Goal: Information Seeking & Learning: Check status

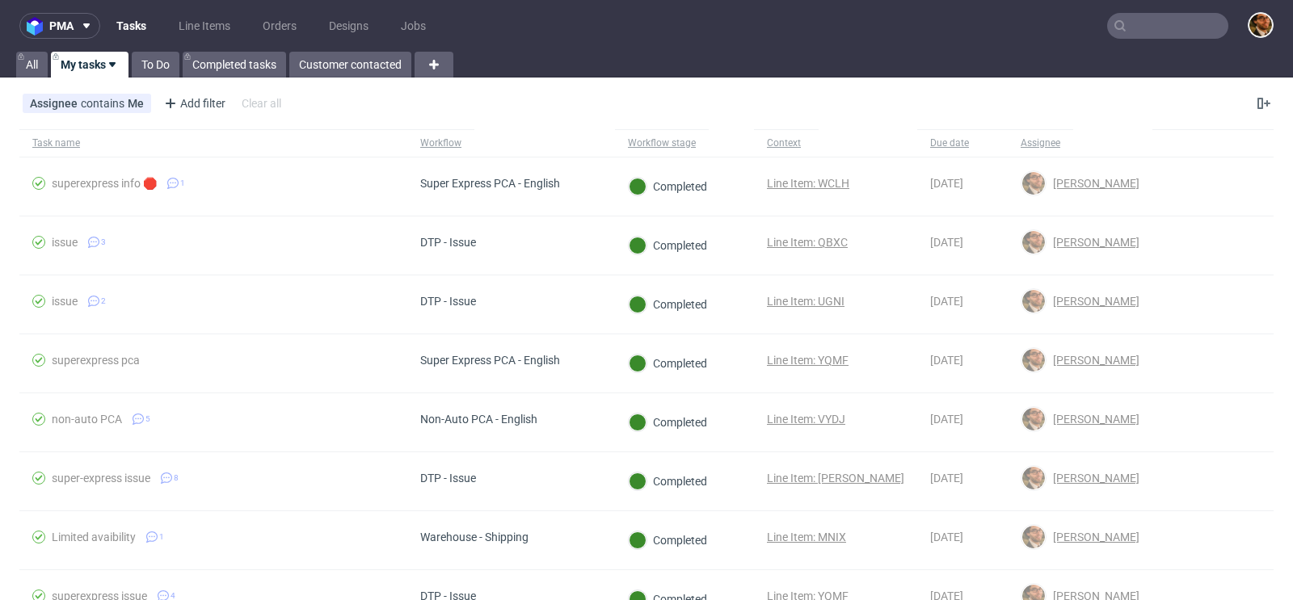
click at [1133, 22] on input "text" at bounding box center [1167, 26] width 121 height 26
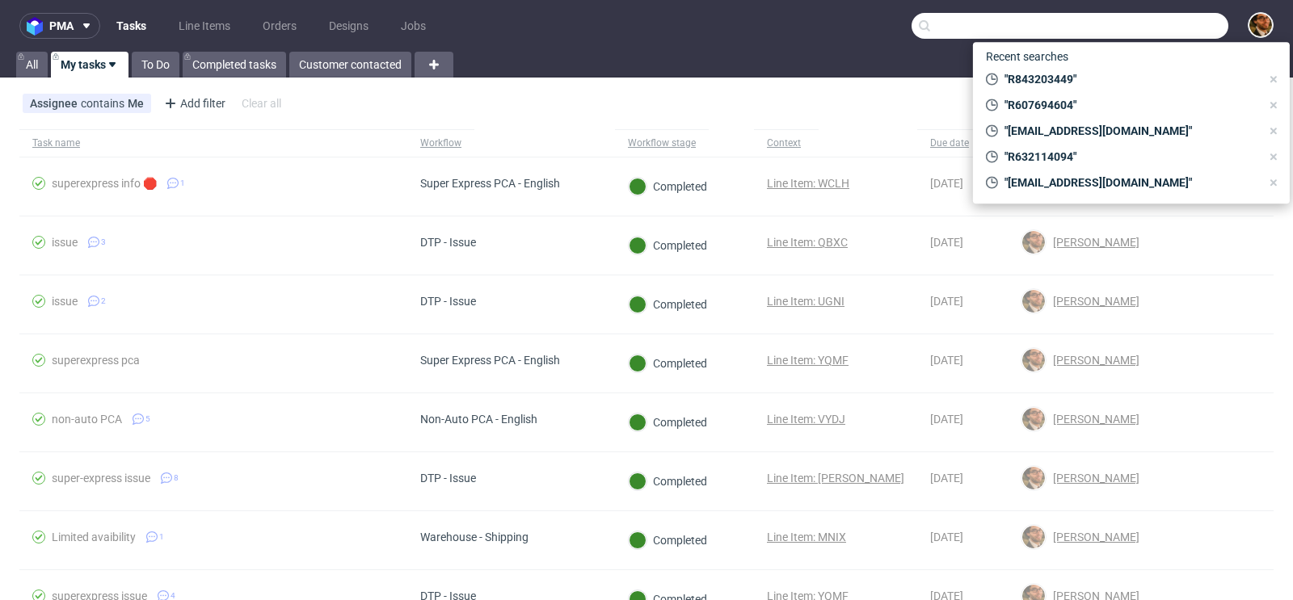
paste input "R345994367"
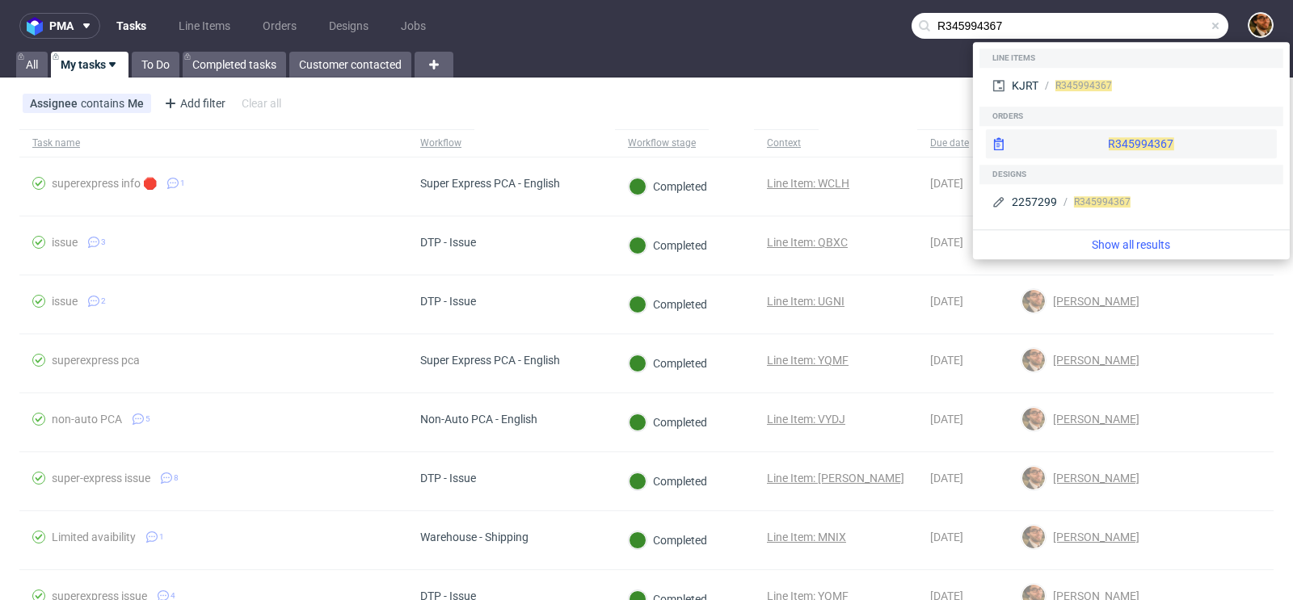
type input "R345994367"
click at [1120, 139] on div "R345994367" at bounding box center [1131, 143] width 291 height 29
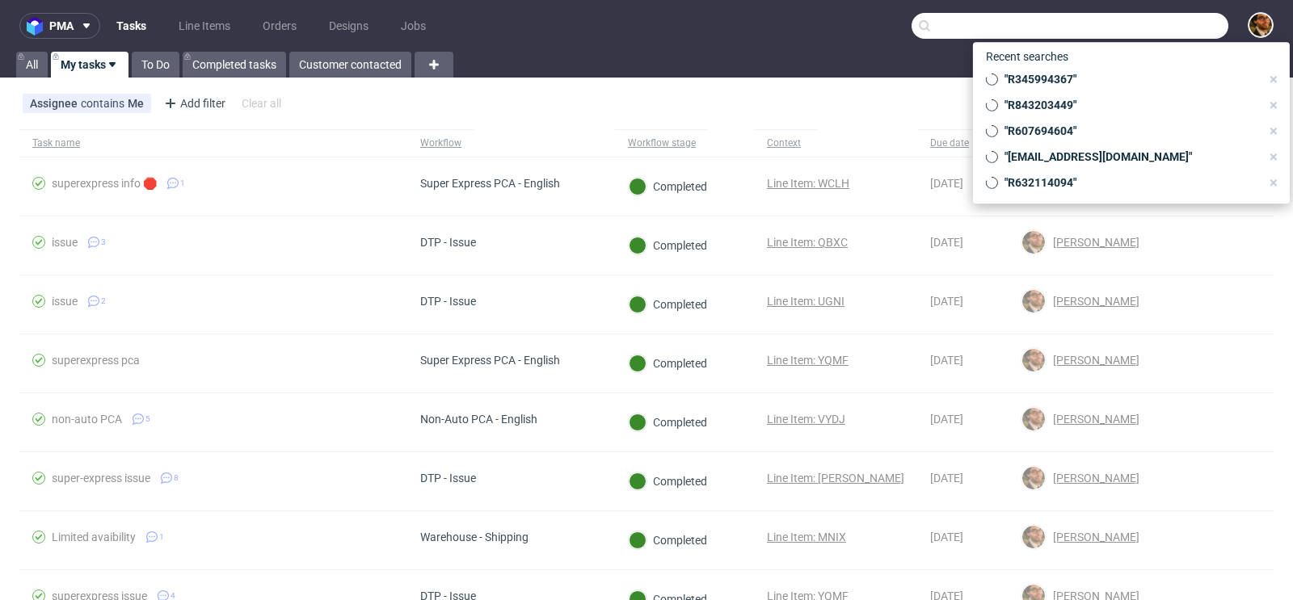
click at [1129, 17] on input "text" at bounding box center [1069, 26] width 317 height 26
paste input "R925968592"
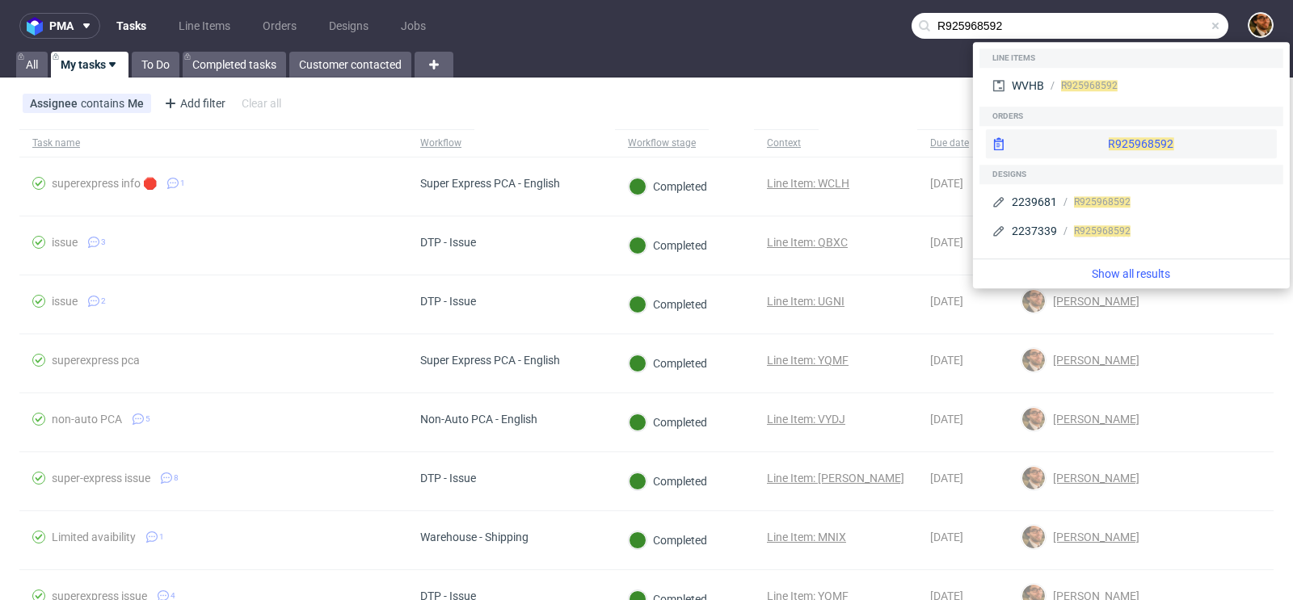
type input "R925968592"
click at [1106, 141] on div "R925968592" at bounding box center [1131, 143] width 291 height 29
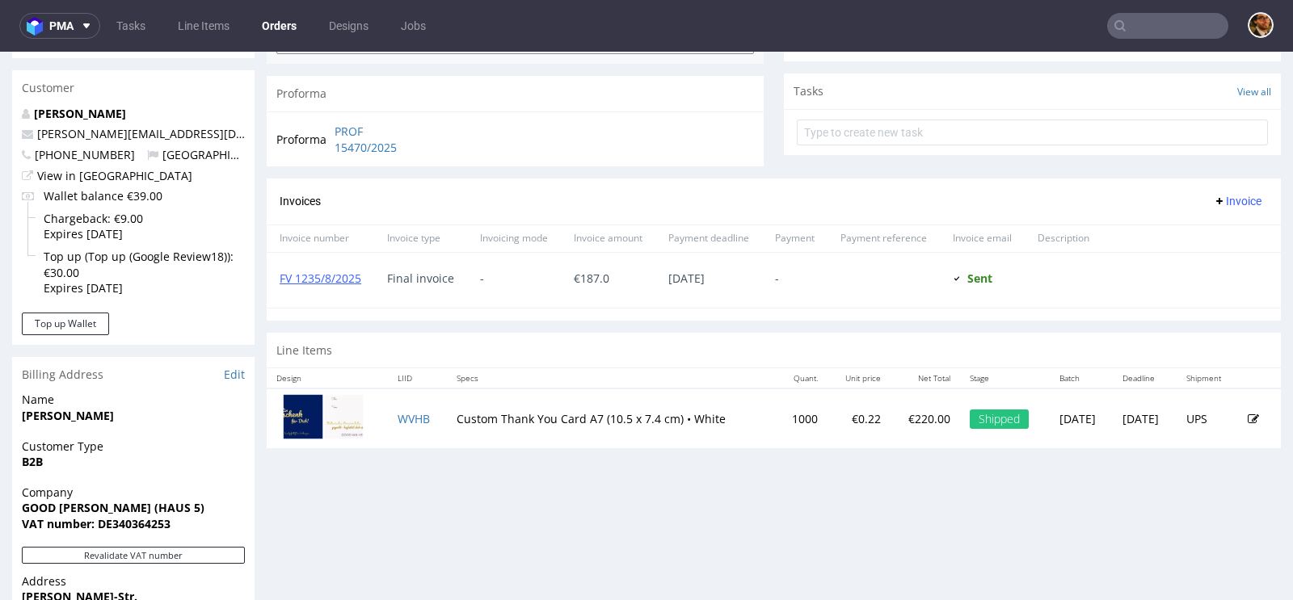
scroll to position [487, 0]
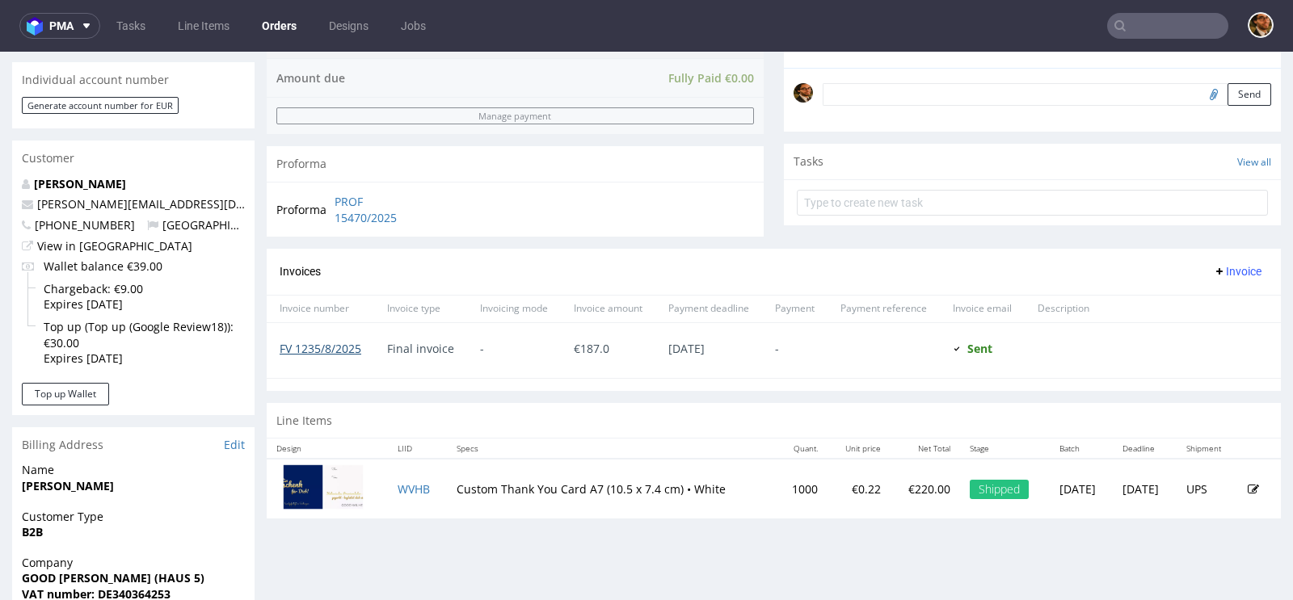
click at [336, 347] on link "FV 1235/8/2025" at bounding box center [321, 348] width 82 height 15
click at [1140, 34] on input "text" at bounding box center [1167, 26] width 121 height 26
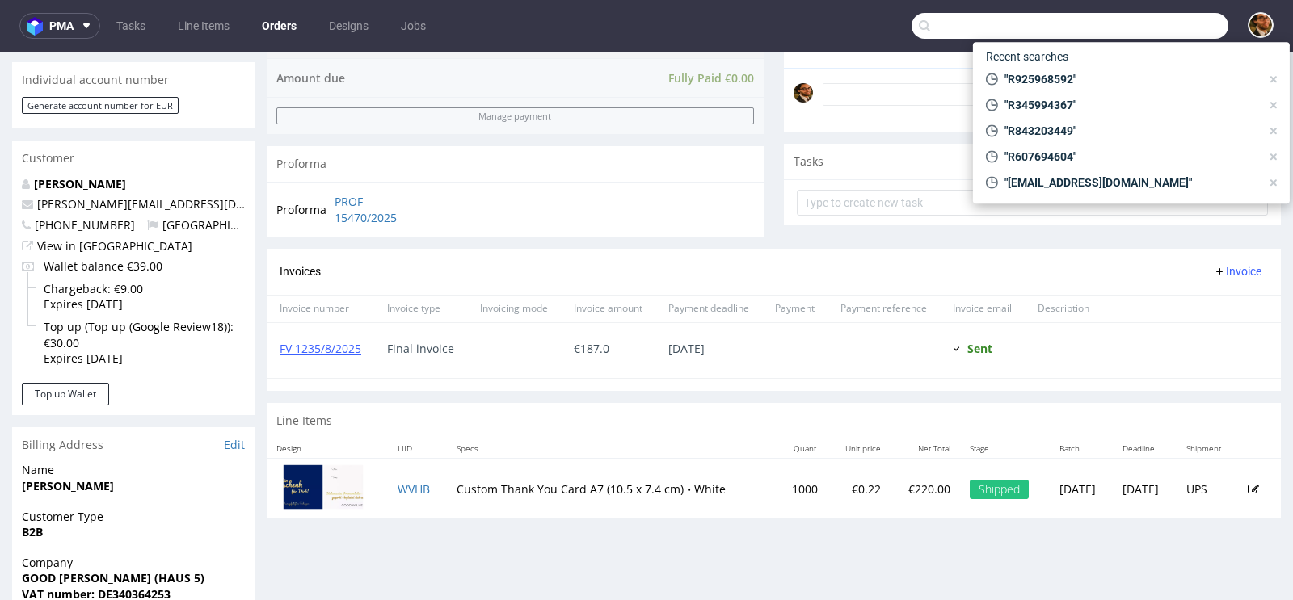
paste input "R907250350"
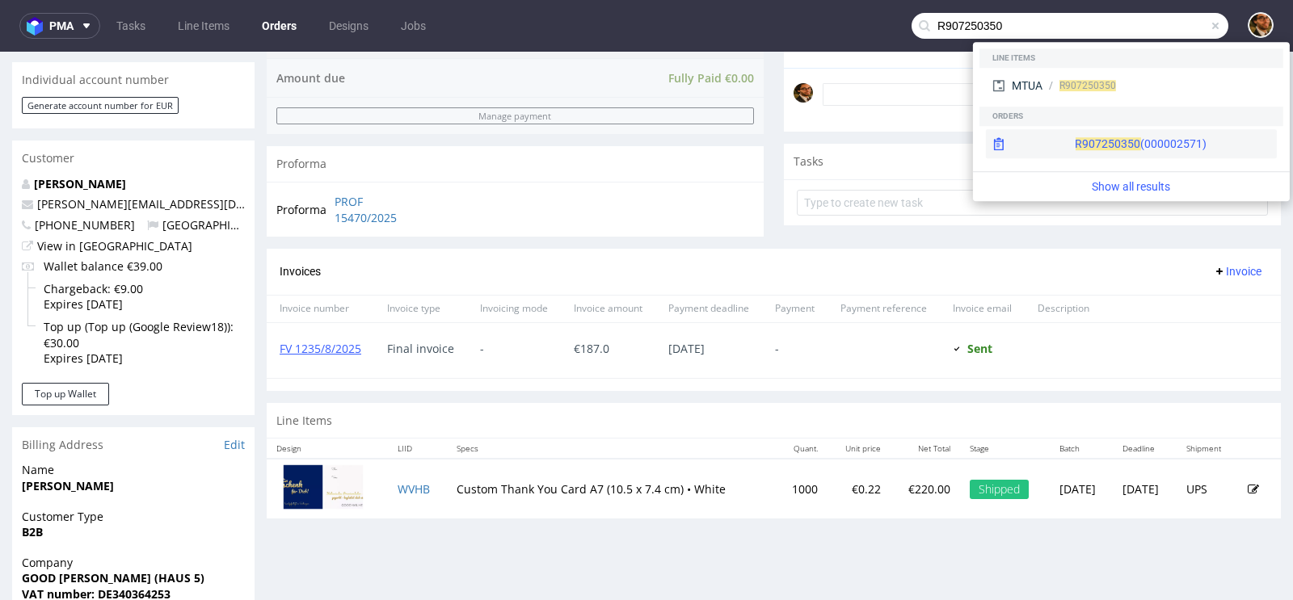
type input "R907250350"
click at [1140, 141] on div "R907250350 (000002571)" at bounding box center [1140, 144] width 132 height 16
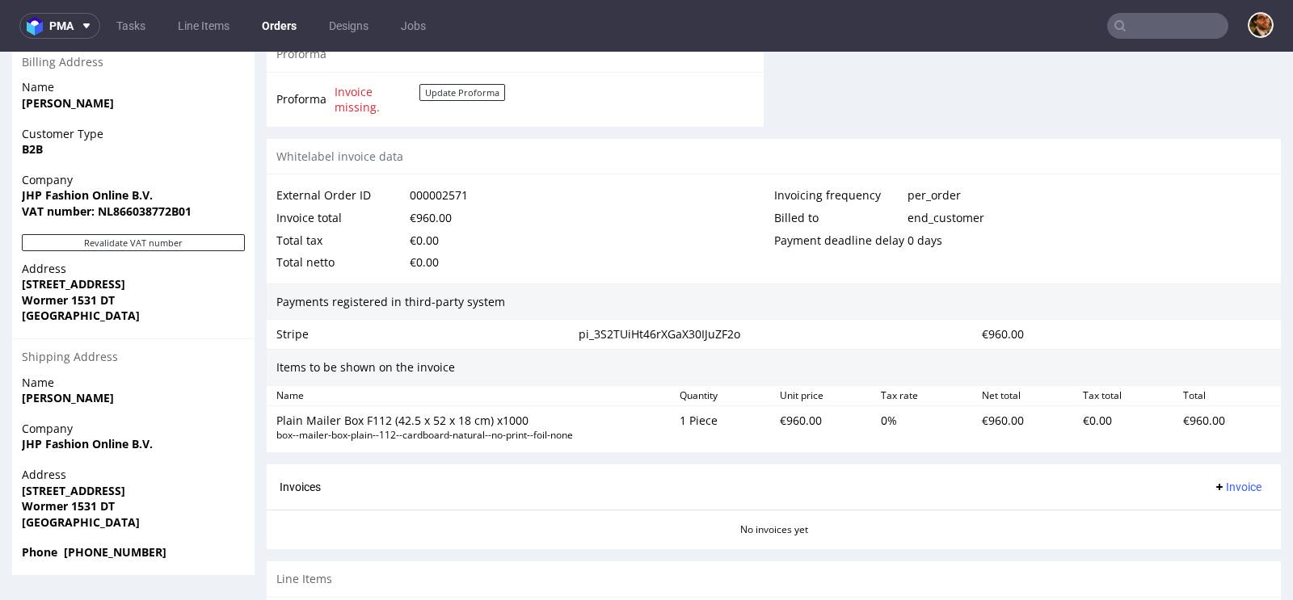
scroll to position [891, 0]
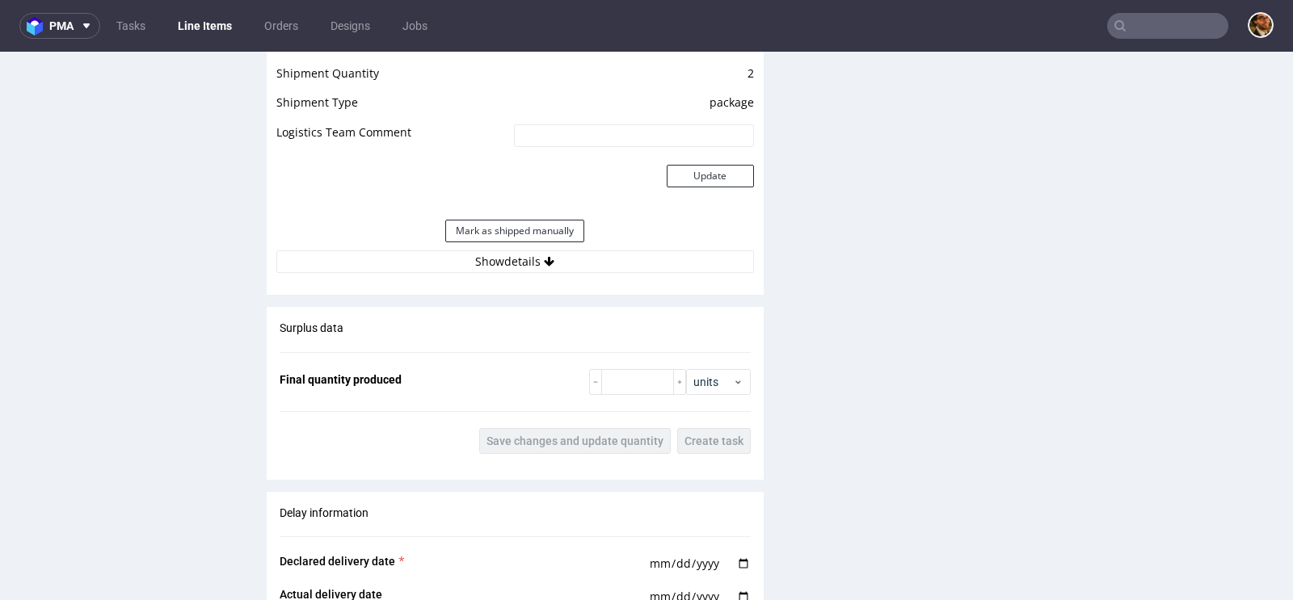
scroll to position [1814, 0]
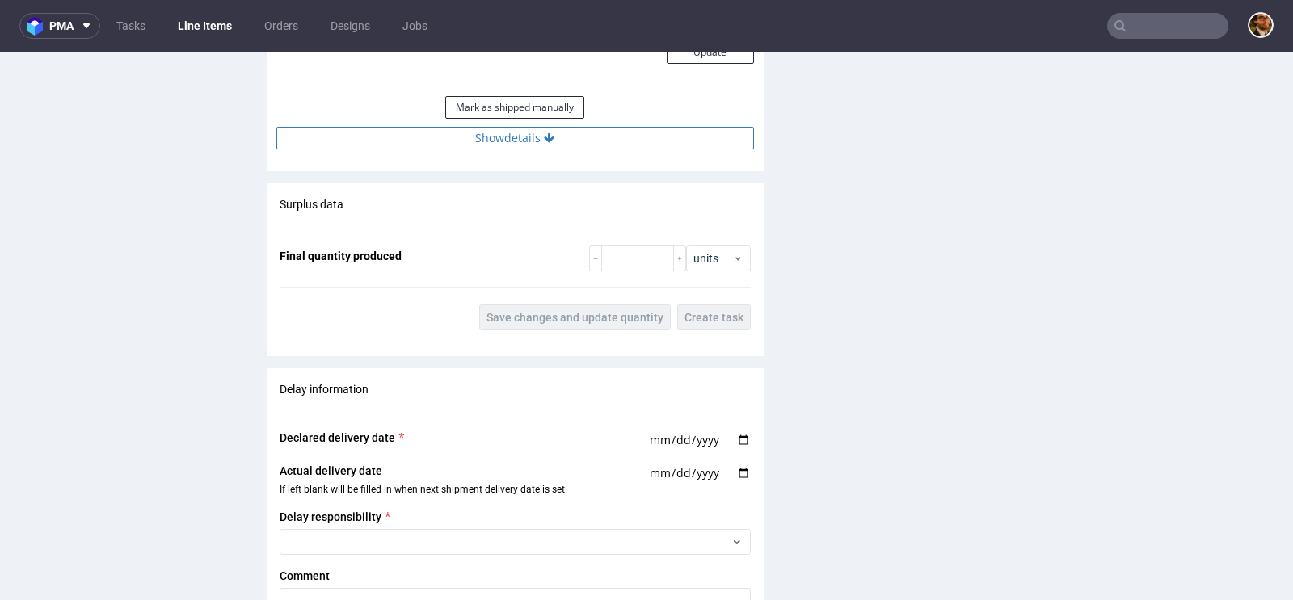
click at [533, 145] on button "Show details" at bounding box center [514, 138] width 477 height 23
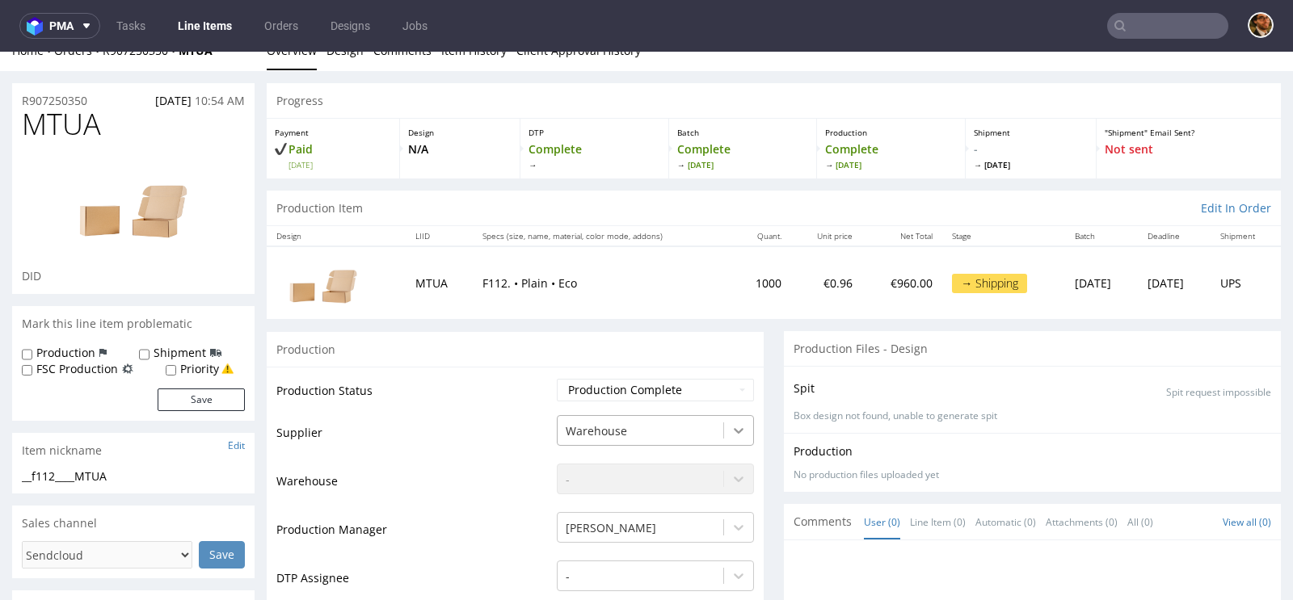
scroll to position [23, 0]
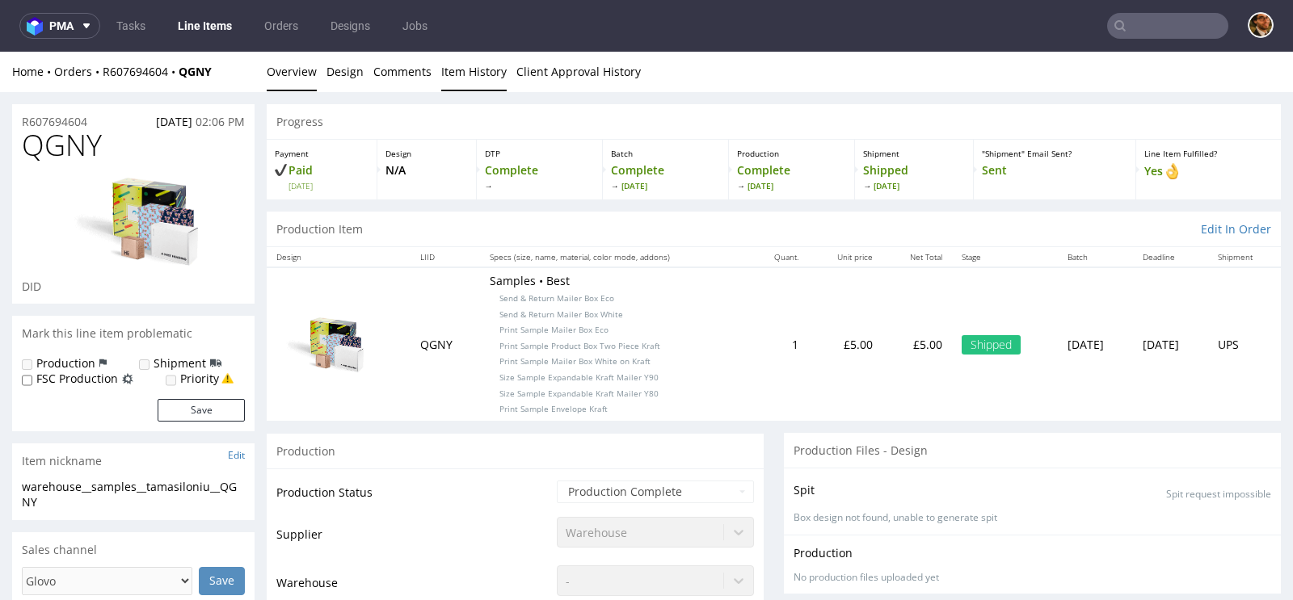
click at [474, 71] on link "Item History" at bounding box center [473, 72] width 65 height 40
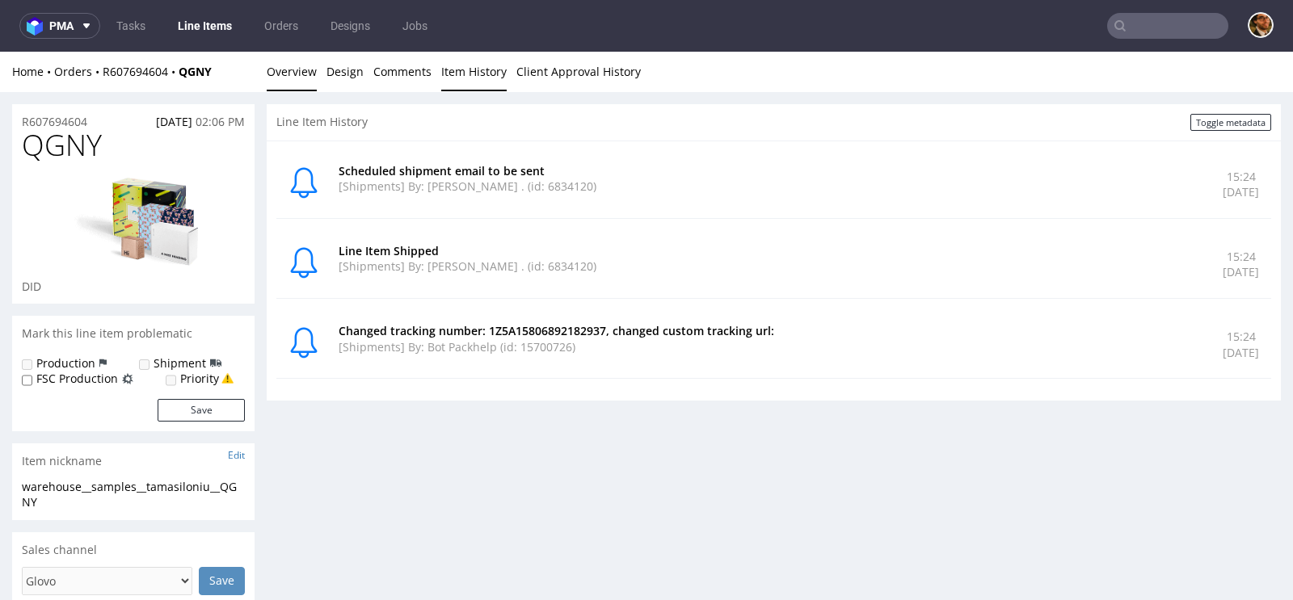
click at [295, 83] on link "Overview" at bounding box center [292, 72] width 50 height 40
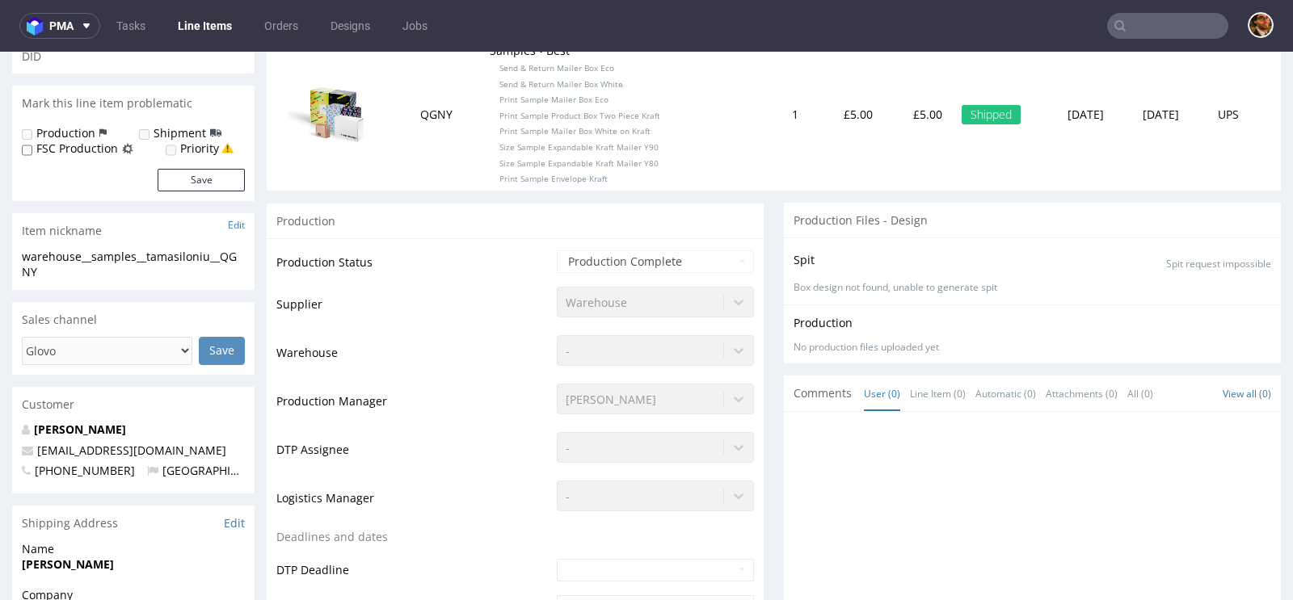
scroll to position [289, 0]
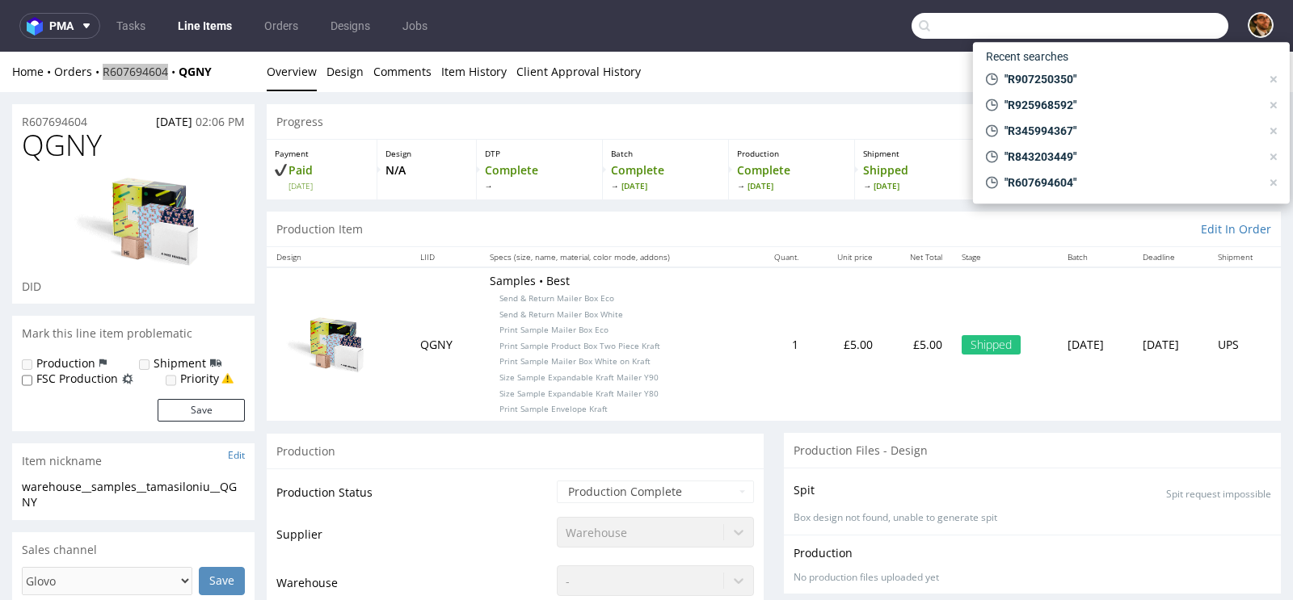
click at [1135, 19] on input "text" at bounding box center [1069, 26] width 317 height 26
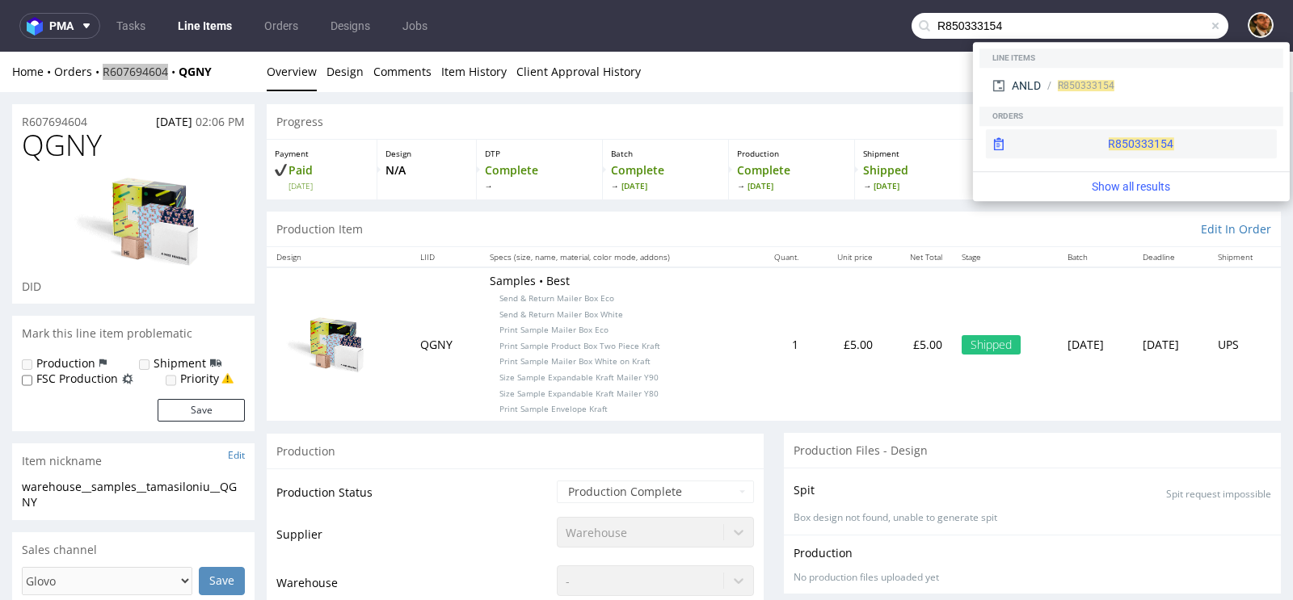
type input "R850333154"
click at [1113, 145] on div "R850333154" at bounding box center [1131, 143] width 291 height 29
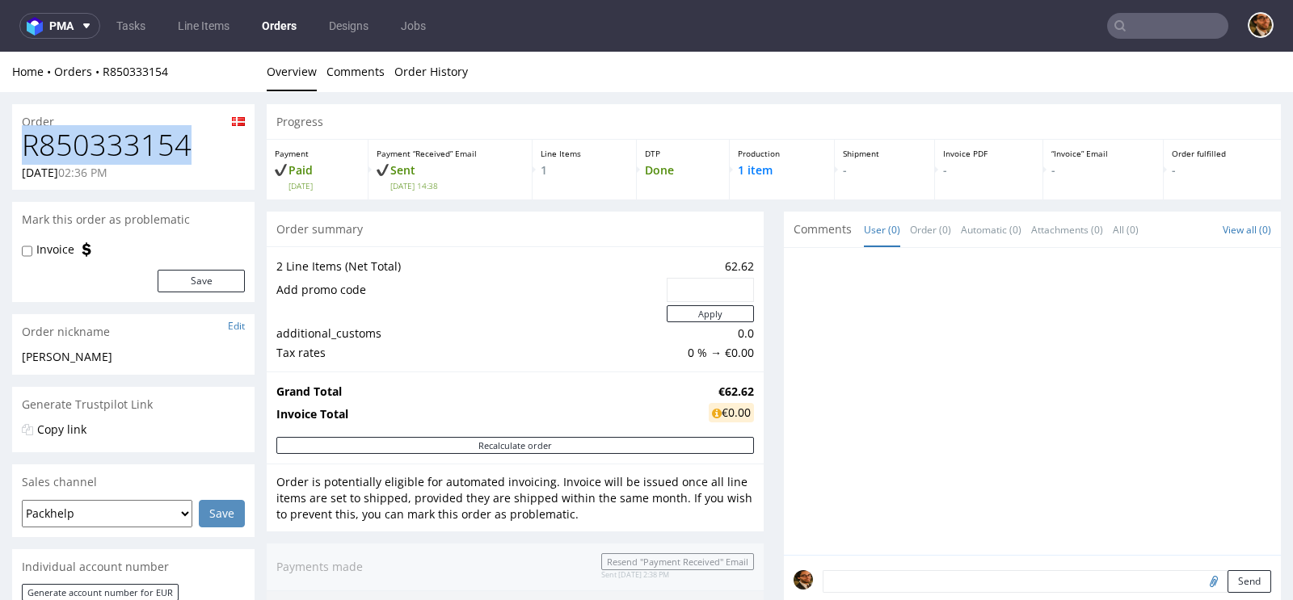
drag, startPoint x: 187, startPoint y: 142, endPoint x: 28, endPoint y: 150, distance: 159.3
click at [28, 150] on h1 "R850333154" at bounding box center [133, 145] width 223 height 32
copy h1 "R850333154"
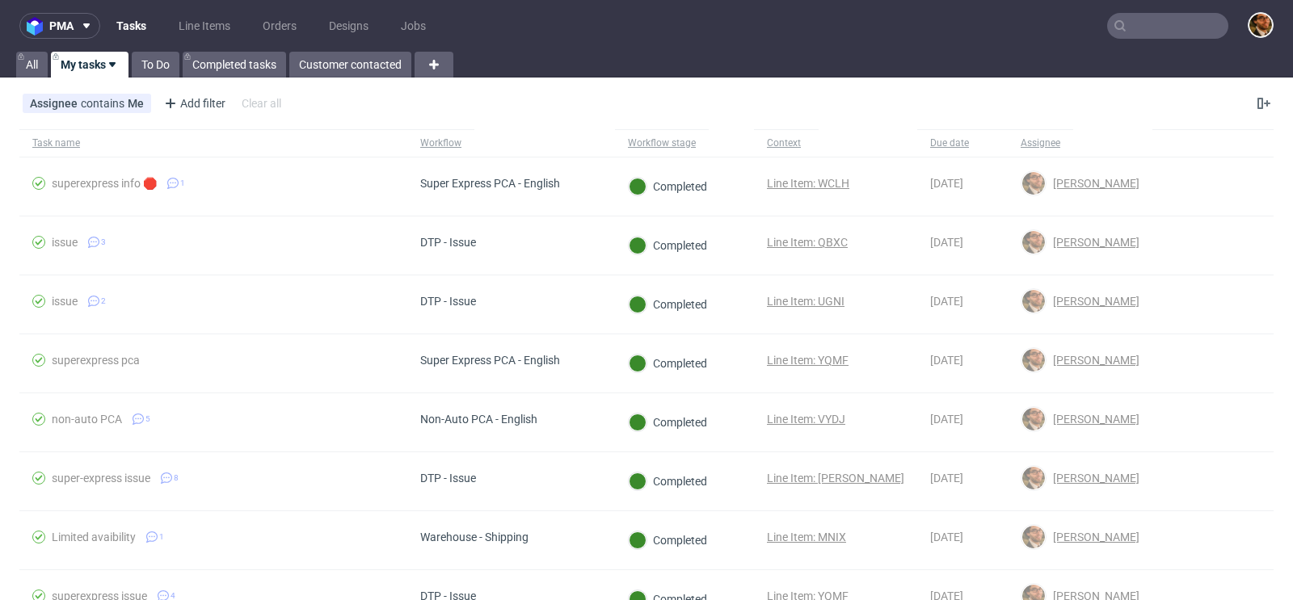
click at [1137, 24] on input "text" at bounding box center [1167, 26] width 121 height 26
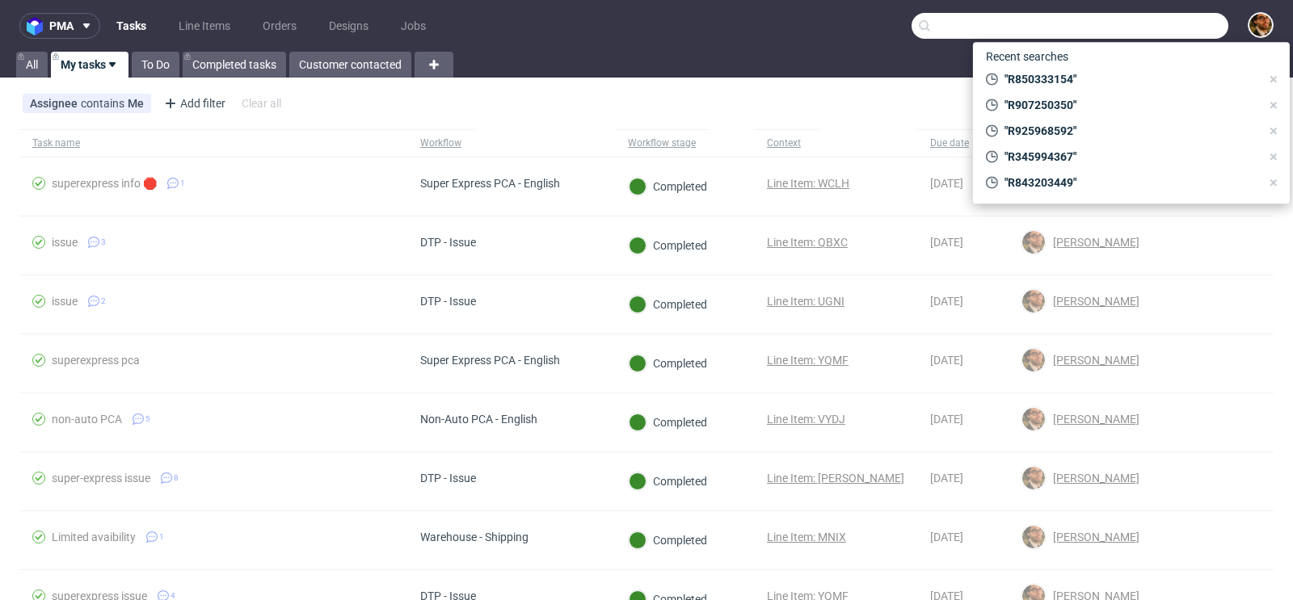
paste input "R156161821"
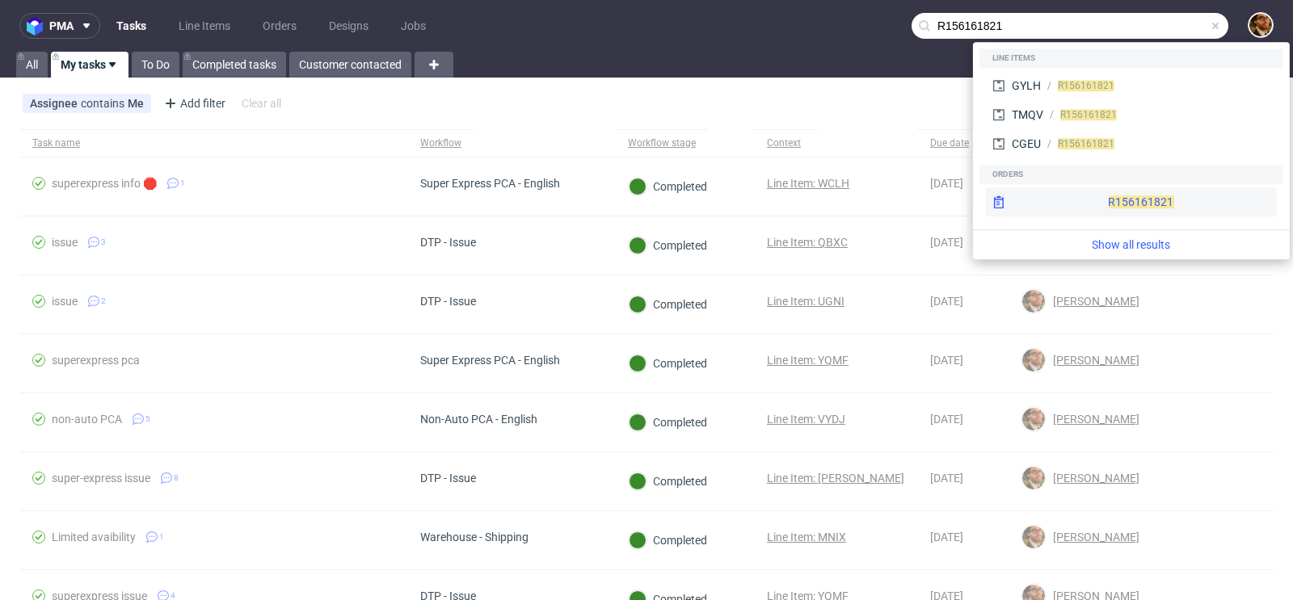
type input "R156161821"
click at [1116, 188] on div "R156161821" at bounding box center [1131, 201] width 291 height 29
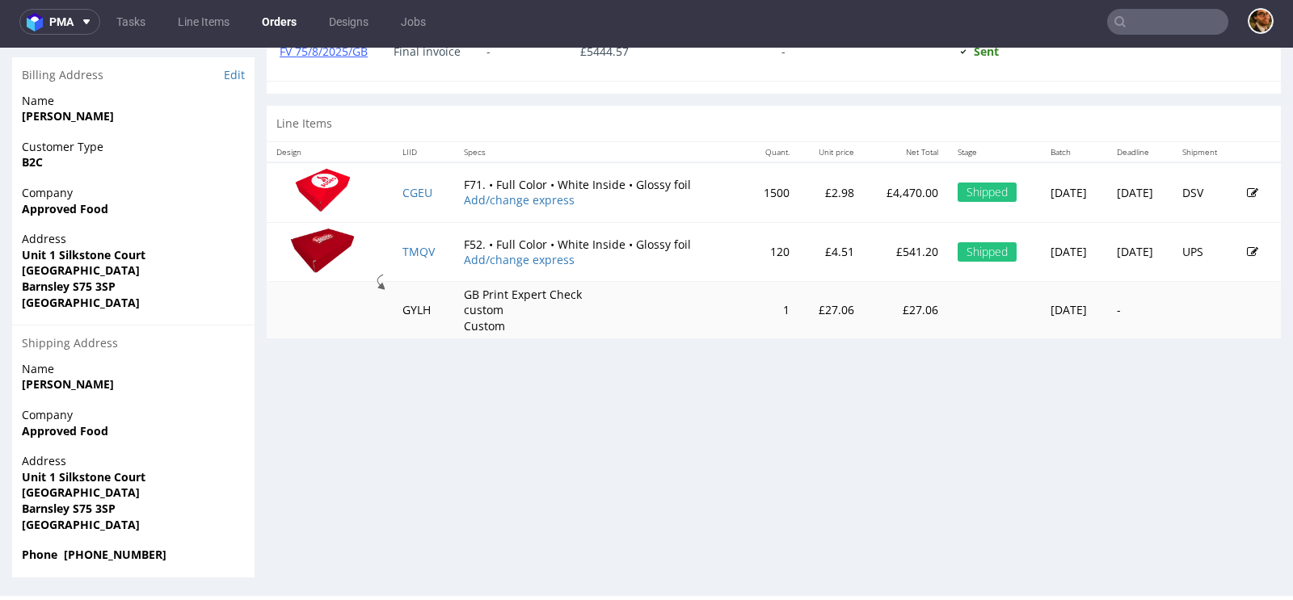
scroll to position [691, 0]
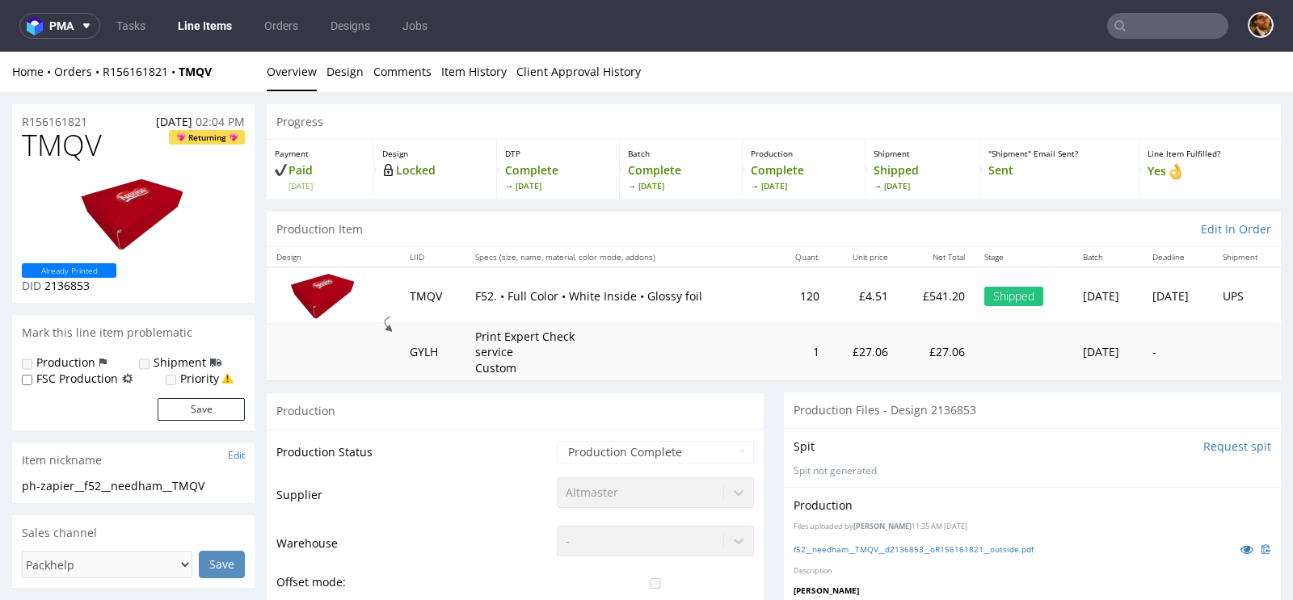
scroll to position [8, 0]
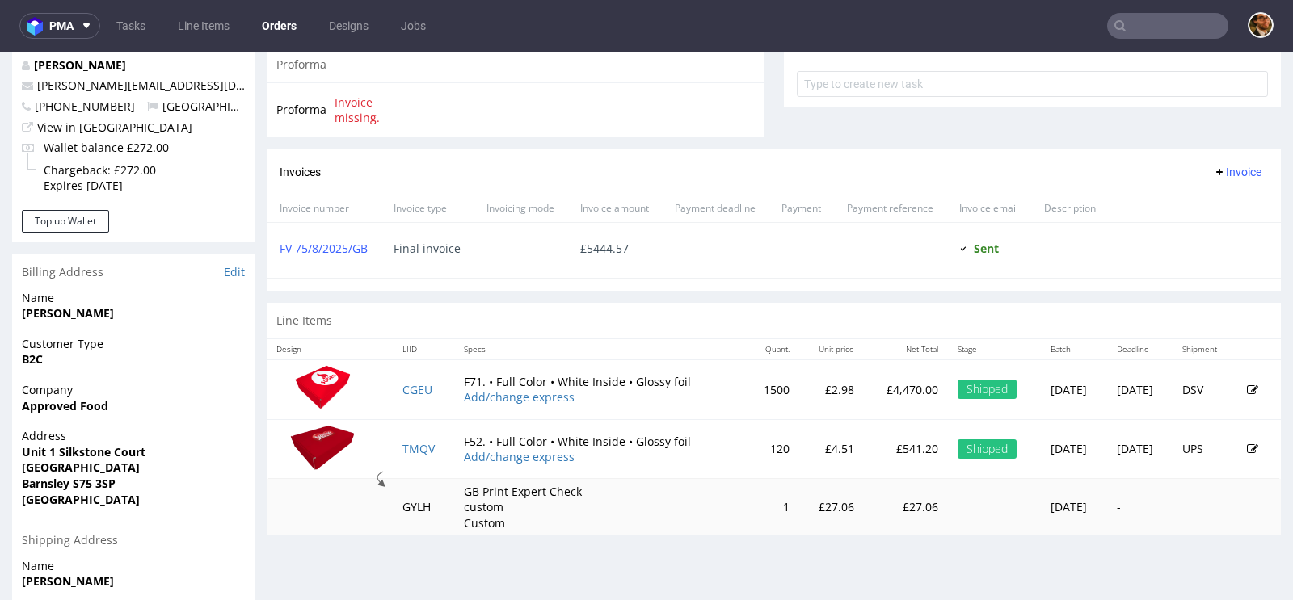
scroll to position [683, 0]
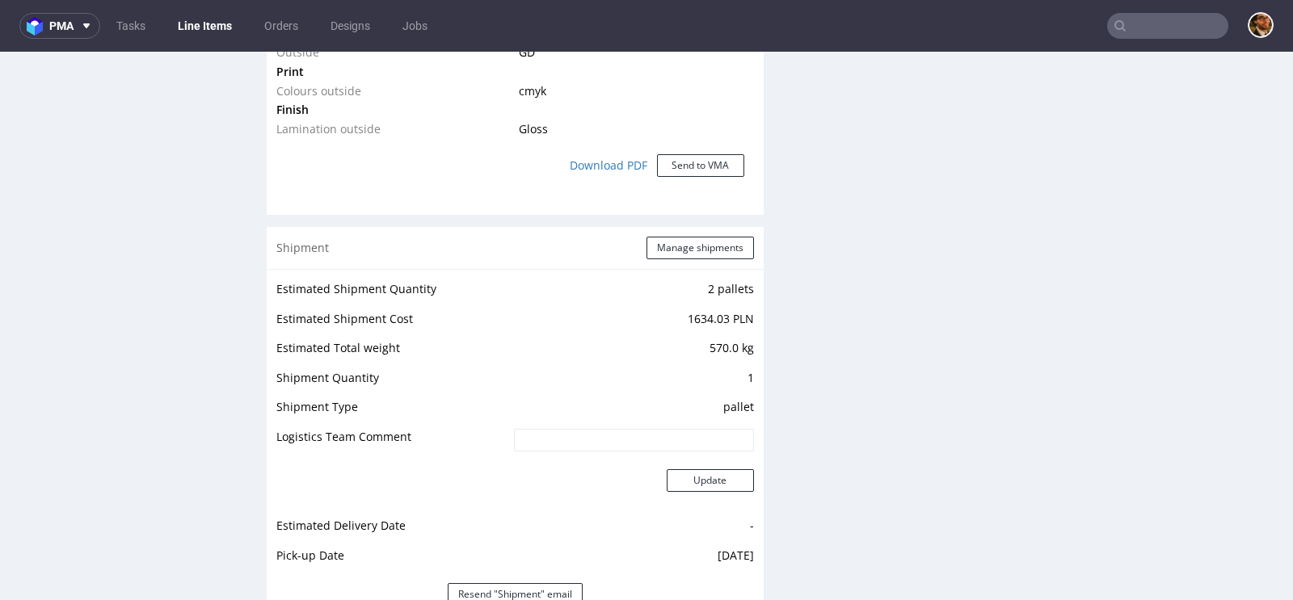
scroll to position [1787, 0]
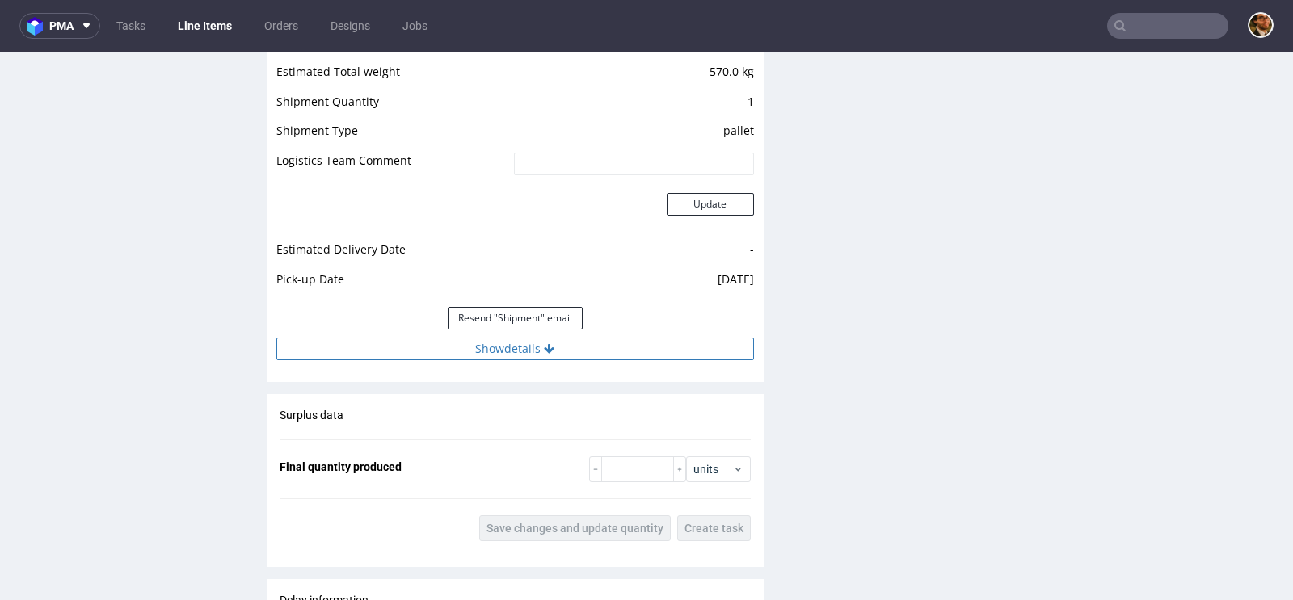
click at [537, 347] on button "Show details" at bounding box center [514, 349] width 477 height 23
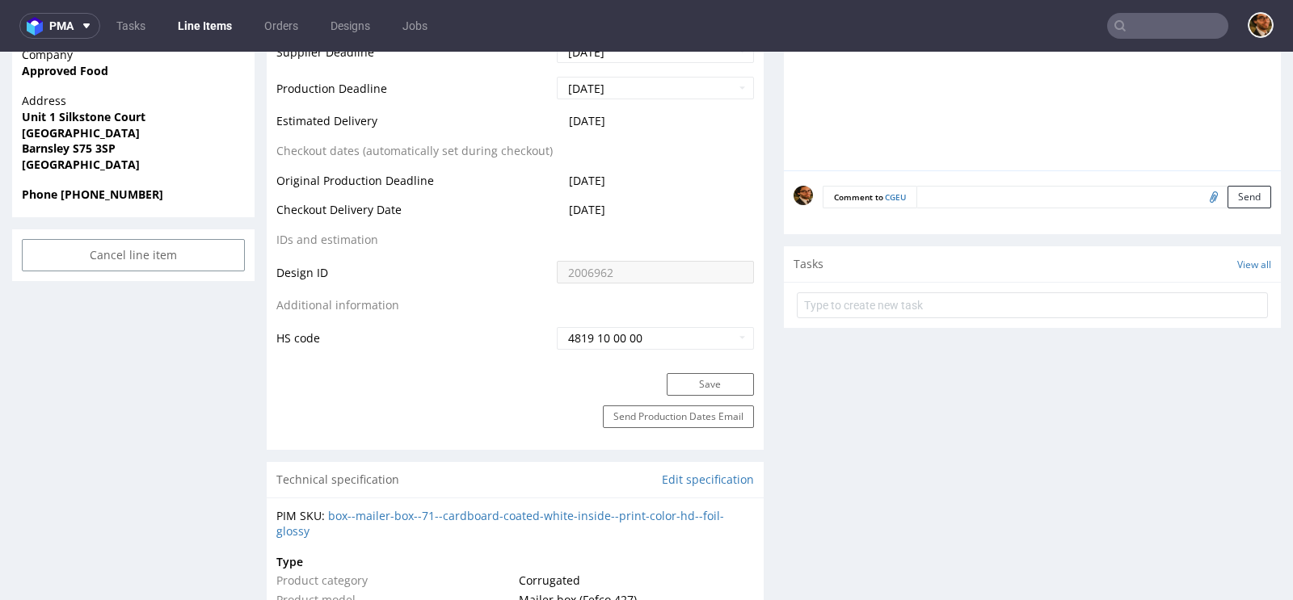
scroll to position [406, 0]
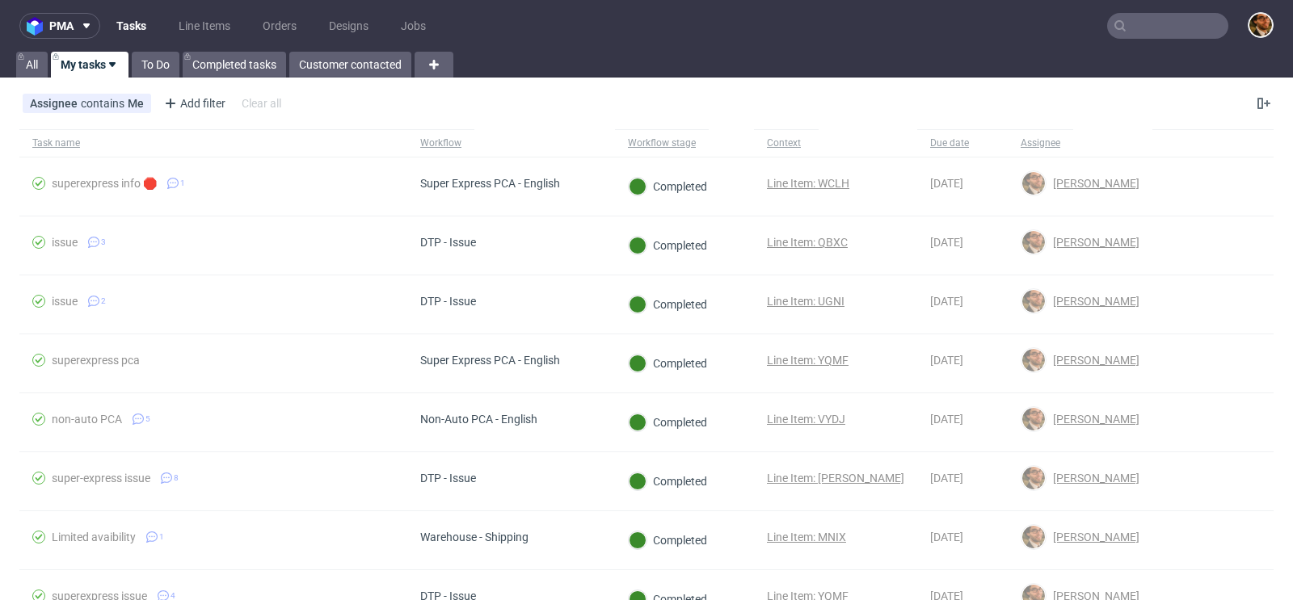
click at [1132, 29] on input "text" at bounding box center [1167, 26] width 121 height 26
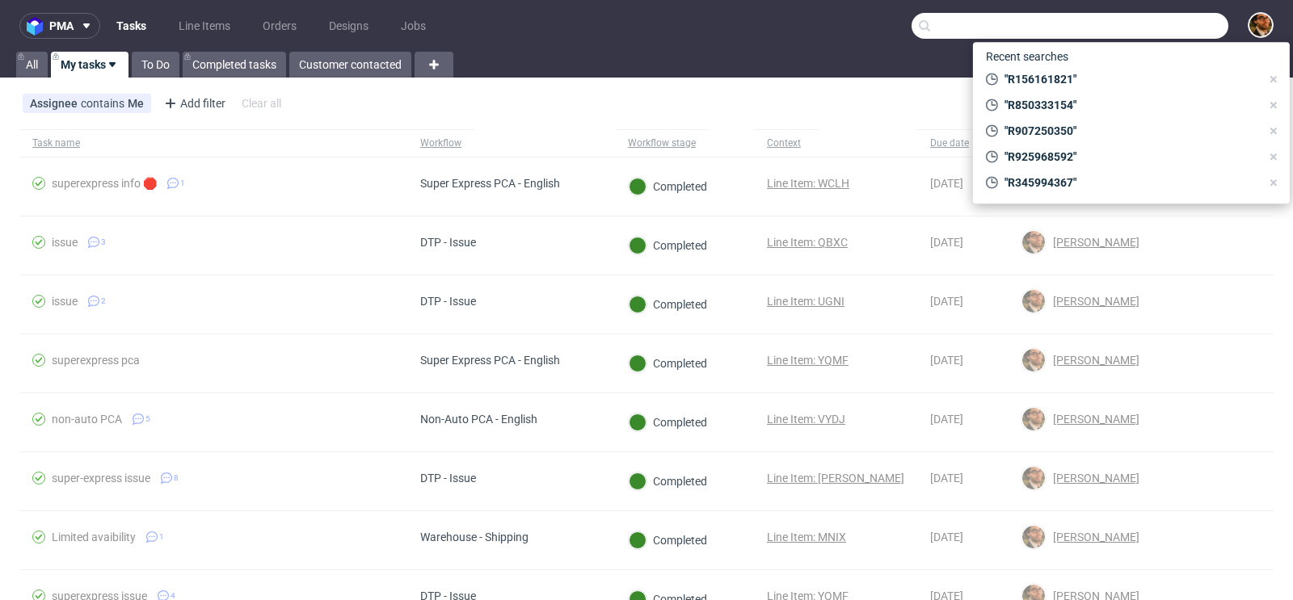
paste input "R843203449"
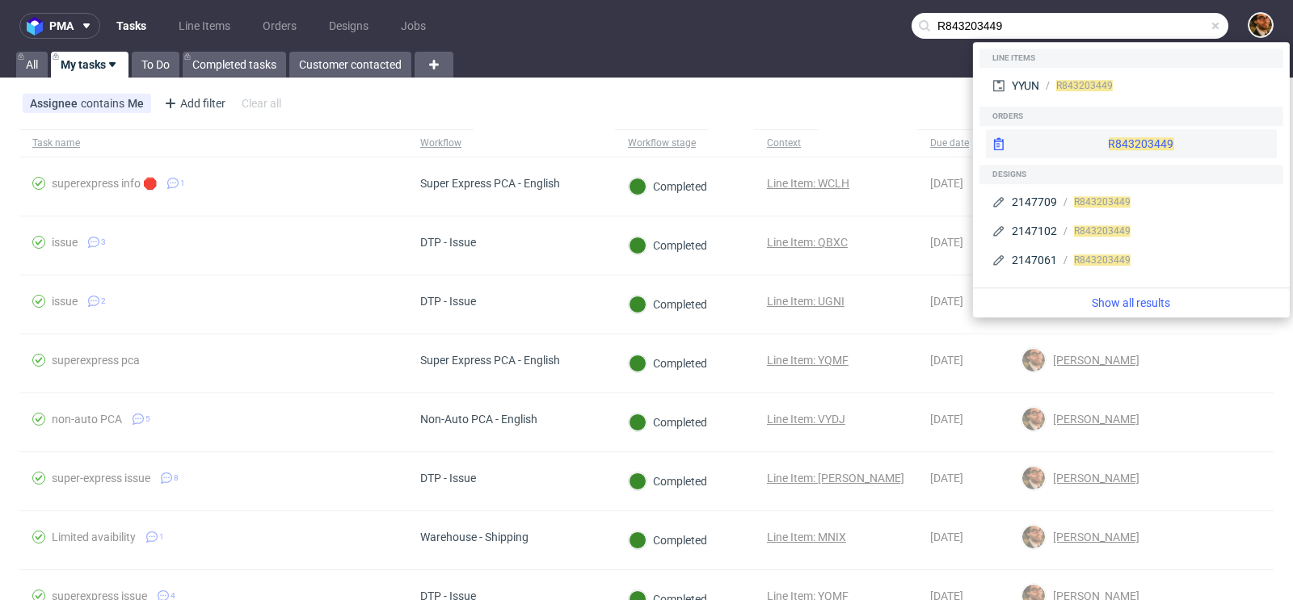
type input "R843203449"
click at [1113, 145] on div "R843203449" at bounding box center [1131, 143] width 291 height 29
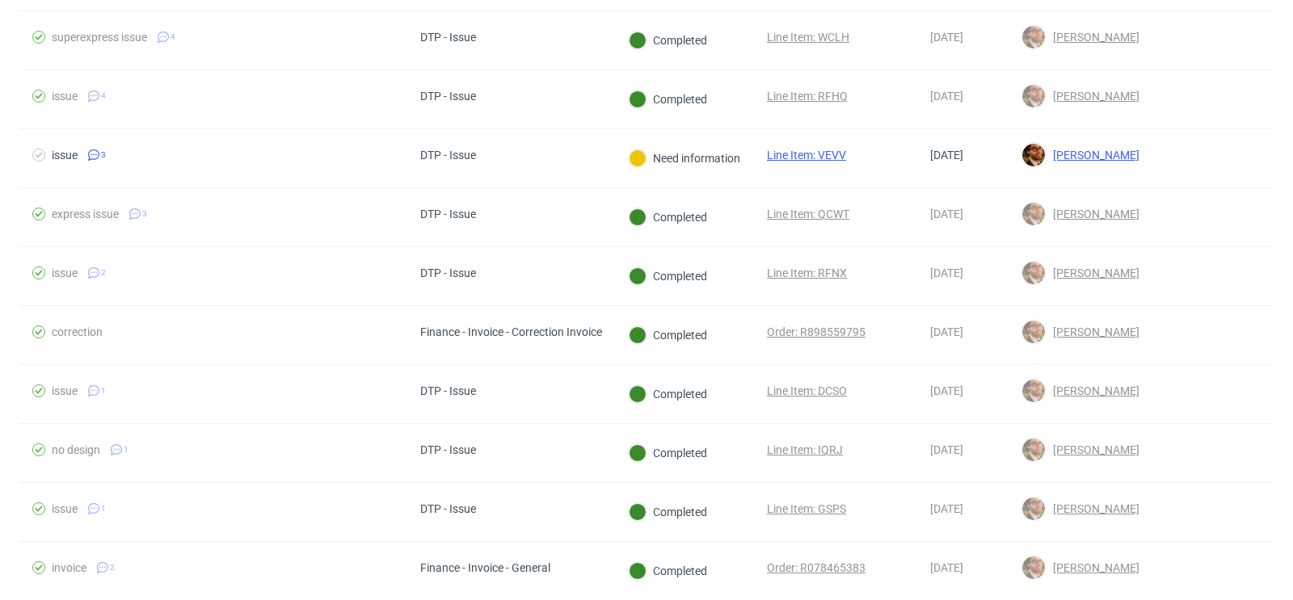
scroll to position [535, 0]
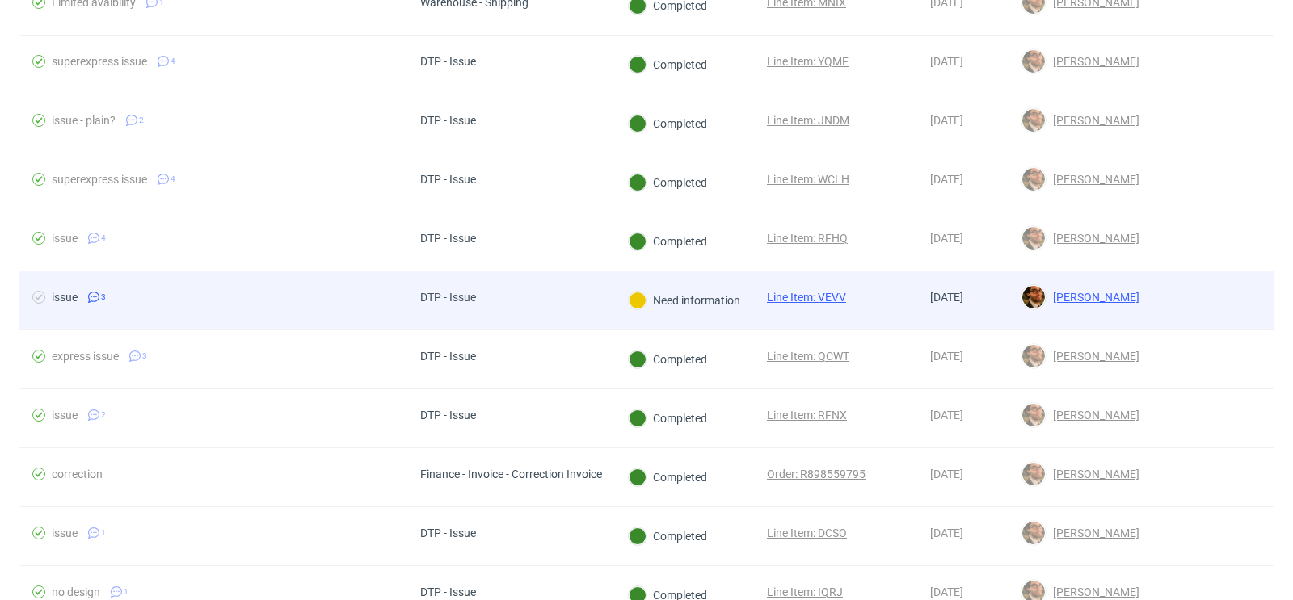
click at [1163, 301] on div at bounding box center [1212, 300] width 121 height 58
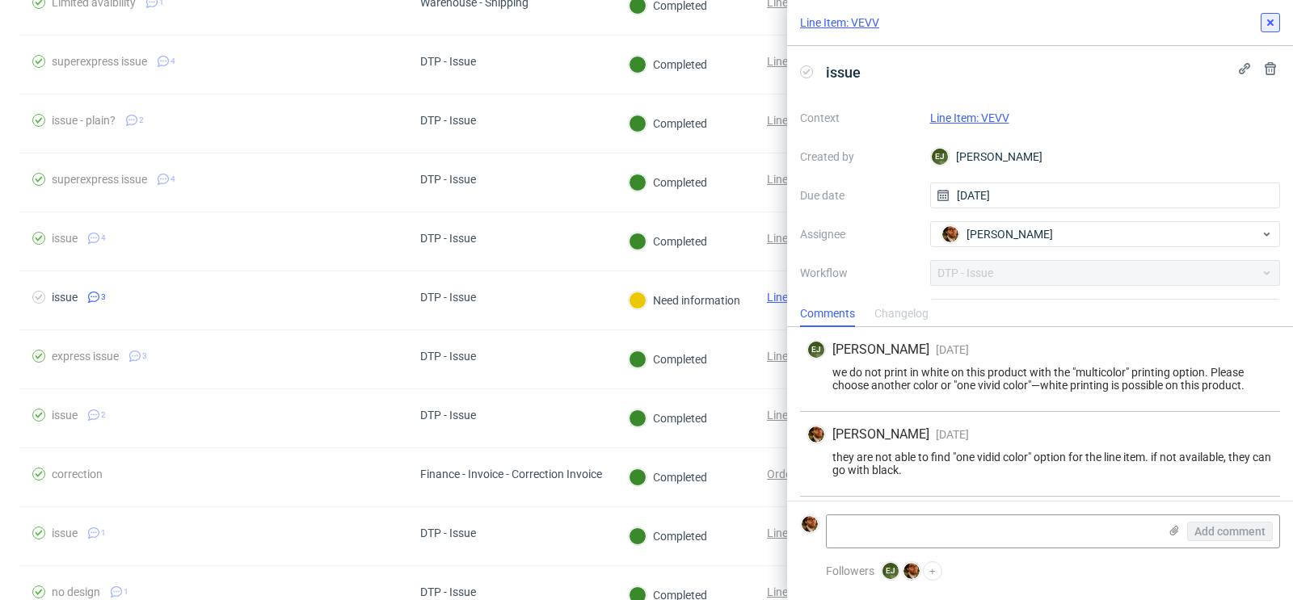
click at [1267, 17] on icon at bounding box center [1269, 22] width 13 height 13
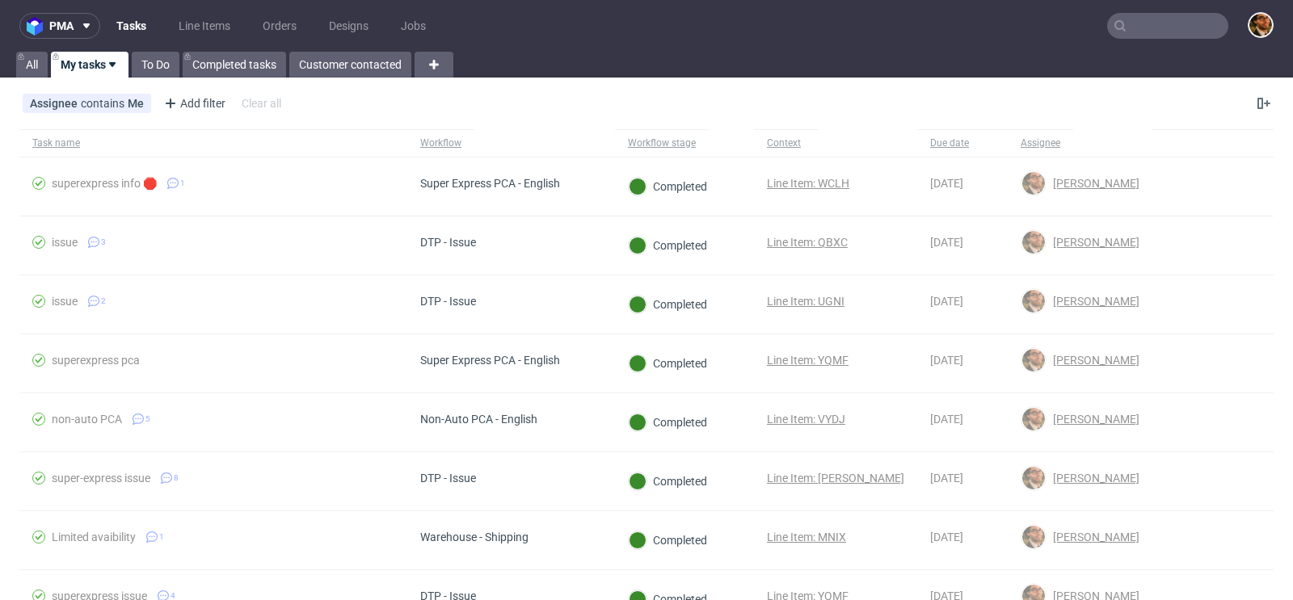
click at [1130, 28] on input "text" at bounding box center [1167, 26] width 121 height 26
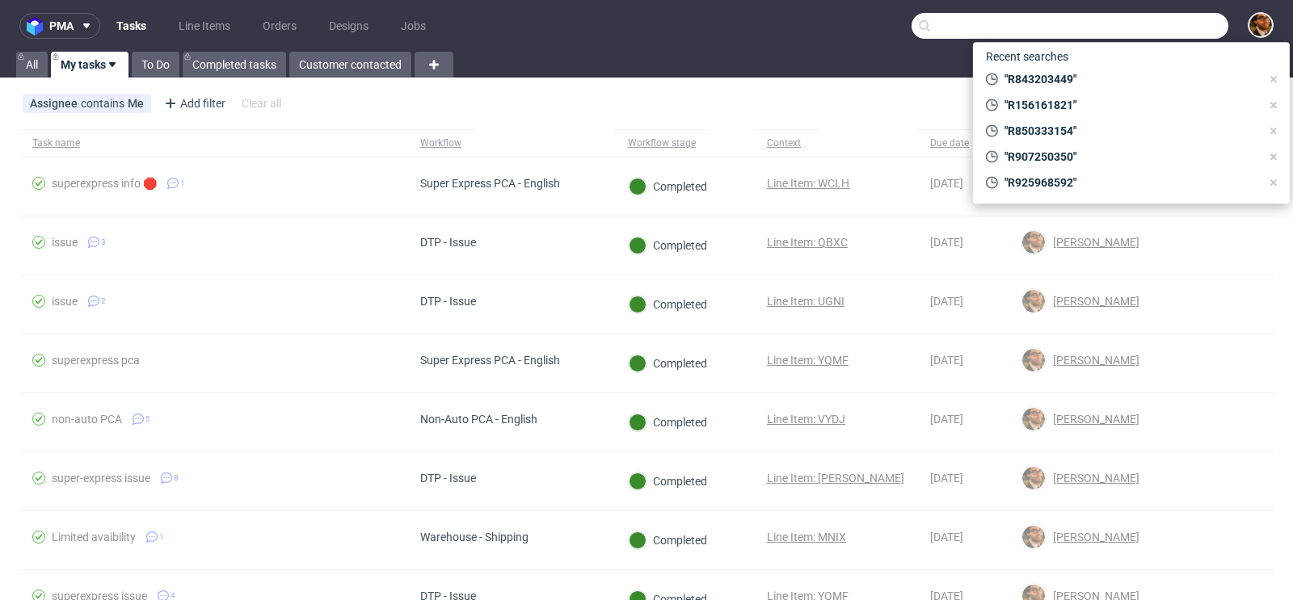
paste input "R029974073"
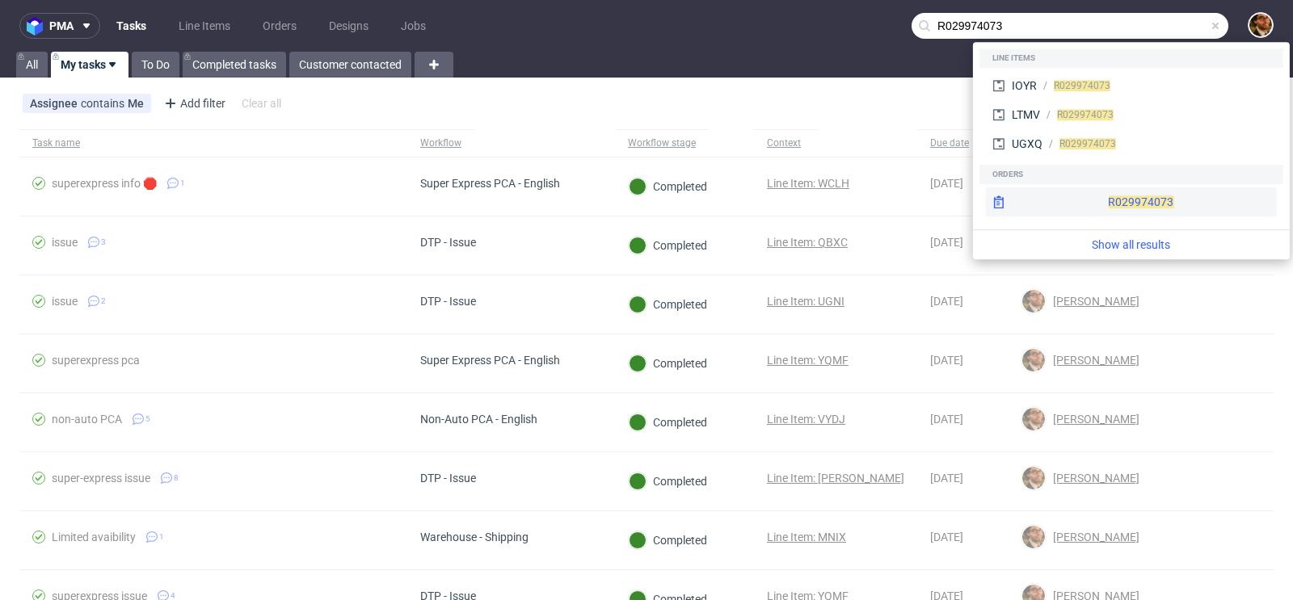
type input "R029974073"
click at [1101, 197] on div "R029974073" at bounding box center [1131, 201] width 291 height 29
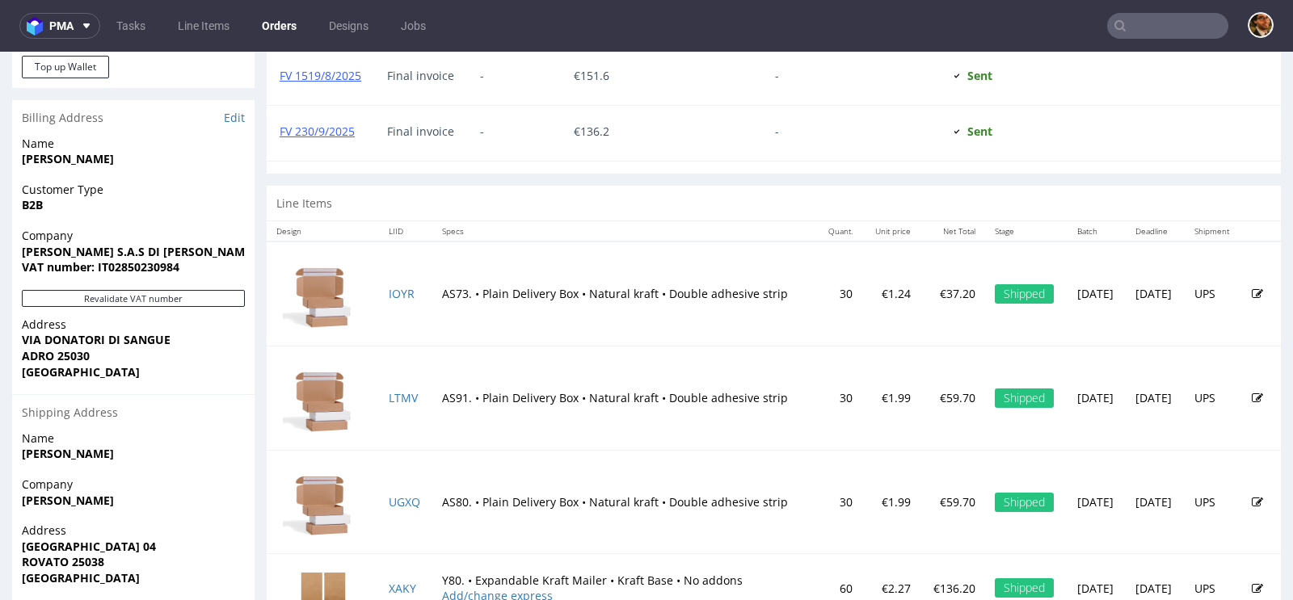
scroll to position [810, 0]
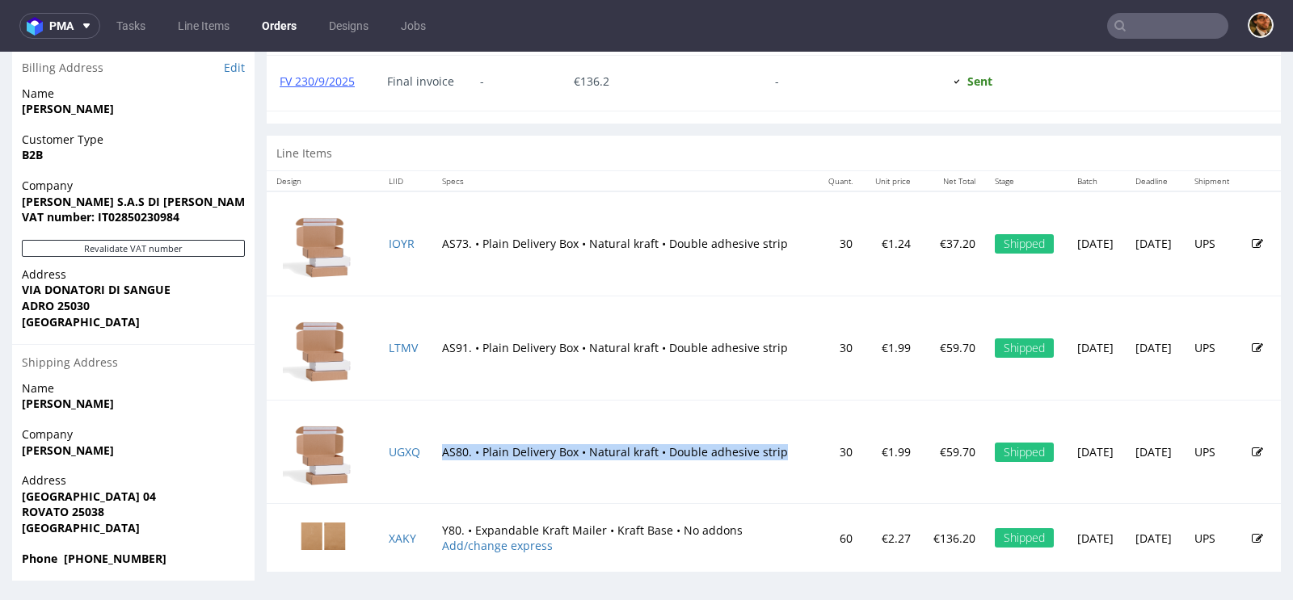
drag, startPoint x: 469, startPoint y: 460, endPoint x: 435, endPoint y: 434, distance: 42.5
click at [435, 434] on td "AS80. • Plain Delivery Box • Natural kraft • Double adhesive strip" at bounding box center [624, 452] width 384 height 104
copy td "AS80. • Plain Delivery Box • Natural kraft • Double adhesive strip"
click at [663, 146] on div "Line Items" at bounding box center [774, 154] width 1014 height 36
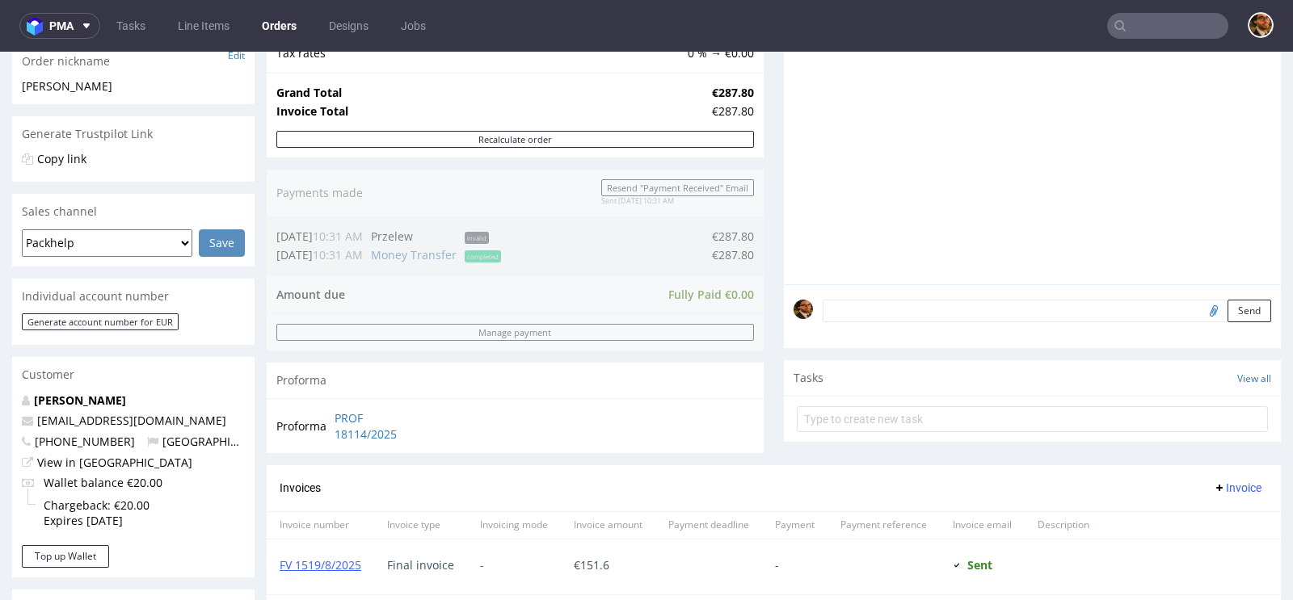
scroll to position [0, 0]
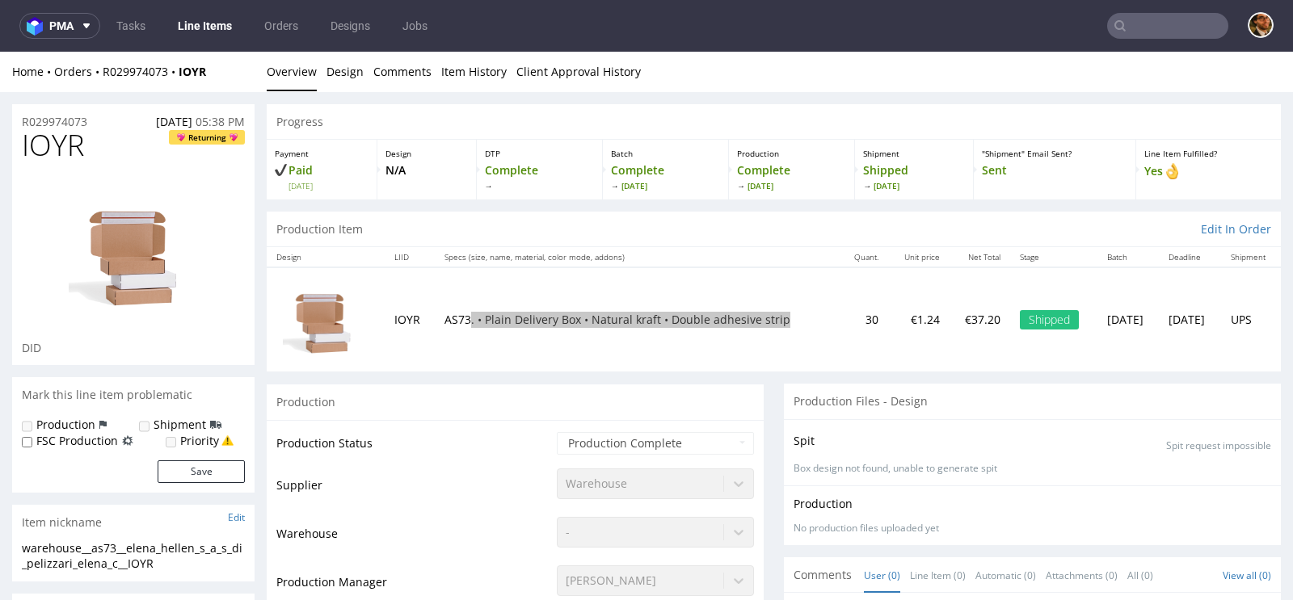
drag, startPoint x: 771, startPoint y: 320, endPoint x: 458, endPoint y: 325, distance: 312.7
click at [458, 325] on p "AS73. • Plain Delivery Box • Natural kraft • Double adhesive strip" at bounding box center [636, 320] width 385 height 16
click at [460, 343] on td "AS73. • Plain Delivery Box • Natural kraft • Double adhesive strip" at bounding box center [637, 319] width 405 height 104
drag, startPoint x: 773, startPoint y: 319, endPoint x: 422, endPoint y: 332, distance: 351.6
click at [435, 332] on td "AS73. • Plain Delivery Box • Natural kraft • Double adhesive strip" at bounding box center [637, 319] width 405 height 104
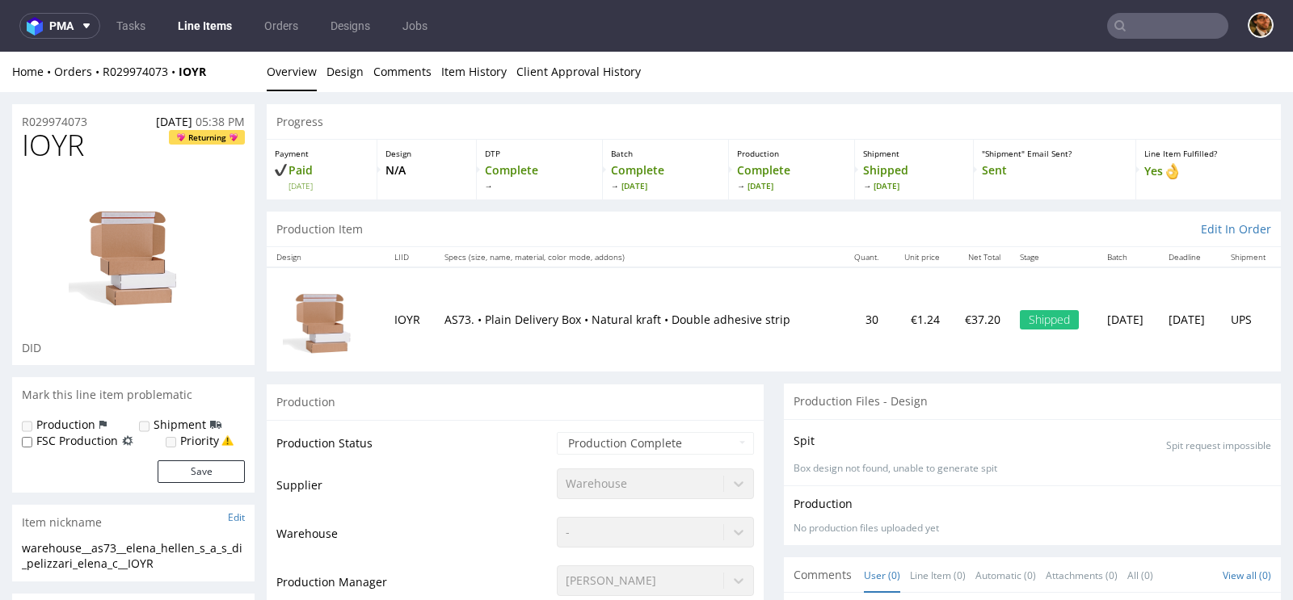
click at [419, 332] on td "IOYR" at bounding box center [410, 319] width 50 height 104
drag, startPoint x: 775, startPoint y: 319, endPoint x: 437, endPoint y: 317, distance: 337.7
click at [444, 317] on p "AS73. • Plain Delivery Box • Natural kraft • Double adhesive strip" at bounding box center [636, 320] width 385 height 16
copy p "AS73. • Plain Delivery Box • Natural kraft • Double adhesive strip"
drag, startPoint x: 778, startPoint y: 322, endPoint x: 439, endPoint y: 320, distance: 338.5
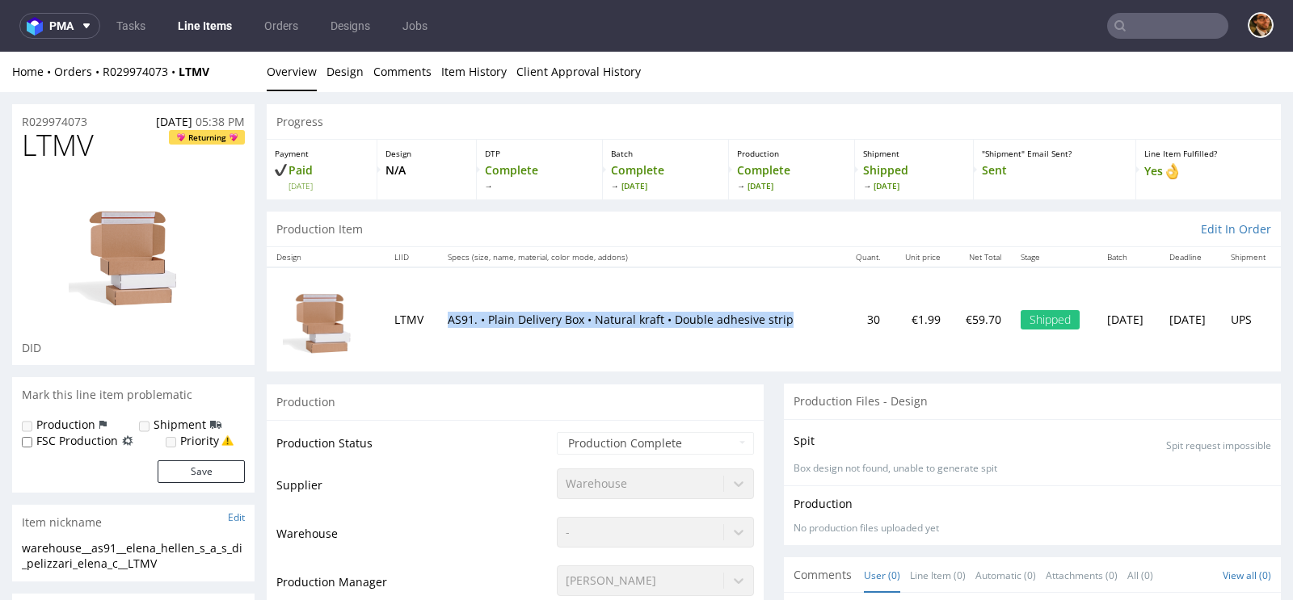
click at [448, 320] on p "AS91. • Plain Delivery Box • Natural kraft • Double adhesive strip" at bounding box center [640, 320] width 384 height 16
copy p "AS91. • Plain Delivery Box • Natural kraft • Double adhesive strip"
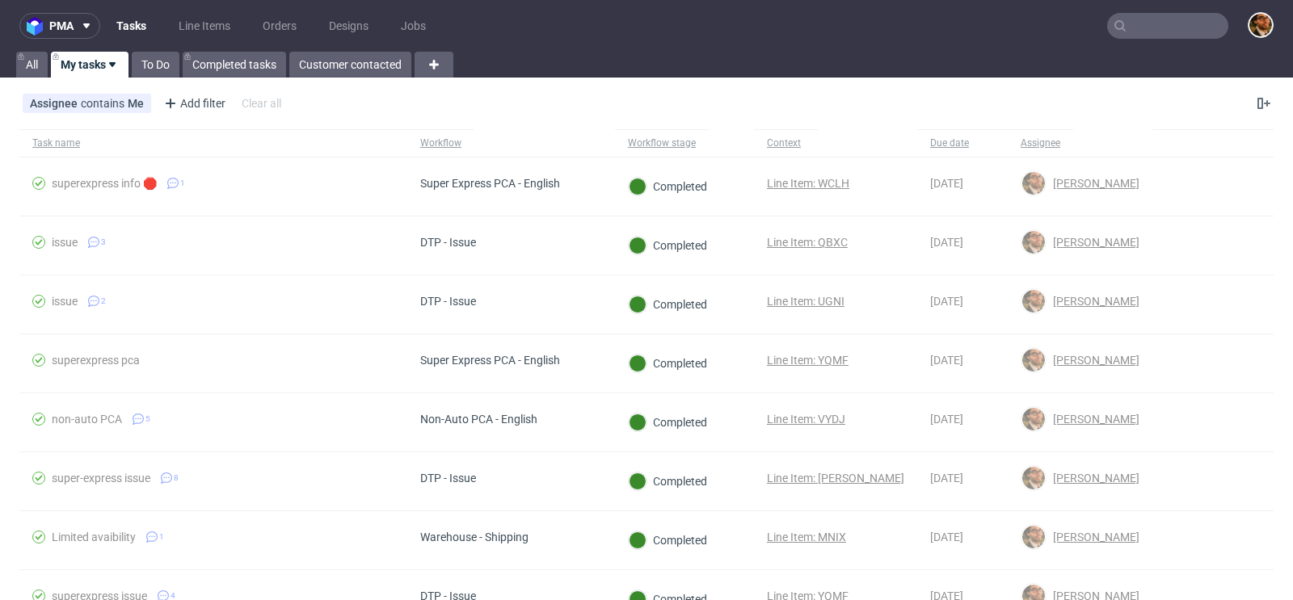
click at [1129, 30] on input "text" at bounding box center [1167, 26] width 121 height 26
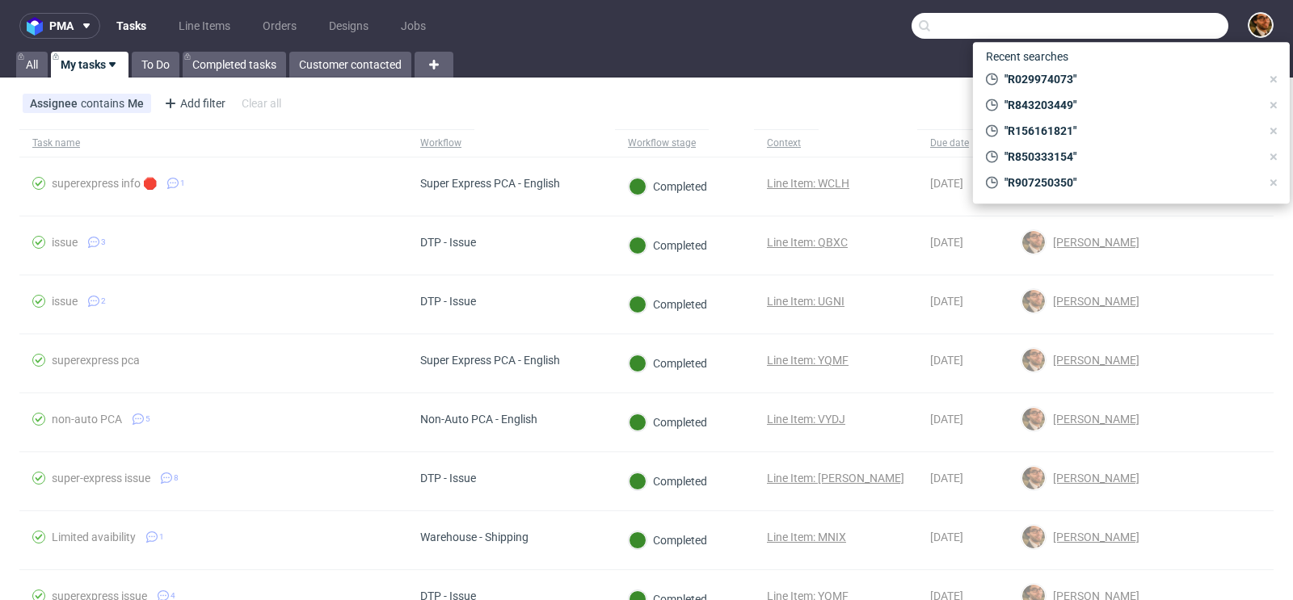
paste input "39057159491"
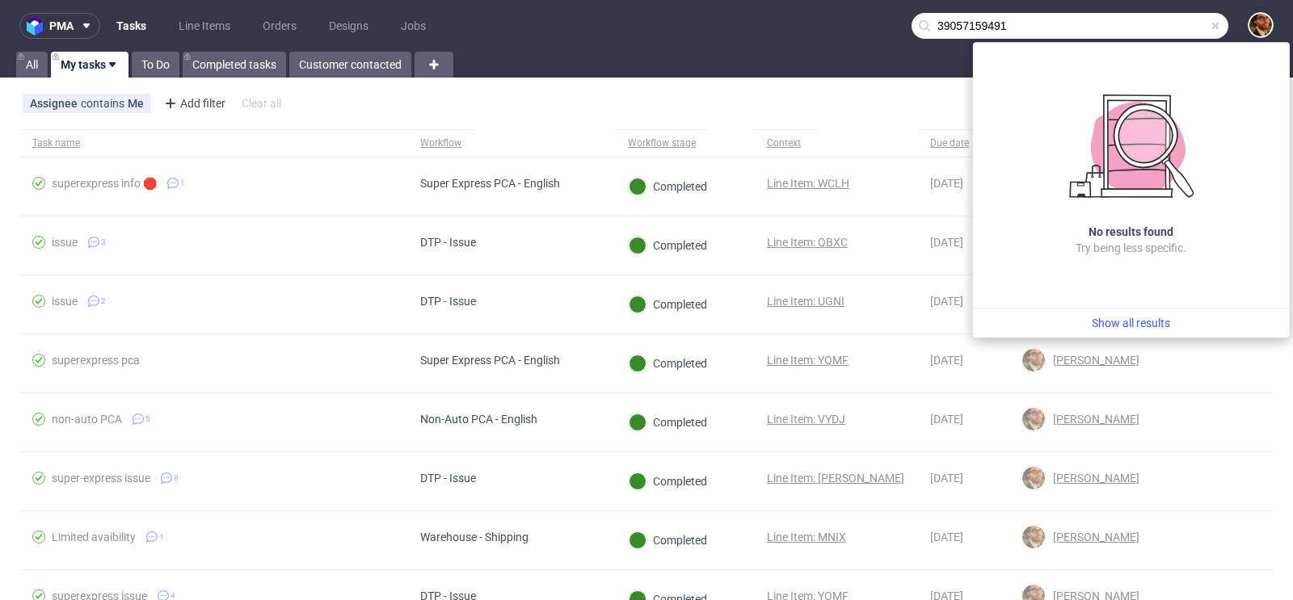
click at [934, 25] on input "39057159491" at bounding box center [1069, 26] width 317 height 26
type input "39 057159491"
click at [1208, 25] on span at bounding box center [1214, 25] width 13 height 13
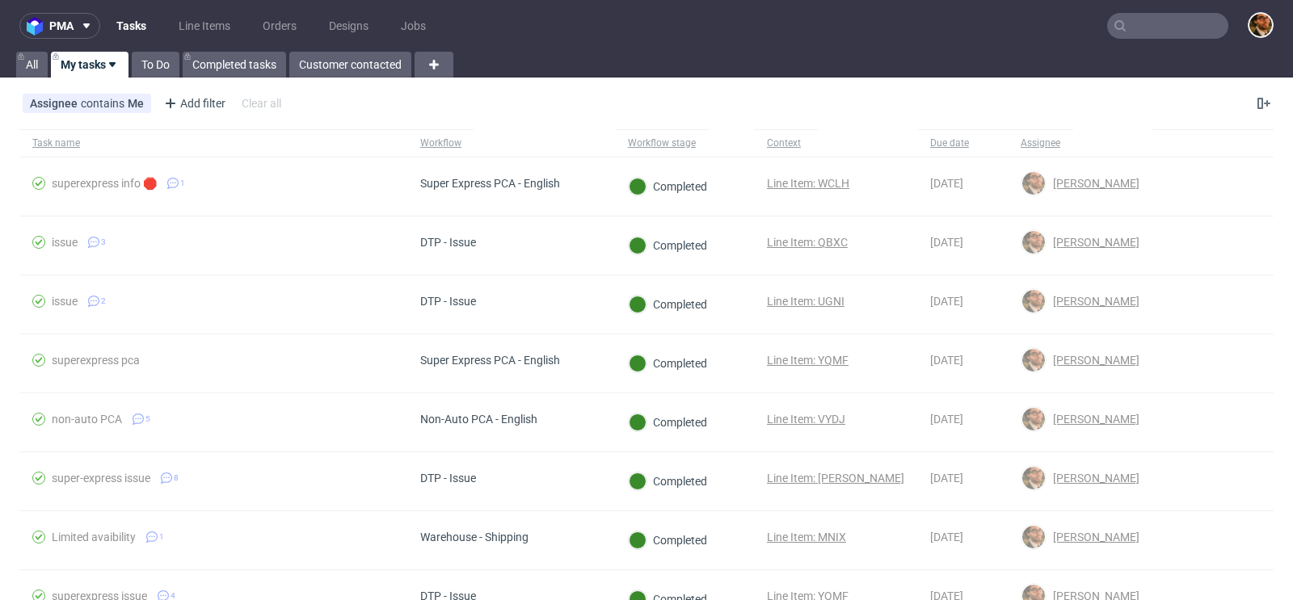
click at [1138, 23] on input "text" at bounding box center [1167, 26] width 121 height 26
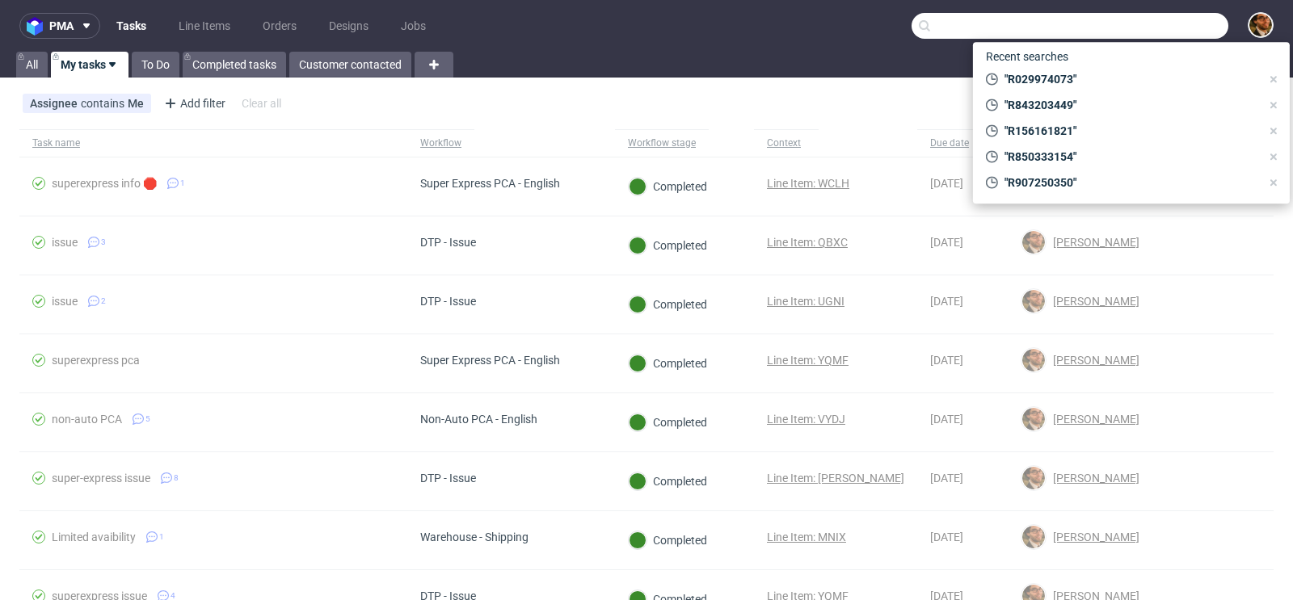
paste input "[EMAIL_ADDRESS][DOMAIN_NAME]"
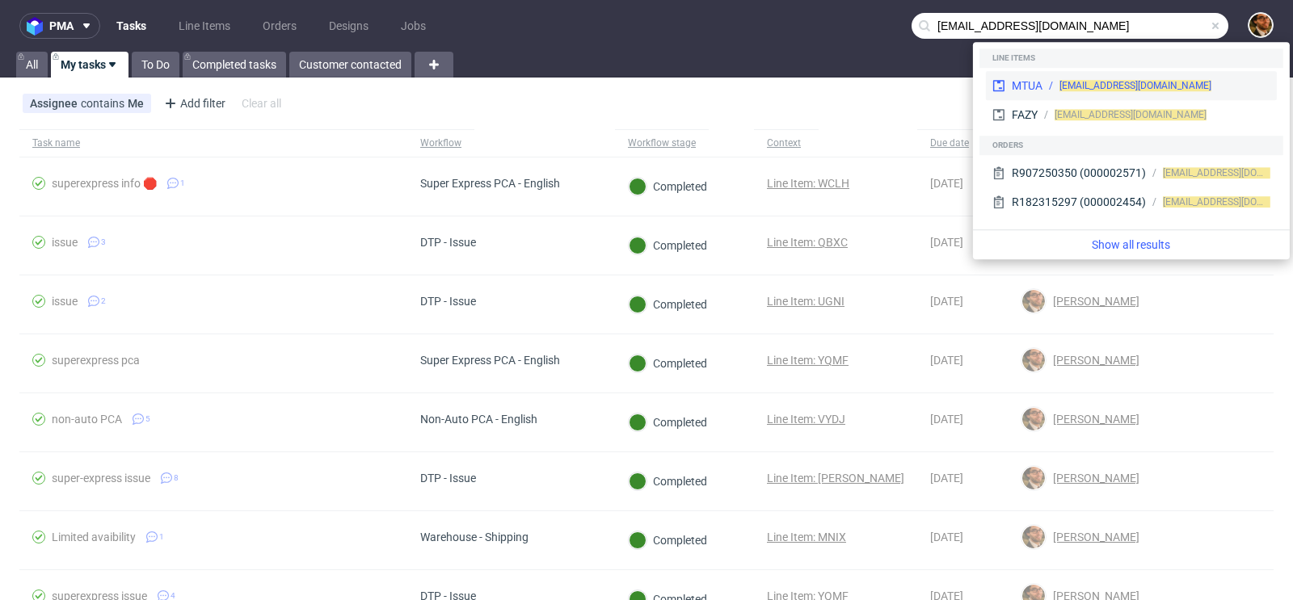
type input "[EMAIL_ADDRESS][DOMAIN_NAME]"
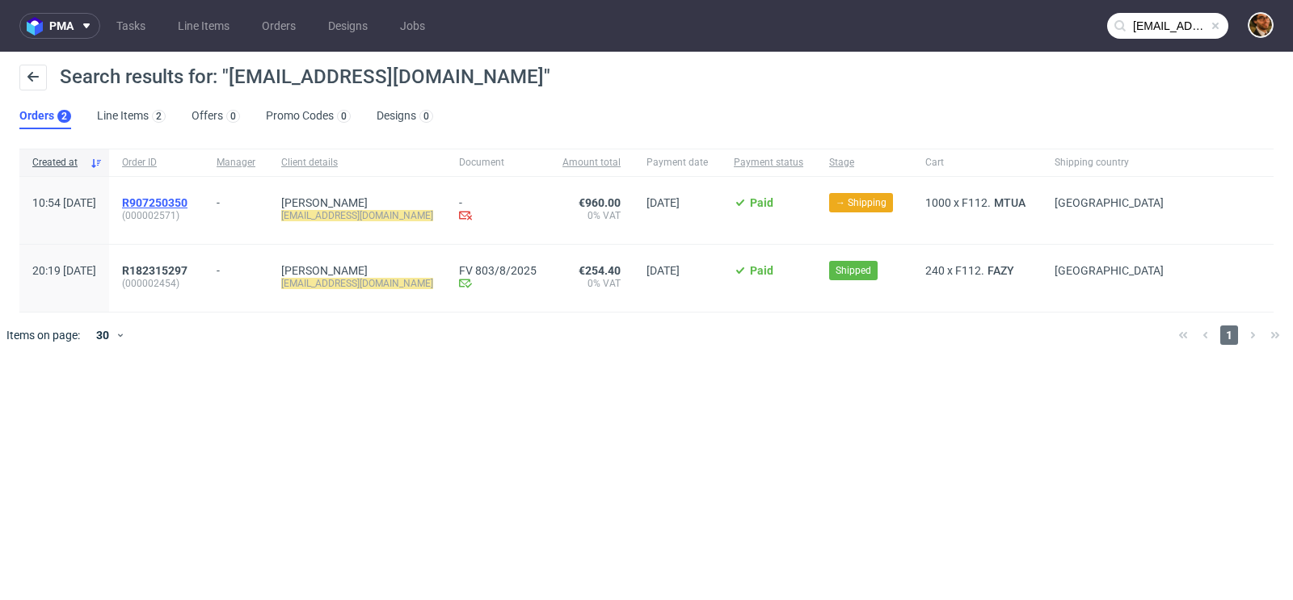
click at [187, 203] on span "R907250350" at bounding box center [154, 202] width 65 height 13
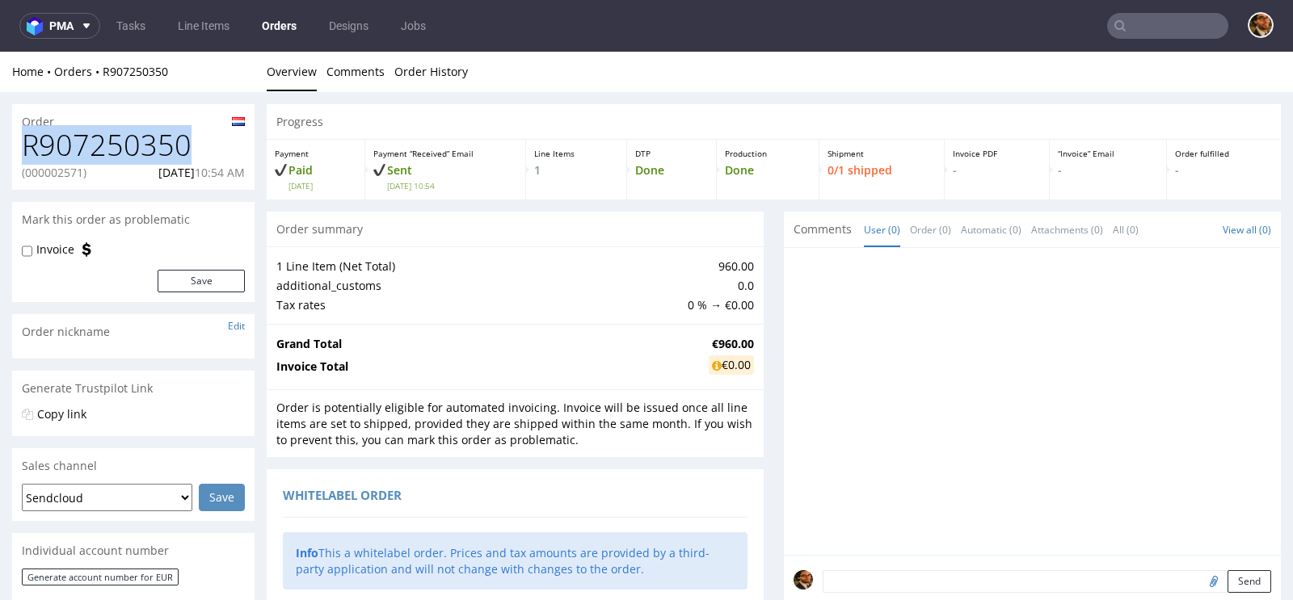
drag, startPoint x: 193, startPoint y: 145, endPoint x: 19, endPoint y: 144, distance: 173.7
click at [19, 144] on div "R907250350 (000002571) 01.09.2025 10:54 AM" at bounding box center [133, 159] width 242 height 61
copy h1 "R907250350"
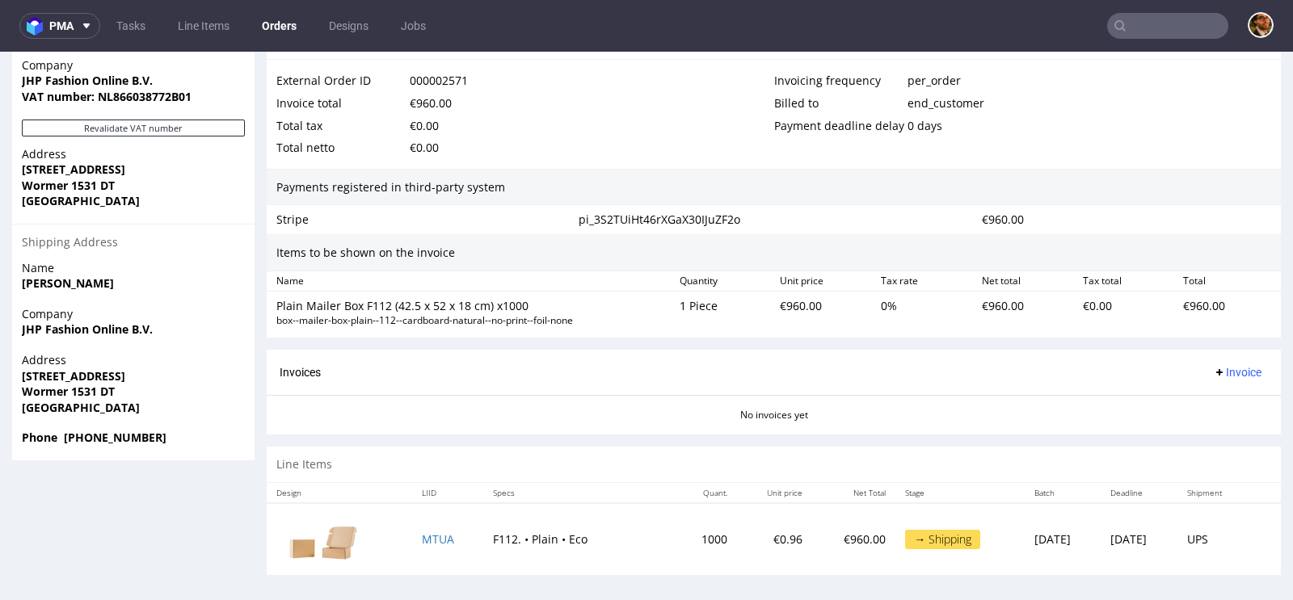
scroll to position [4, 0]
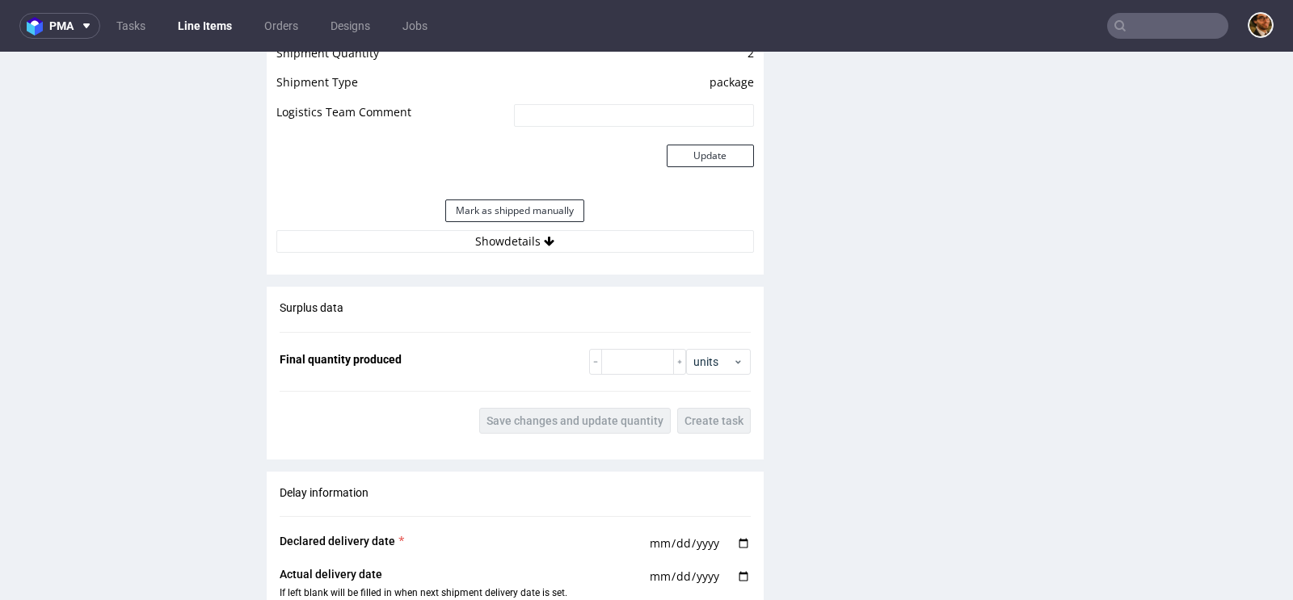
scroll to position [1751, 0]
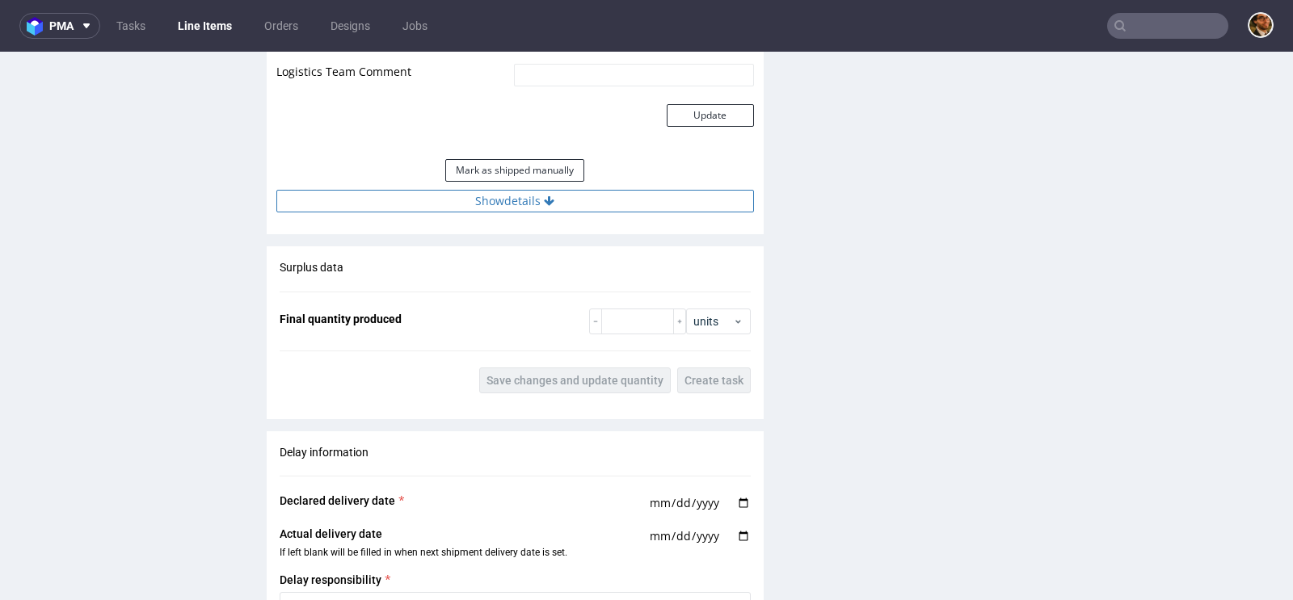
click at [523, 195] on button "Show details" at bounding box center [514, 201] width 477 height 23
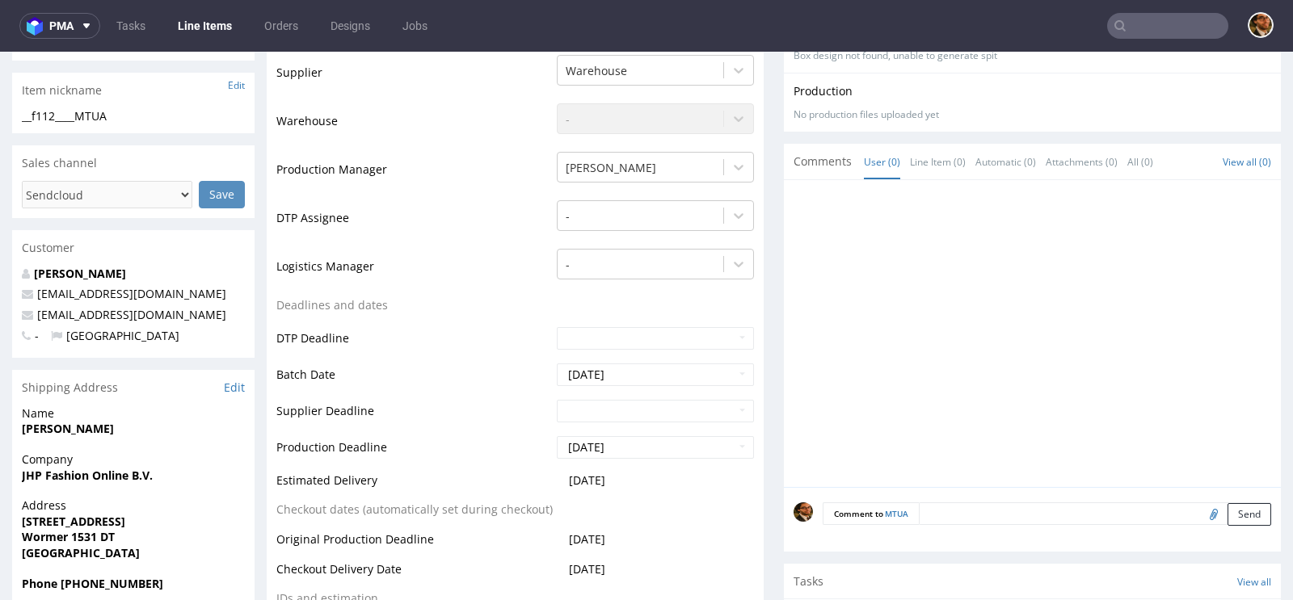
scroll to position [0, 0]
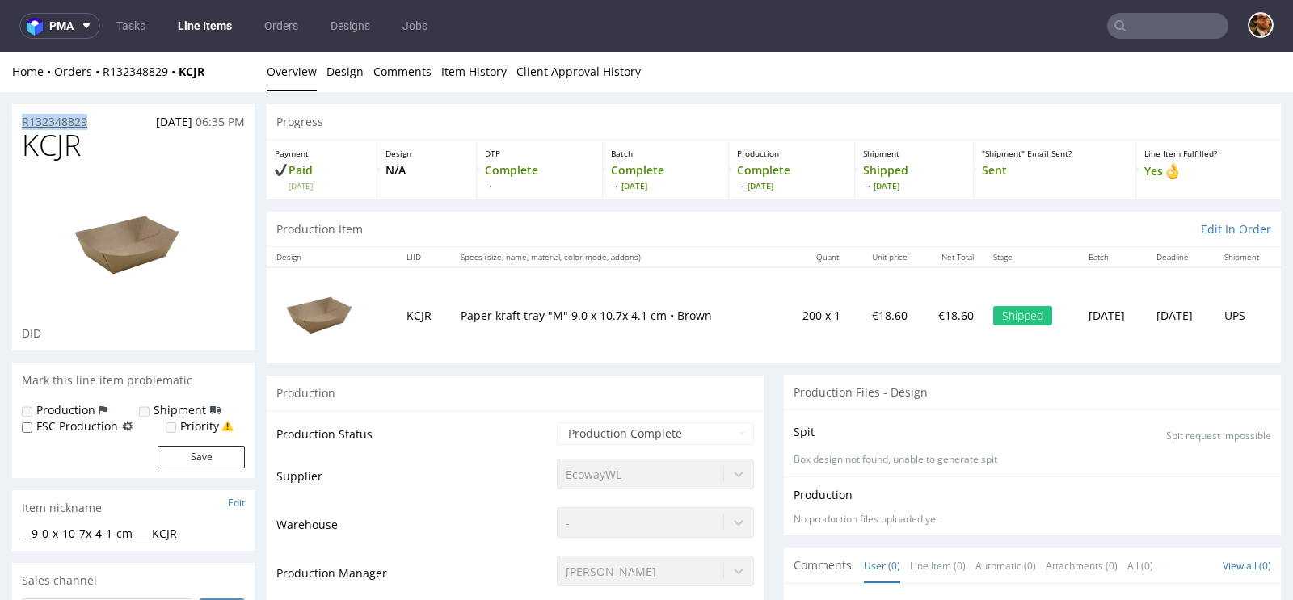
drag, startPoint x: 102, startPoint y: 120, endPoint x: 22, endPoint y: 123, distance: 80.0
click at [22, 123] on div "R132348829 [DATE] 06:35 PM" at bounding box center [133, 117] width 242 height 26
copy p "R132348829"
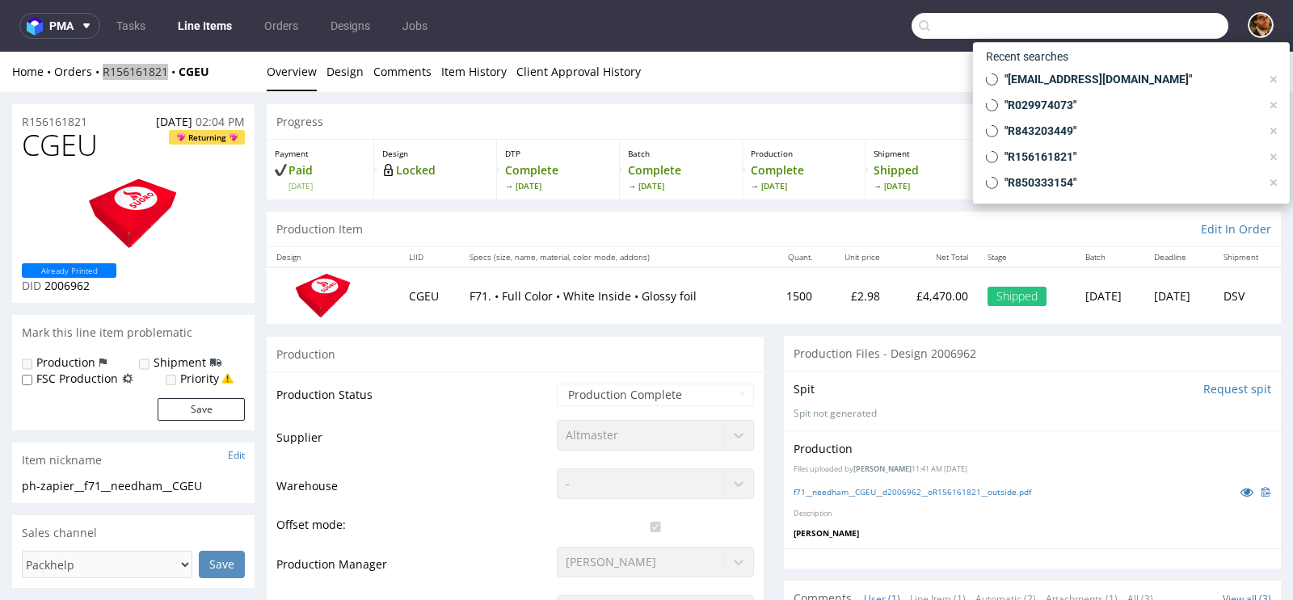
click at [1130, 24] on input "text" at bounding box center [1069, 26] width 317 height 26
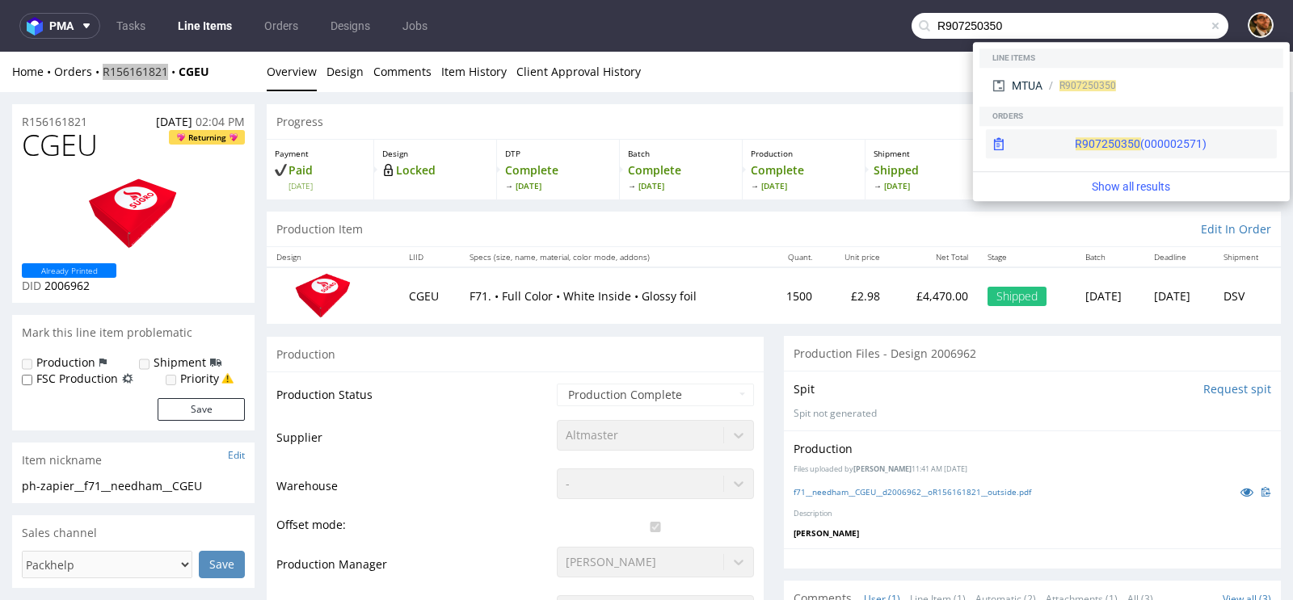
type input "R907250350"
click at [1120, 138] on div "R907250350 (000002571)" at bounding box center [1140, 144] width 132 height 16
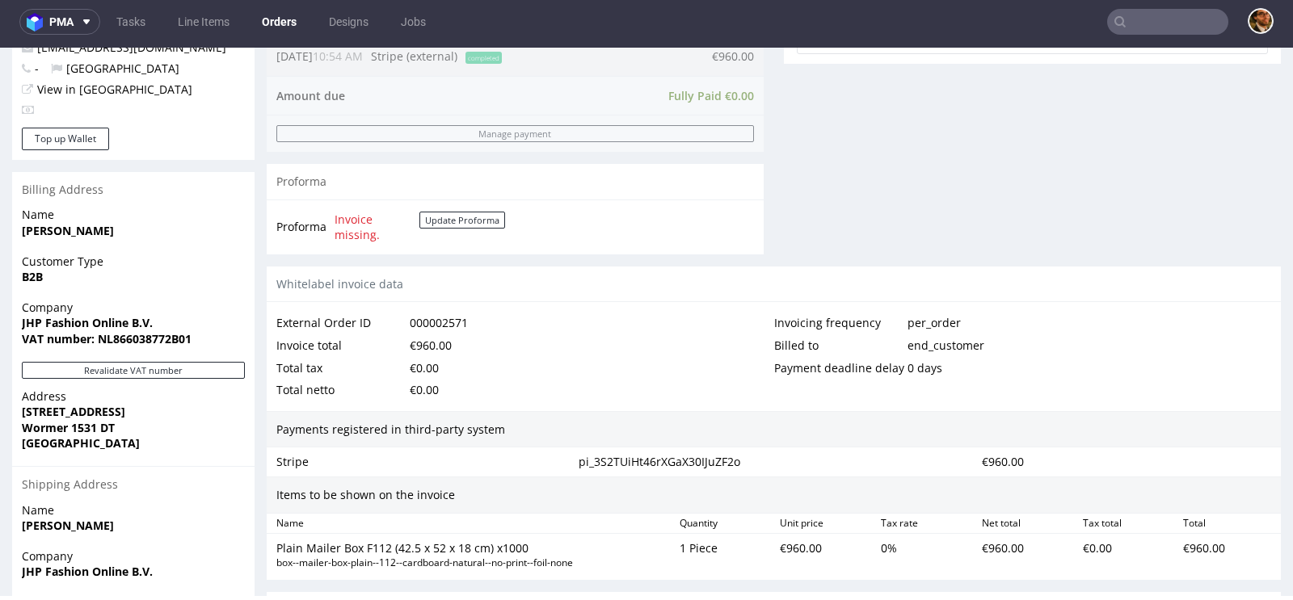
scroll to position [891, 0]
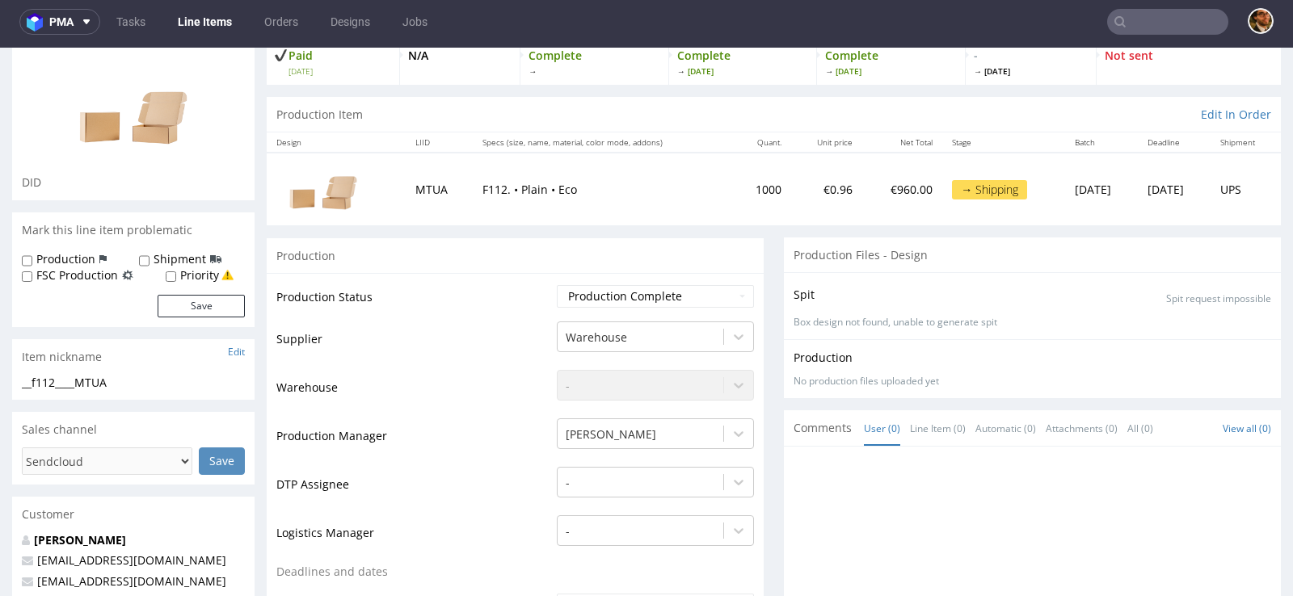
scroll to position [145, 0]
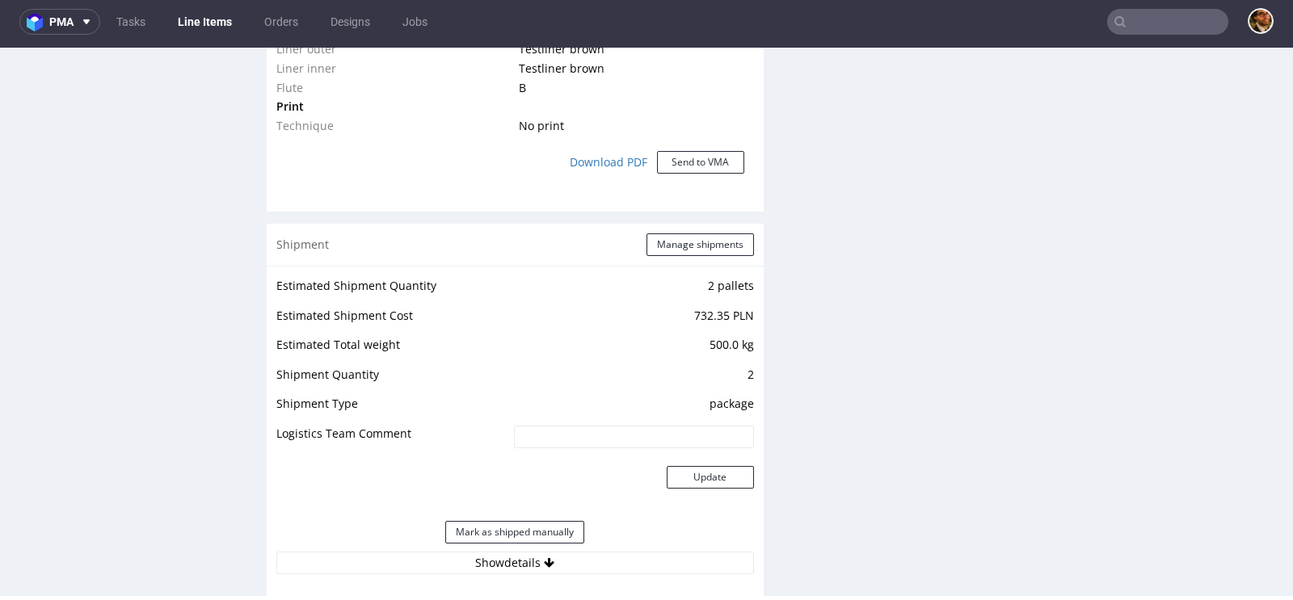
scroll to position [1574, 0]
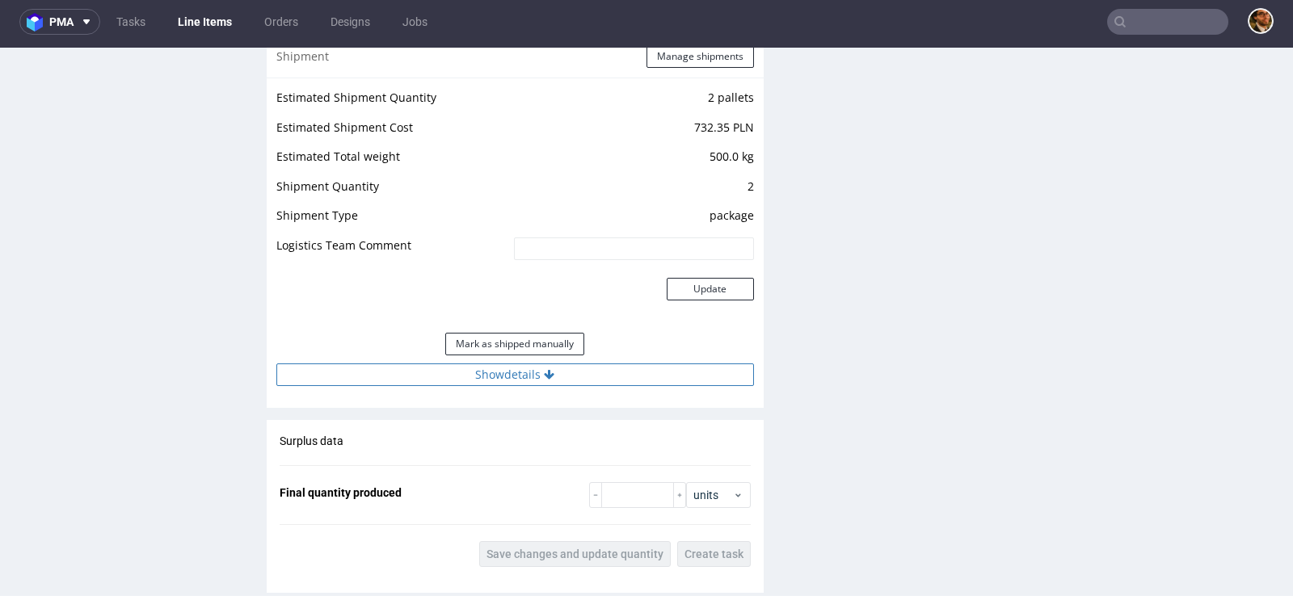
click at [540, 370] on button "Show details" at bounding box center [514, 375] width 477 height 23
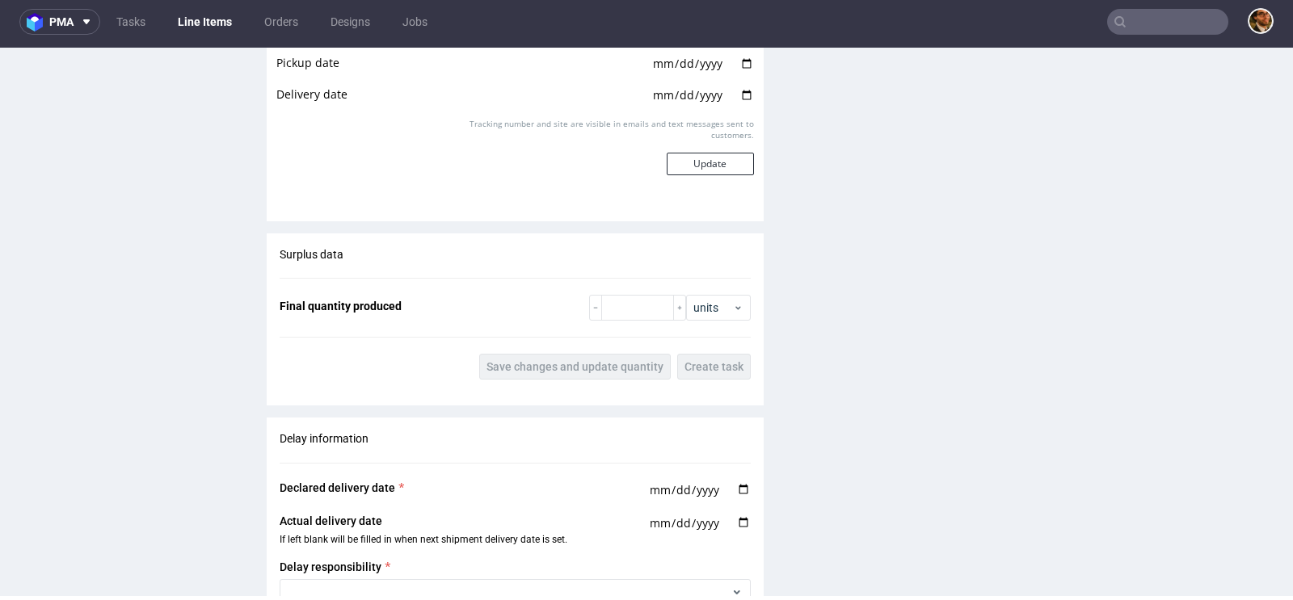
scroll to position [2184, 0]
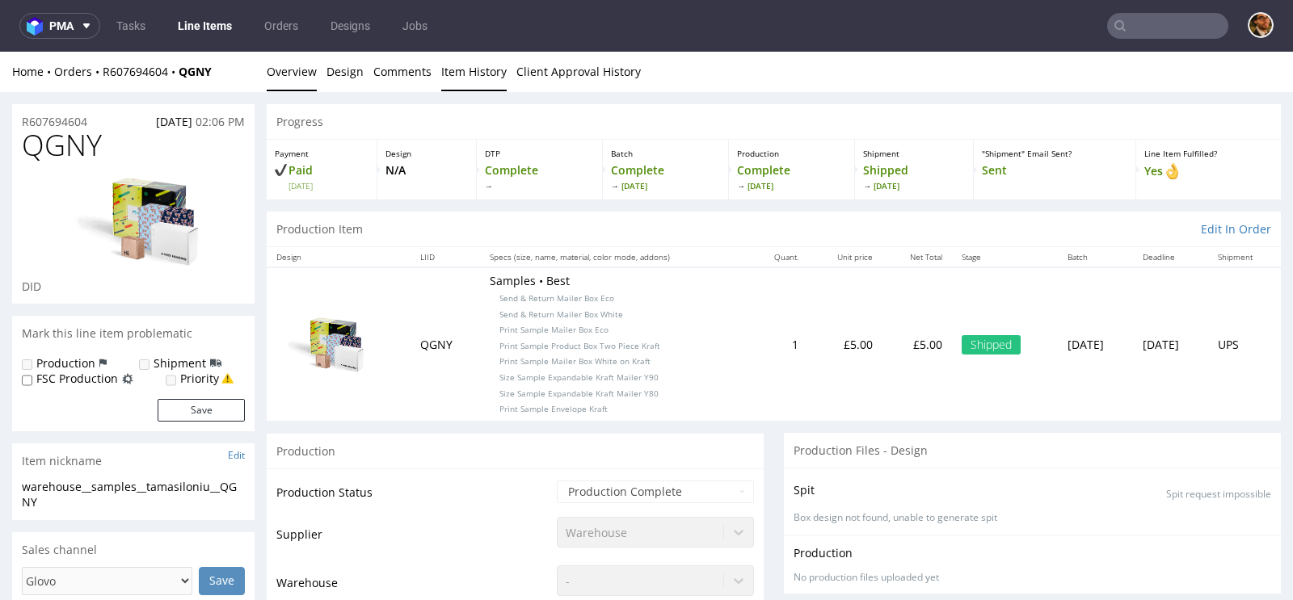
click at [457, 82] on link "Item History" at bounding box center [473, 72] width 65 height 40
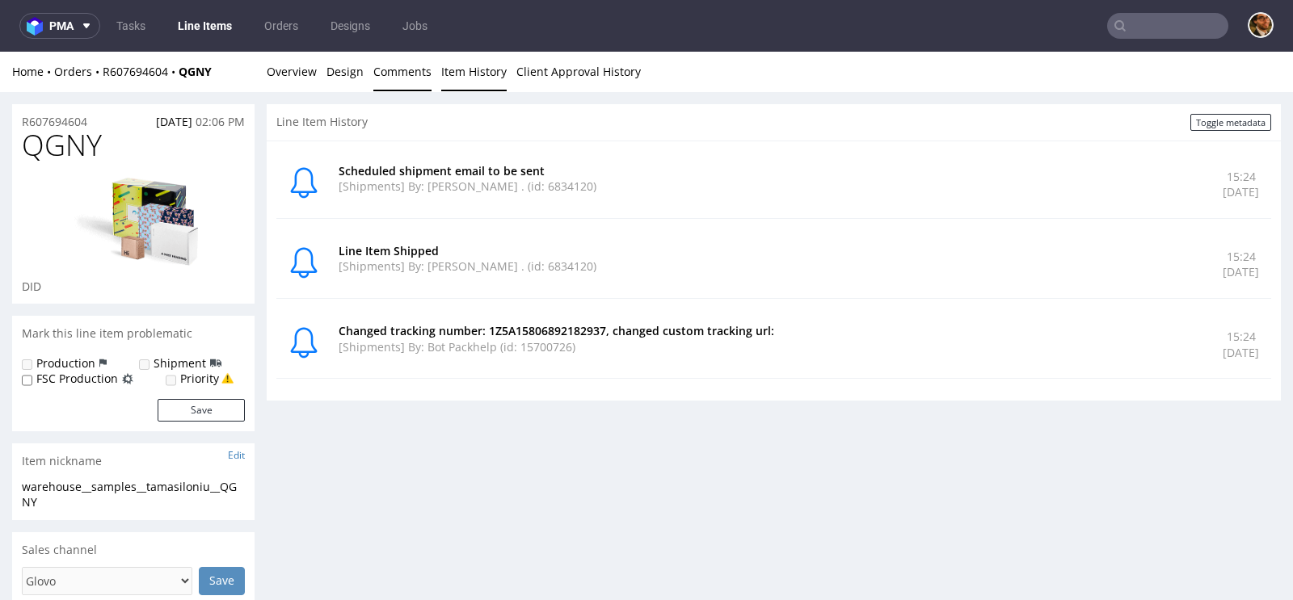
click at [392, 83] on link "Comments" at bounding box center [402, 72] width 58 height 40
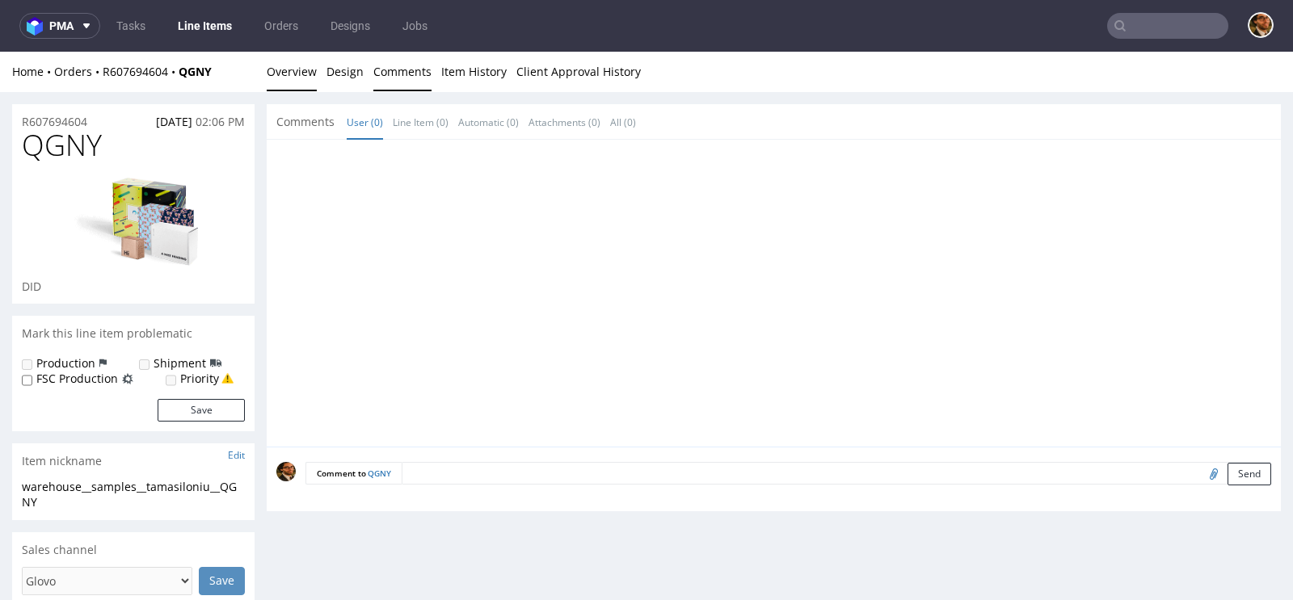
click at [305, 82] on link "Overview" at bounding box center [292, 72] width 50 height 40
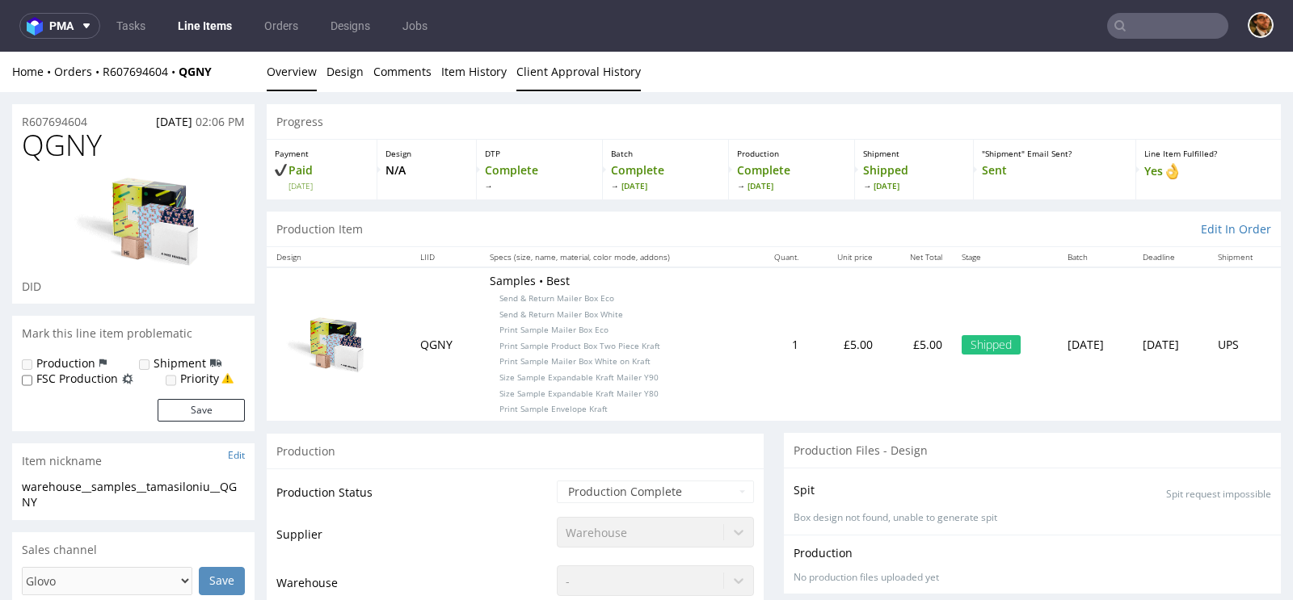
click at [584, 75] on link "Client Approval History" at bounding box center [578, 72] width 124 height 40
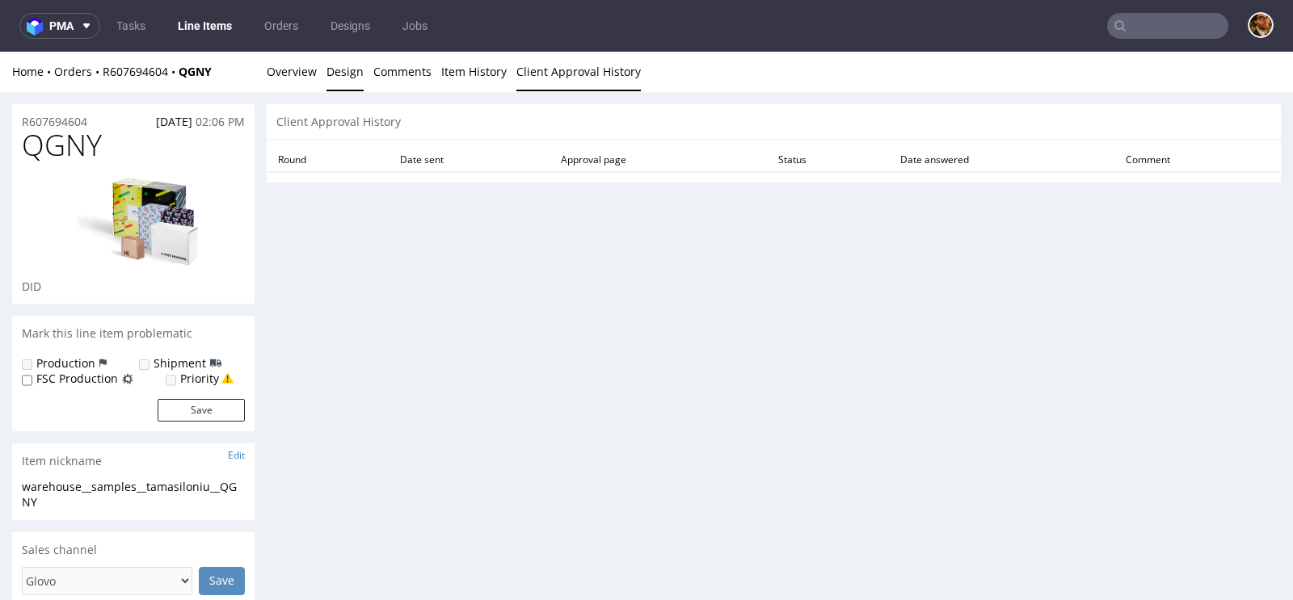
click at [330, 74] on link "Design" at bounding box center [344, 72] width 37 height 40
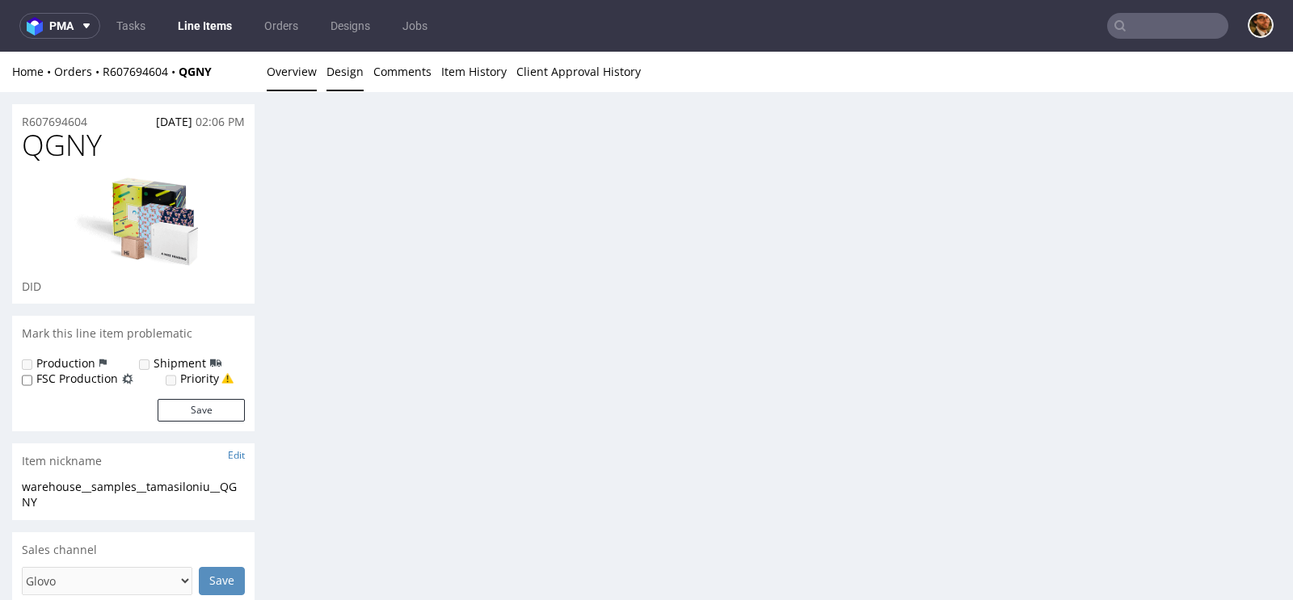
click at [292, 82] on link "Overview" at bounding box center [292, 72] width 50 height 40
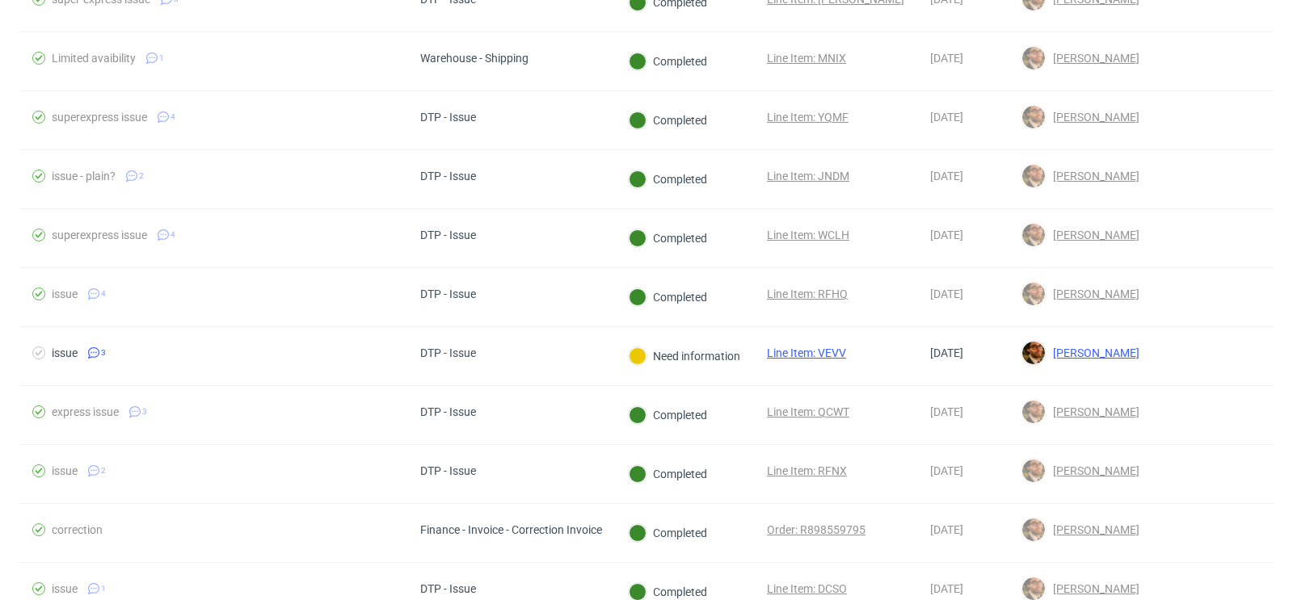
scroll to position [642, 0]
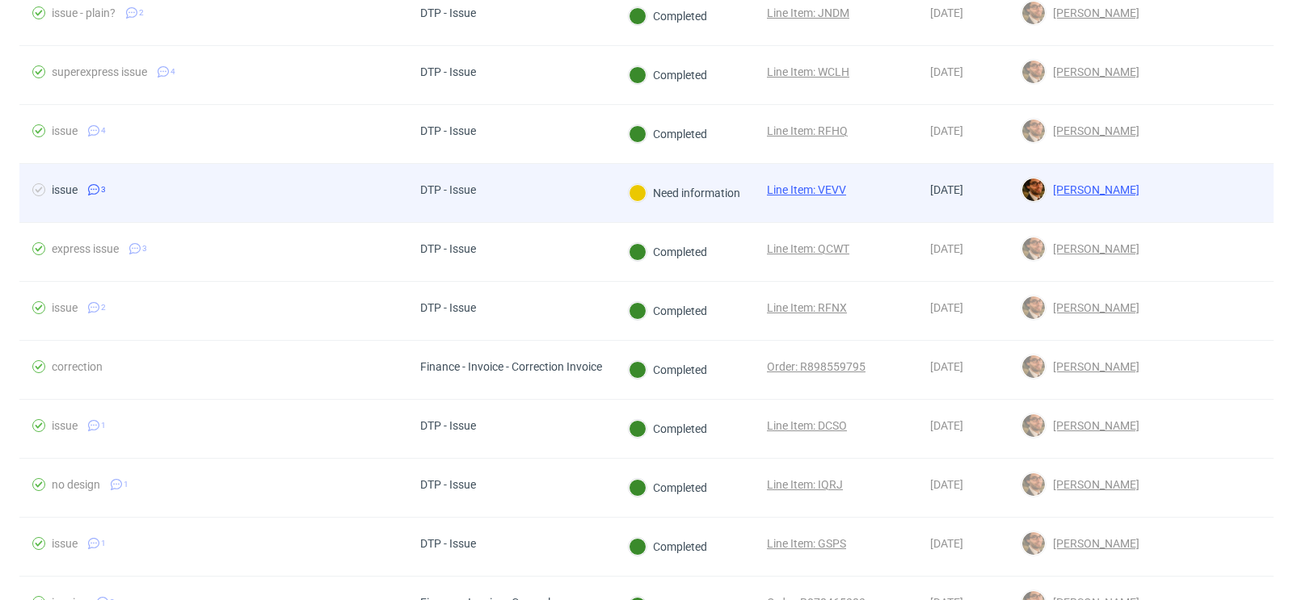
click at [1152, 184] on div at bounding box center [1212, 193] width 121 height 58
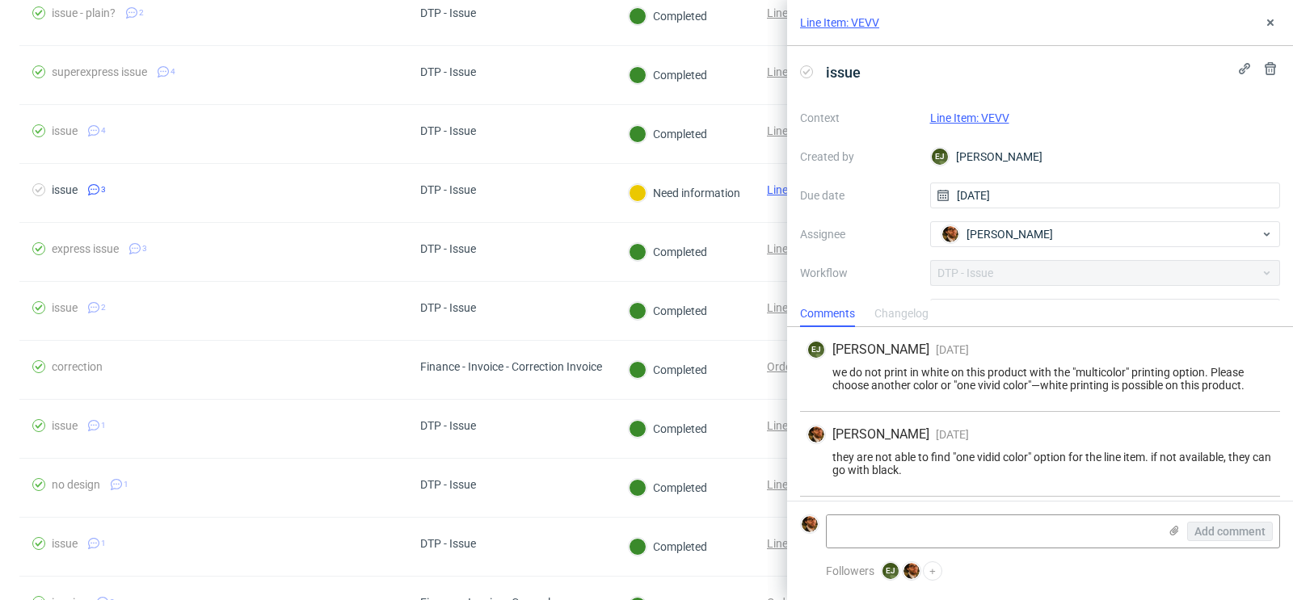
click at [984, 120] on link "Line Item: VEVV" at bounding box center [969, 117] width 79 height 13
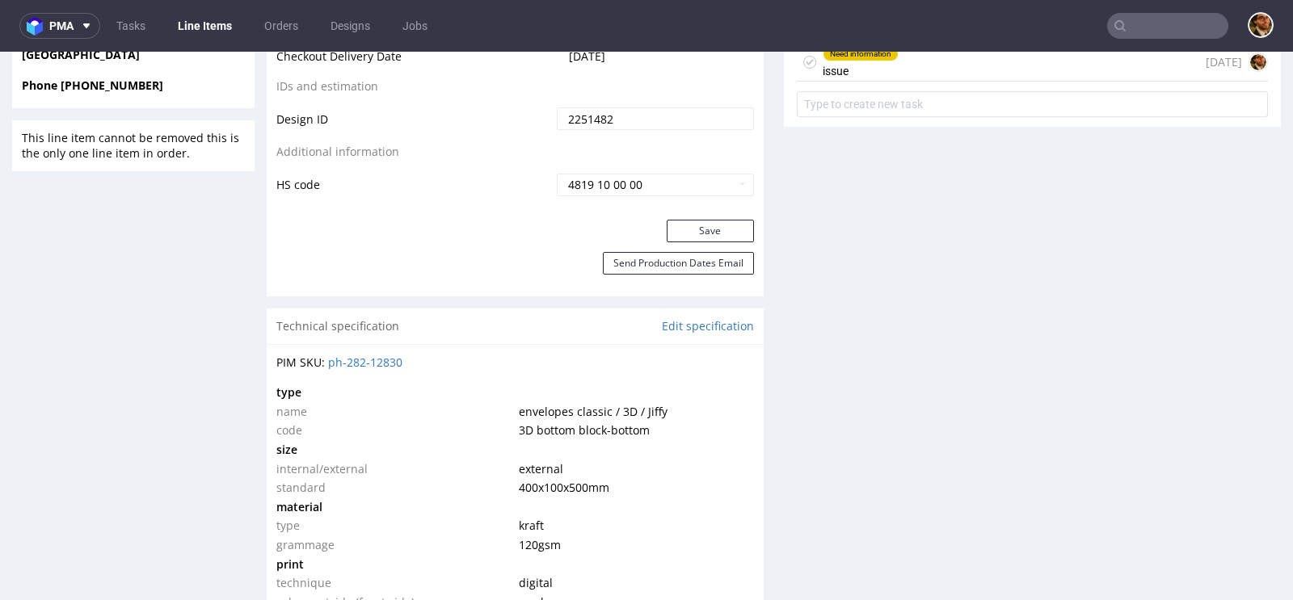
scroll to position [826, 0]
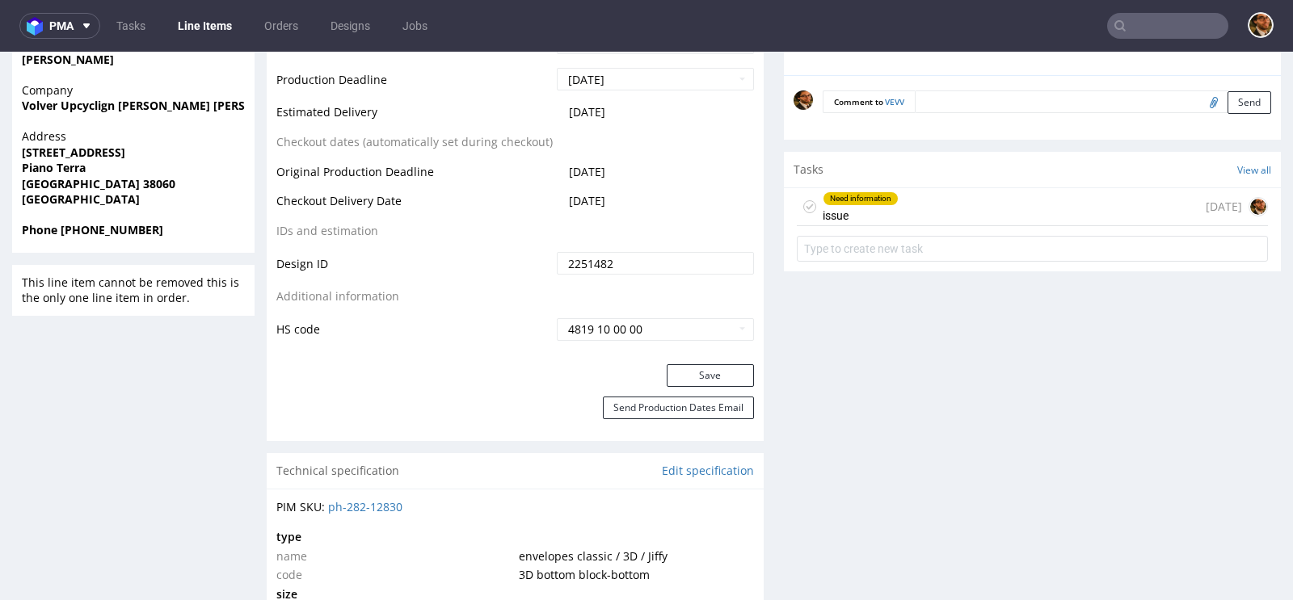
click at [931, 205] on div "Need information issue 14 days ago" at bounding box center [1032, 207] width 471 height 38
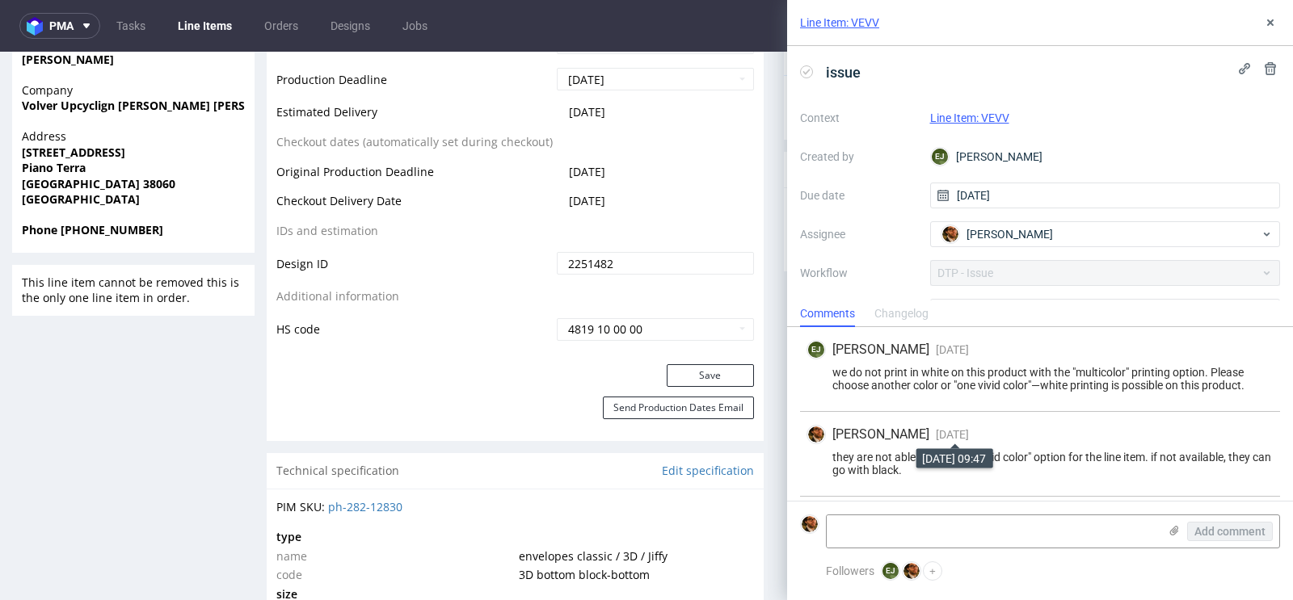
scroll to position [64, 0]
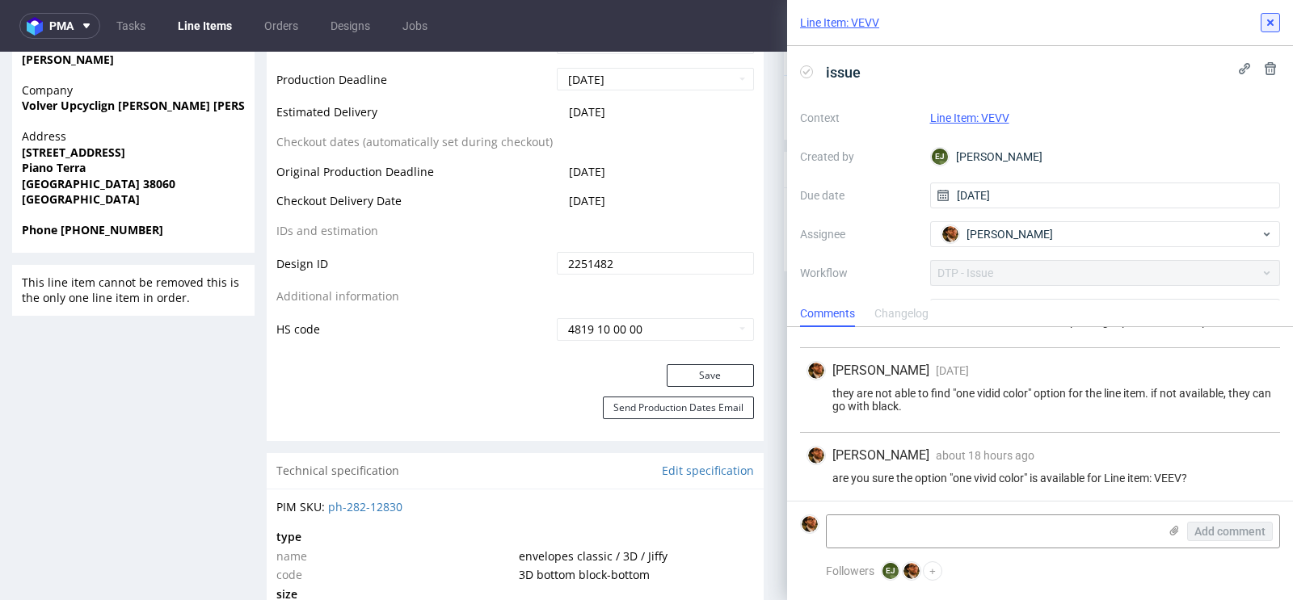
click at [1265, 18] on icon at bounding box center [1269, 22] width 13 height 13
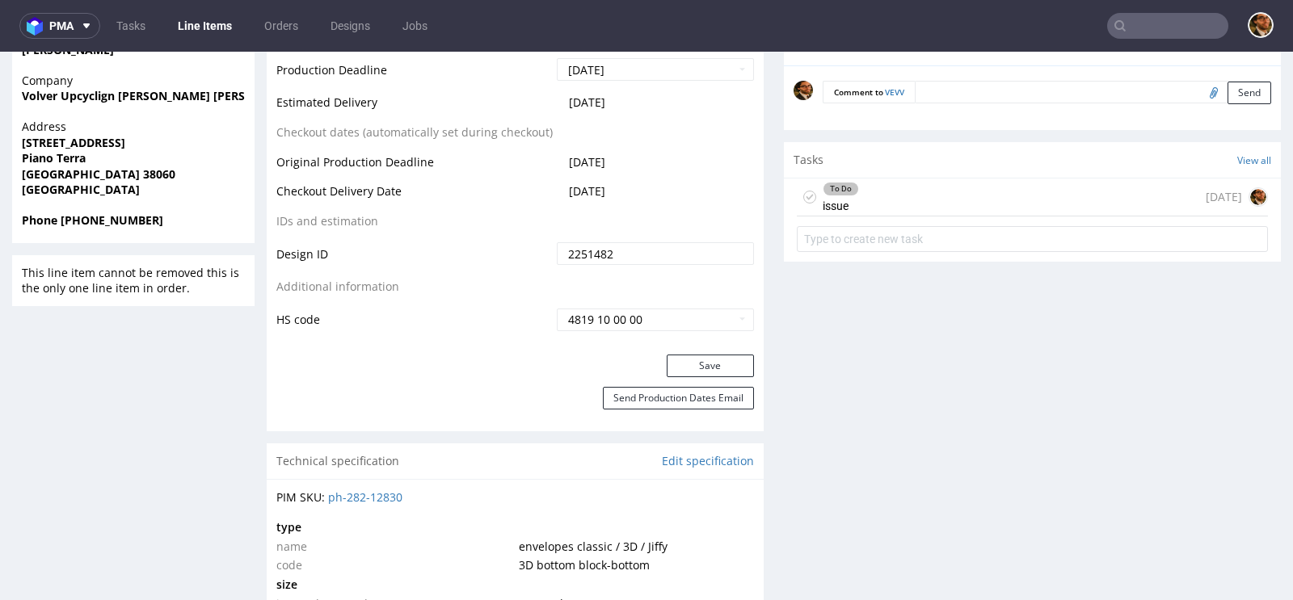
scroll to position [794, 0]
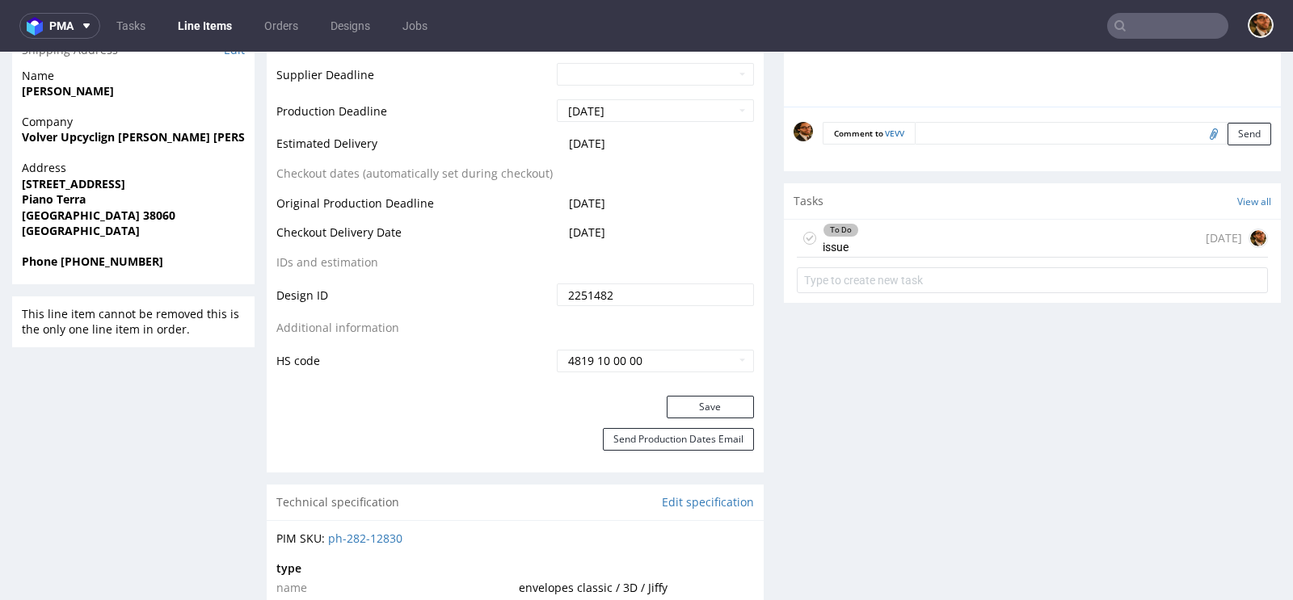
click at [919, 233] on div "To Do issue [DATE]" at bounding box center [1032, 239] width 471 height 38
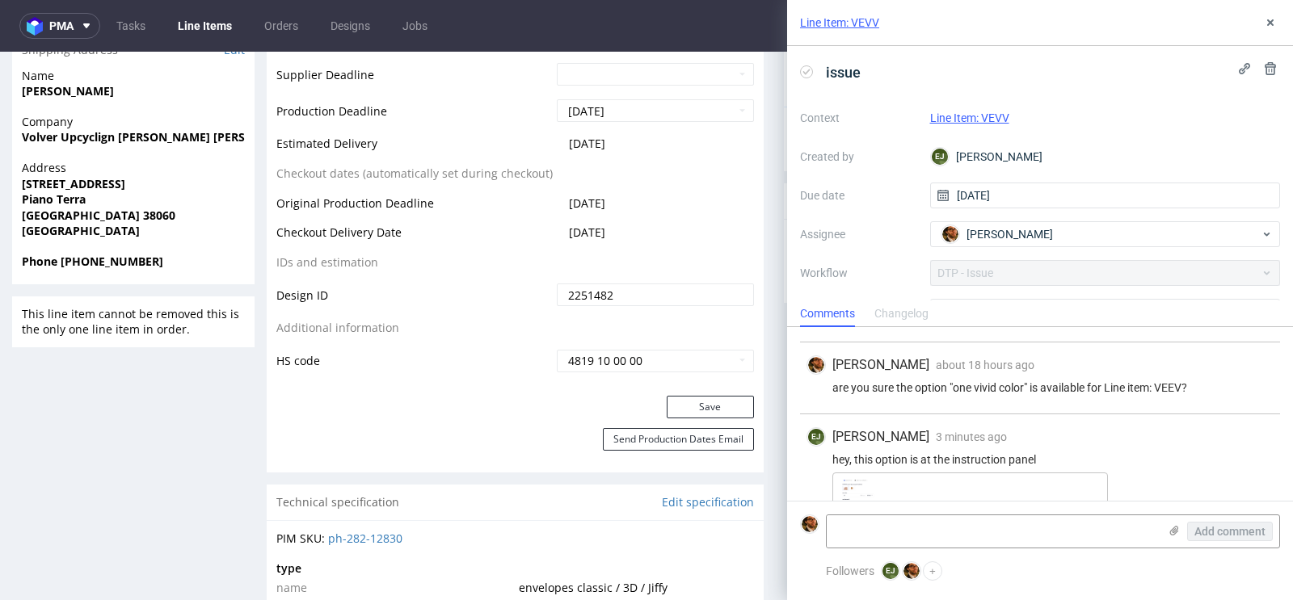
scroll to position [207, 0]
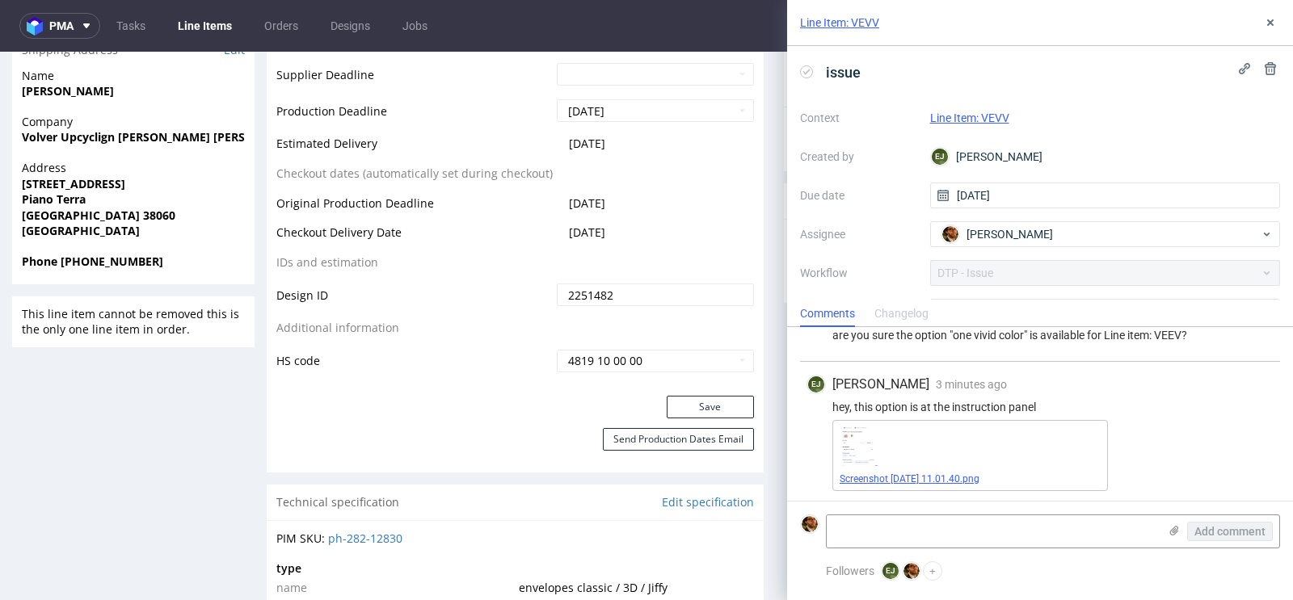
click at [916, 473] on link "Screenshot [DATE] 11.01.40.png" at bounding box center [909, 478] width 140 height 11
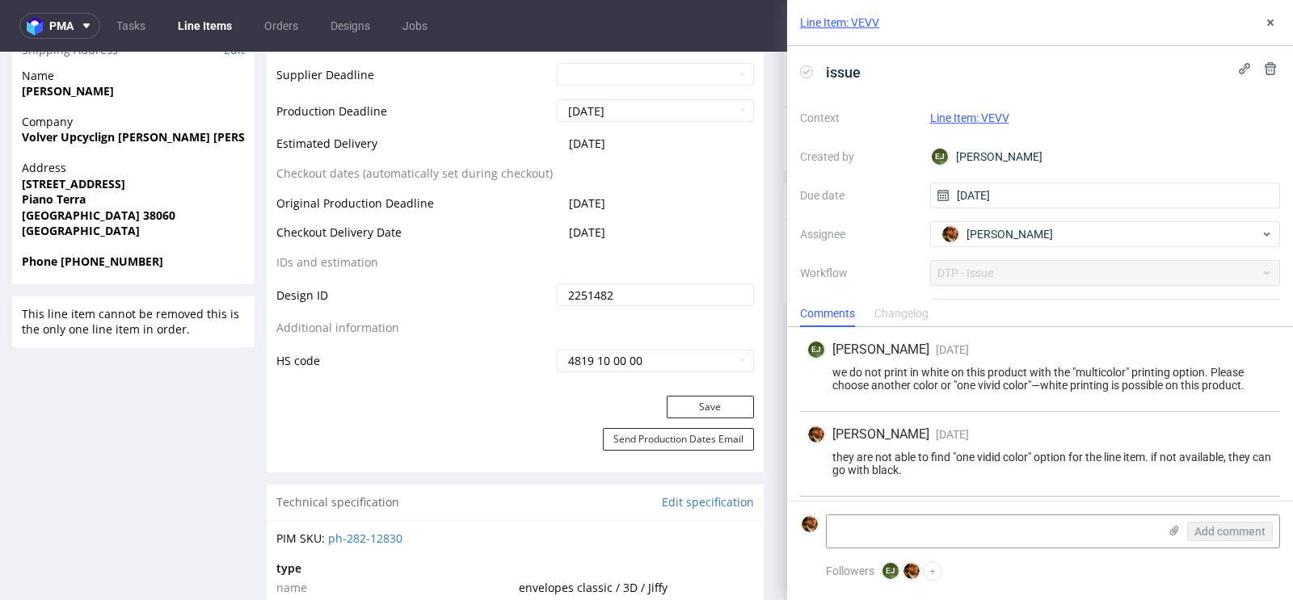
click at [983, 117] on link "Line Item: VEVV" at bounding box center [969, 117] width 79 height 13
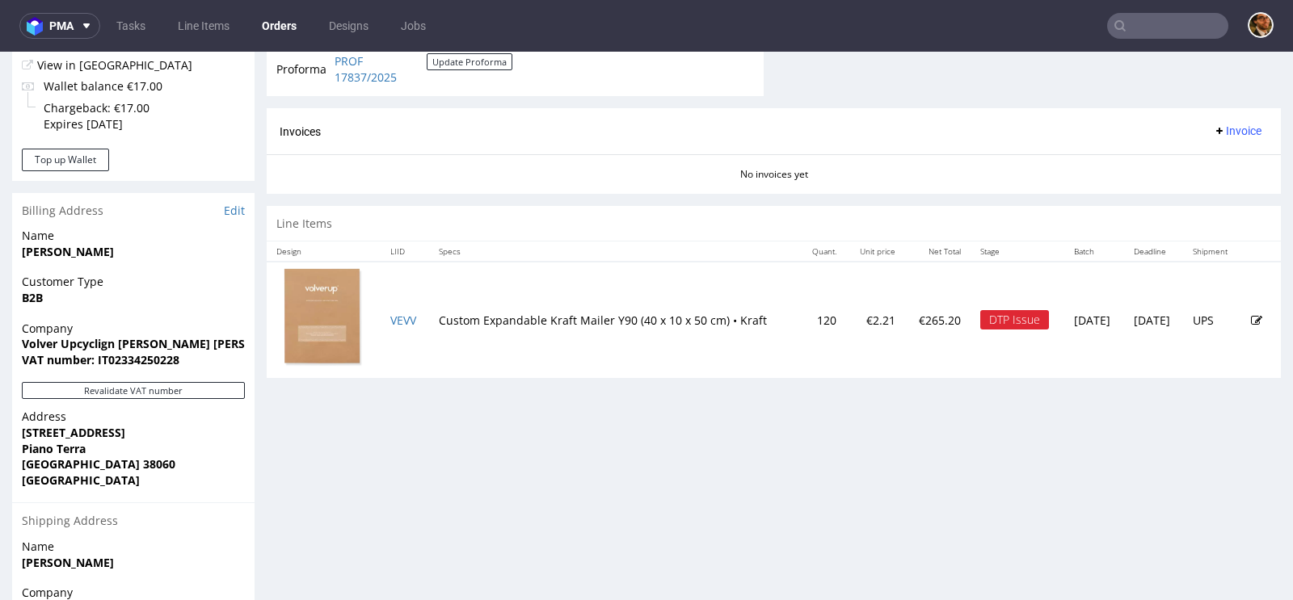
scroll to position [784, 0]
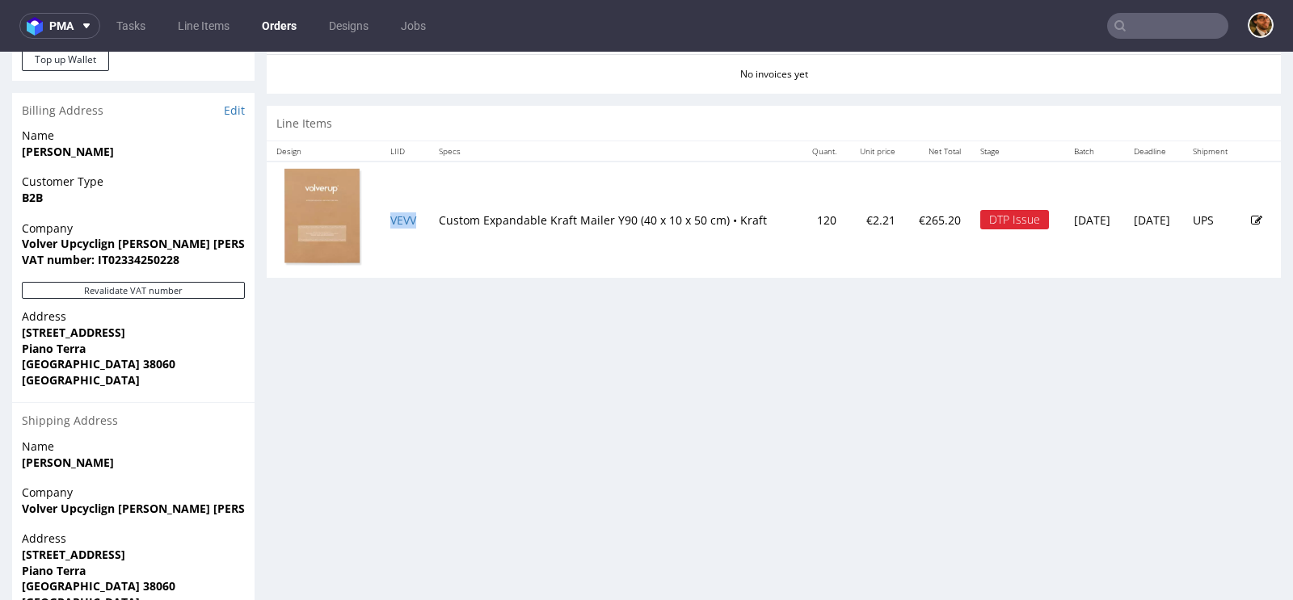
click at [411, 225] on td "VEVV" at bounding box center [404, 220] width 48 height 116
click at [535, 197] on td "Custom Expandable Kraft Mailer Y90 (40 x 10 x 50 cm) • Kraft" at bounding box center [614, 220] width 371 height 116
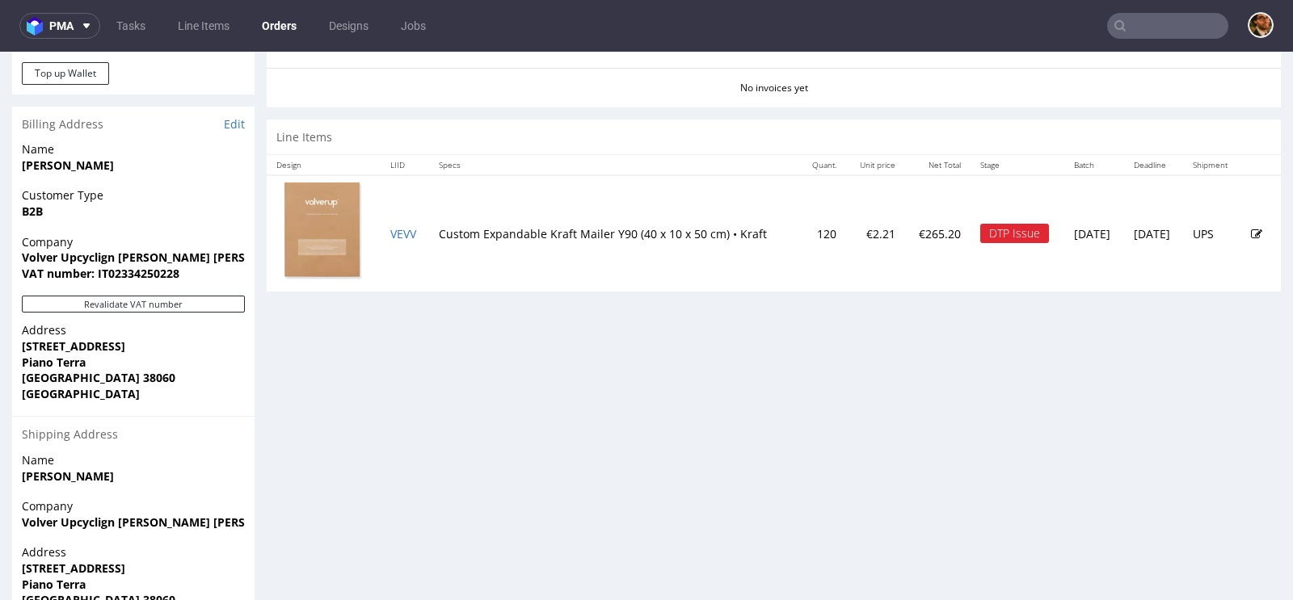
click at [1250, 231] on icon at bounding box center [1255, 234] width 11 height 11
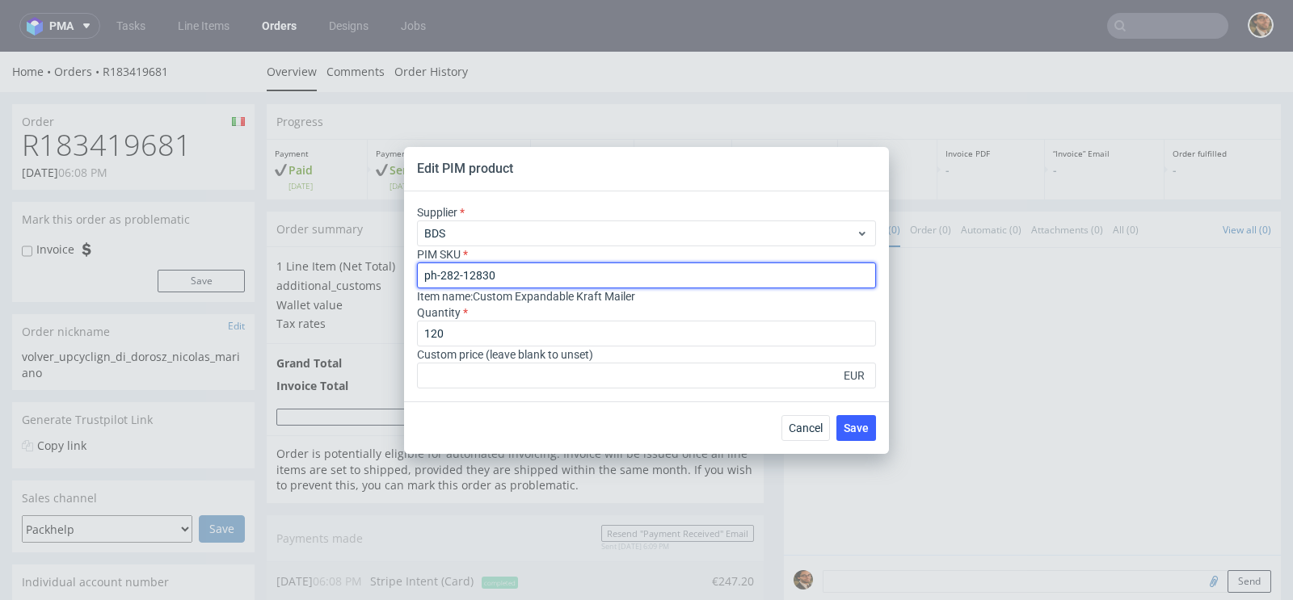
drag, startPoint x: 511, startPoint y: 271, endPoint x: 403, endPoint y: 272, distance: 107.4
click at [403, 272] on div "Edit PIM product Supplier BDS PIM SKU ph-282-12830 Item name : Custom Expandabl…" at bounding box center [646, 300] width 1293 height 600
paste input "aper-mailer--paper-mailer--90--paper-kraft--mono-pantone-one-side--none"
type input "paper-mailer--paper-mailer--90--paper-kraft--mono-pantone-one-side--none"
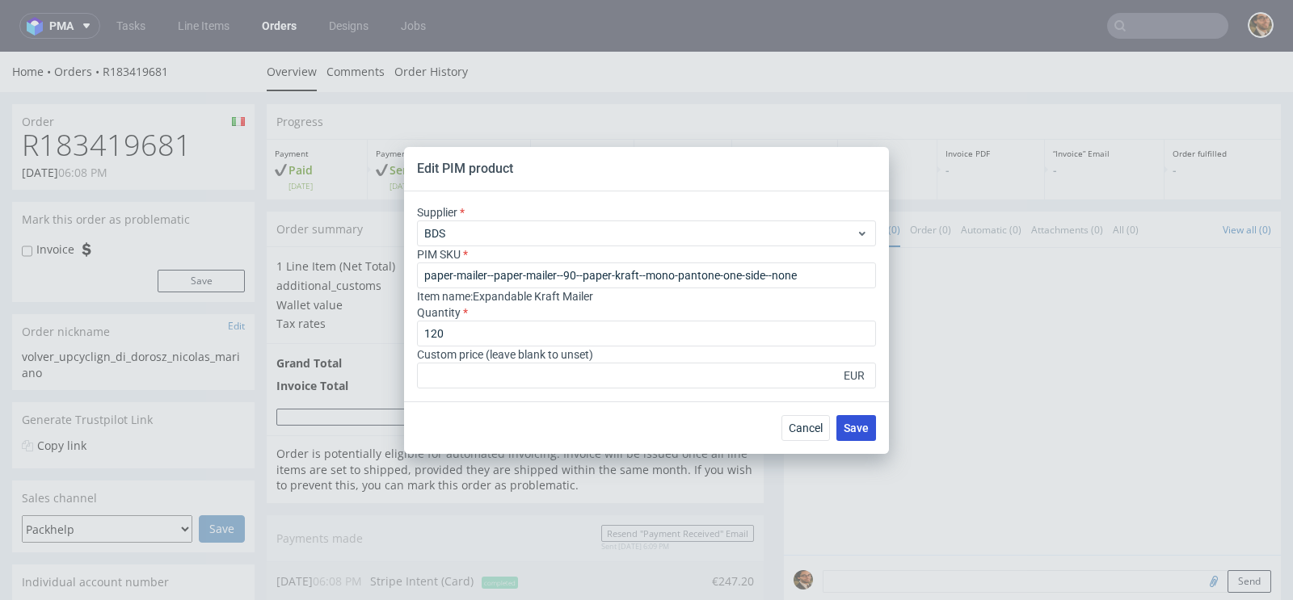
click at [855, 429] on span "Save" at bounding box center [855, 427] width 25 height 11
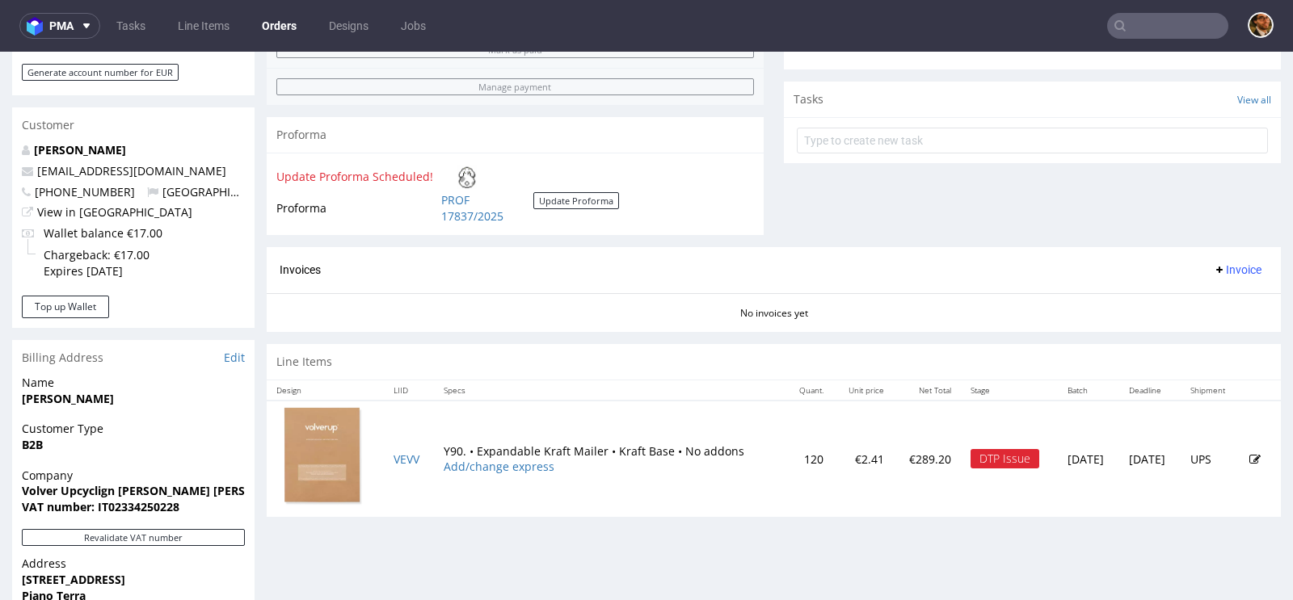
scroll to position [579, 0]
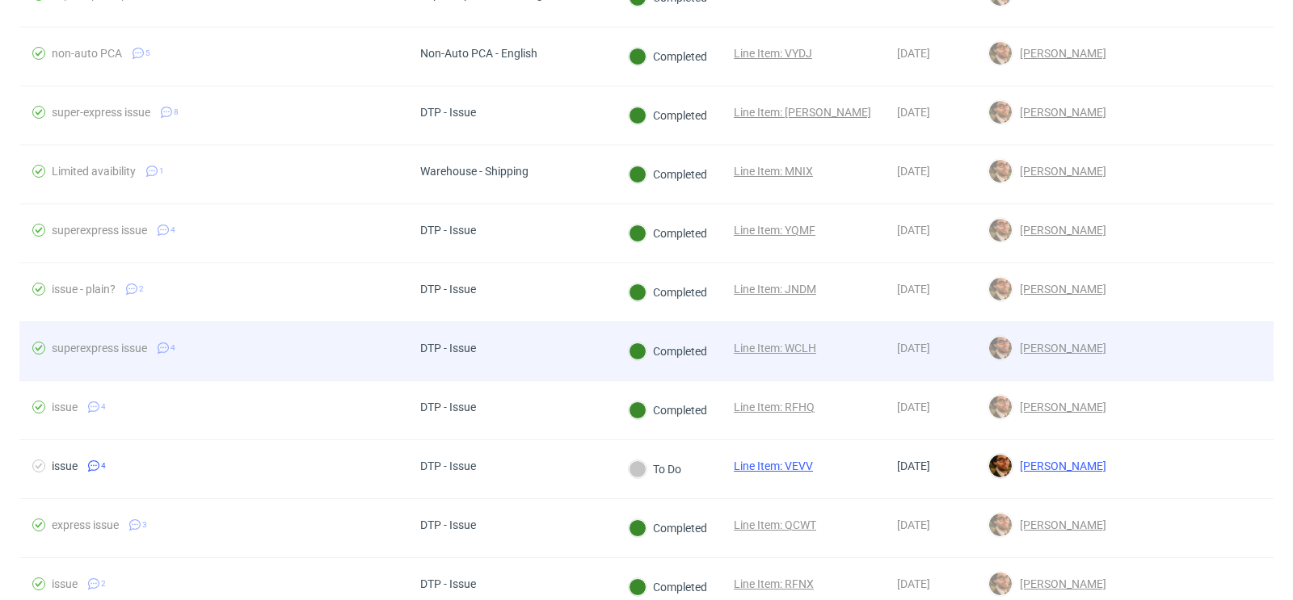
scroll to position [628, 0]
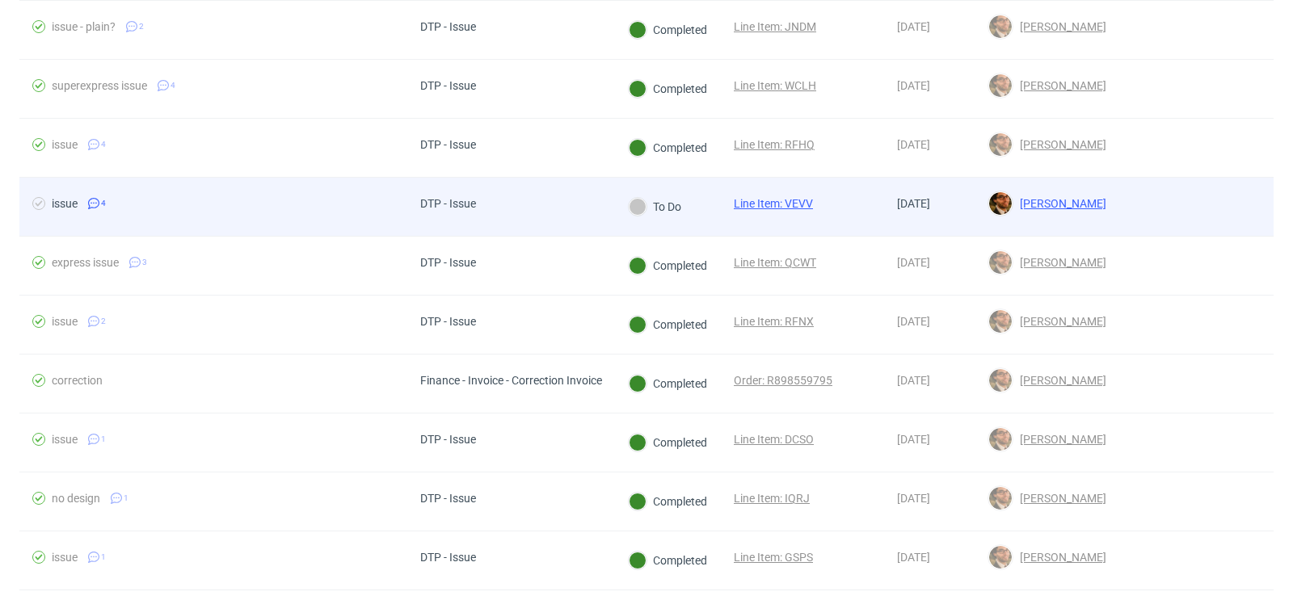
click at [1119, 204] on div at bounding box center [1196, 207] width 154 height 58
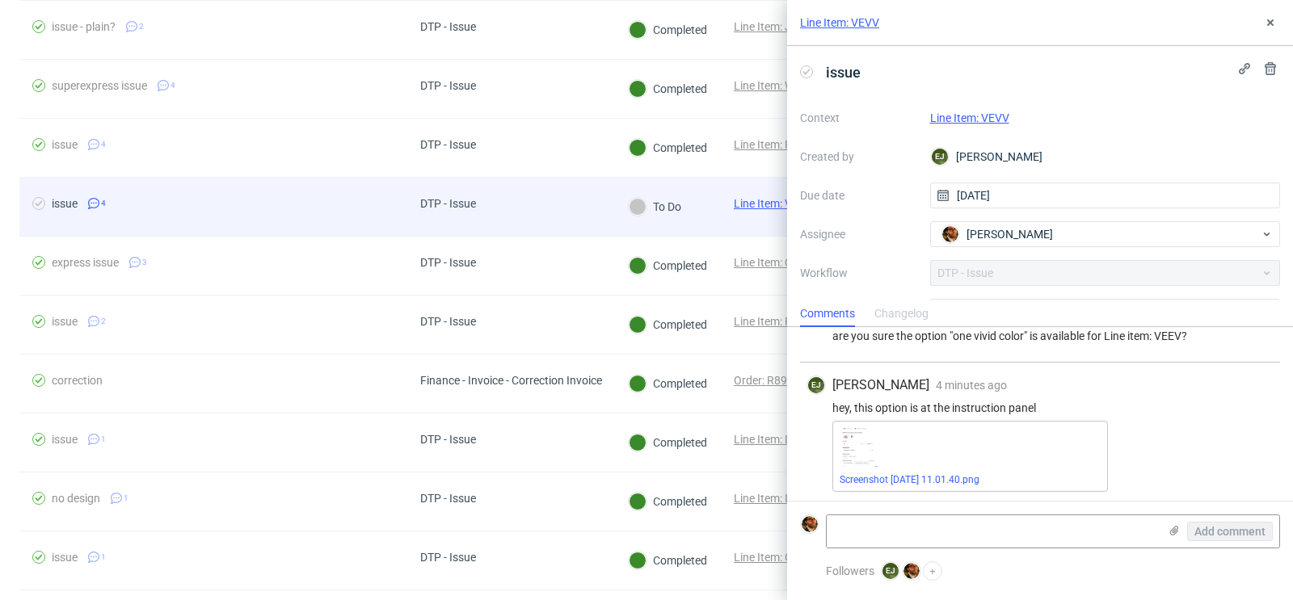
scroll to position [207, 0]
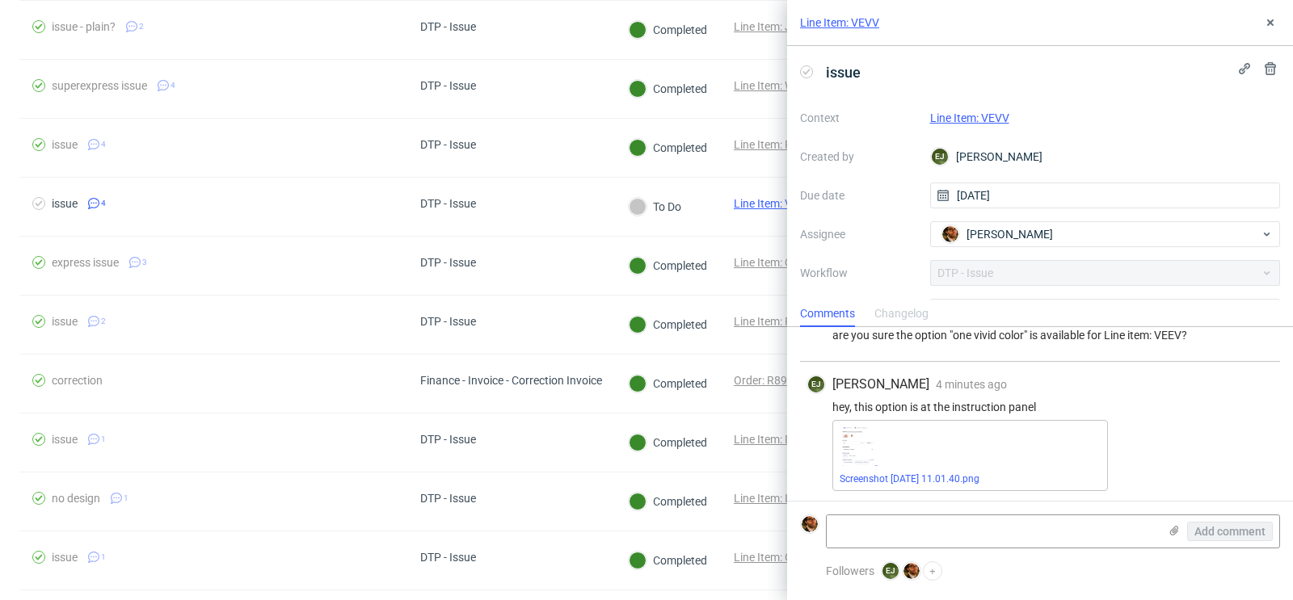
click at [994, 112] on link "Line Item: VEVV" at bounding box center [969, 117] width 79 height 13
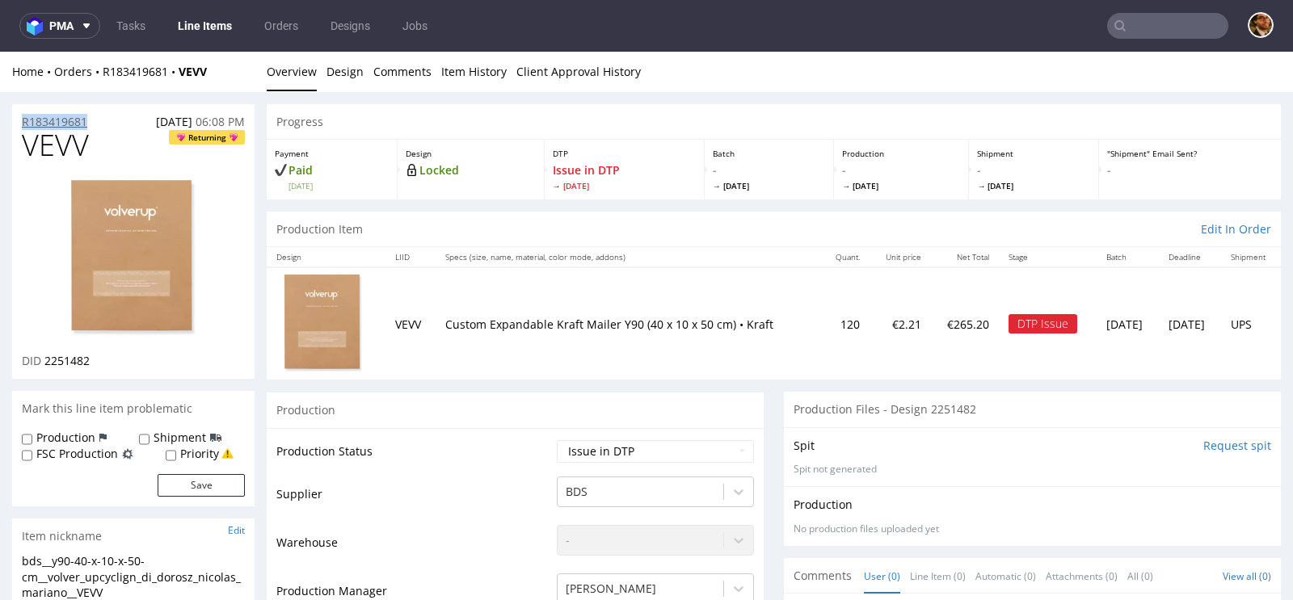
drag, startPoint x: 95, startPoint y: 123, endPoint x: 23, endPoint y: 127, distance: 72.0
click at [23, 127] on div "R183419681 23.08.2025 06:08 PM" at bounding box center [133, 117] width 242 height 26
copy p "R183419681"
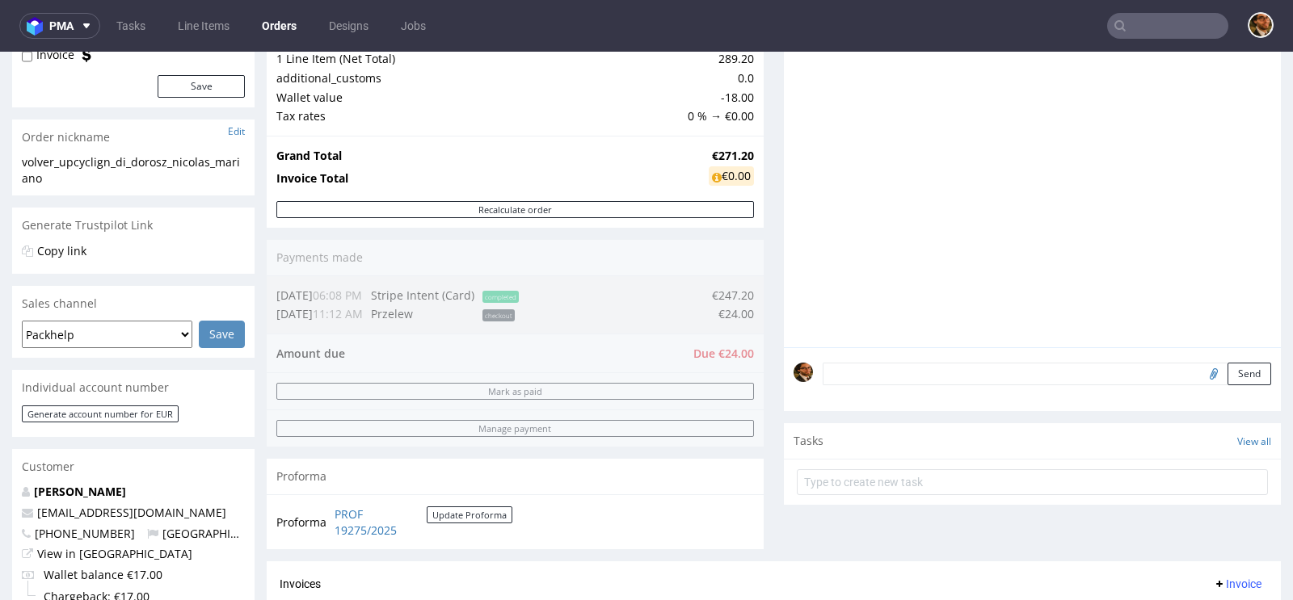
scroll to position [479, 0]
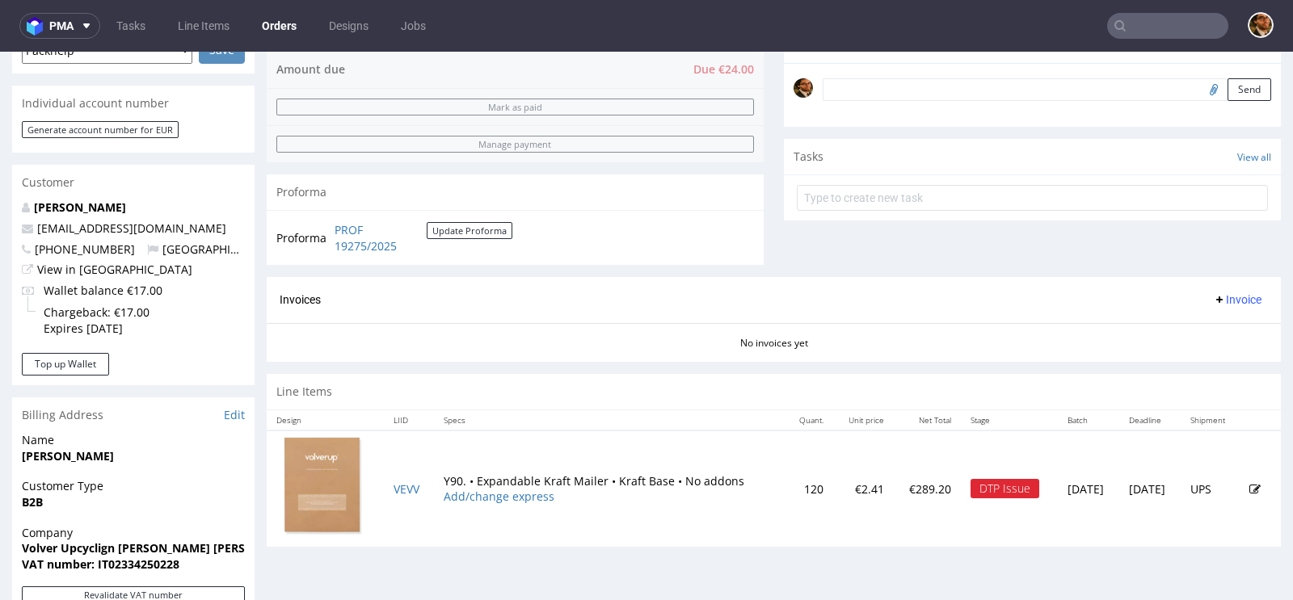
click at [1249, 484] on icon at bounding box center [1254, 489] width 11 height 11
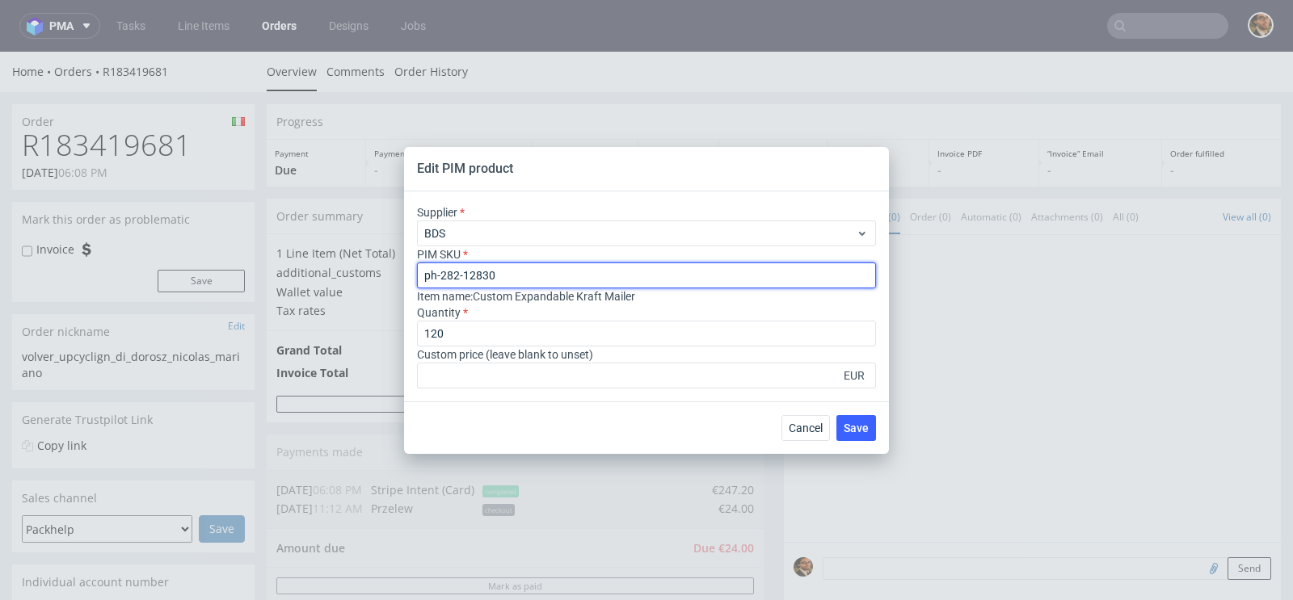
drag, startPoint x: 541, startPoint y: 273, endPoint x: 403, endPoint y: 273, distance: 138.1
click at [404, 273] on div "Supplier BDS PIM SKU ph-282-12830 Item name : Custom Expandable Kraft Mailer Qu…" at bounding box center [646, 296] width 485 height 210
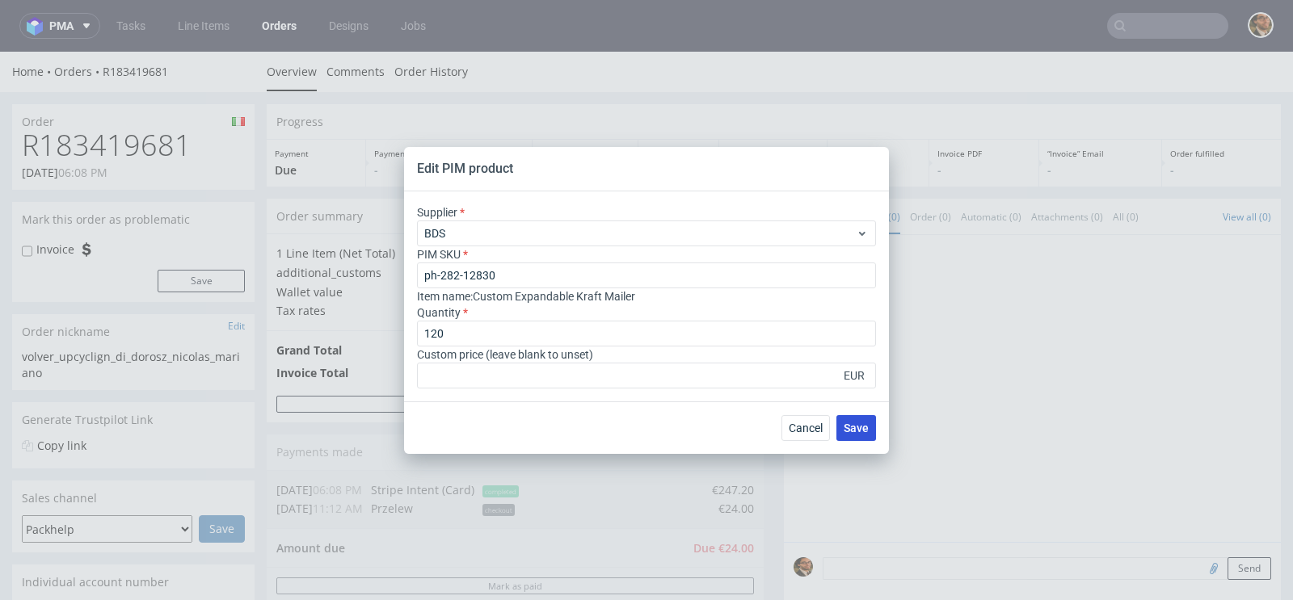
click at [853, 424] on span "Save" at bounding box center [855, 427] width 25 height 11
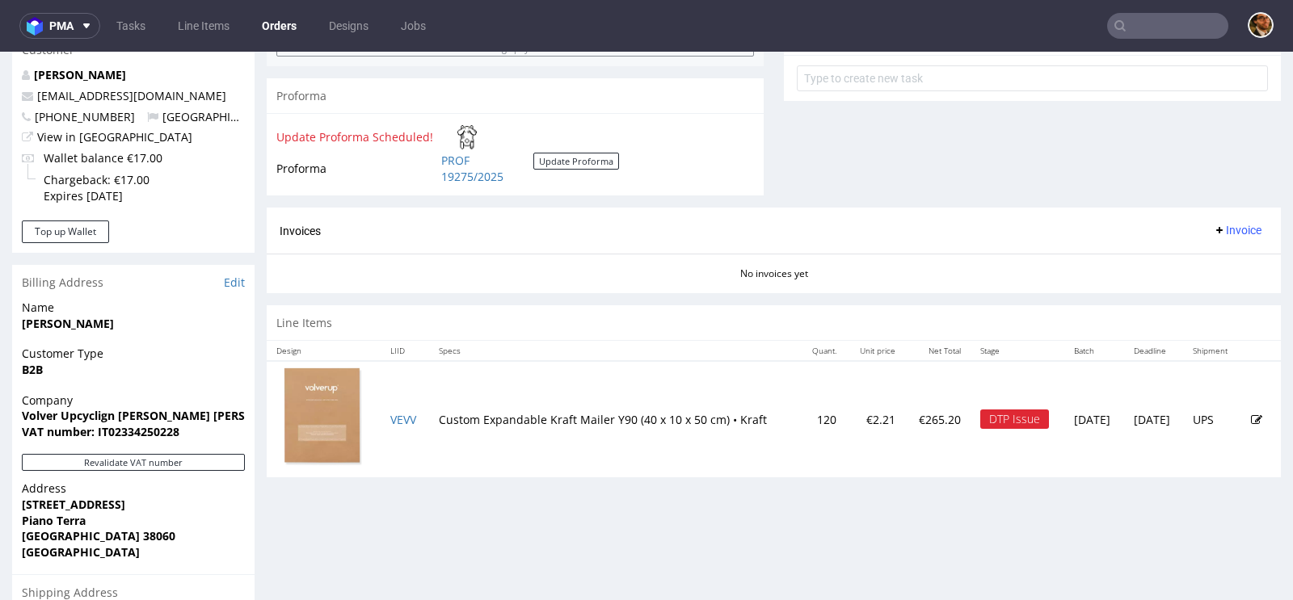
scroll to position [648, 0]
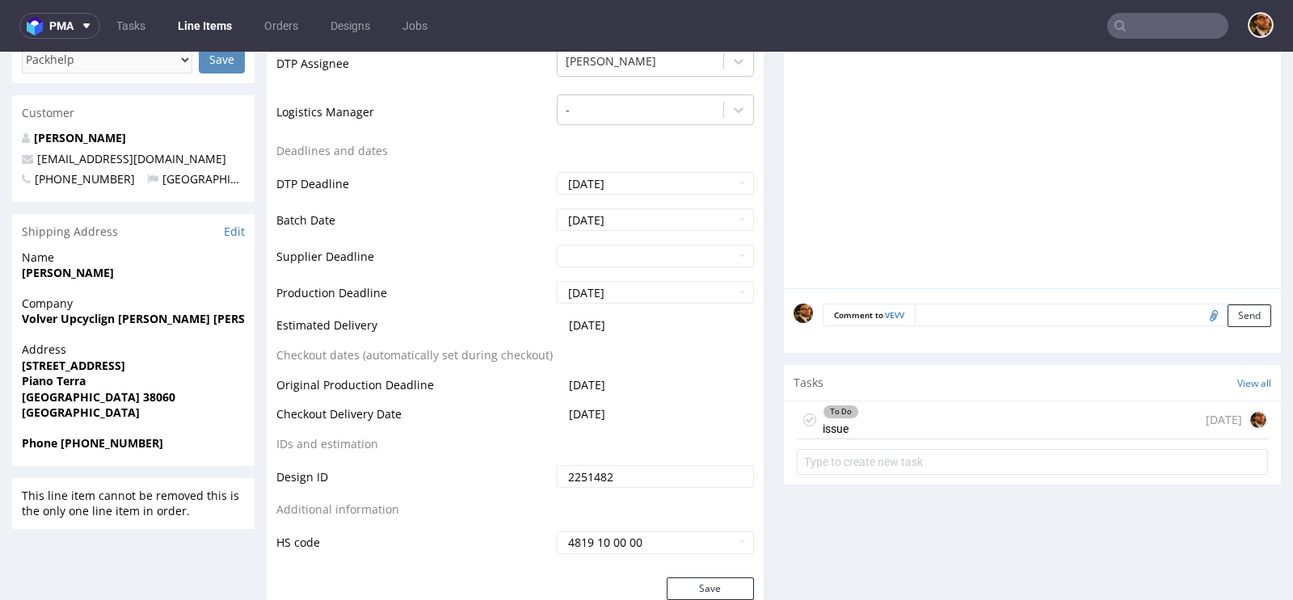
scroll to position [687, 0]
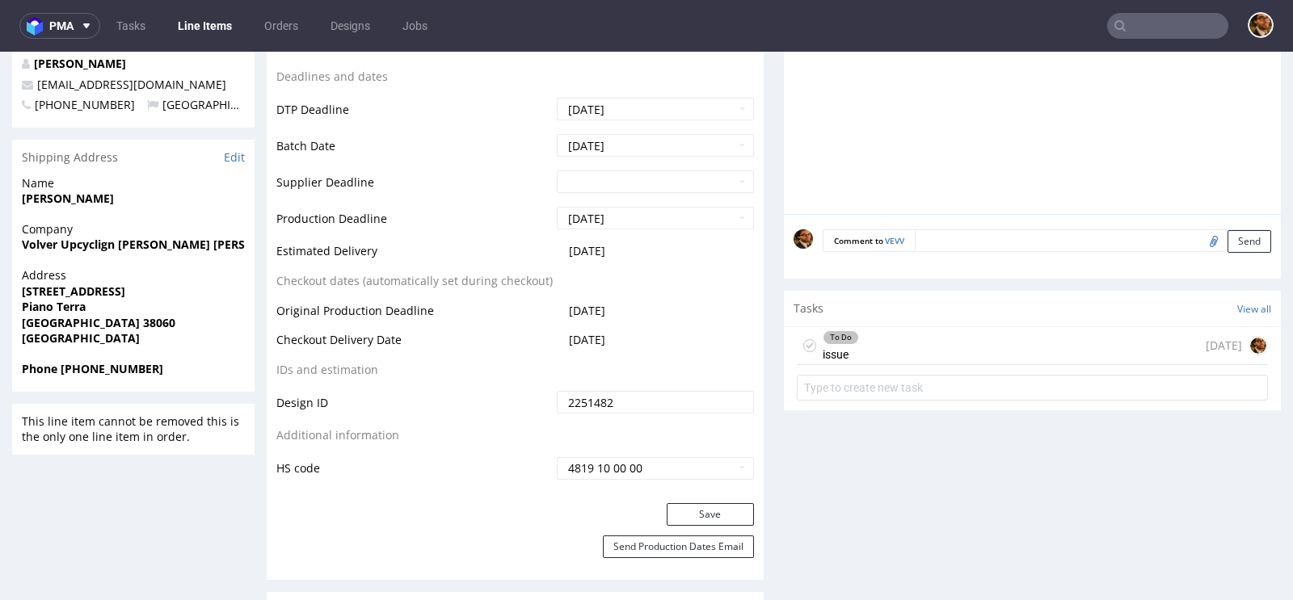
click at [944, 351] on div "To Do issue 14 days ago" at bounding box center [1032, 346] width 471 height 38
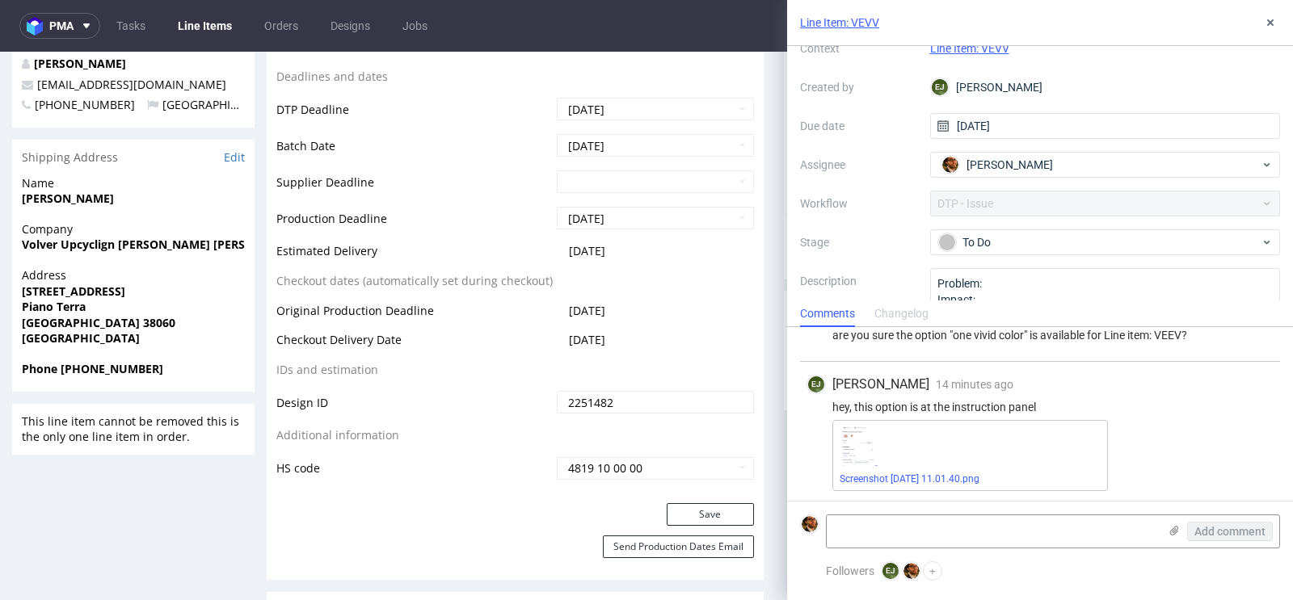
scroll to position [70, 0]
click at [1192, 237] on div "To Do" at bounding box center [1099, 242] width 322 height 18
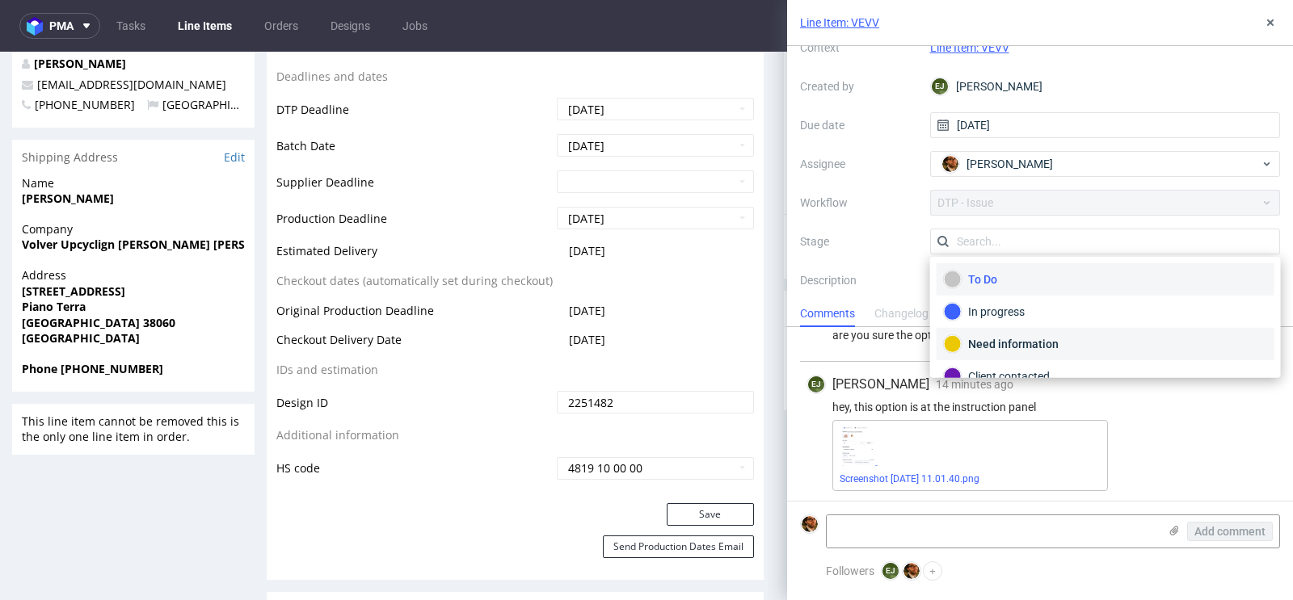
scroll to position [53, 0]
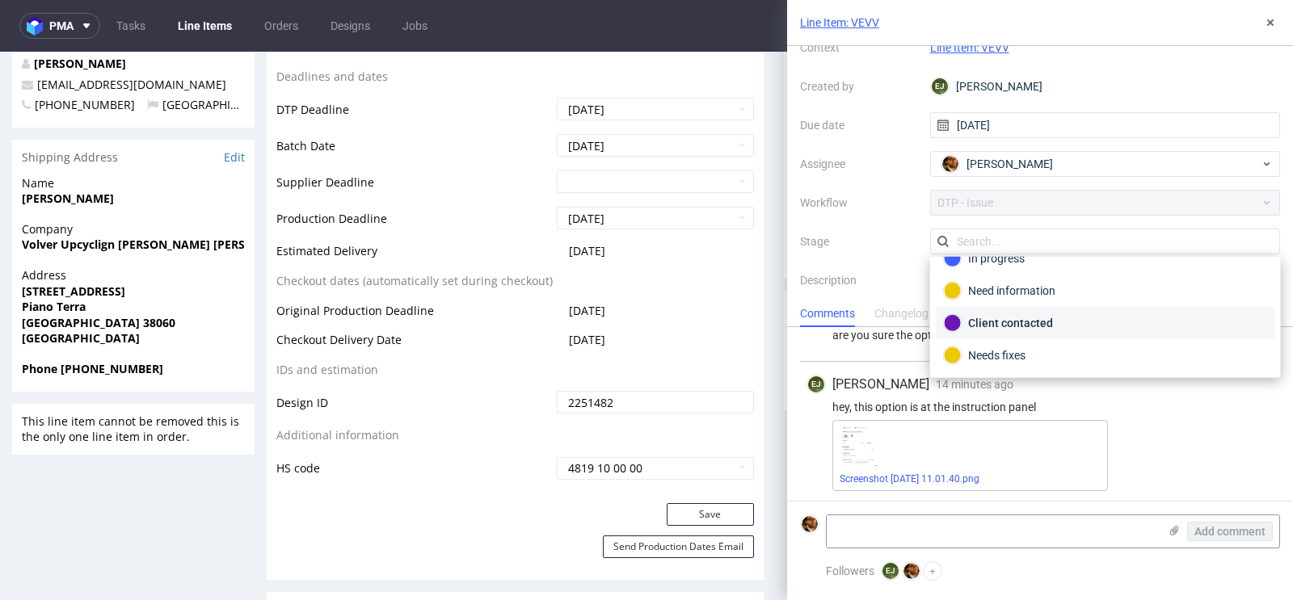
click at [1102, 330] on div "Client contacted" at bounding box center [1105, 323] width 338 height 32
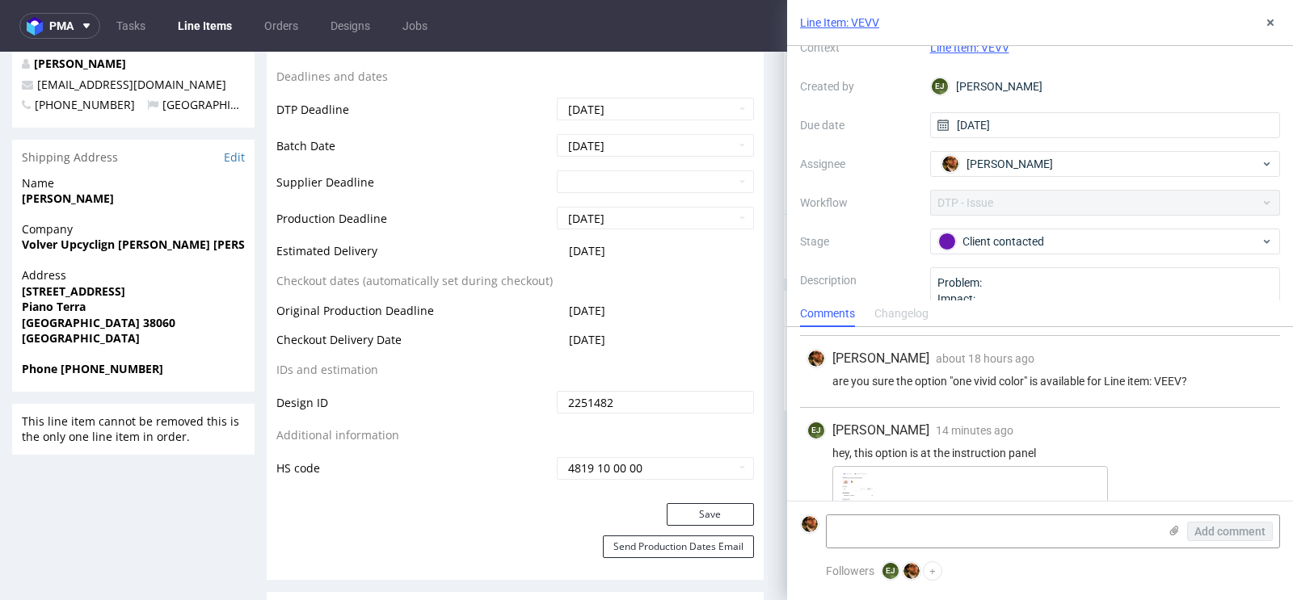
scroll to position [207, 0]
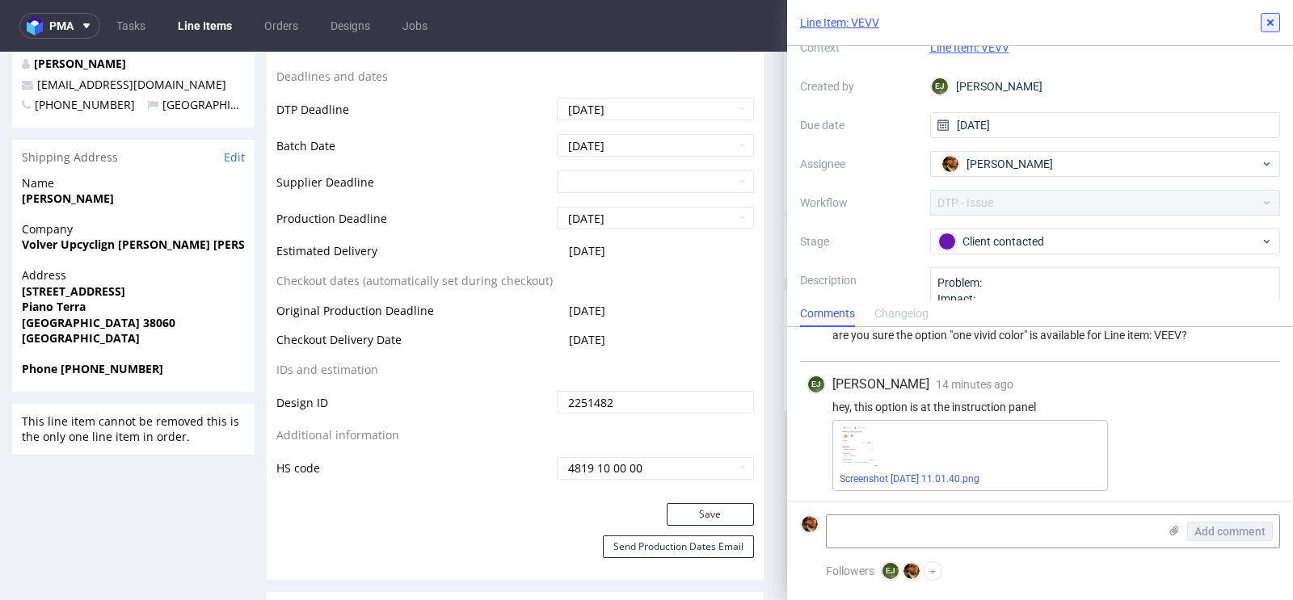
click at [1270, 25] on icon at bounding box center [1269, 22] width 13 height 13
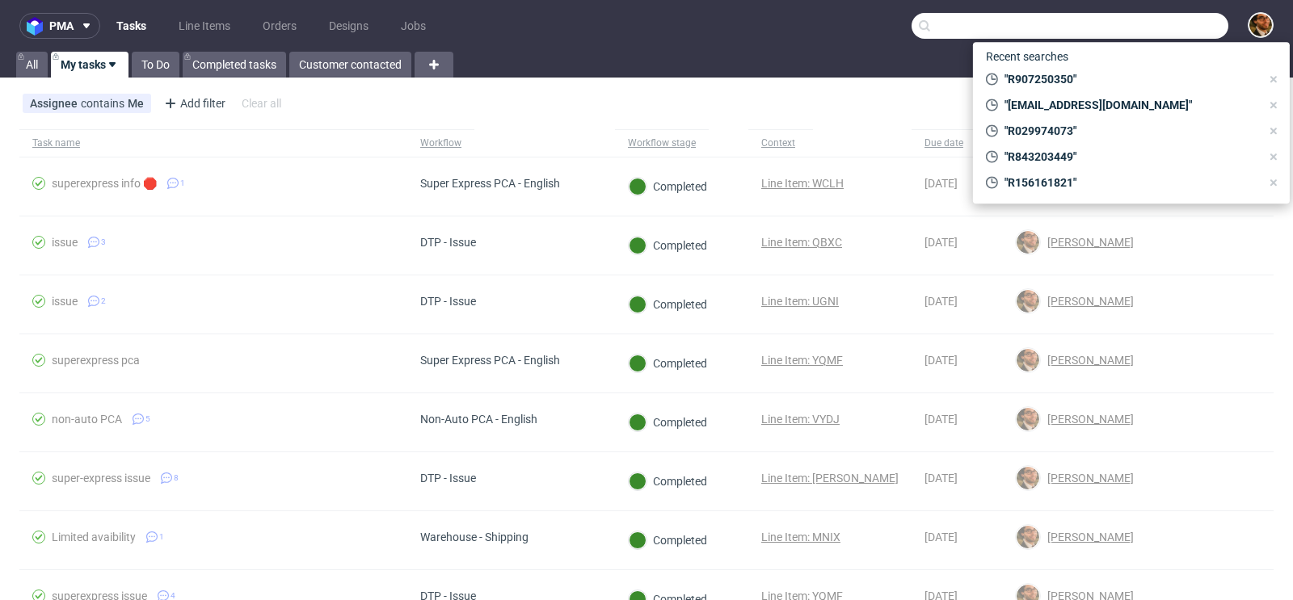
click at [1125, 28] on input "text" at bounding box center [1069, 26] width 317 height 26
paste input "R029974073"
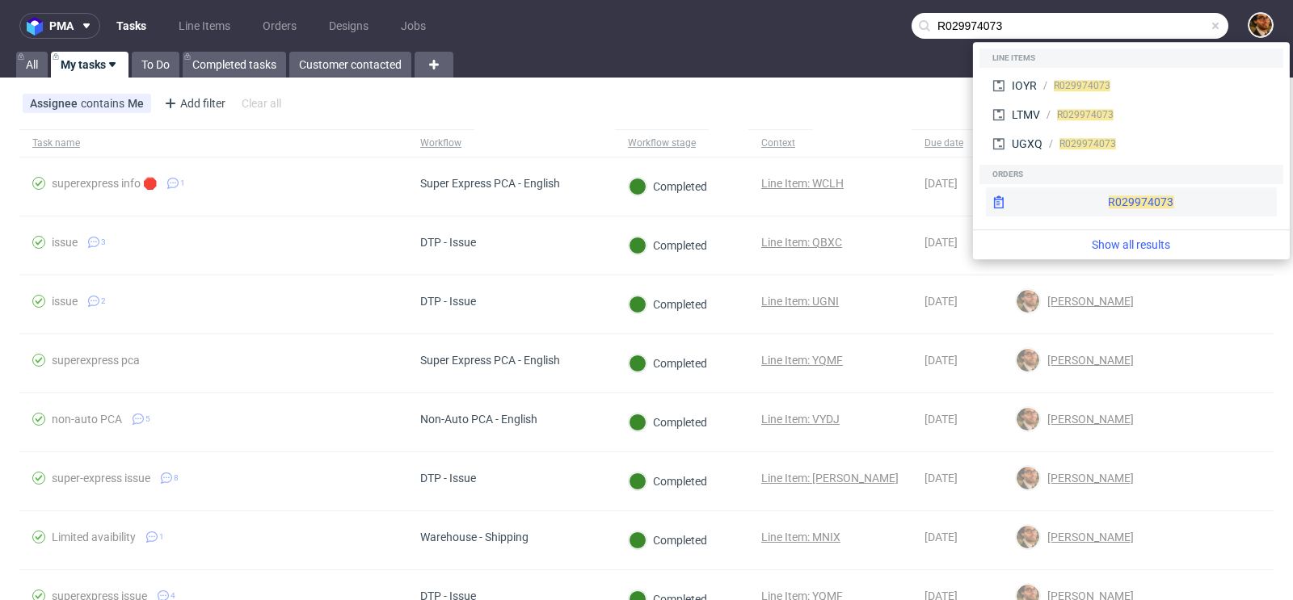
type input "R029974073"
click at [1098, 200] on div "R029974073" at bounding box center [1131, 201] width 291 height 29
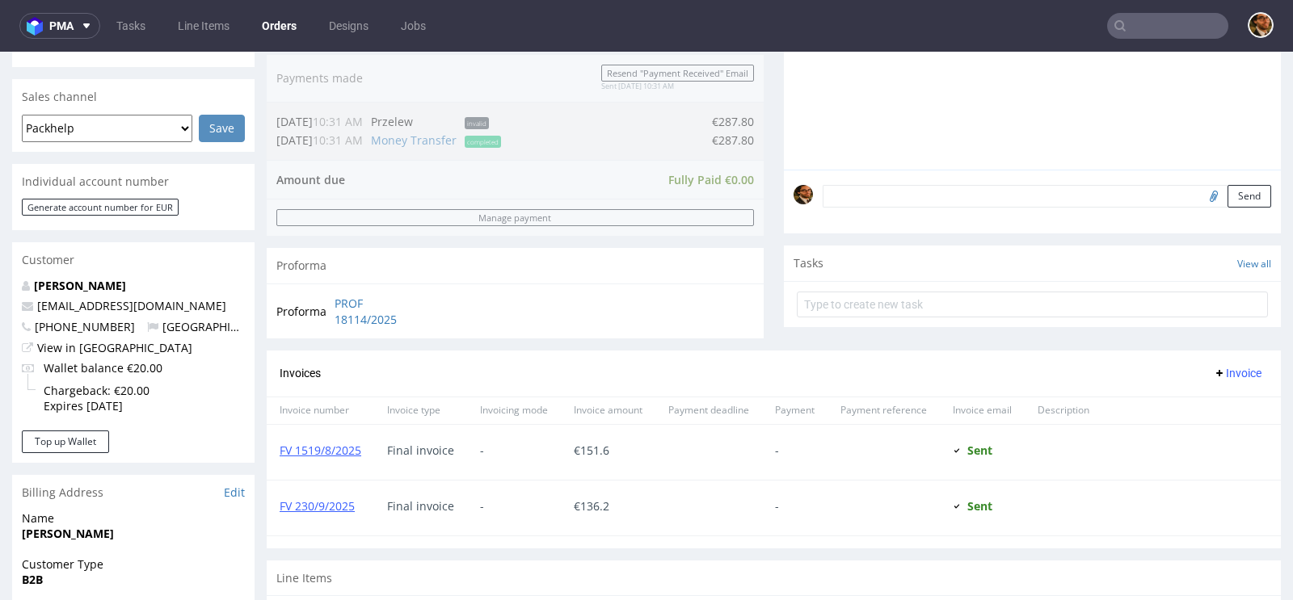
scroll to position [810, 0]
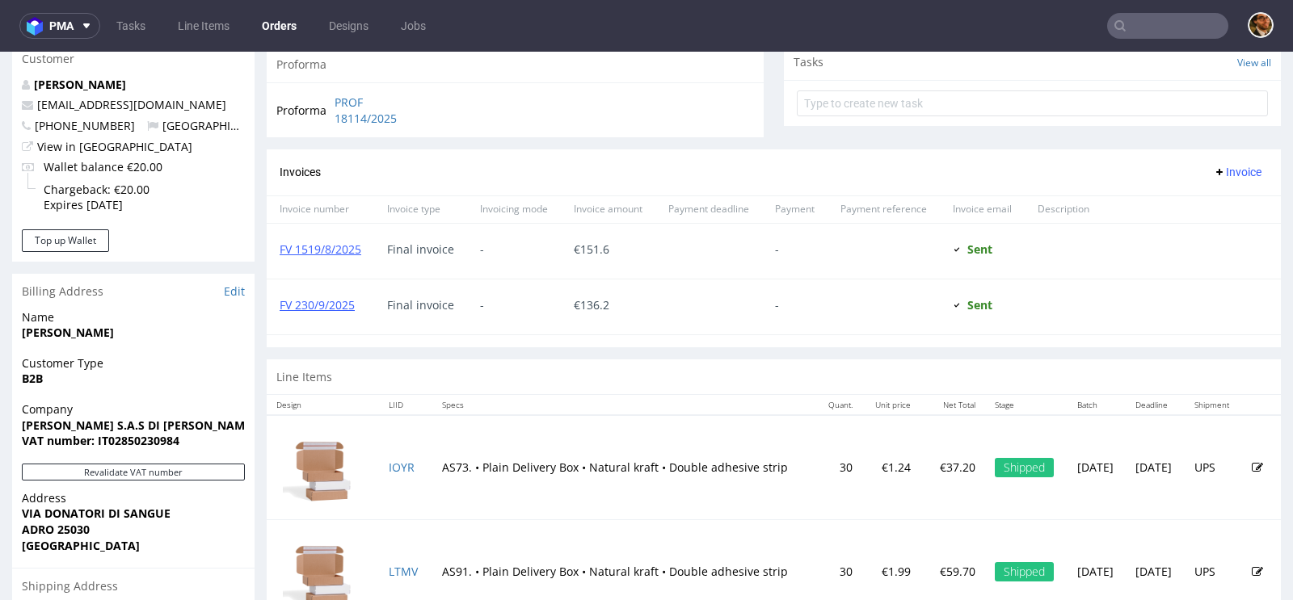
scroll to position [412, 0]
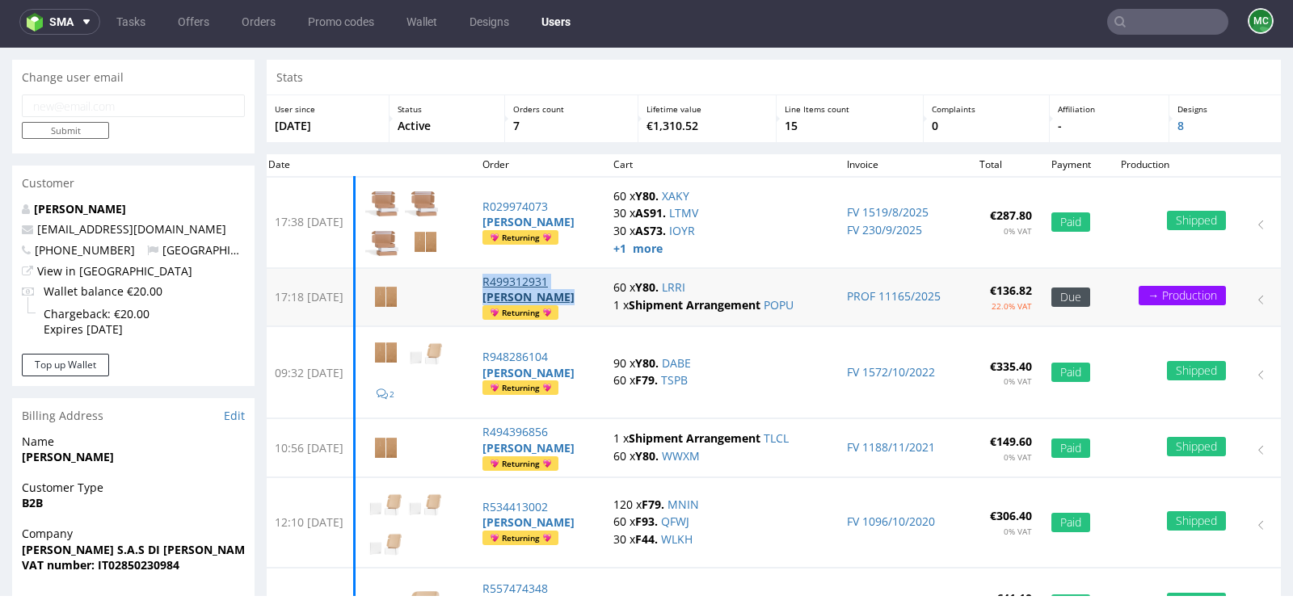
scroll to position [46, 0]
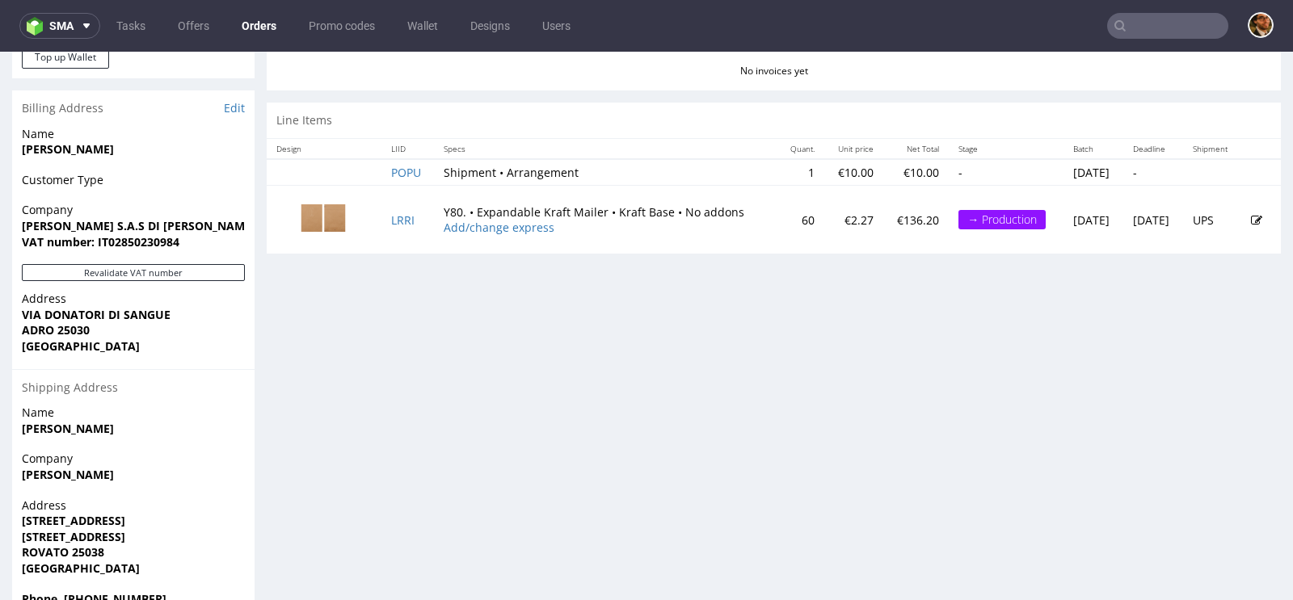
scroll to position [810, 0]
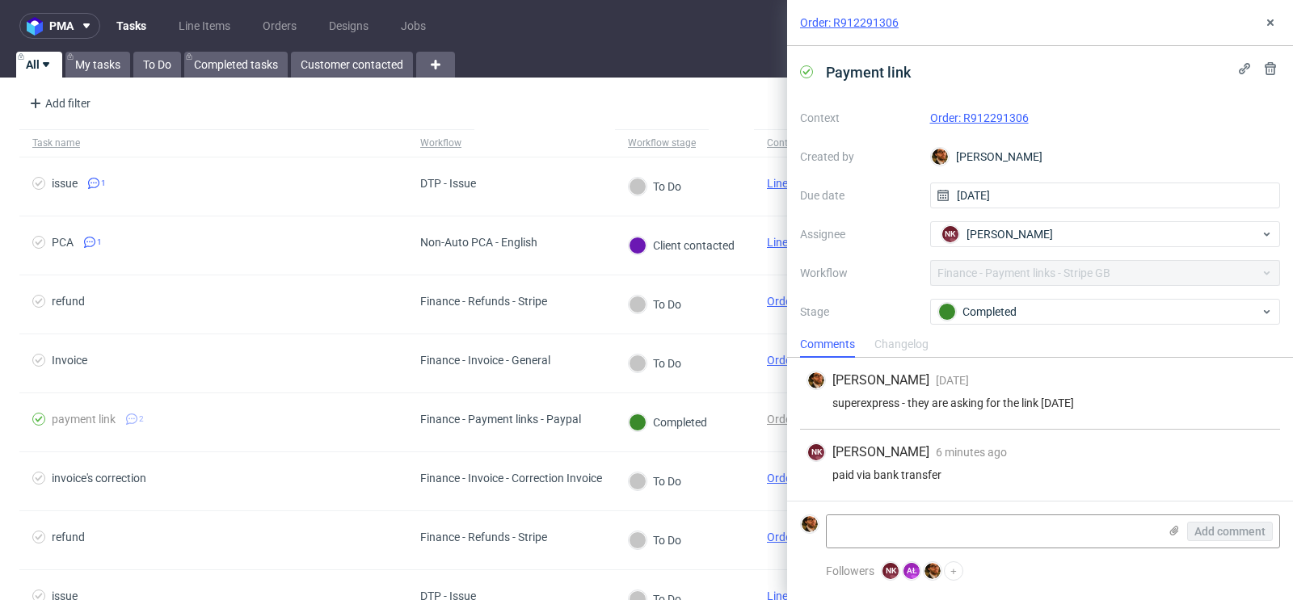
click at [979, 120] on link "Order: R912291306" at bounding box center [979, 117] width 99 height 13
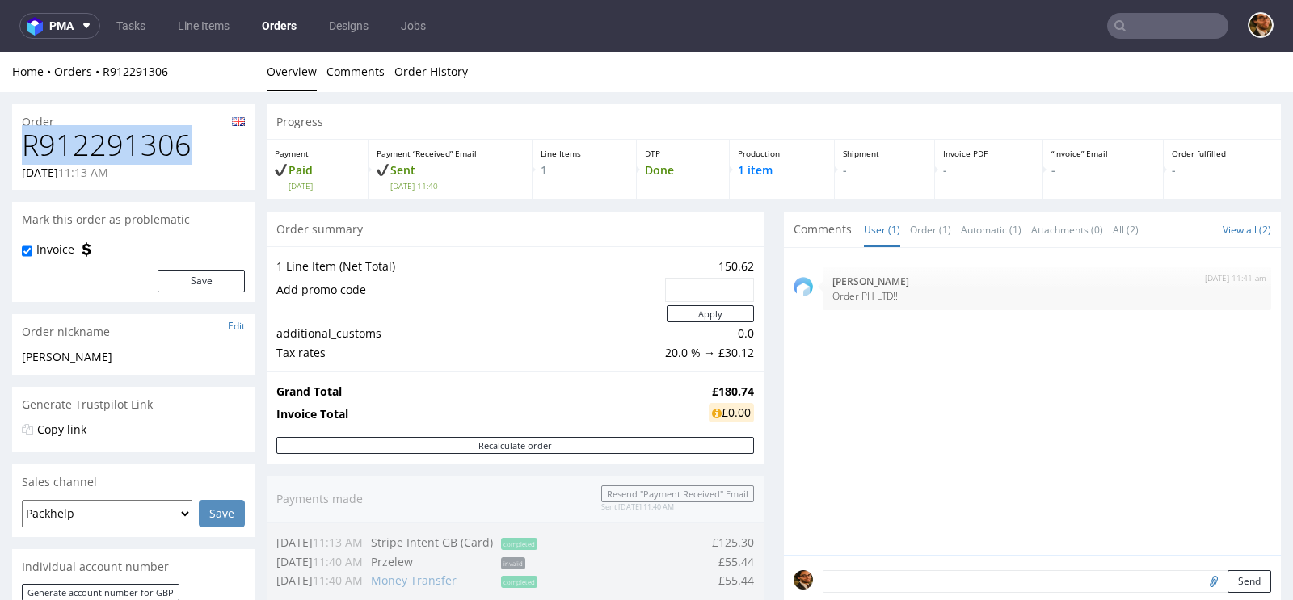
drag, startPoint x: 181, startPoint y: 140, endPoint x: 23, endPoint y: 139, distance: 157.5
click at [23, 139] on h1 "R912291306" at bounding box center [133, 145] width 223 height 32
copy h1 "R912291306"
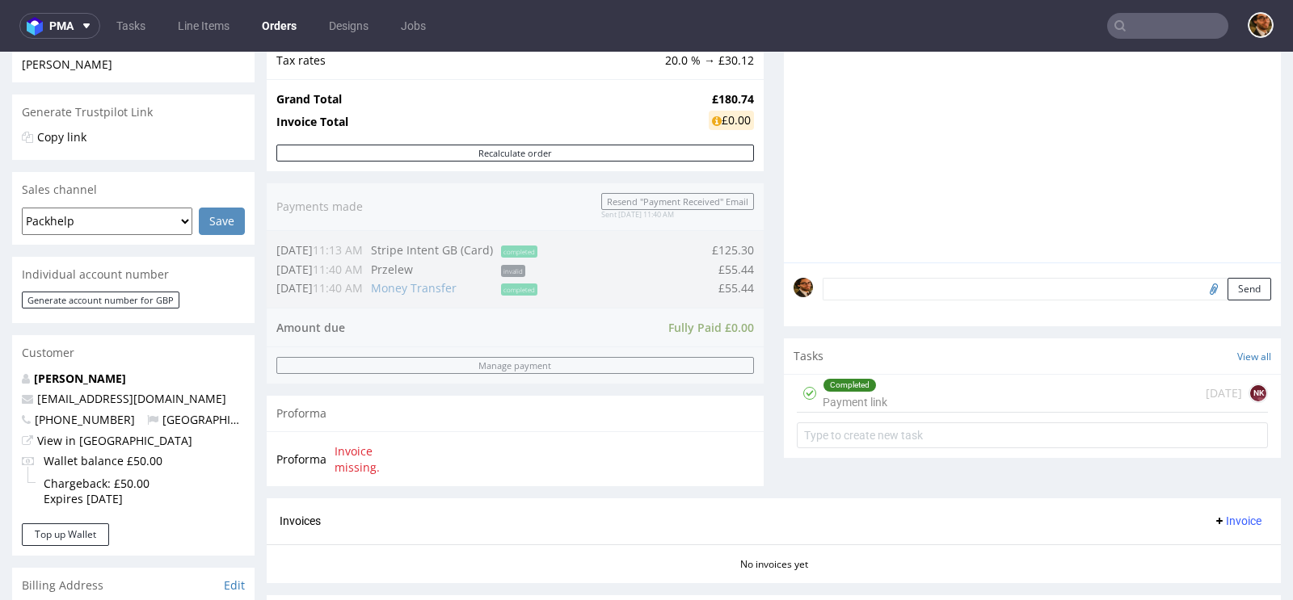
scroll to position [6, 0]
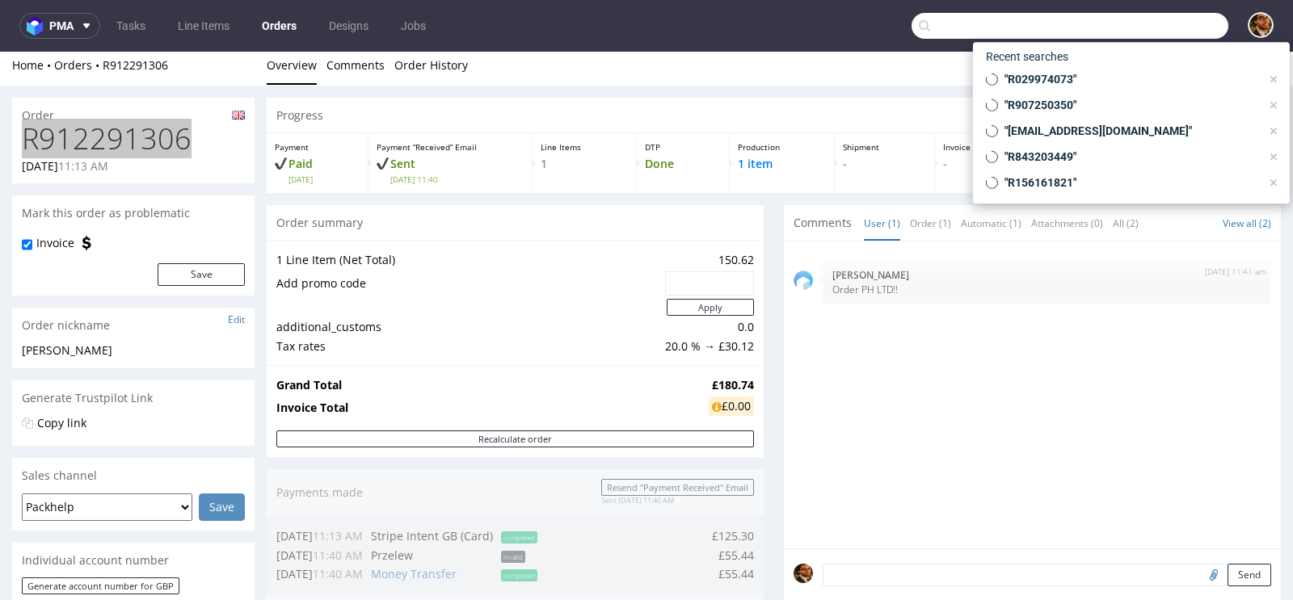
click at [1120, 24] on input "text" at bounding box center [1069, 26] width 317 height 26
paste input "R912291306"
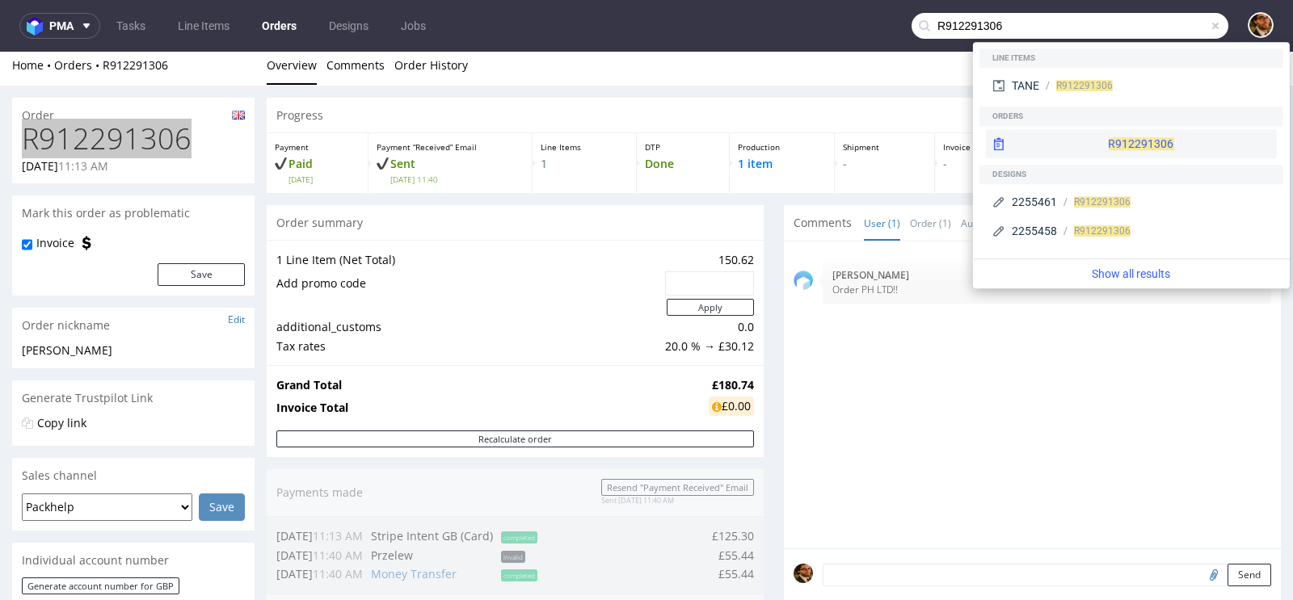
type input "R912291306"
click at [1092, 148] on div "R912291306" at bounding box center [1131, 143] width 291 height 29
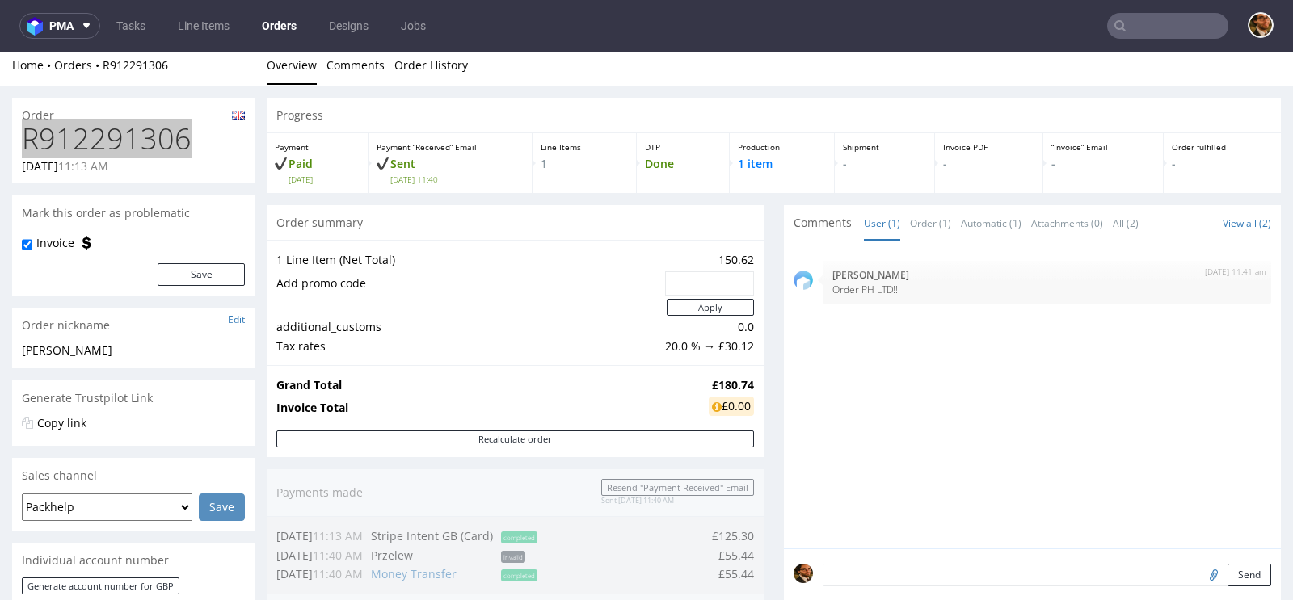
click at [1123, 40] on nav "pma Tasks Line Items Orders Designs Jobs" at bounding box center [646, 26] width 1293 height 52
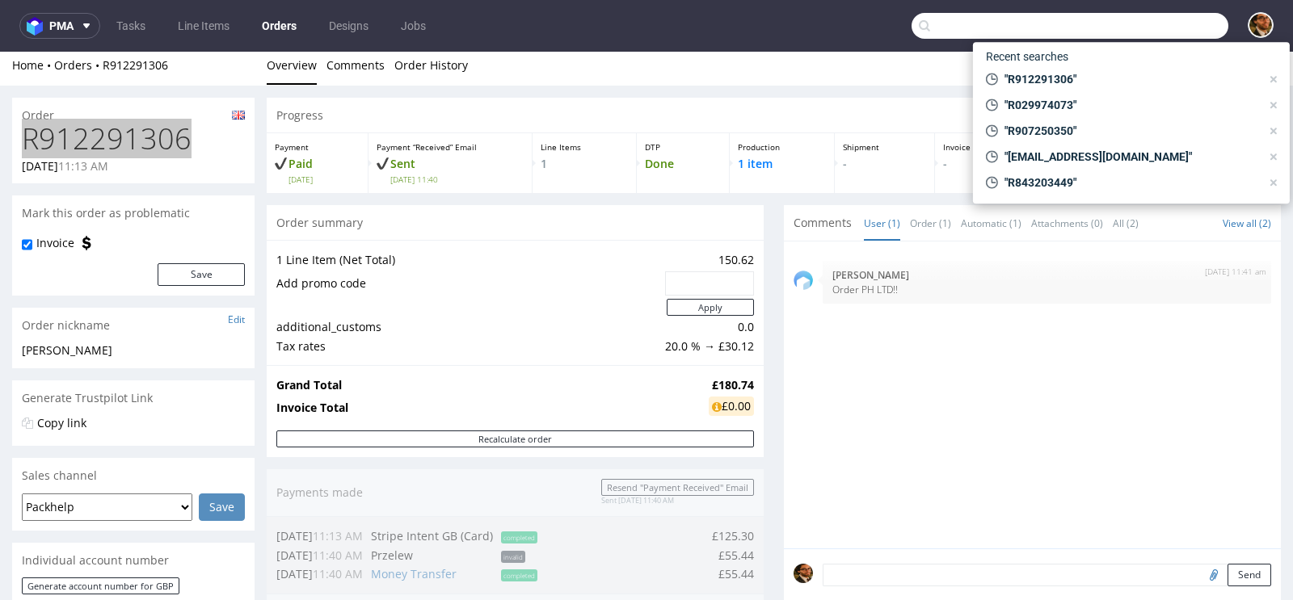
click at [1124, 22] on input "text" at bounding box center [1069, 26] width 317 height 26
paste input "R912291306"
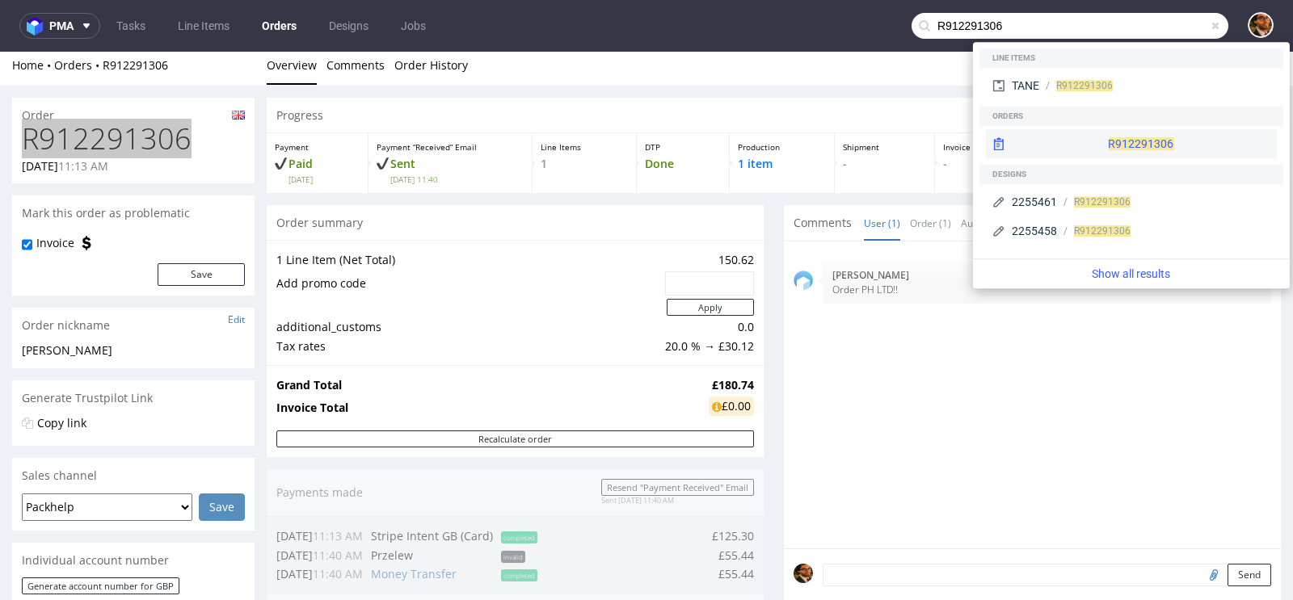
type input "R912291306"
click at [1112, 144] on div "R912291306" at bounding box center [1131, 143] width 291 height 29
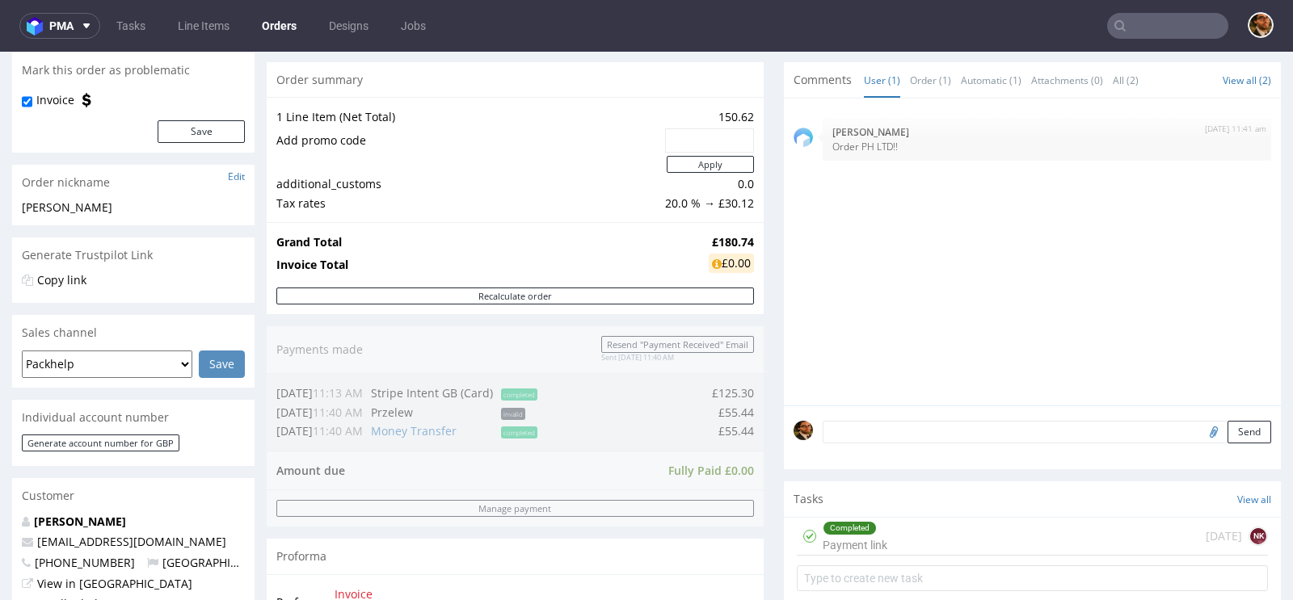
scroll to position [0, 0]
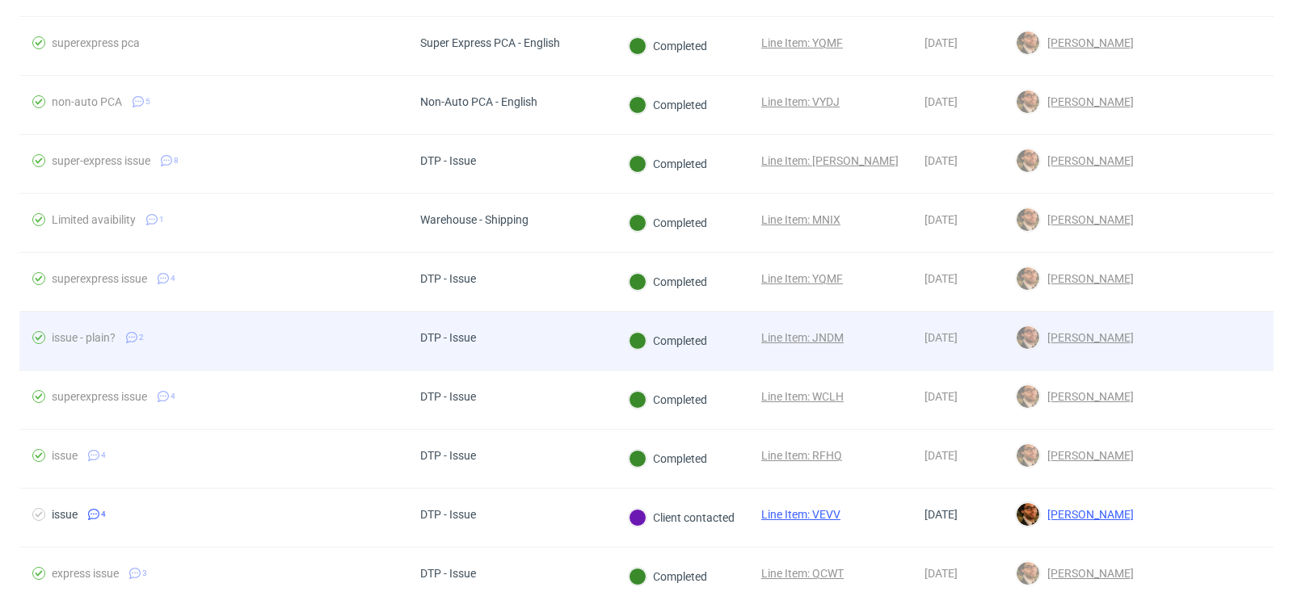
scroll to position [477, 0]
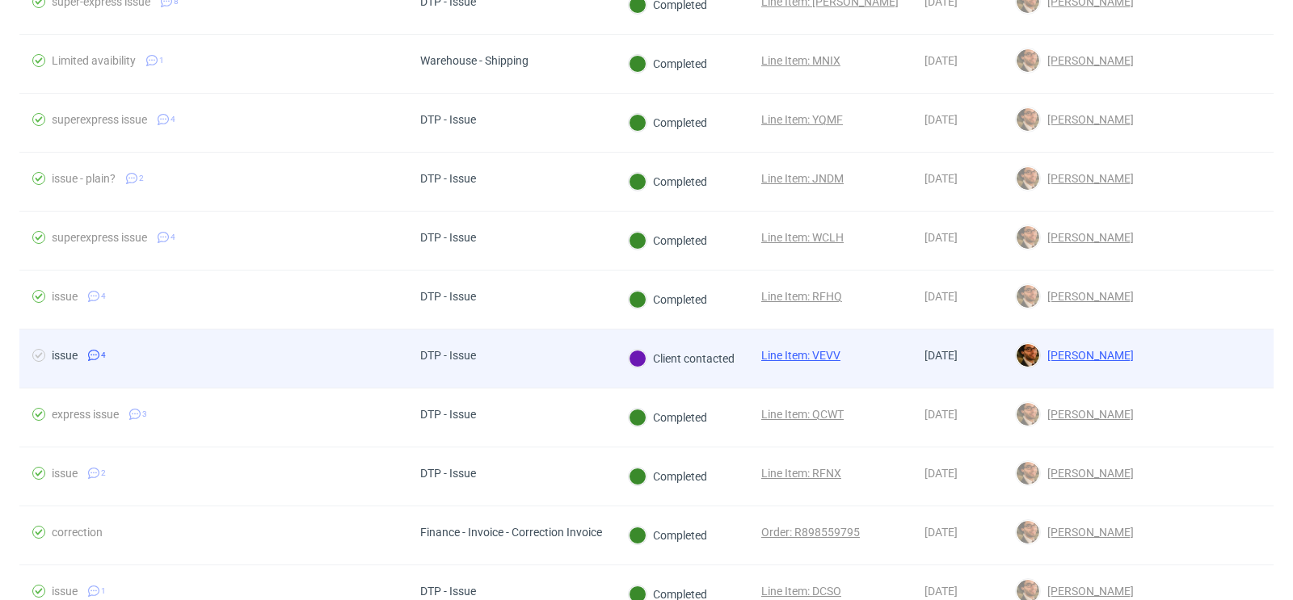
click at [1149, 350] on div at bounding box center [1209, 359] width 127 height 58
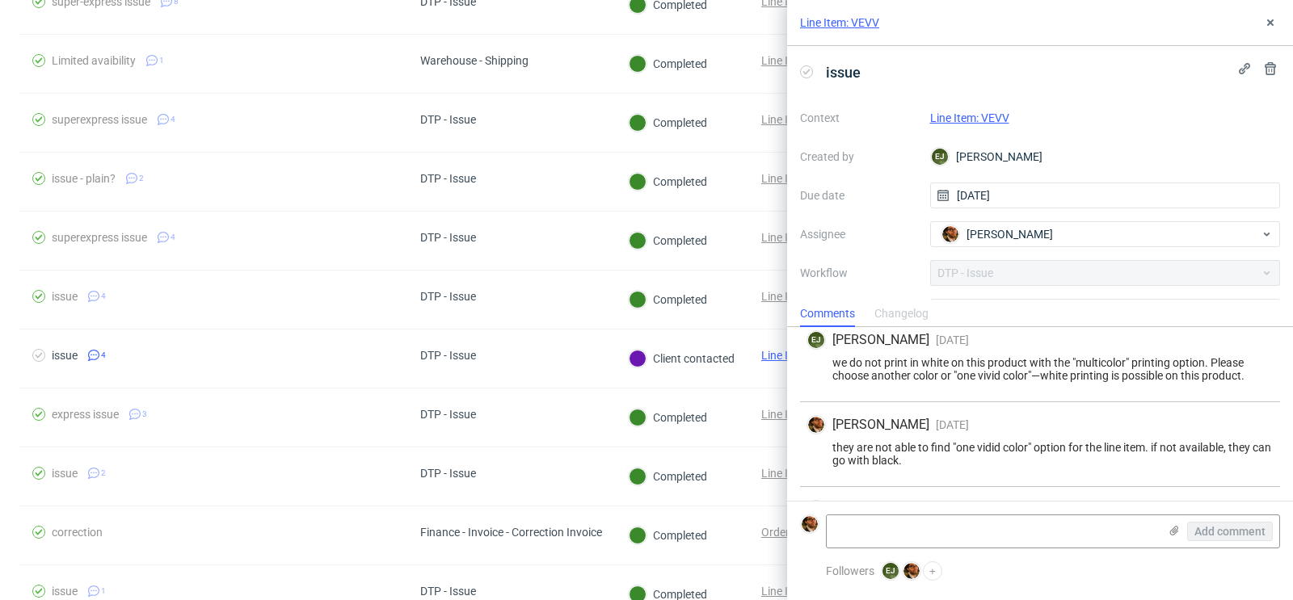
scroll to position [207, 0]
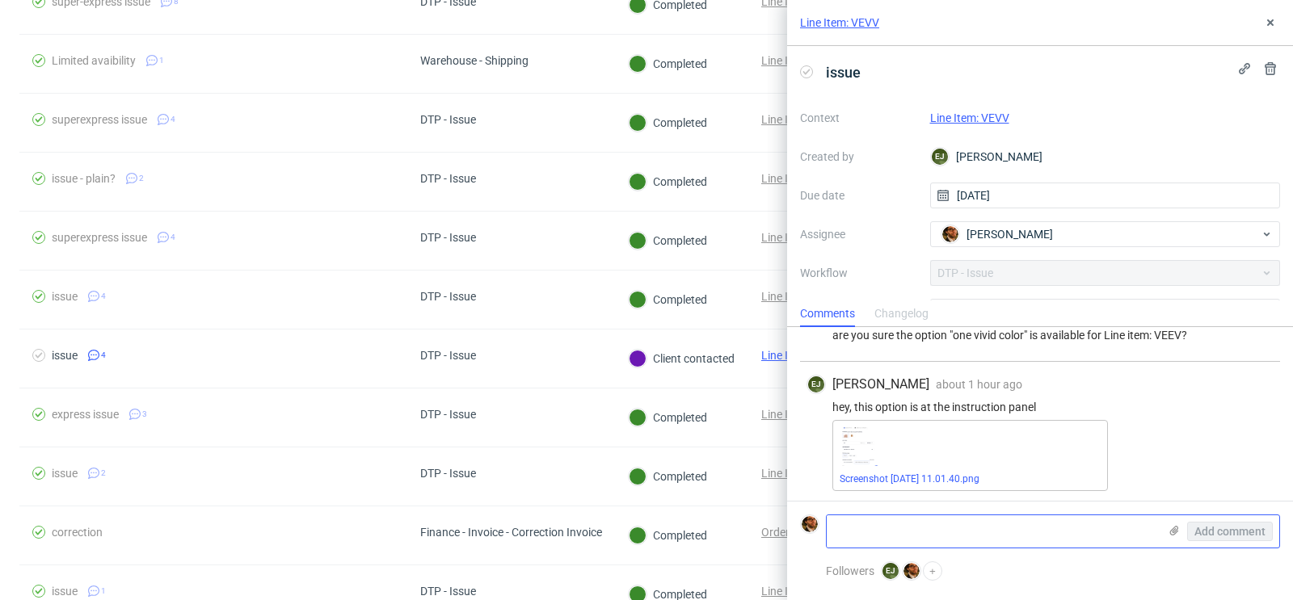
click at [931, 519] on textarea at bounding box center [991, 531] width 331 height 32
click at [905, 534] on textarea "customer will pay the difference for" at bounding box center [991, 531] width 331 height 32
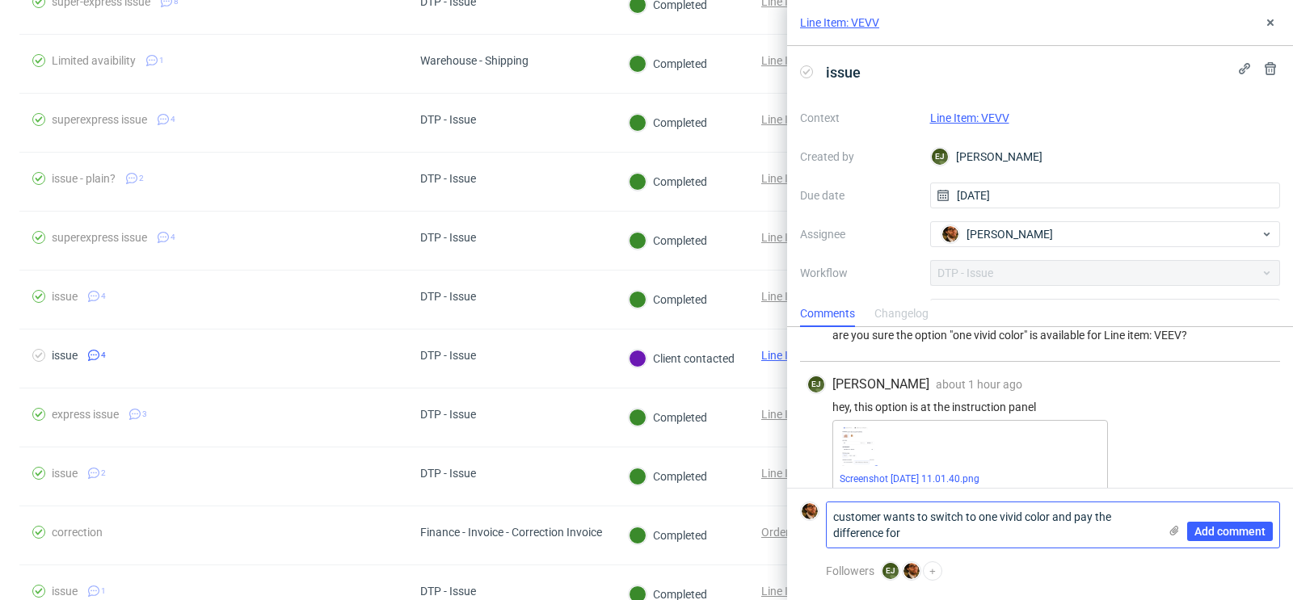
click at [919, 532] on textarea "customer wants to switch to one vivid color and pay the difference for" at bounding box center [991, 524] width 331 height 45
type textarea "customer wants to switch to one vivid color and pay the difference"
click at [1213, 537] on span "Add comment" at bounding box center [1229, 531] width 71 height 11
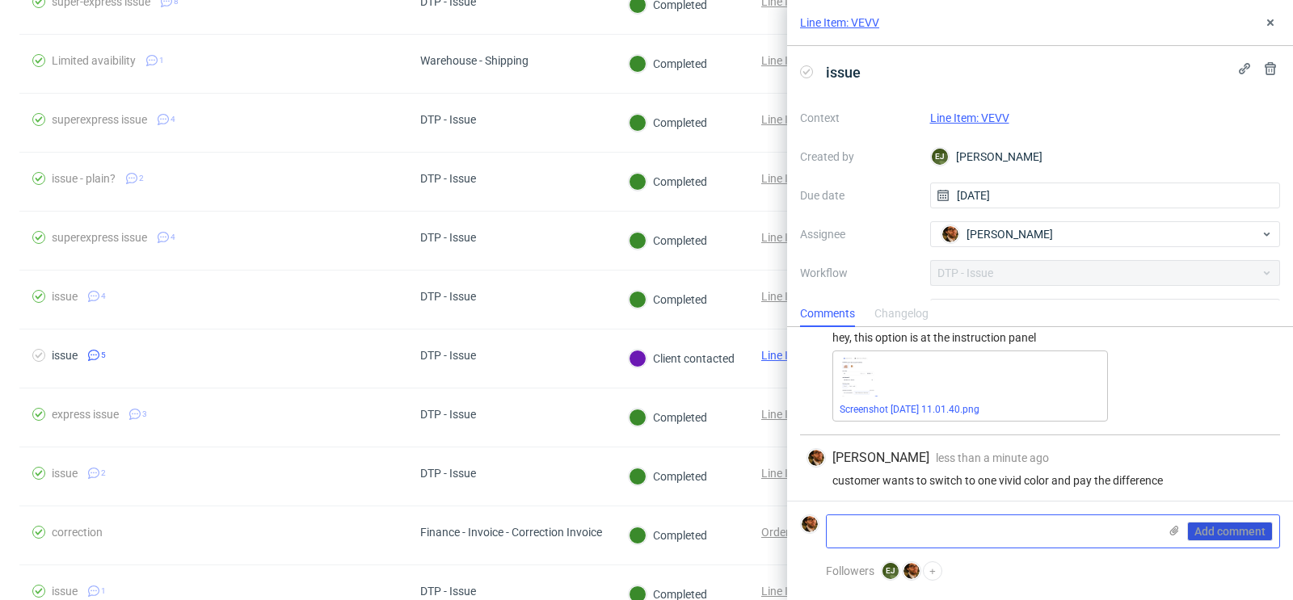
scroll to position [278, 0]
click at [963, 115] on link "Line Item: VEVV" at bounding box center [969, 117] width 79 height 13
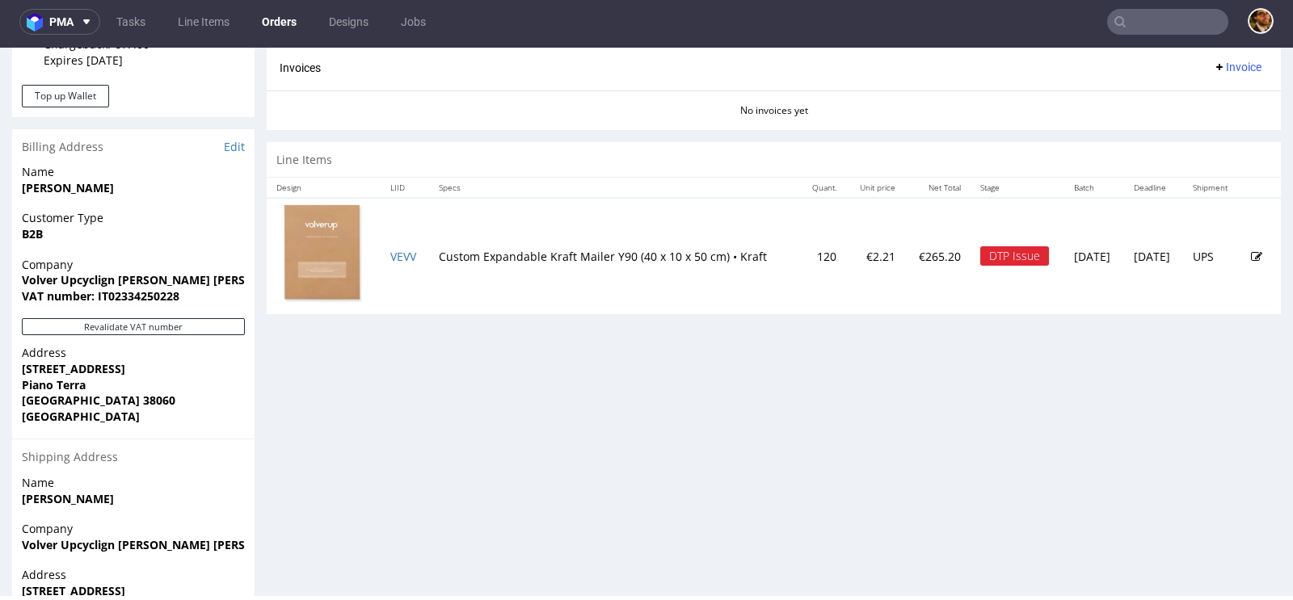
scroll to position [647, 0]
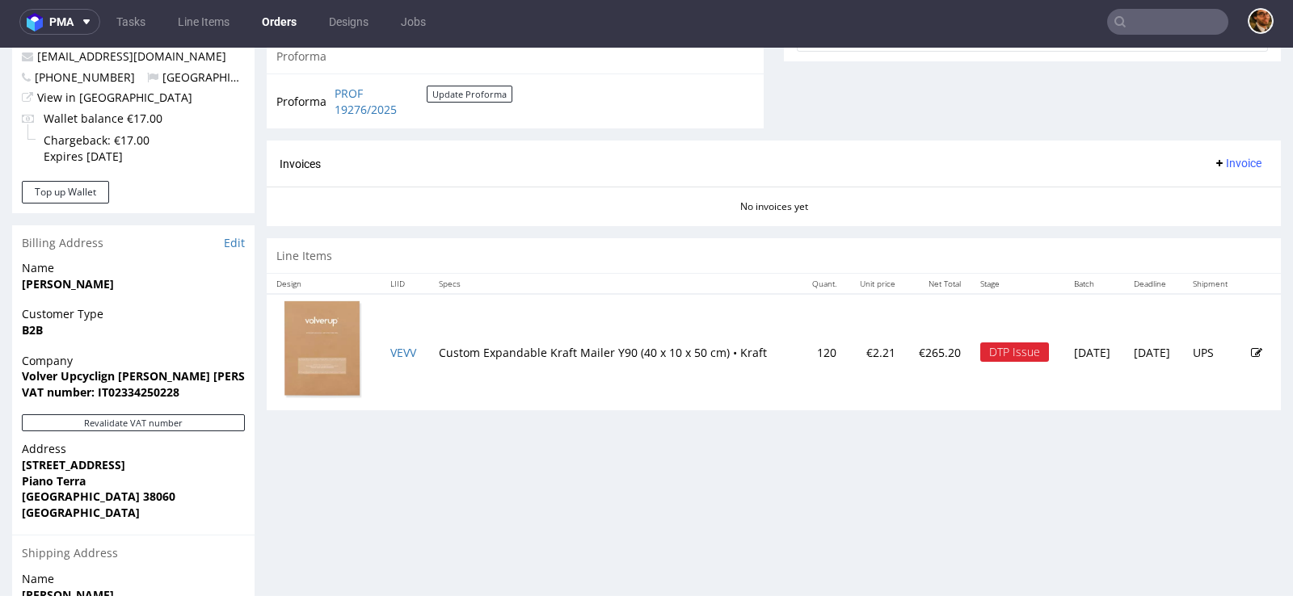
click at [1250, 347] on icon at bounding box center [1255, 352] width 11 height 11
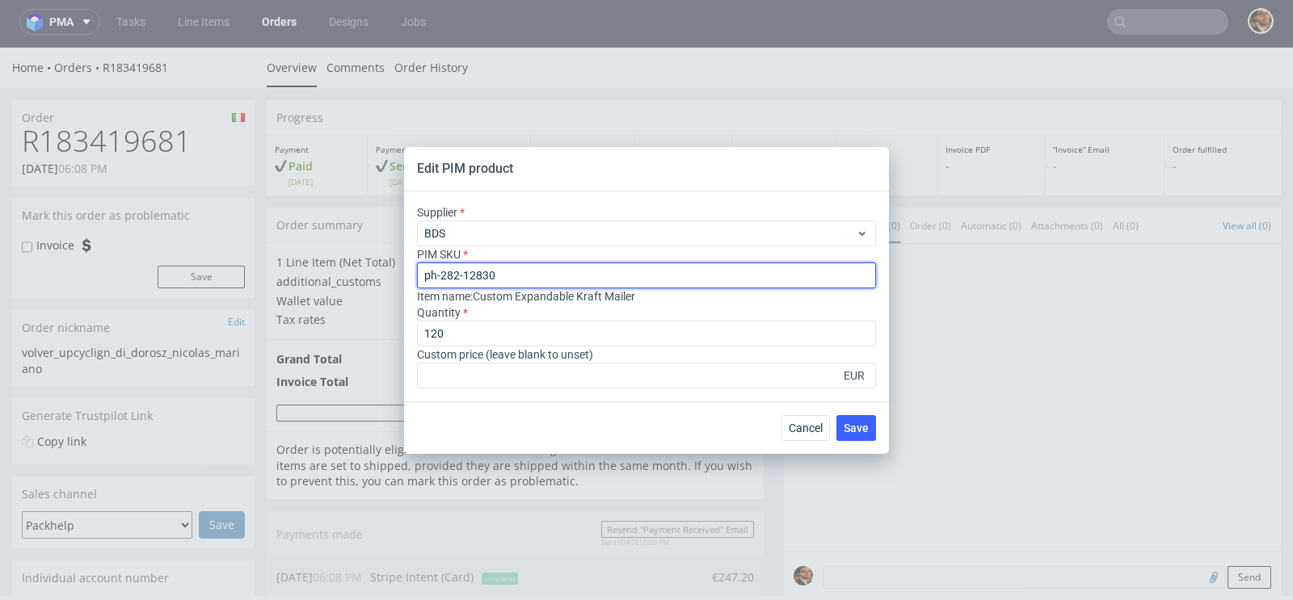
click at [628, 269] on input "ph-282-12830" at bounding box center [646, 276] width 459 height 26
type input "paper-mailer--paper-mailer--90--paper-kraft--mono-pantone-one-side--none"
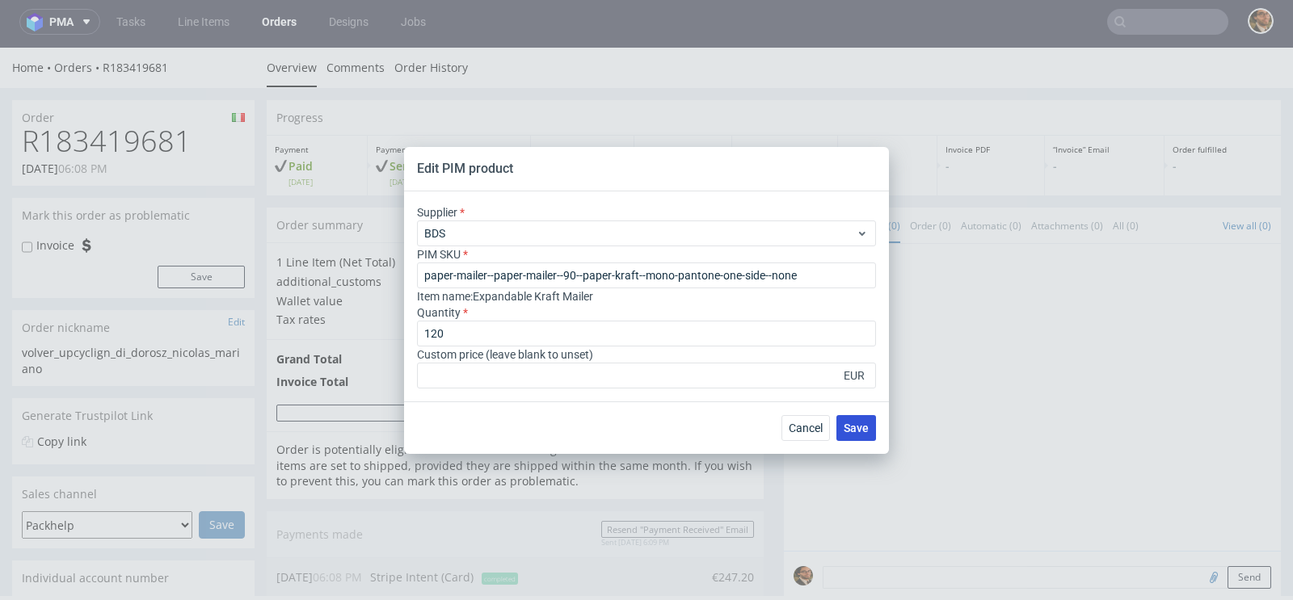
click at [856, 427] on span "Save" at bounding box center [855, 427] width 25 height 11
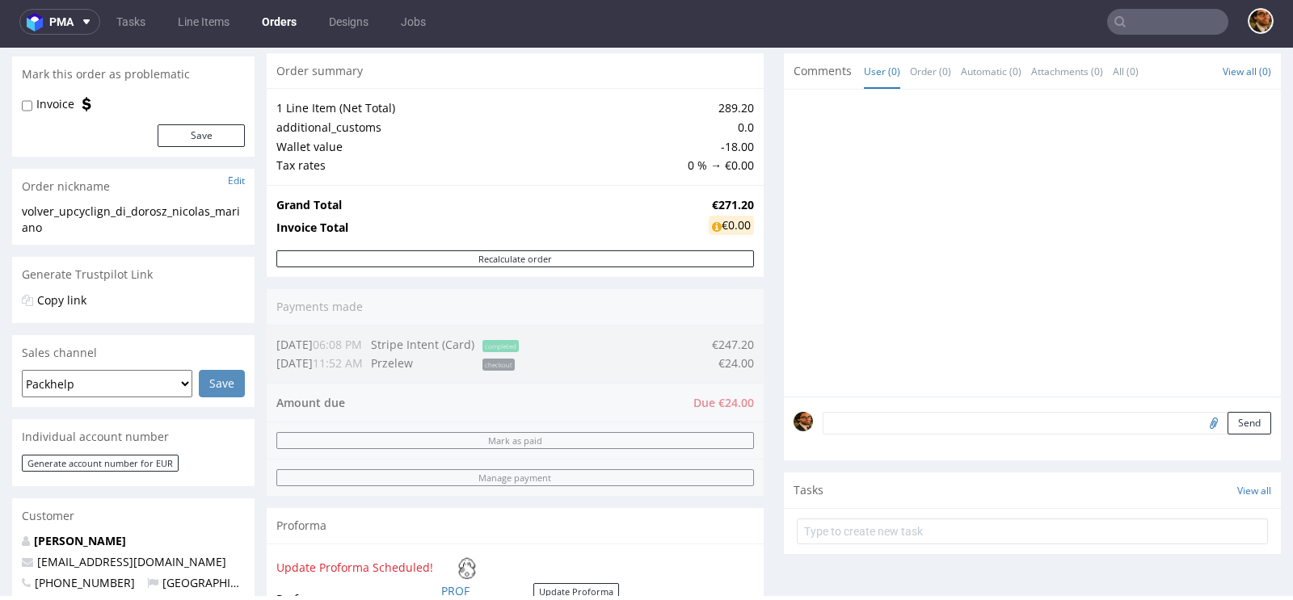
scroll to position [159, 0]
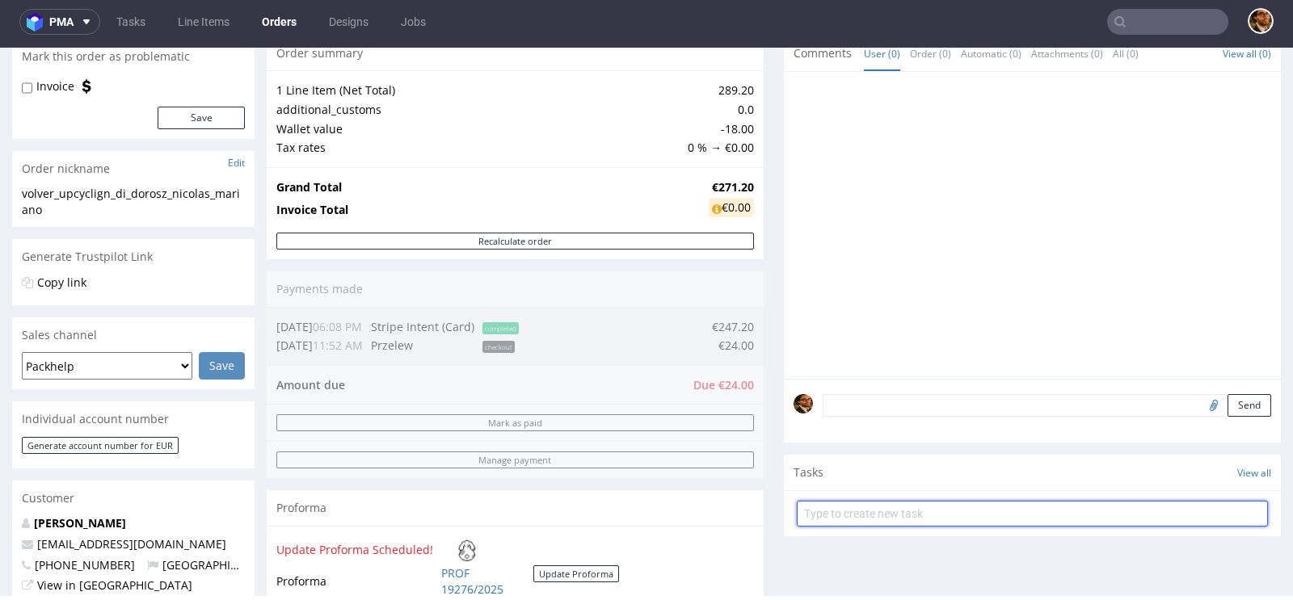
click at [838, 509] on input "text" at bounding box center [1032, 514] width 471 height 26
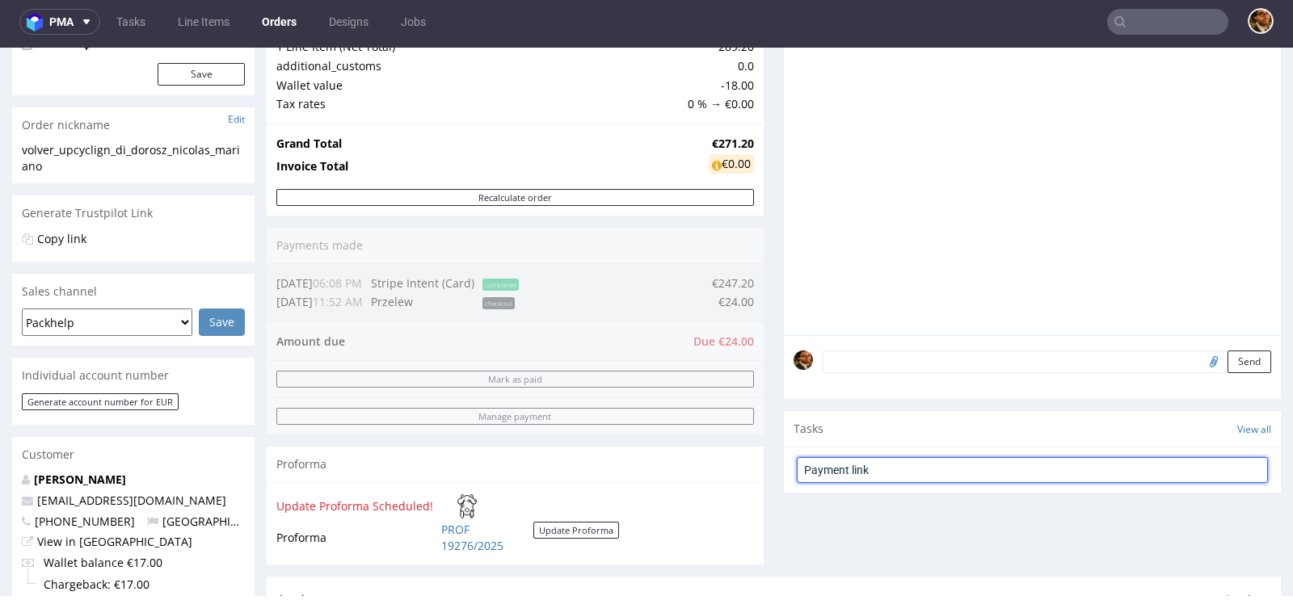
scroll to position [219, 0]
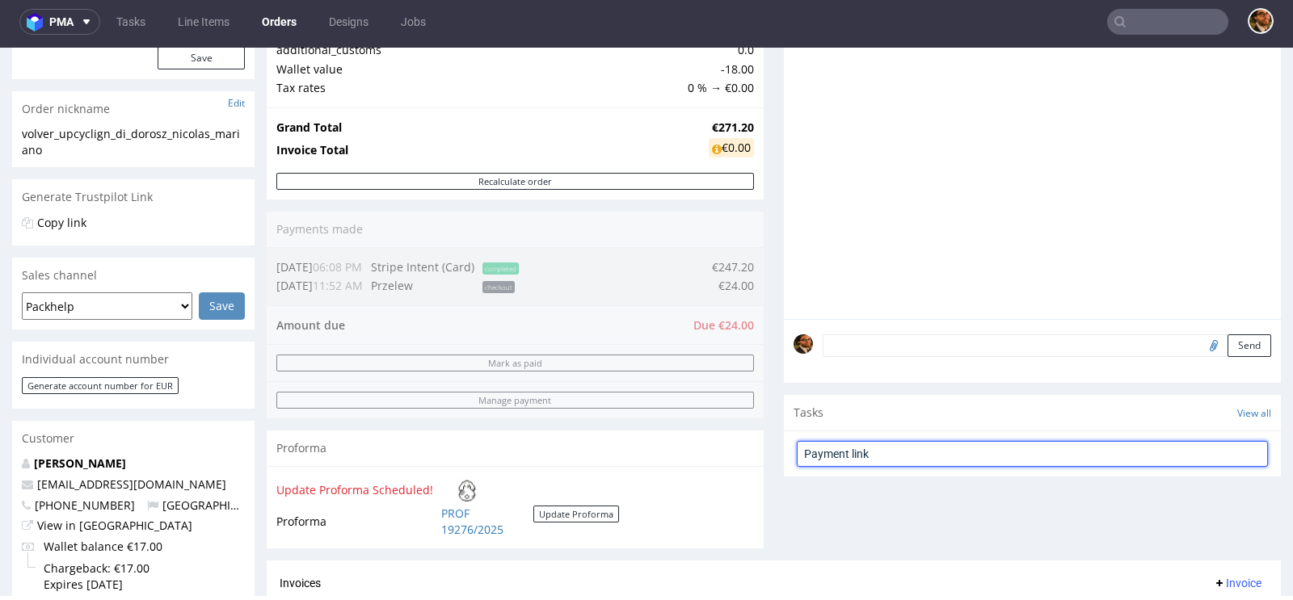
type input "Payment link"
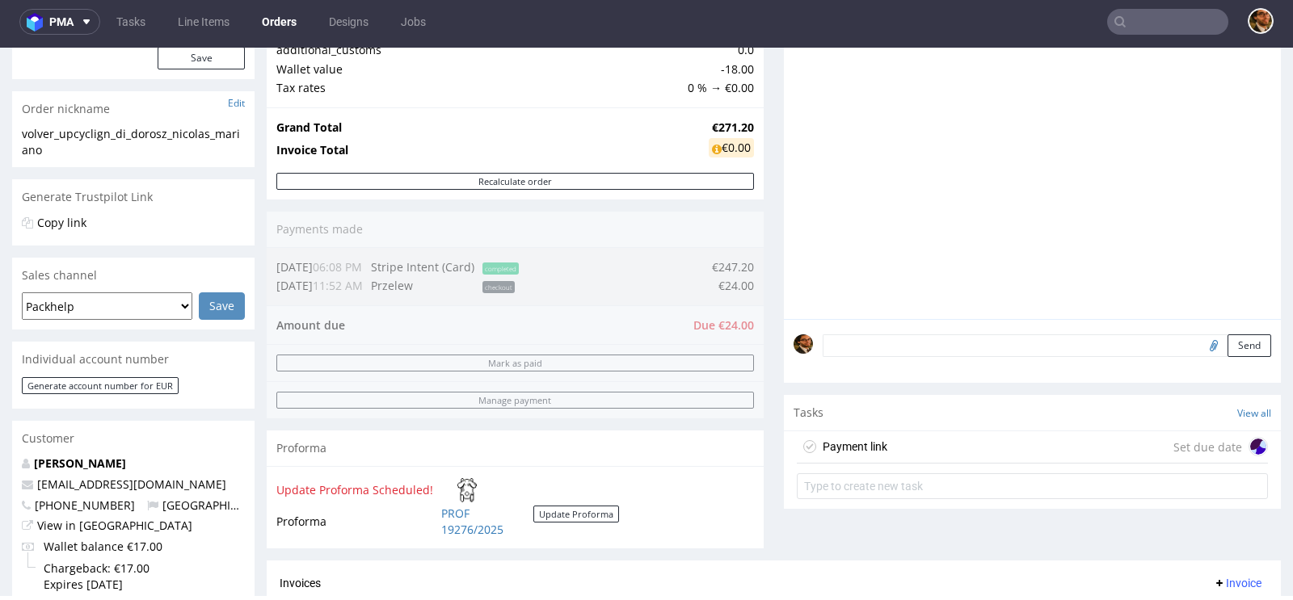
click at [1008, 442] on div "Payment link Set due date" at bounding box center [1032, 447] width 471 height 32
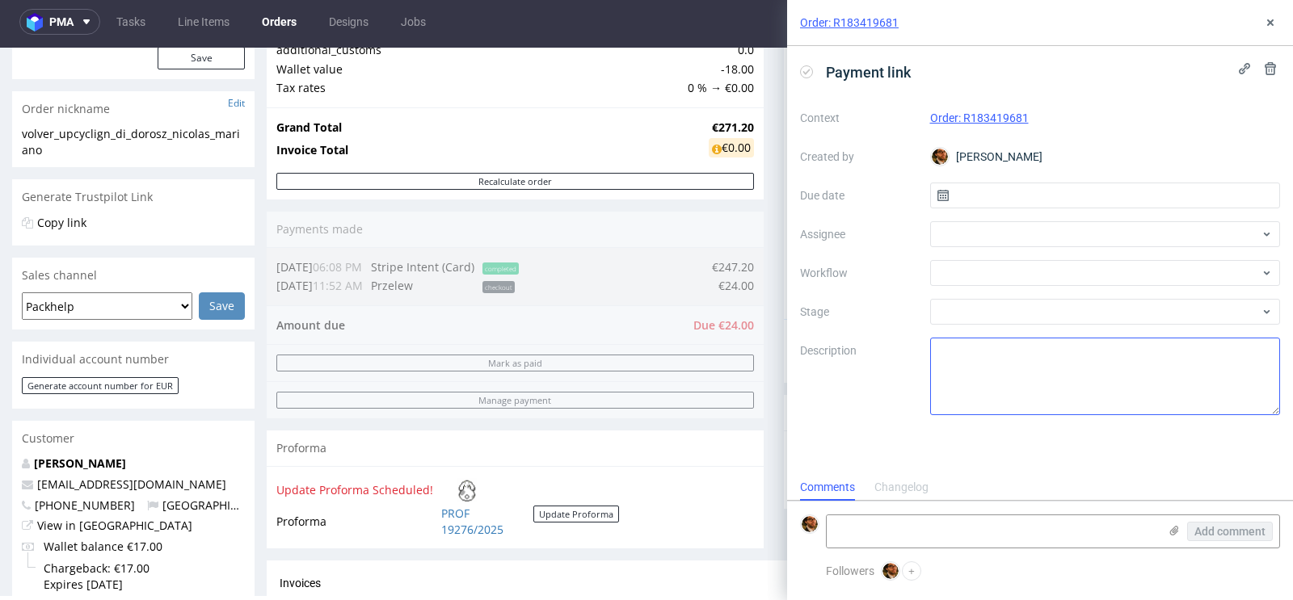
scroll to position [13, 0]
click at [981, 200] on input "text" at bounding box center [1105, 196] width 351 height 26
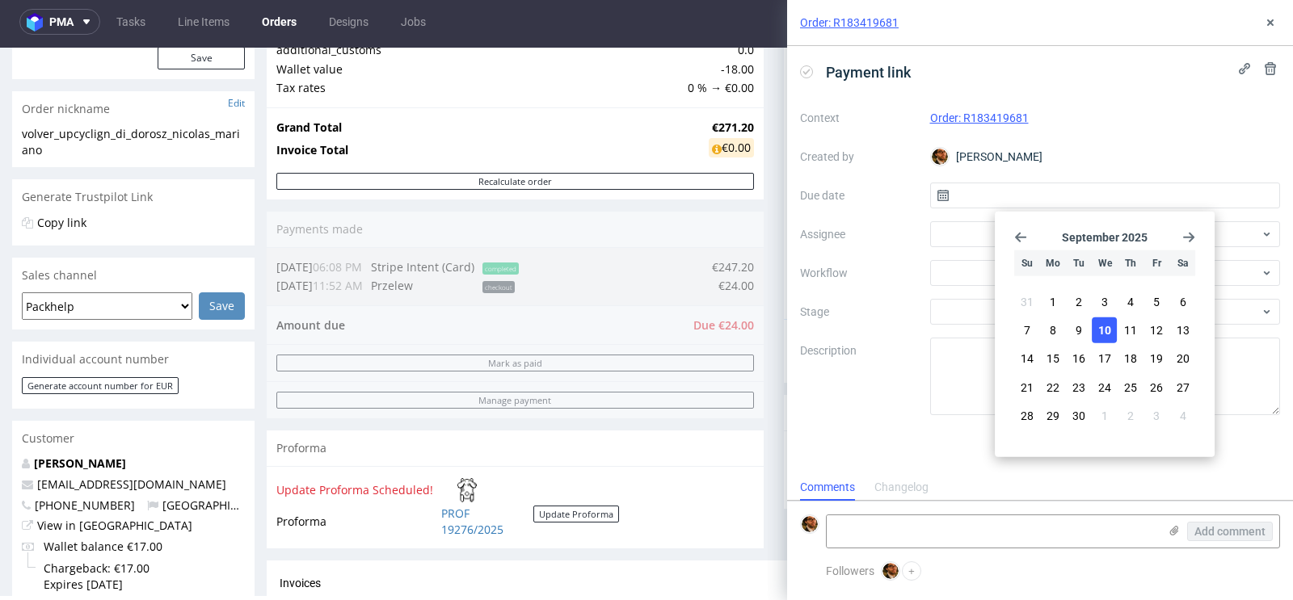
click at [1107, 326] on span "10" at bounding box center [1104, 330] width 13 height 16
type input "[DATE]"
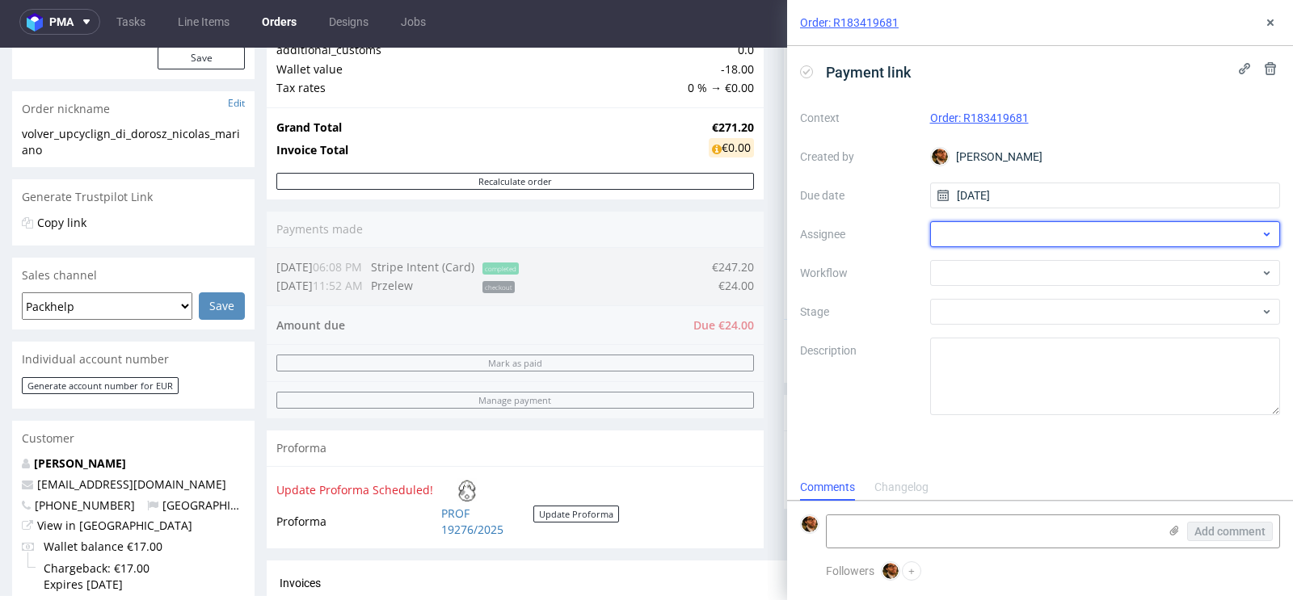
click at [994, 230] on div at bounding box center [1105, 234] width 351 height 26
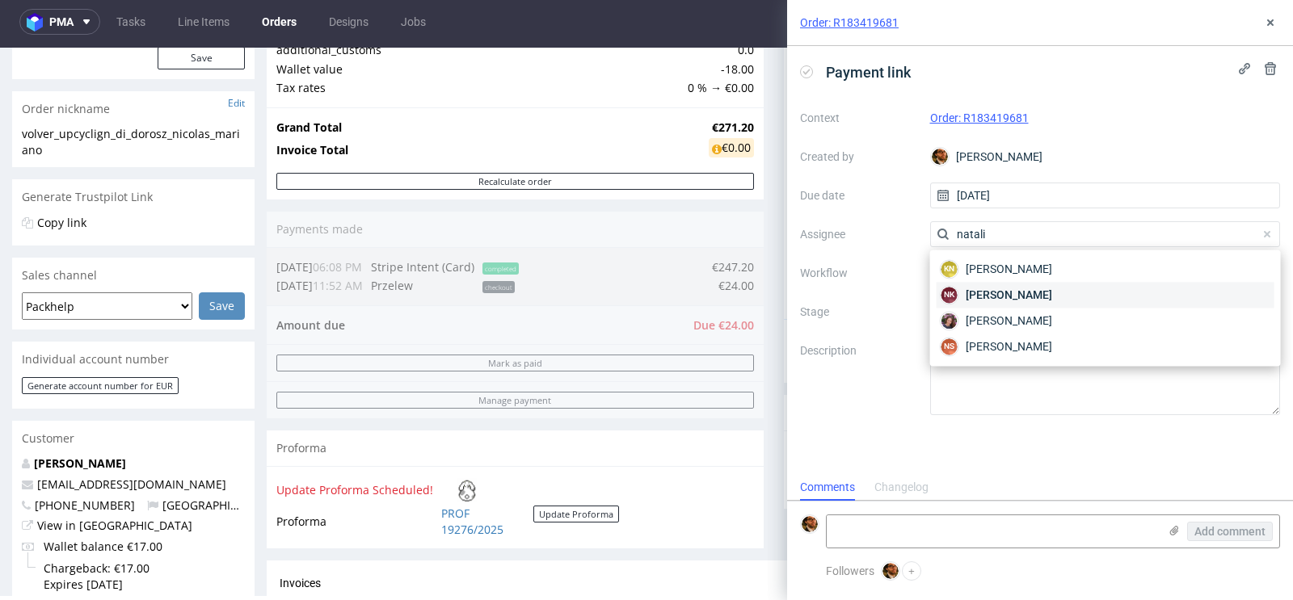
type input "natali"
click at [1019, 287] on span "Natalia Kaczorowska" at bounding box center [1008, 295] width 86 height 16
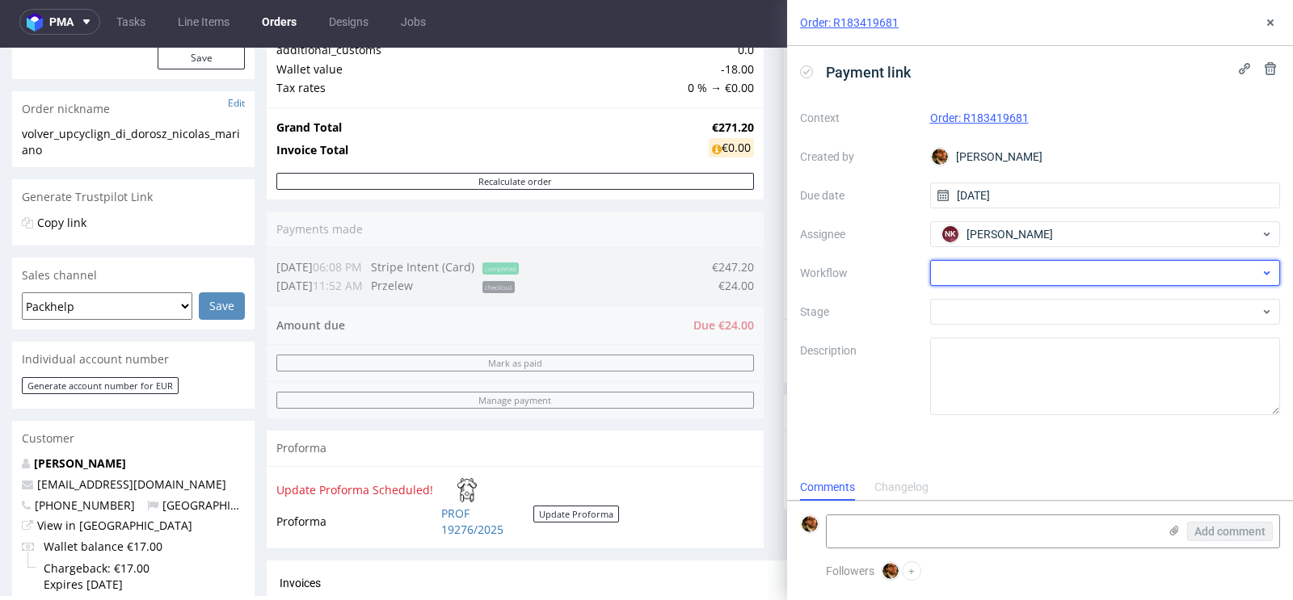
click at [985, 274] on div at bounding box center [1105, 273] width 351 height 26
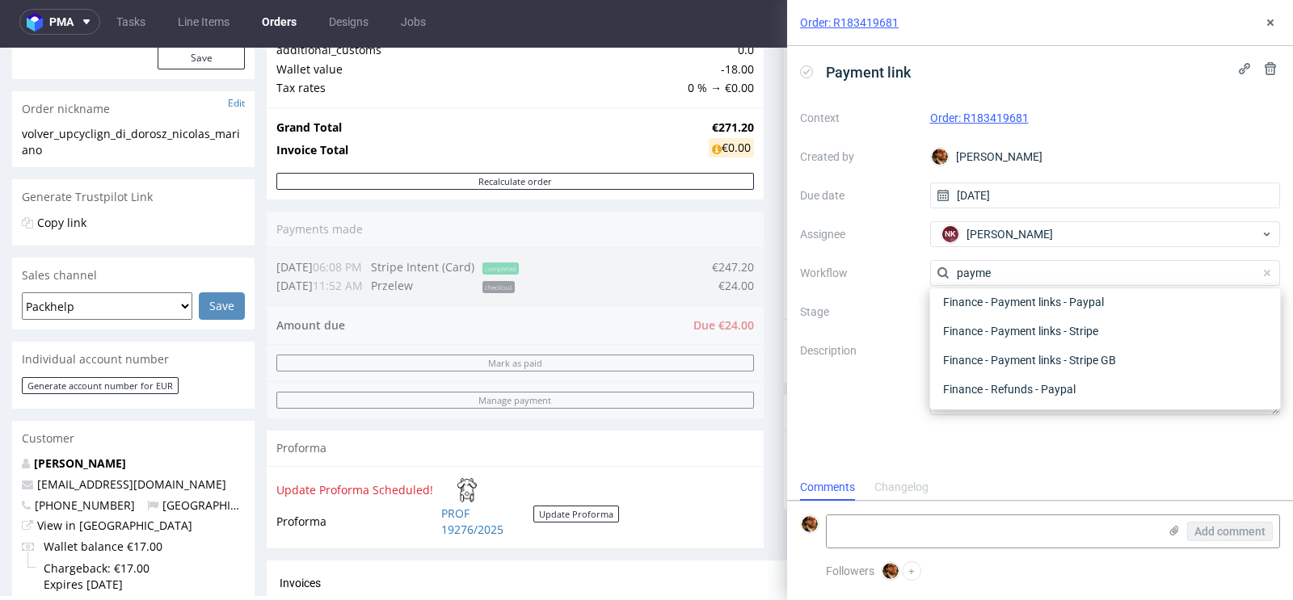
scroll to position [29, 0]
type input "payment"
click at [1025, 355] on div "Finance - Payment links - Stripe" at bounding box center [1105, 359] width 338 height 29
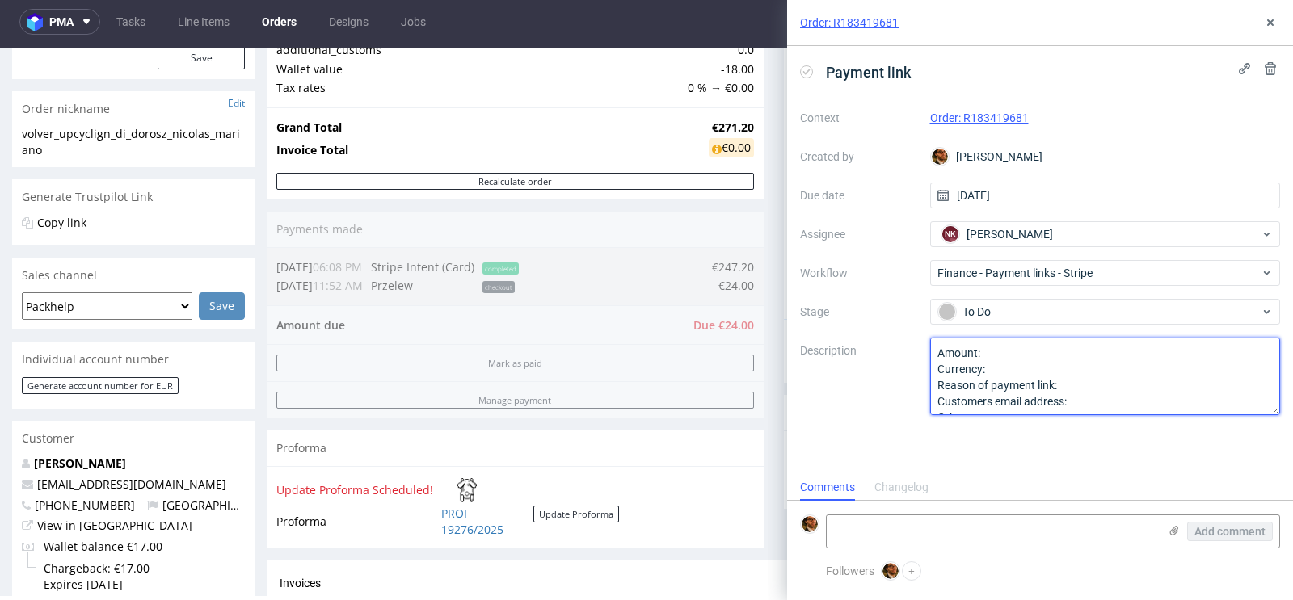
click at [1037, 355] on textarea "Amount: Currency: Reason of payment link: Customers email address: Other:" at bounding box center [1105, 377] width 351 height 78
click at [1100, 385] on textarea "Amount: Currency: Reason of payment link: Customers email address: Other:" at bounding box center [1105, 377] width 351 height 78
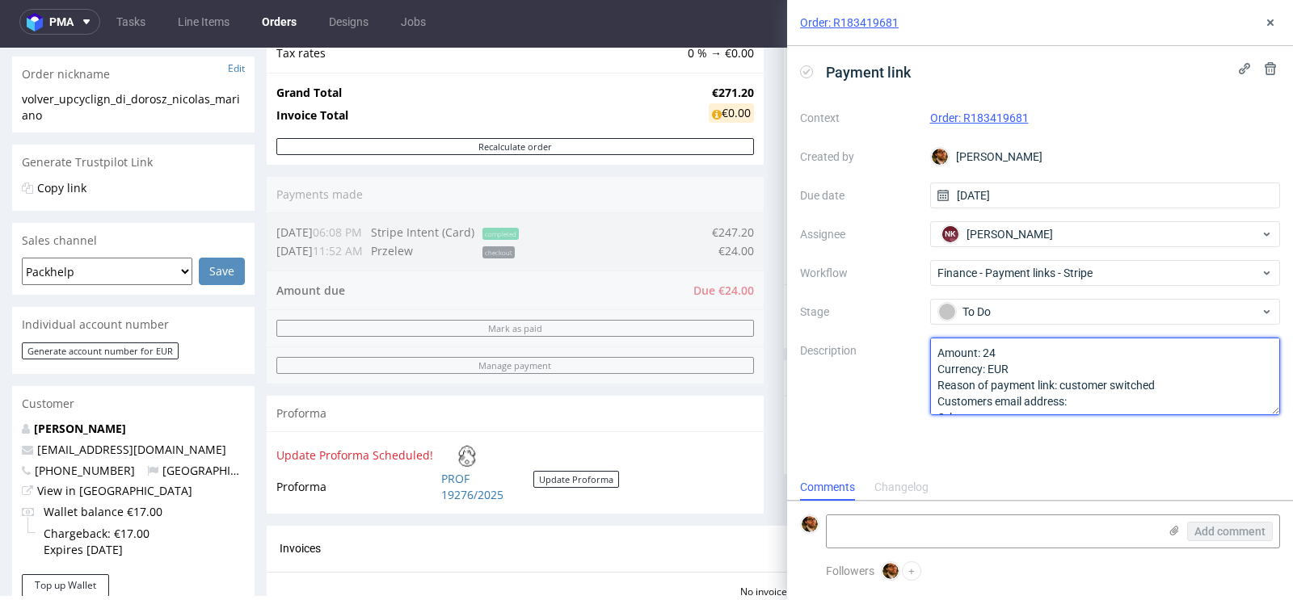
scroll to position [204, 0]
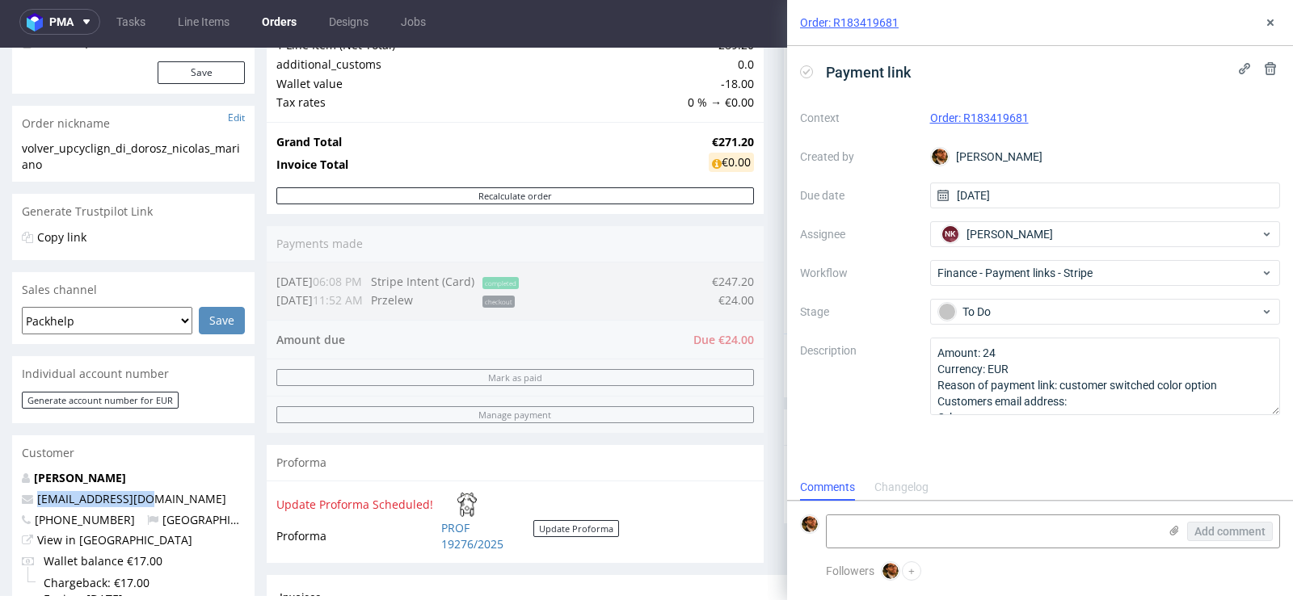
drag, startPoint x: 162, startPoint y: 500, endPoint x: 24, endPoint y: 499, distance: 138.1
click at [24, 499] on p "volverup@gmail.com" at bounding box center [133, 499] width 223 height 16
copy span "volverup@gmail.com"
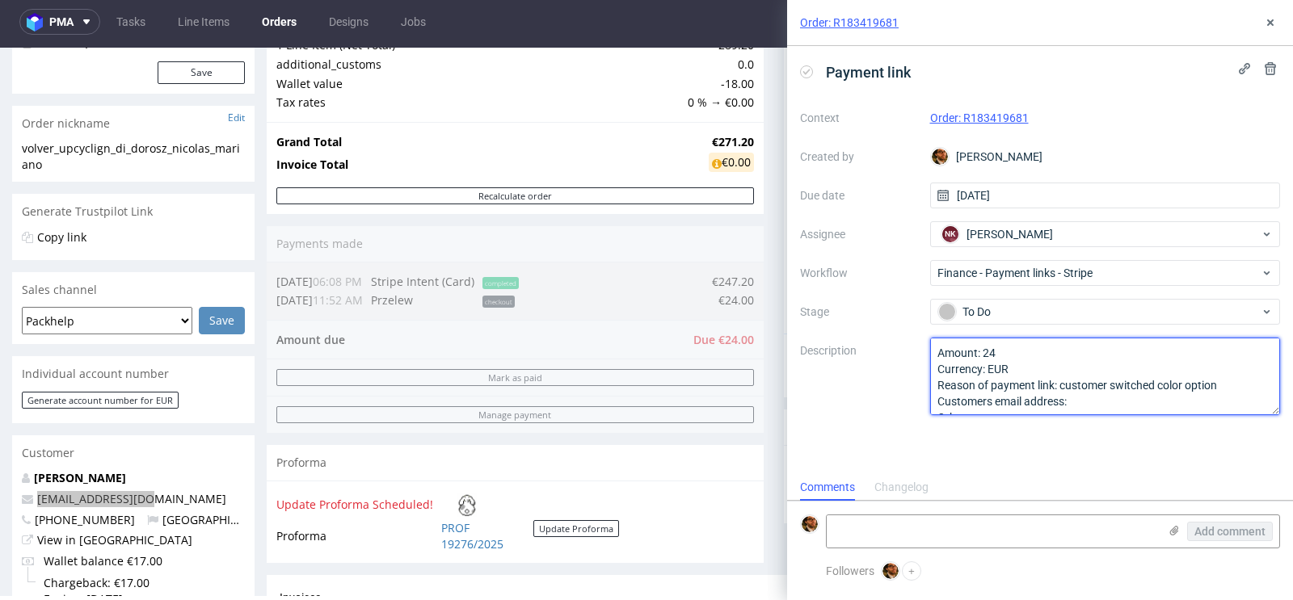
click at [1089, 396] on textarea "Amount: 24 Currency: EUR Reason of payment link: customer switched color option…" at bounding box center [1105, 377] width 351 height 78
paste textarea "[EMAIL_ADDRESS][DOMAIN_NAME]"
click at [1012, 405] on textarea "Amount: 24 Currency: EUR Reason of payment link: customer switched color option…" at bounding box center [1105, 377] width 351 height 78
type textarea "Amount: 24 Currency: EUR Reason of payment link: customer switched color option…"
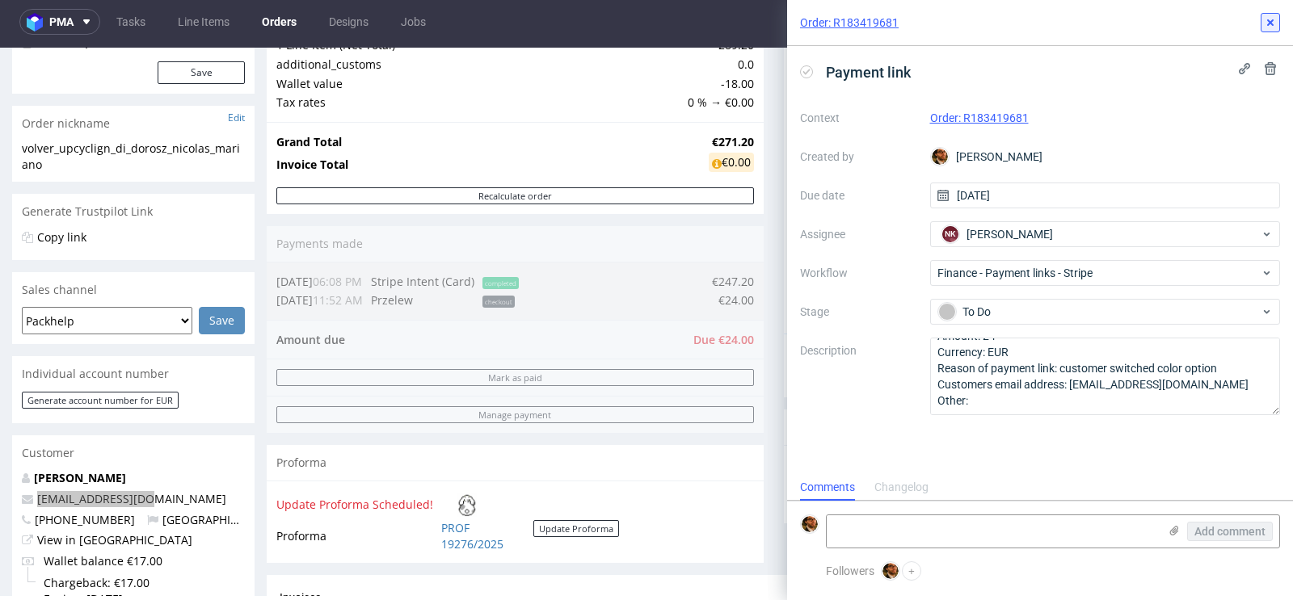
click at [1271, 27] on icon at bounding box center [1269, 22] width 13 height 13
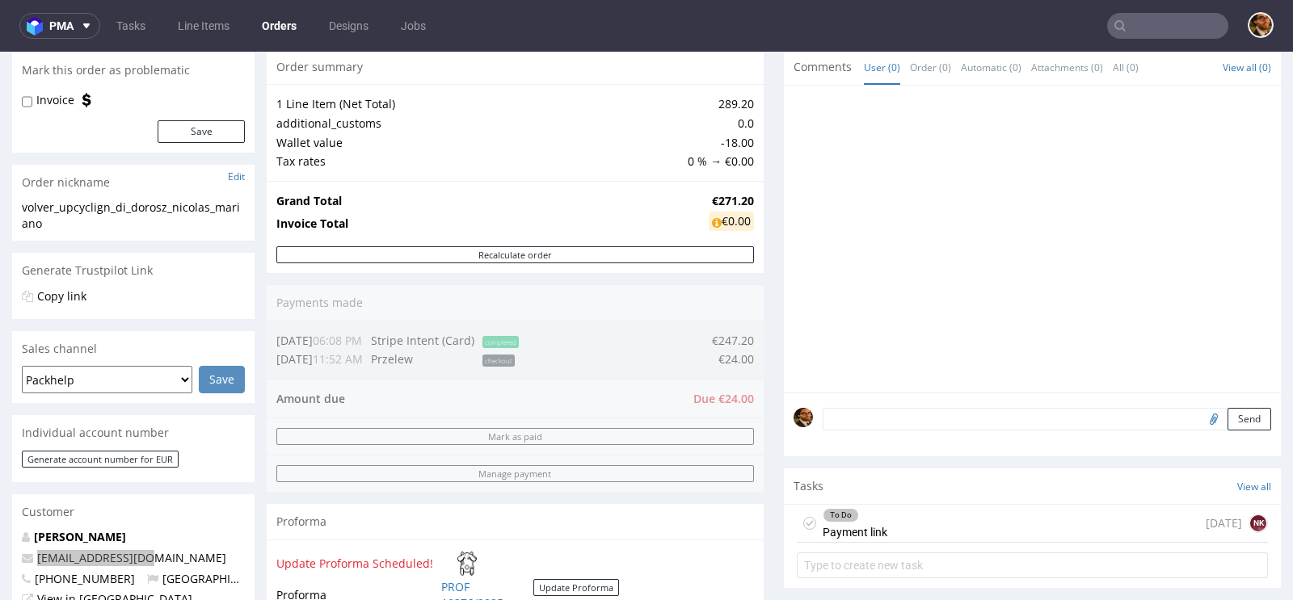
scroll to position [176, 0]
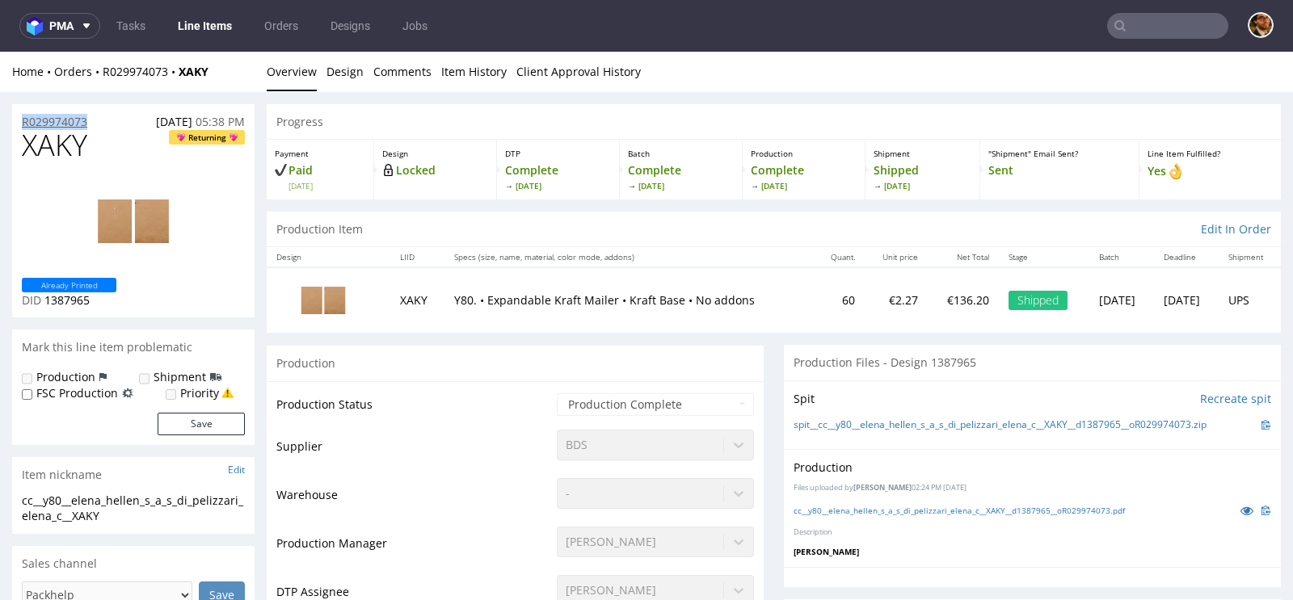
drag, startPoint x: 106, startPoint y: 117, endPoint x: 22, endPoint y: 120, distance: 84.1
click at [22, 120] on div "R029974073 [DATE] 05:38 PM" at bounding box center [133, 117] width 242 height 26
copy p "R029974073"
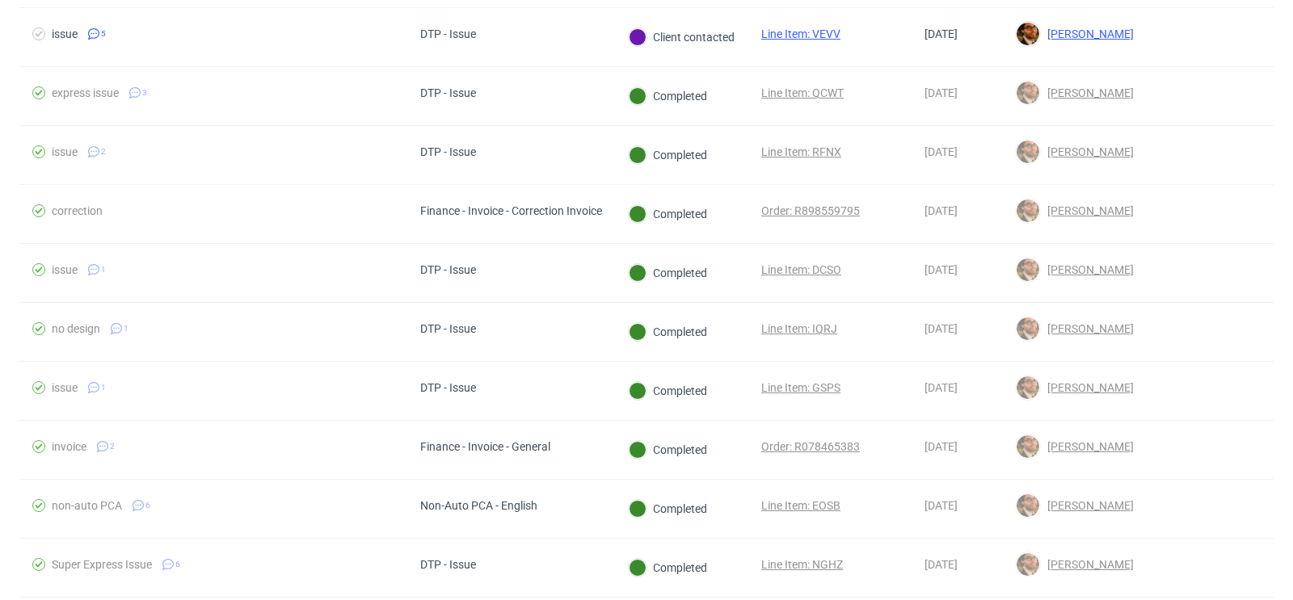
scroll to position [729, 0]
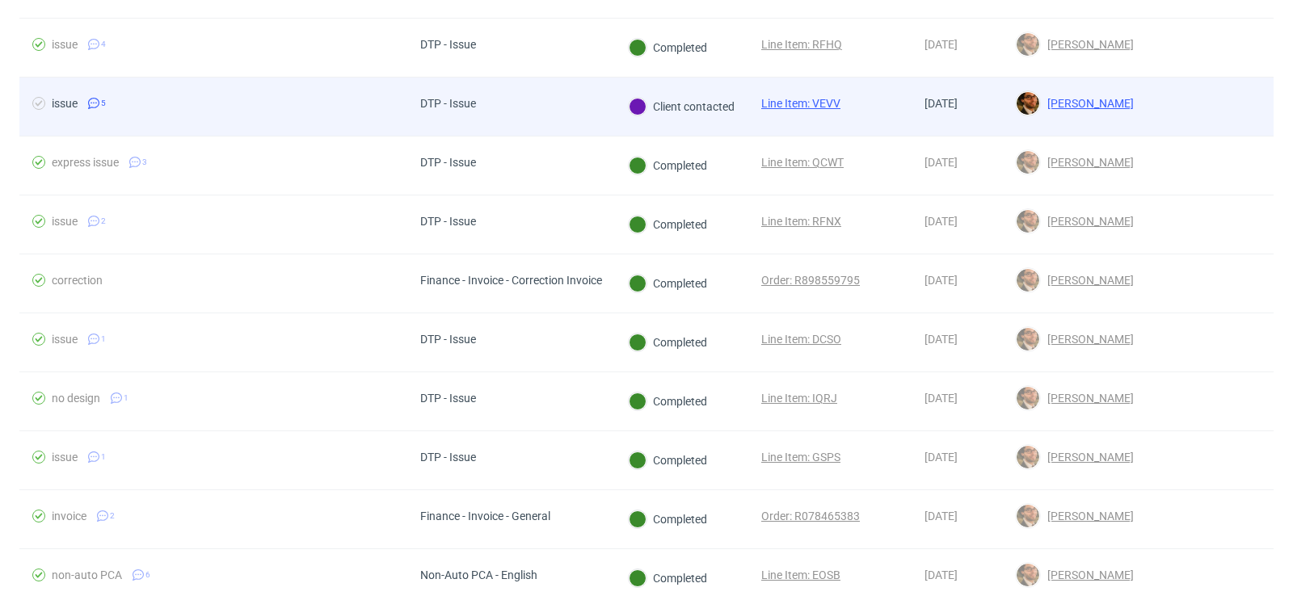
click at [1146, 119] on div at bounding box center [1209, 107] width 127 height 58
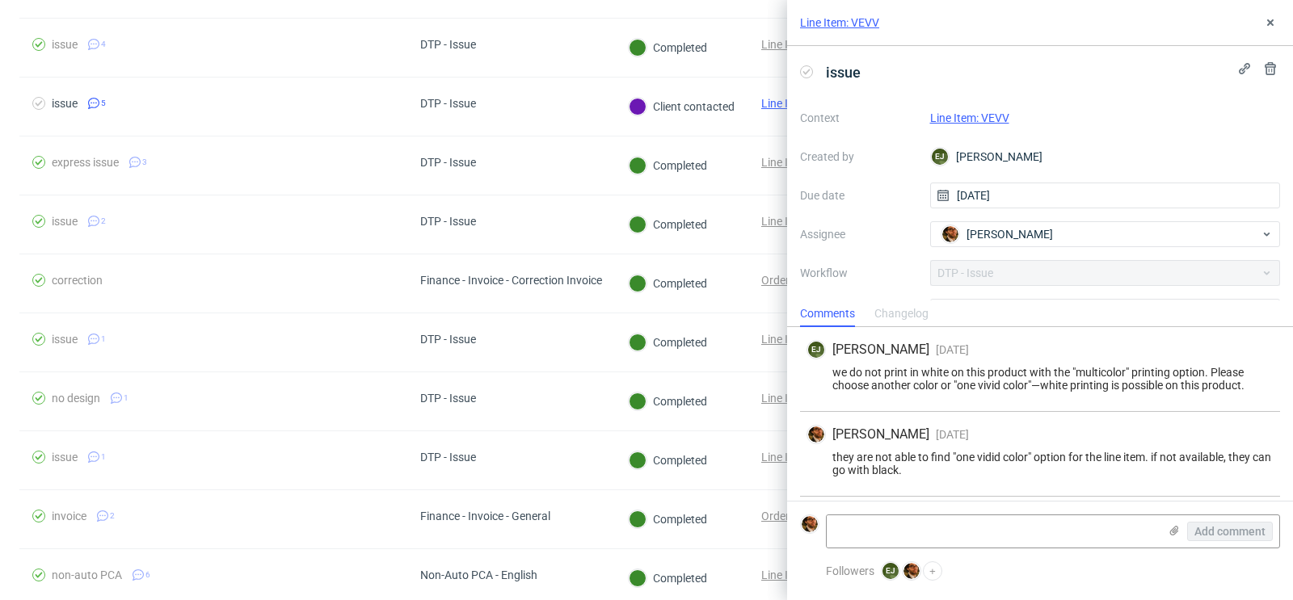
click at [989, 127] on div "Line Item: VEVV" at bounding box center [1105, 117] width 351 height 19
click at [973, 123] on link "Line Item: VEVV" at bounding box center [969, 117] width 79 height 13
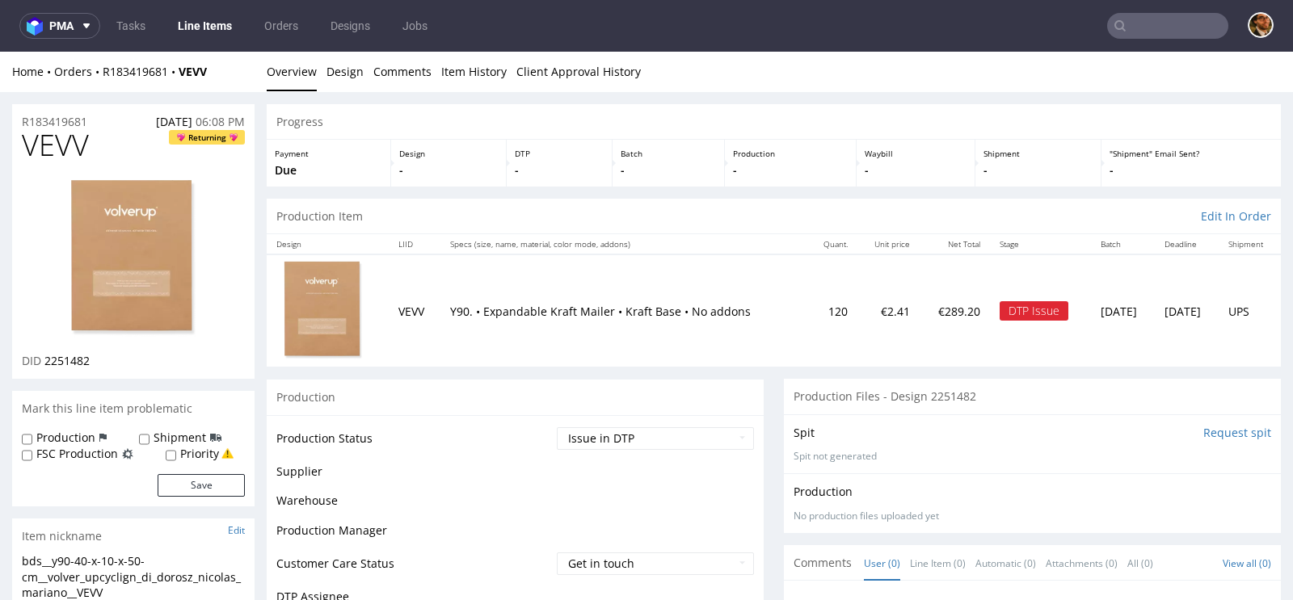
scroll to position [85, 0]
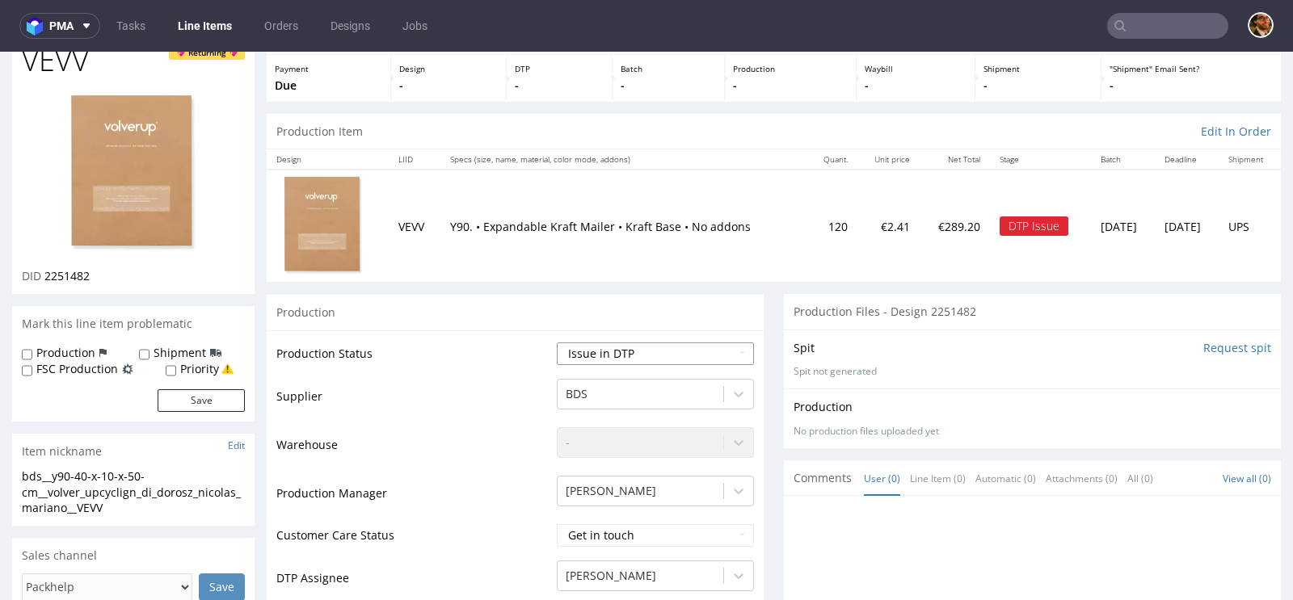
click at [731, 343] on select "Waiting for Artwork Waiting for Diecut Waiting for Mockup Waiting for DTP Waiti…" at bounding box center [655, 354] width 197 height 23
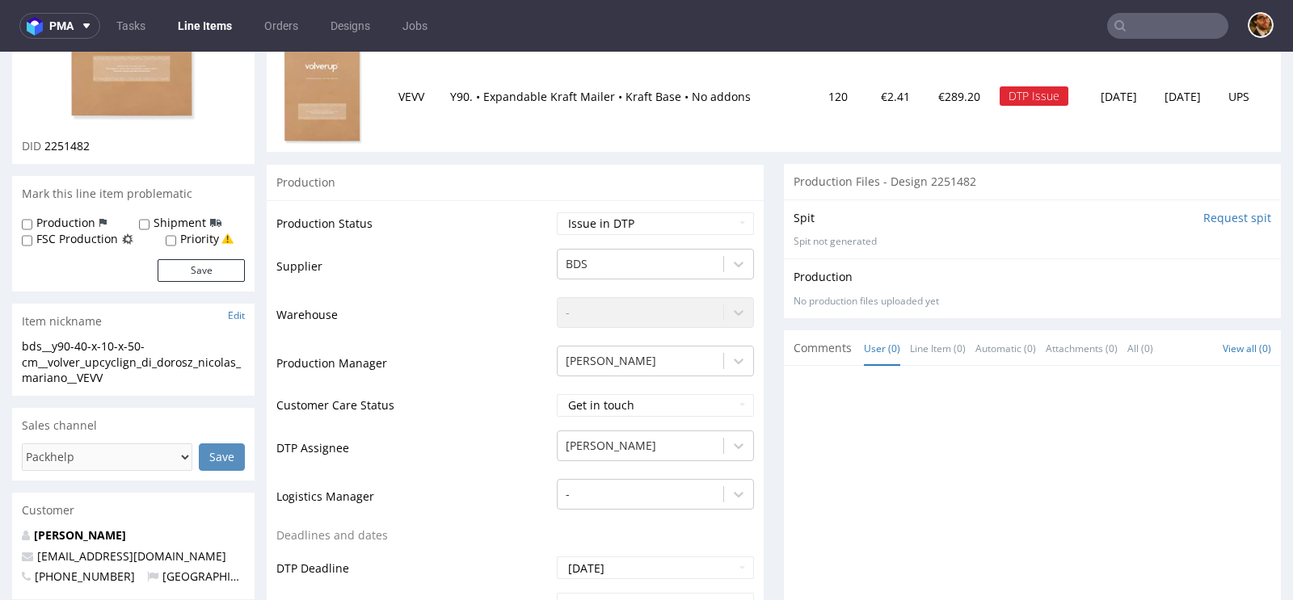
scroll to position [275, 0]
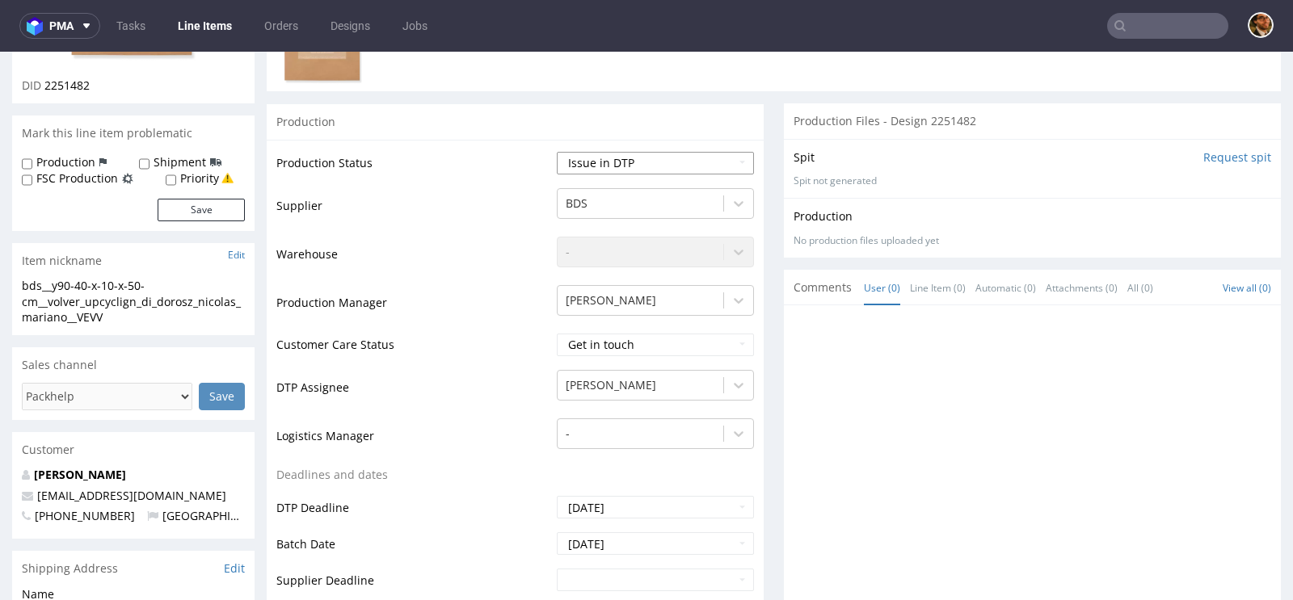
click at [704, 157] on select "Waiting for Artwork Waiting for Diecut Waiting for Mockup Waiting for DTP Waiti…" at bounding box center [655, 163] width 197 height 23
select select "back_for_dtp"
click at [557, 152] on select "Waiting for Artwork Waiting for Diecut Waiting for Mockup Waiting for DTP Waiti…" at bounding box center [655, 163] width 197 height 23
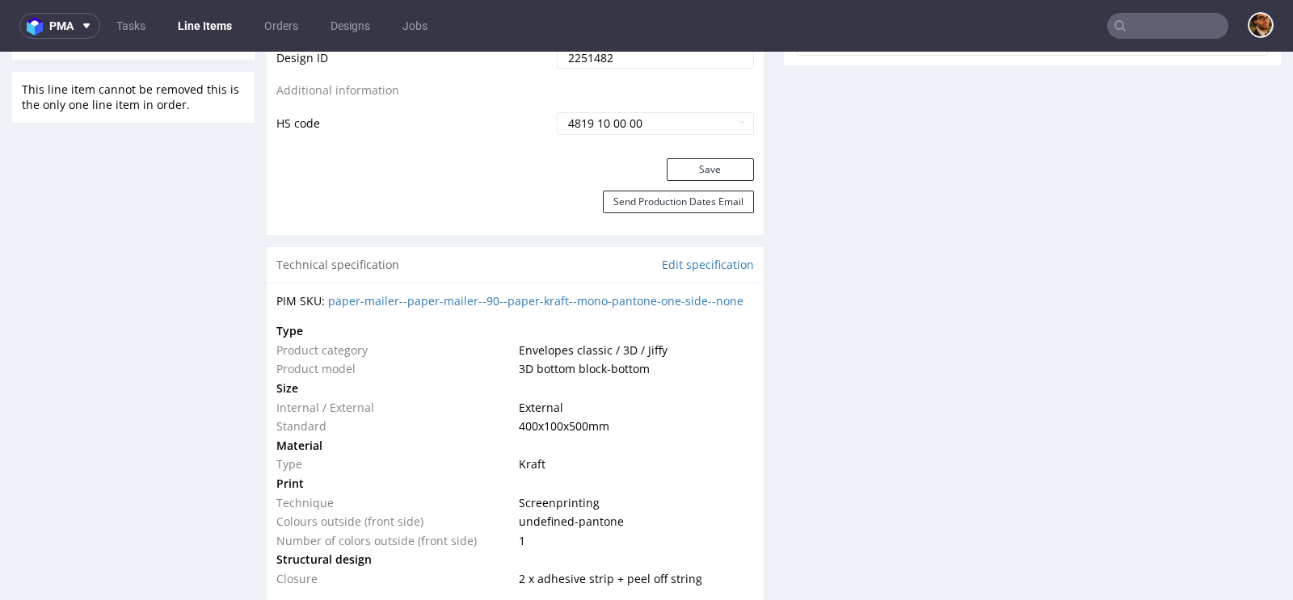
scroll to position [1007, 0]
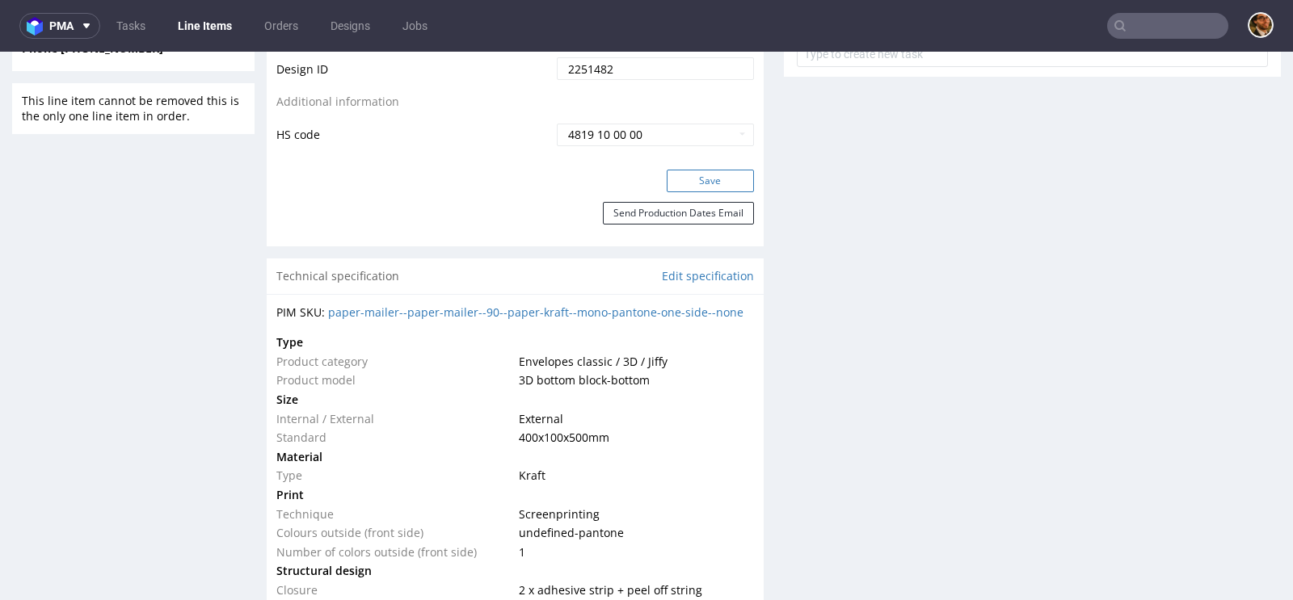
click at [692, 179] on button "Save" at bounding box center [709, 181] width 87 height 23
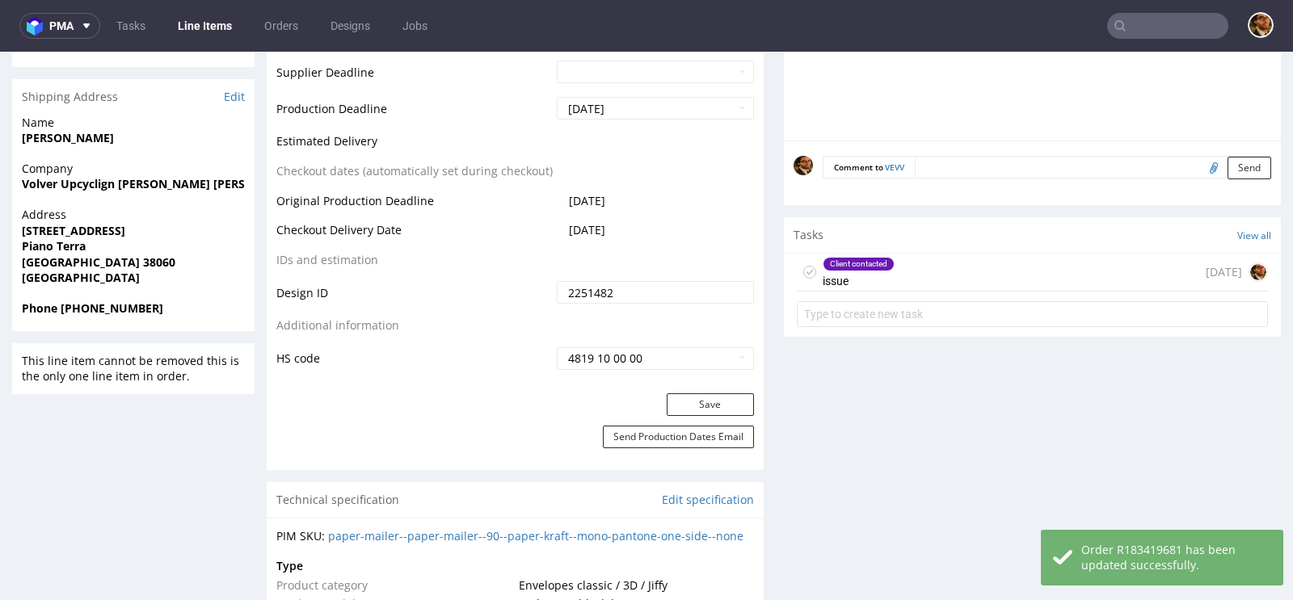
scroll to position [578, 0]
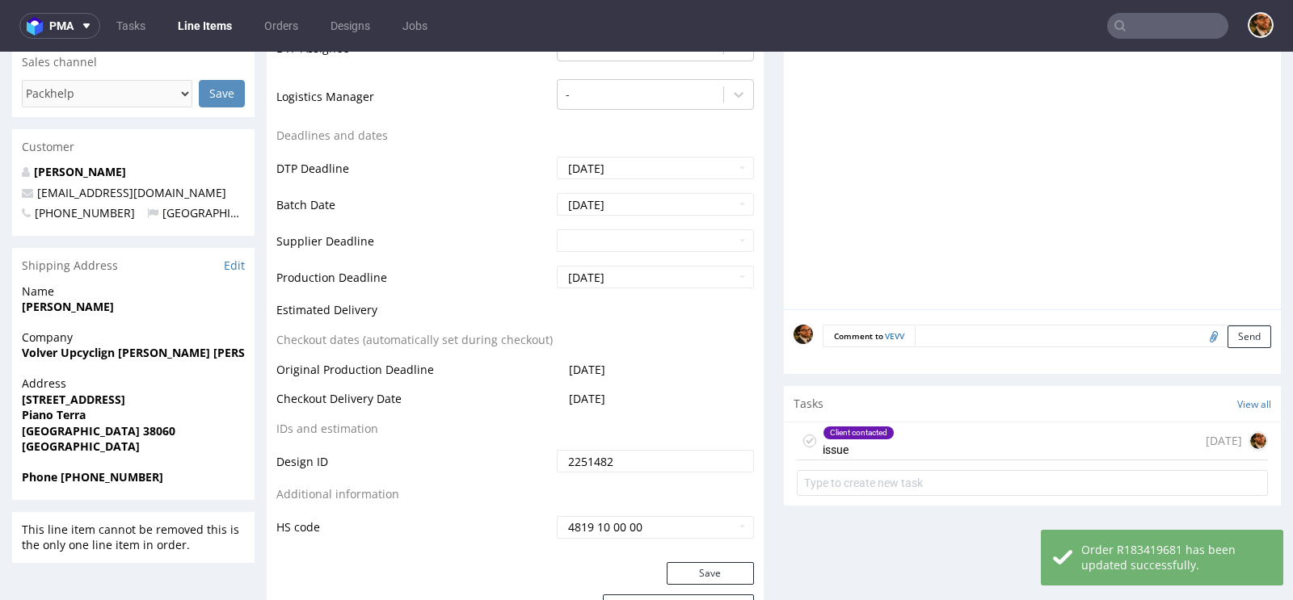
click at [930, 435] on div "Client contacted issue [DATE]" at bounding box center [1032, 441] width 471 height 38
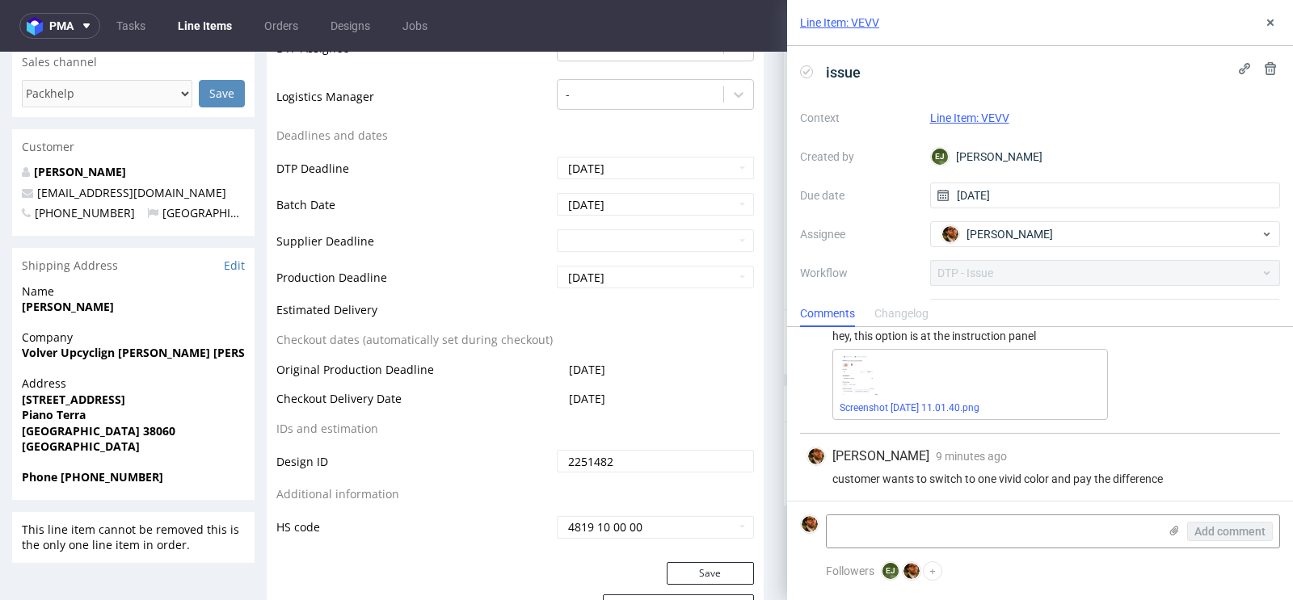
scroll to position [127, 0]
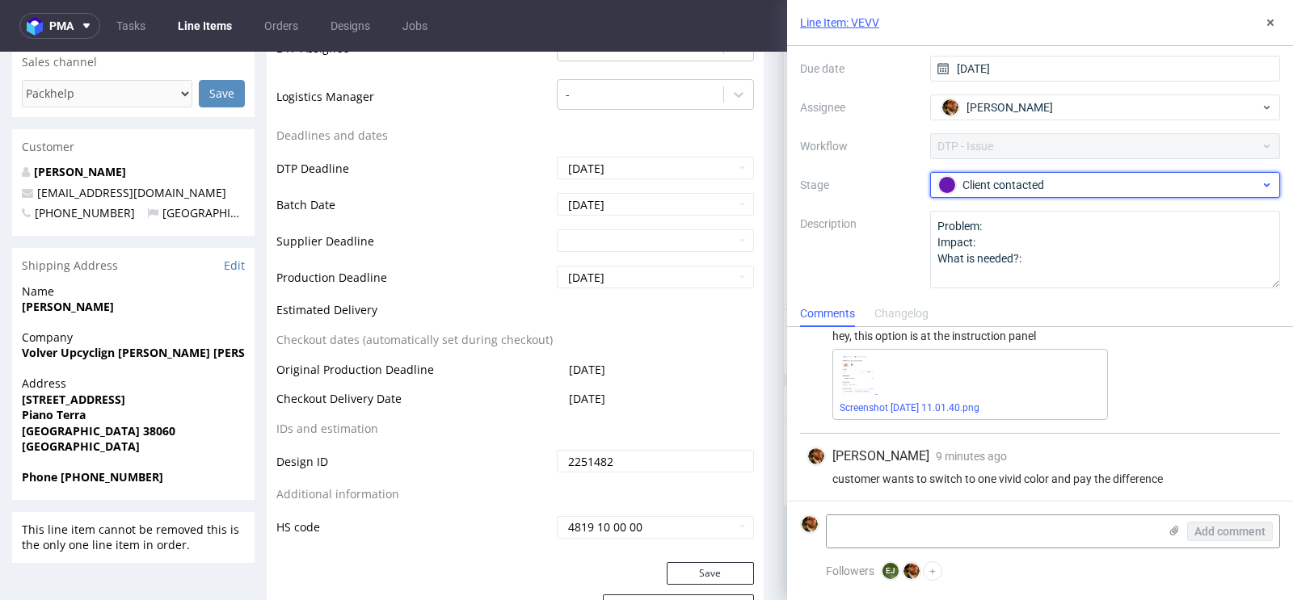
click at [1127, 196] on div "Client contacted" at bounding box center [1105, 185] width 351 height 26
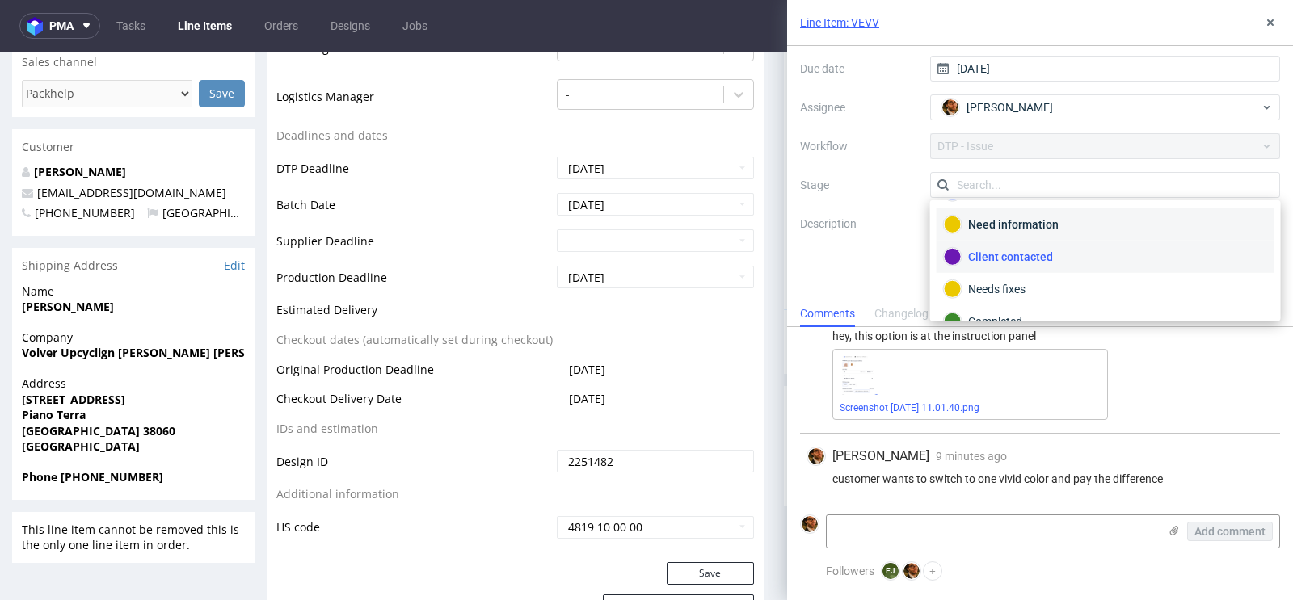
scroll to position [86, 0]
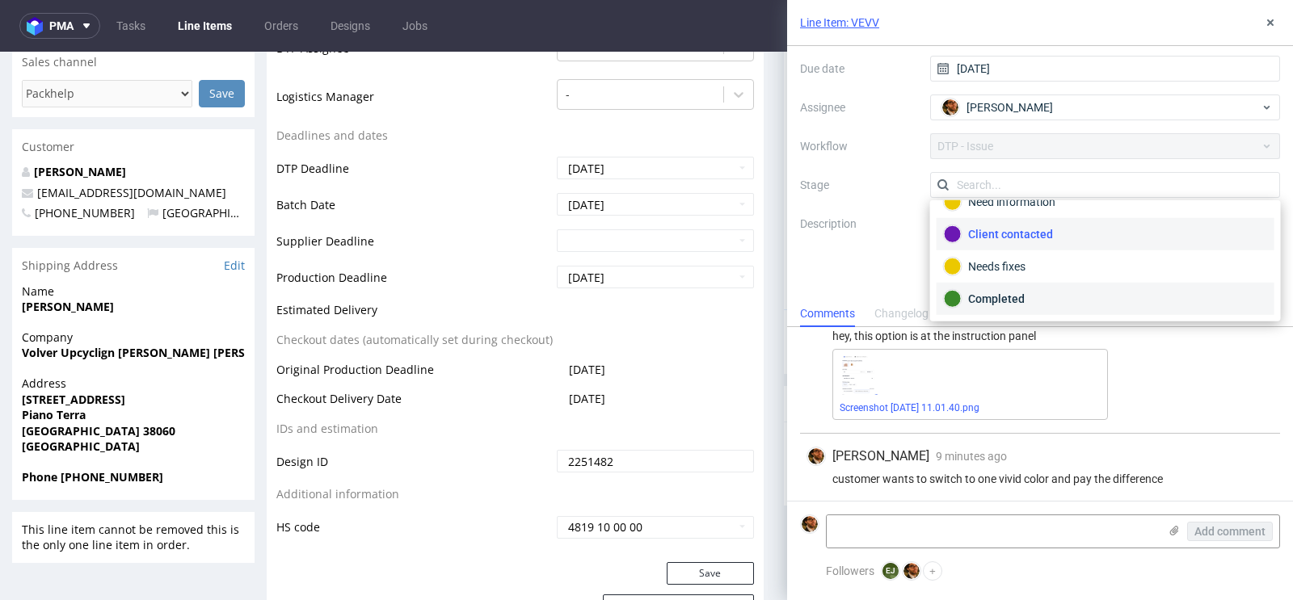
click at [1044, 284] on div "Completed" at bounding box center [1105, 299] width 338 height 32
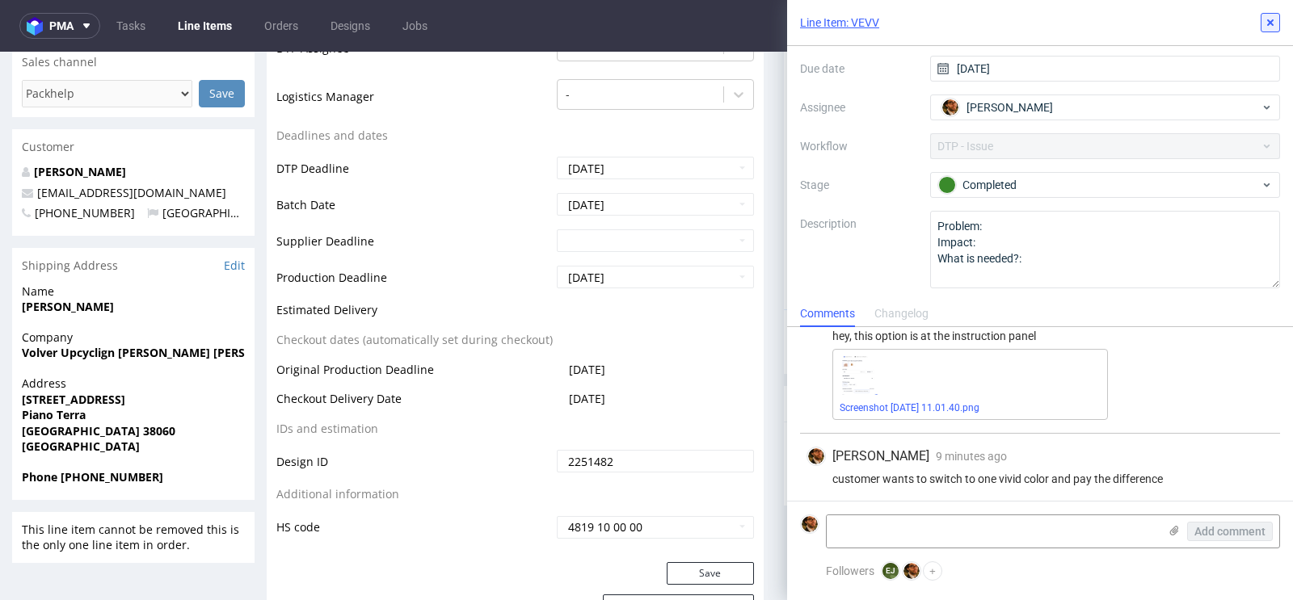
click at [1267, 19] on icon at bounding box center [1269, 22] width 13 height 13
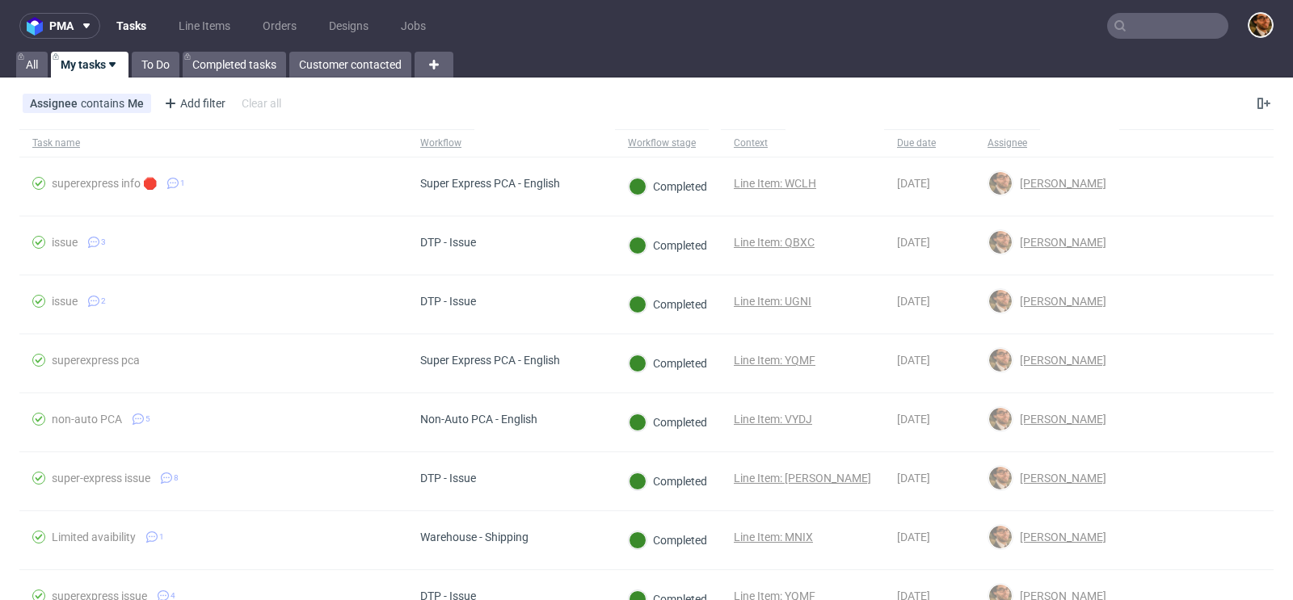
click at [1127, 23] on input "text" at bounding box center [1167, 26] width 121 height 26
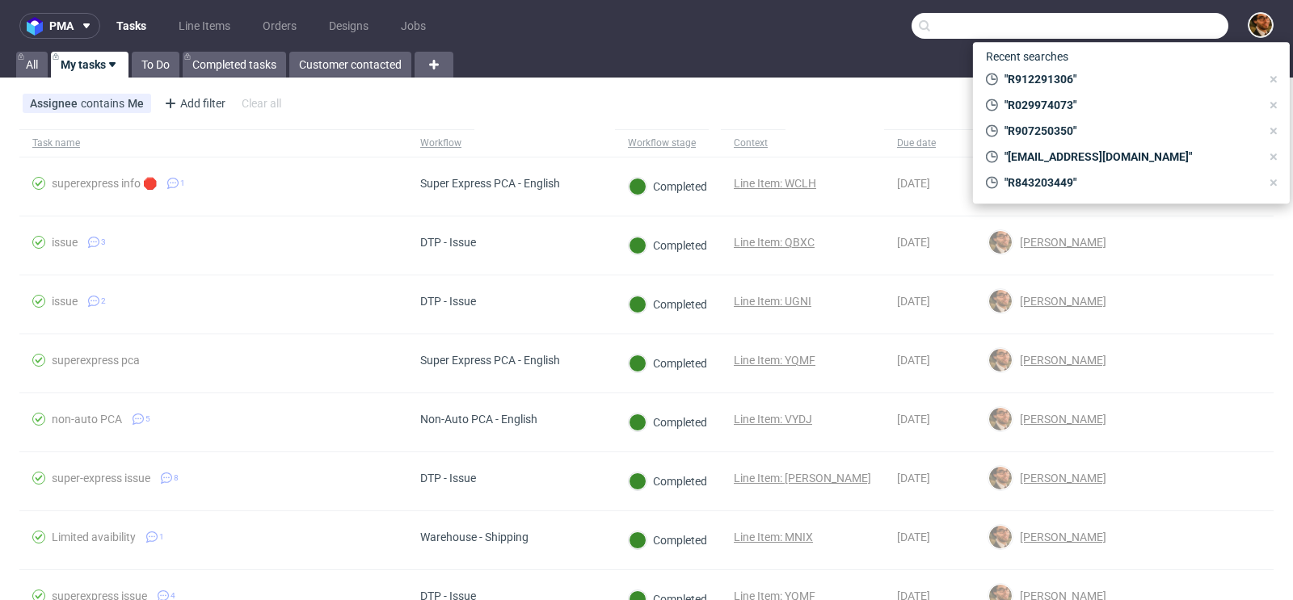
paste input "R907250350"
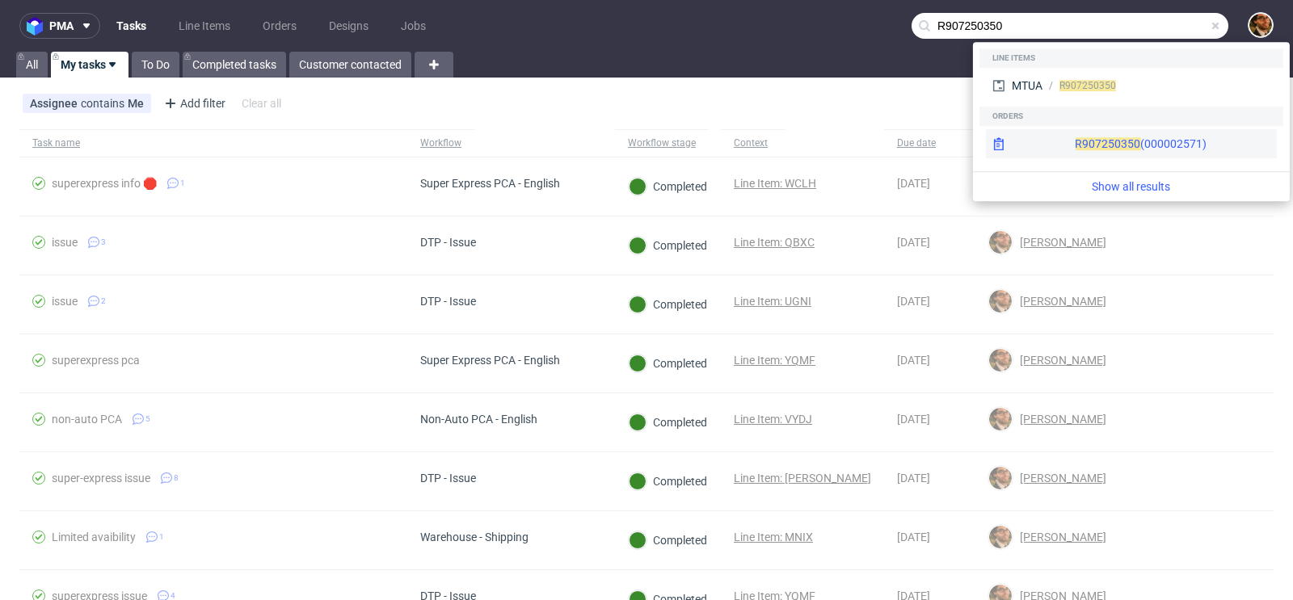
type input "R907250350"
click at [1147, 138] on div "R907250350 (000002571)" at bounding box center [1131, 143] width 291 height 29
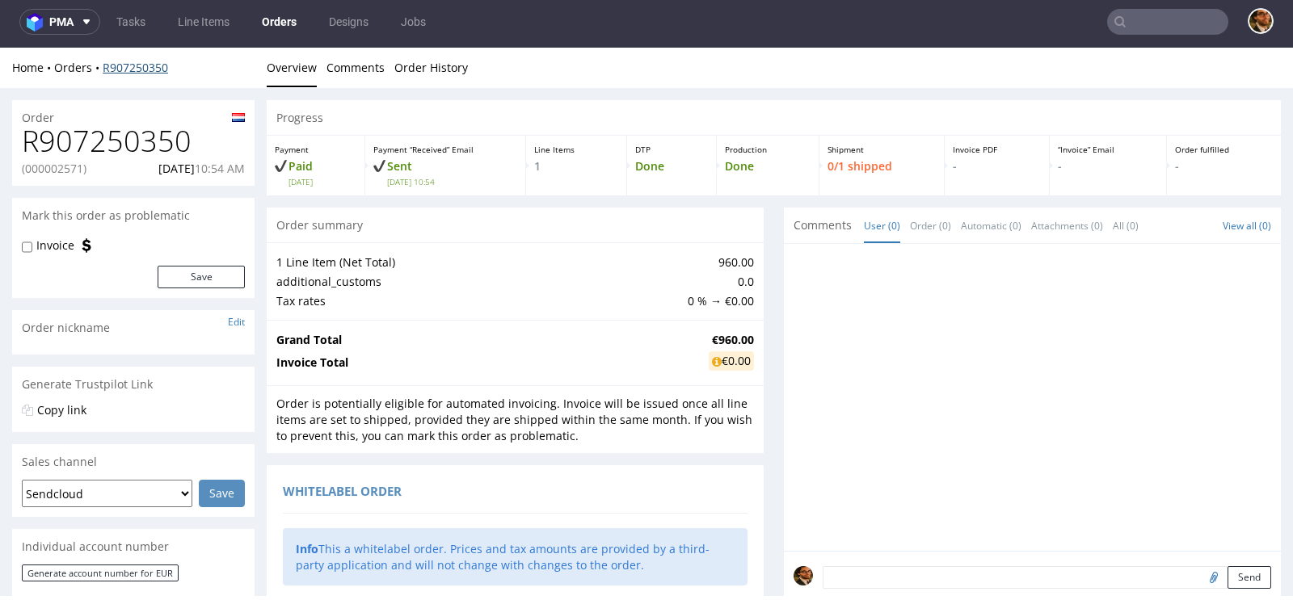
click at [128, 65] on link "R907250350" at bounding box center [135, 67] width 65 height 15
click at [120, 71] on link "R907250350" at bounding box center [135, 67] width 65 height 15
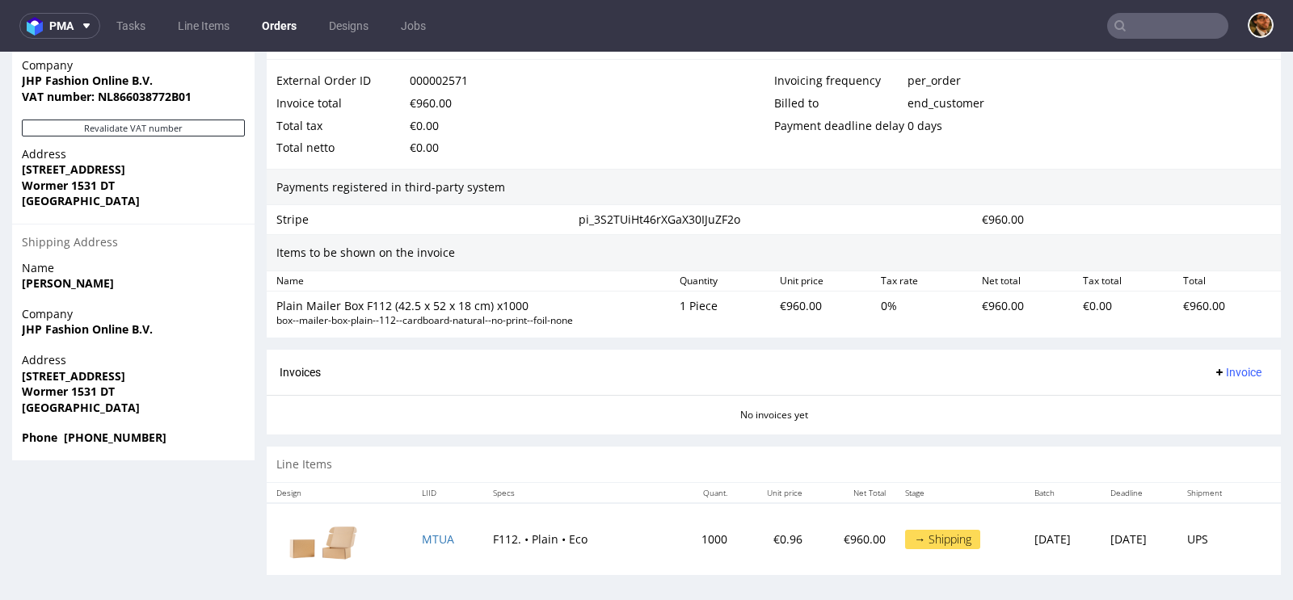
scroll to position [4, 0]
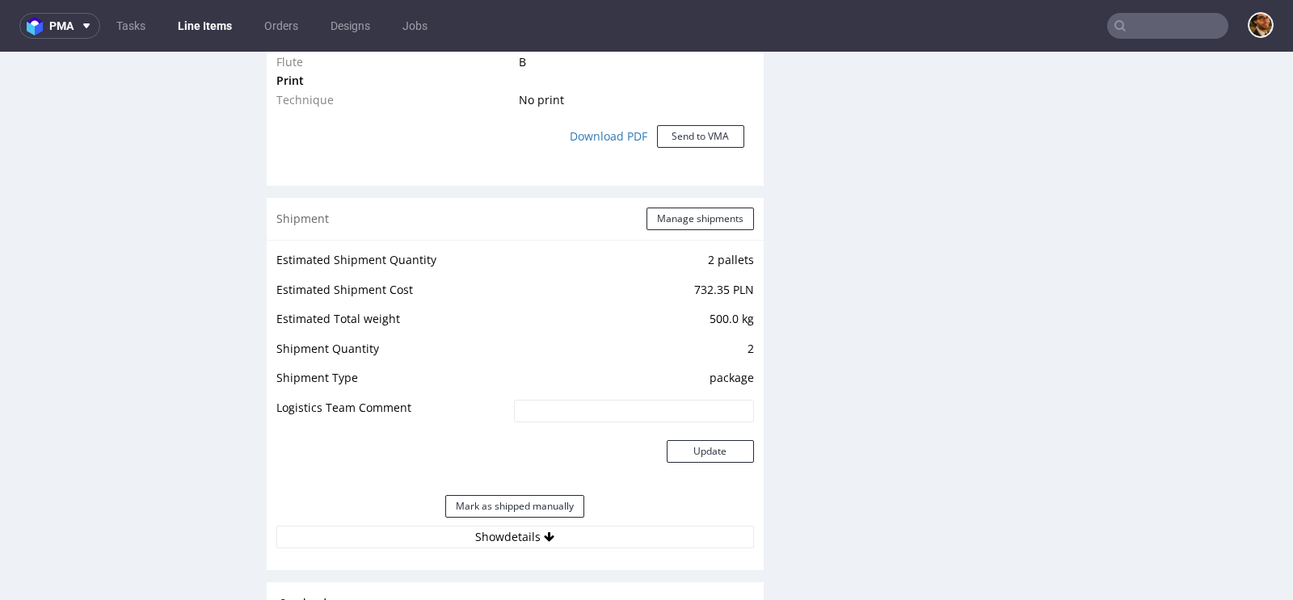
scroll to position [1521, 0]
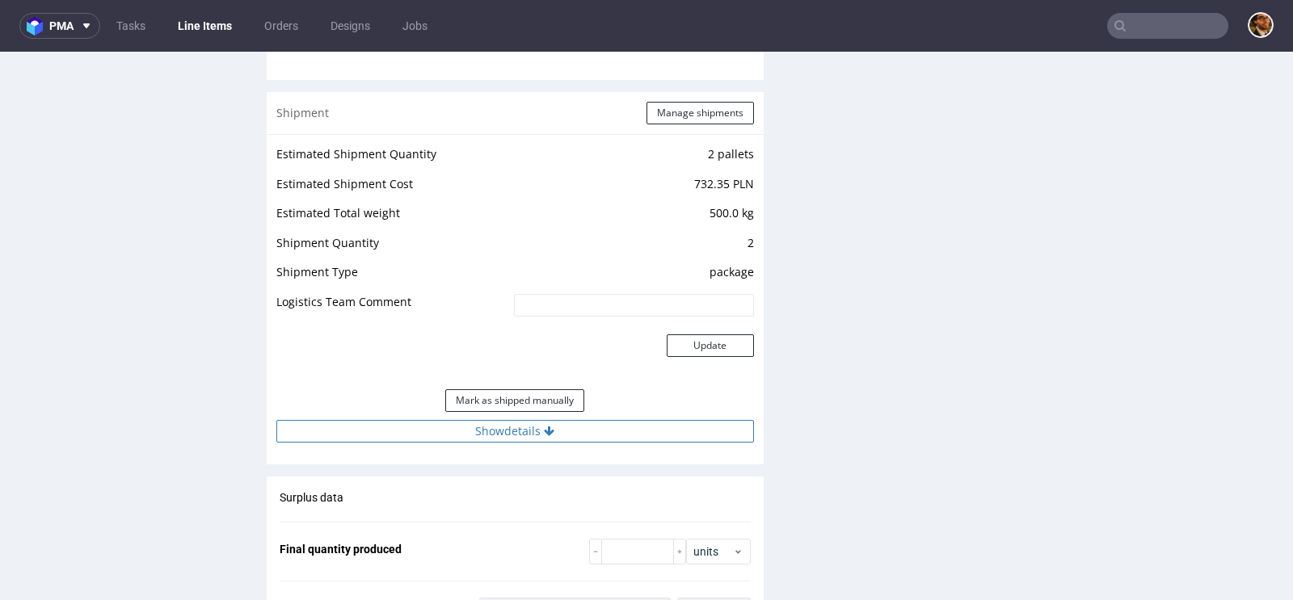
click at [540, 434] on button "Show details" at bounding box center [514, 431] width 477 height 23
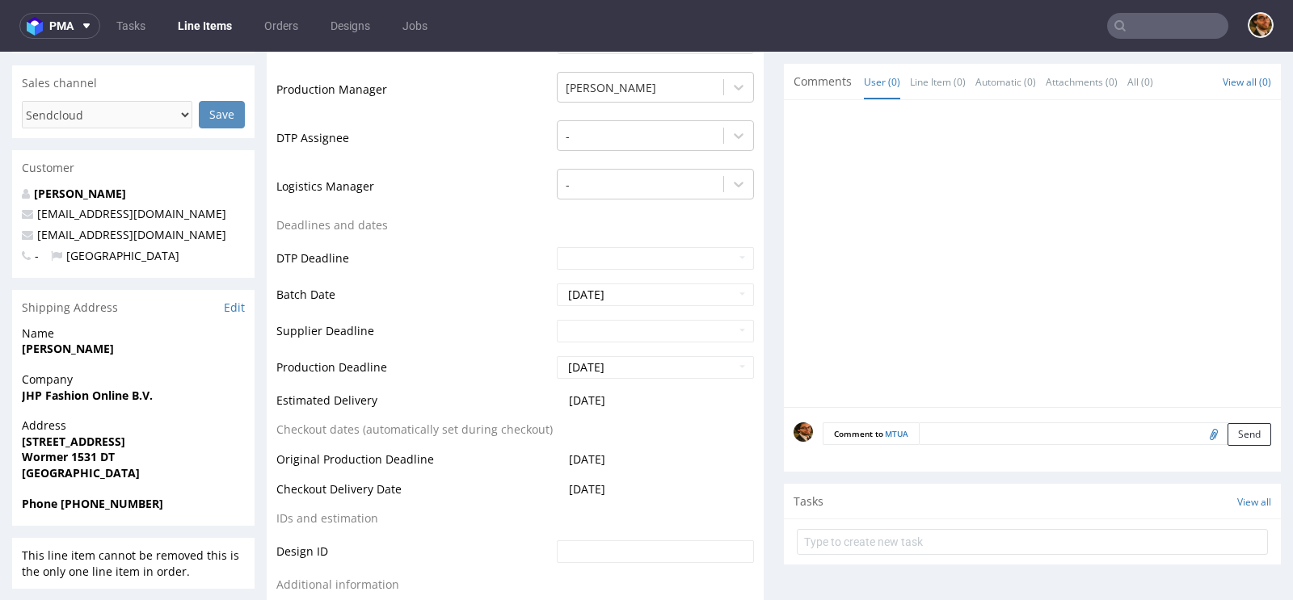
scroll to position [0, 0]
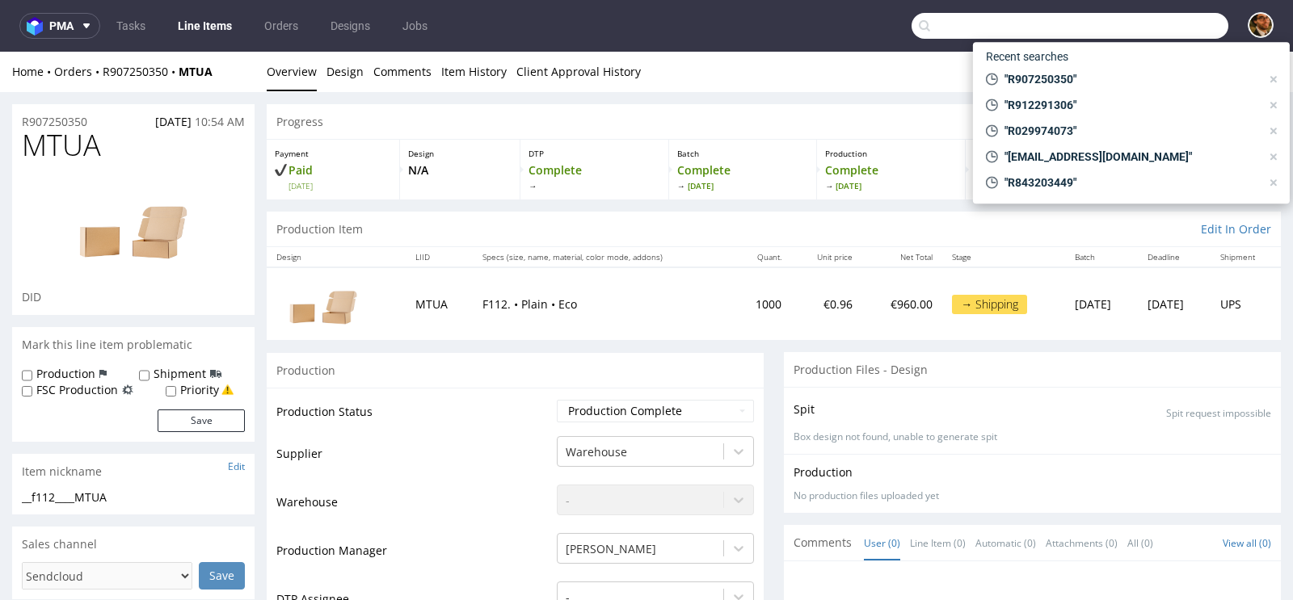
click at [1142, 27] on input "text" at bounding box center [1069, 26] width 317 height 26
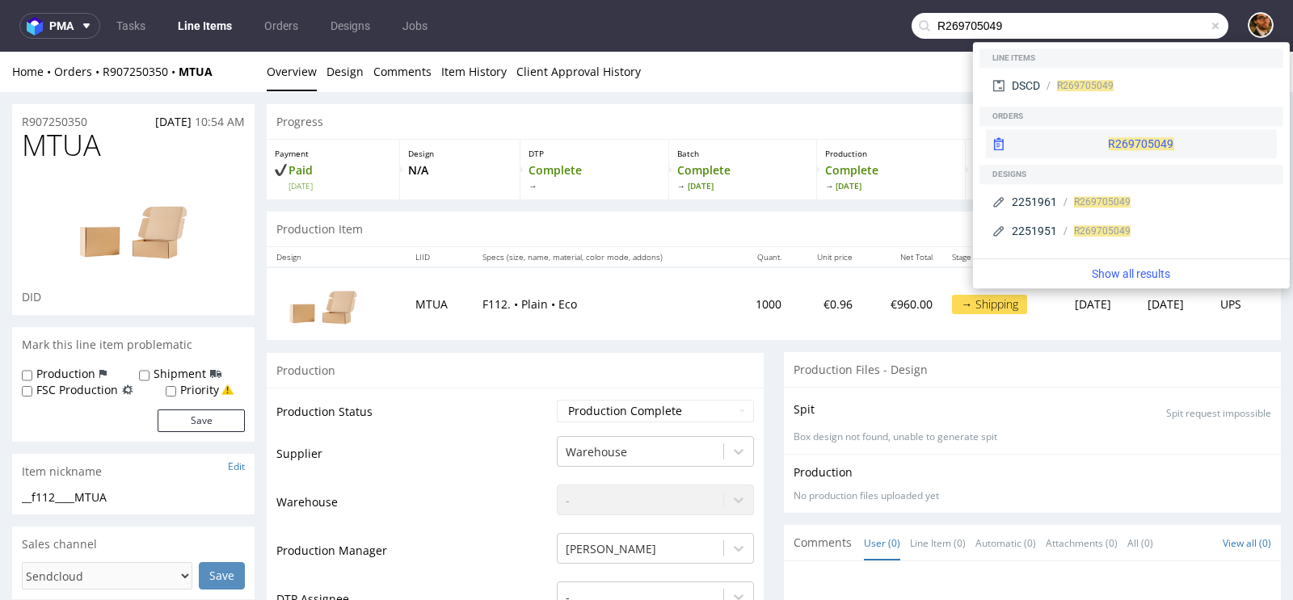
type input "R269705049"
click at [1125, 147] on div "R269705049" at bounding box center [1131, 143] width 291 height 29
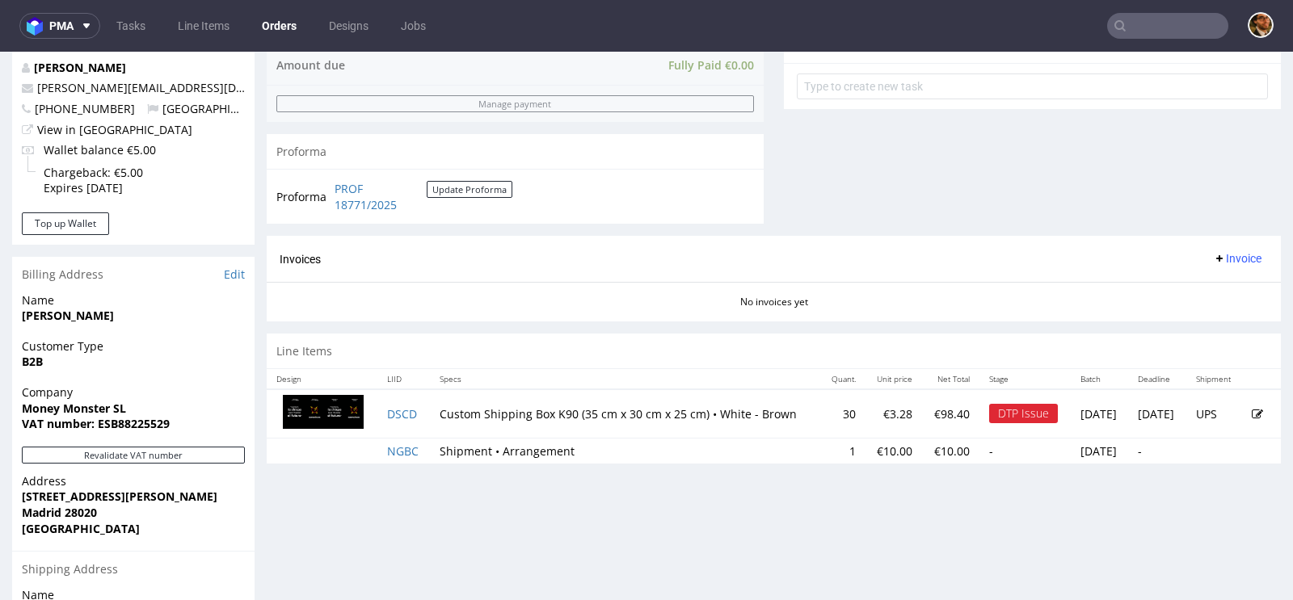
scroll to position [653, 0]
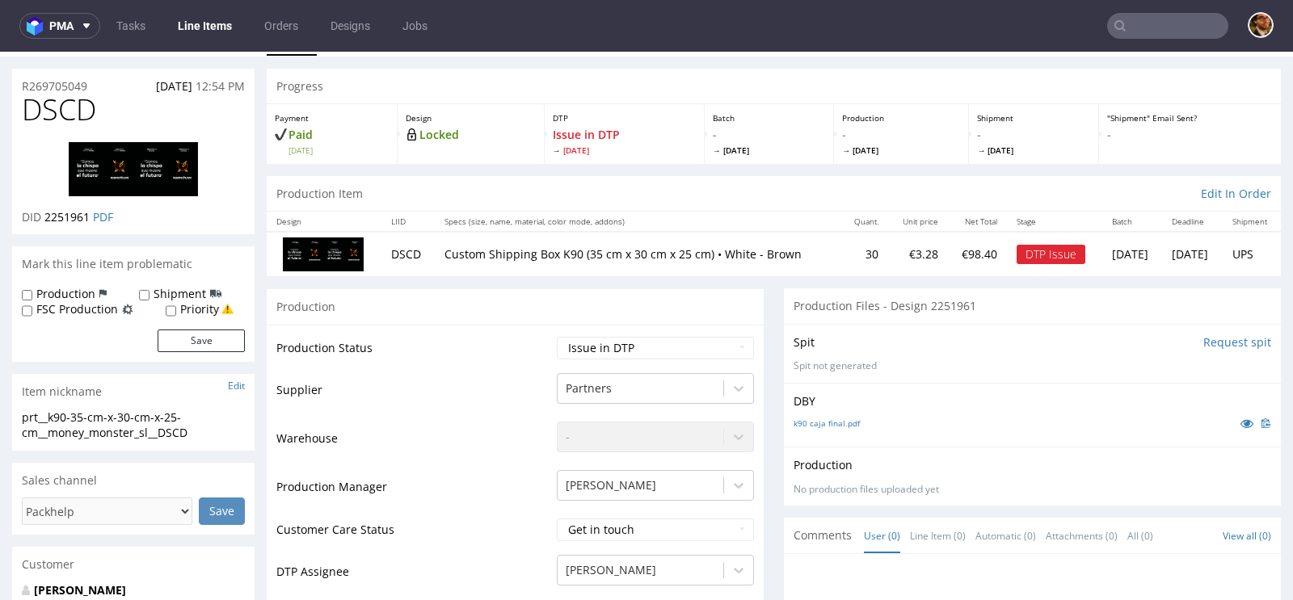
scroll to position [538, 0]
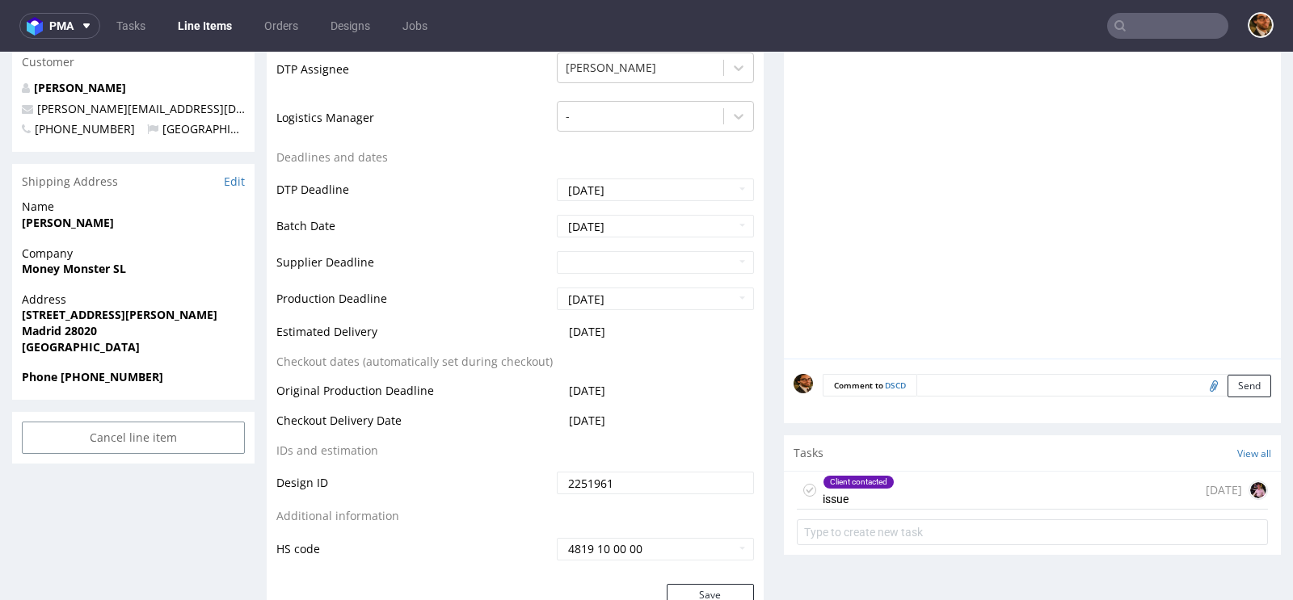
click at [965, 483] on div "Client contacted issue 13 days ago" at bounding box center [1032, 491] width 471 height 38
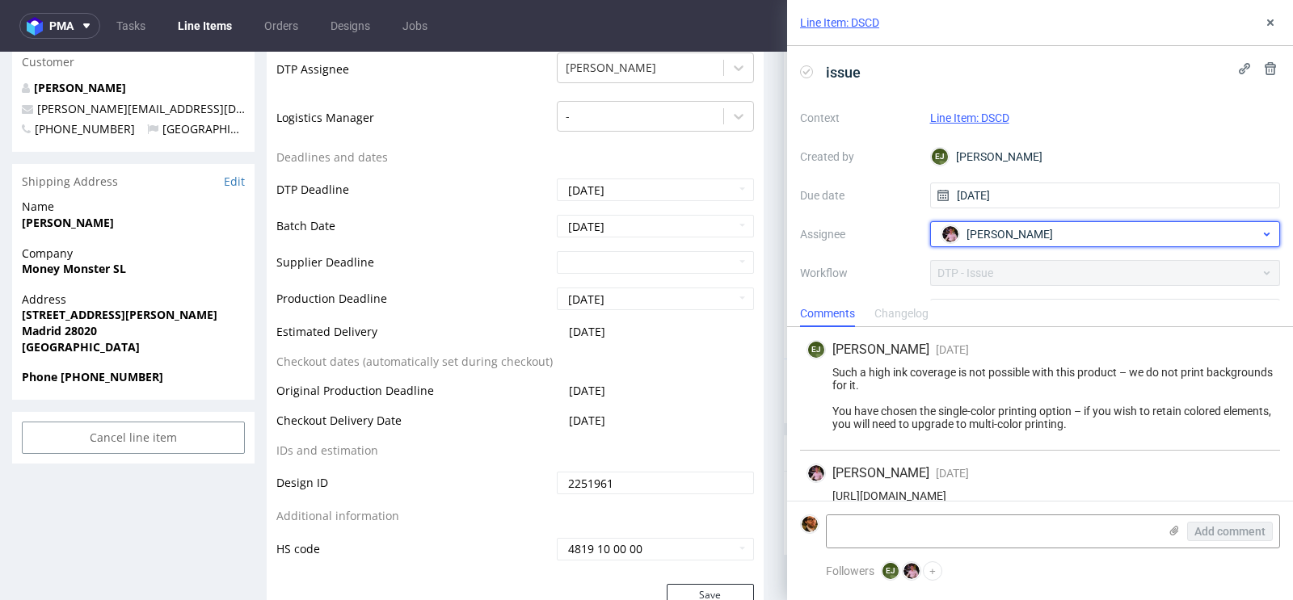
click at [1094, 241] on div "Aleks Ziemkowski" at bounding box center [1098, 234] width 323 height 26
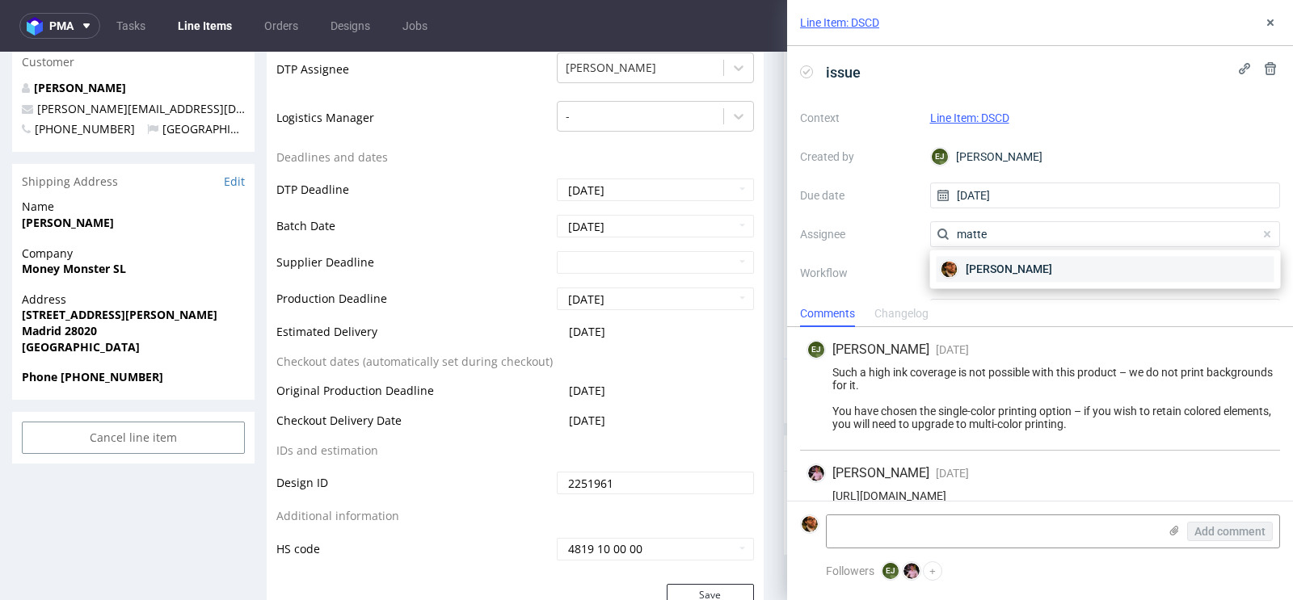
type input "matte"
click at [1076, 267] on div "Matteo Corsico" at bounding box center [1105, 269] width 338 height 26
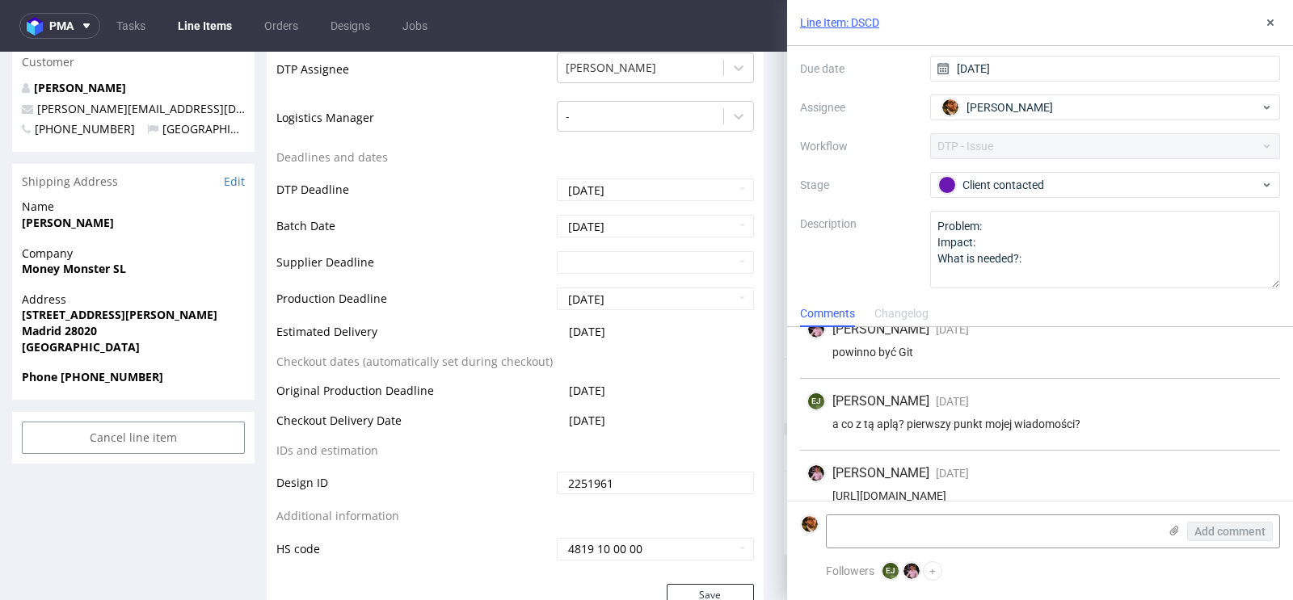
scroll to position [376, 0]
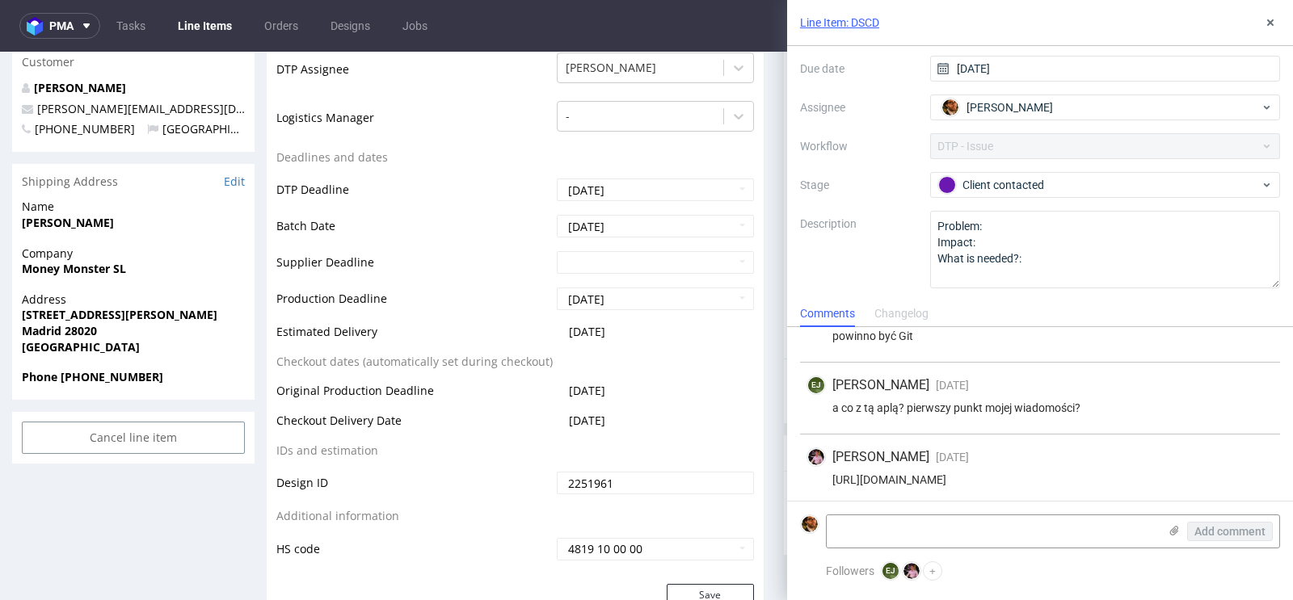
drag, startPoint x: 1089, startPoint y: 403, endPoint x: 826, endPoint y: 414, distance: 262.8
click at [826, 414] on div "EJ Elżbieta Jelińska 8 days ago 2nd Sep 2025, 11:34 a co z tą aplą? pierwszy pu…" at bounding box center [1040, 399] width 480 height 72
drag, startPoint x: 1088, startPoint y: 406, endPoint x: 830, endPoint y: 407, distance: 258.5
click at [830, 407] on div "a co z tą aplą? pierwszy punkt mojej wiadomości?" at bounding box center [1039, 407] width 467 height 13
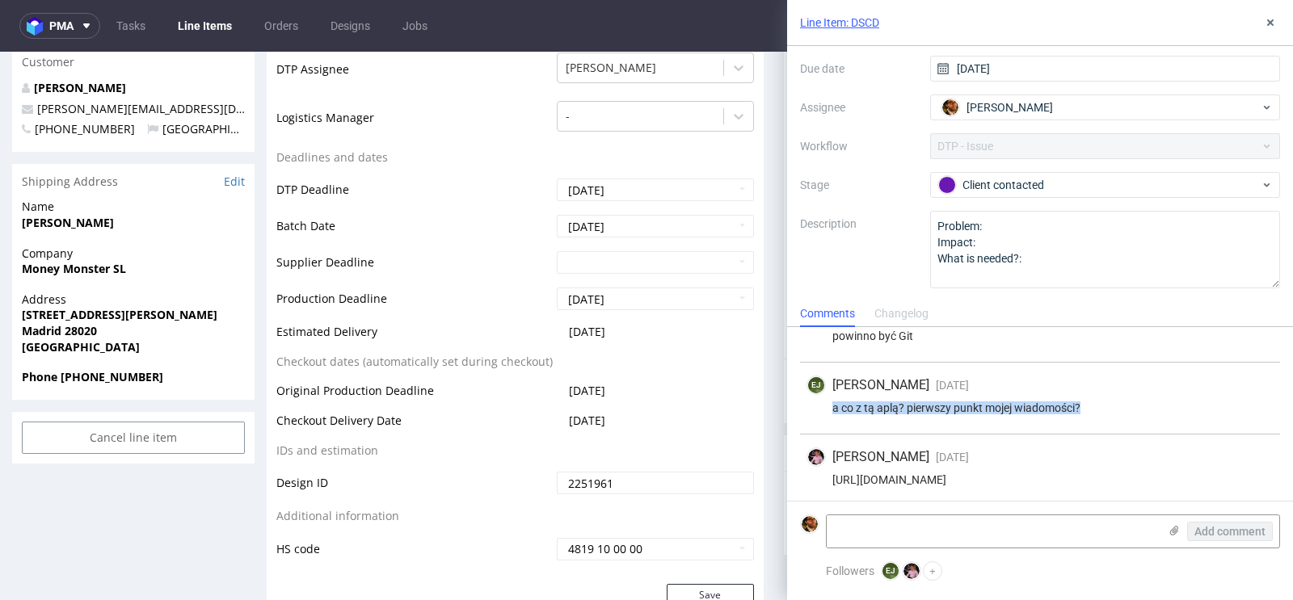
copy div "a co z tą aplą? pierwszy punkt mojej wiadomości?"
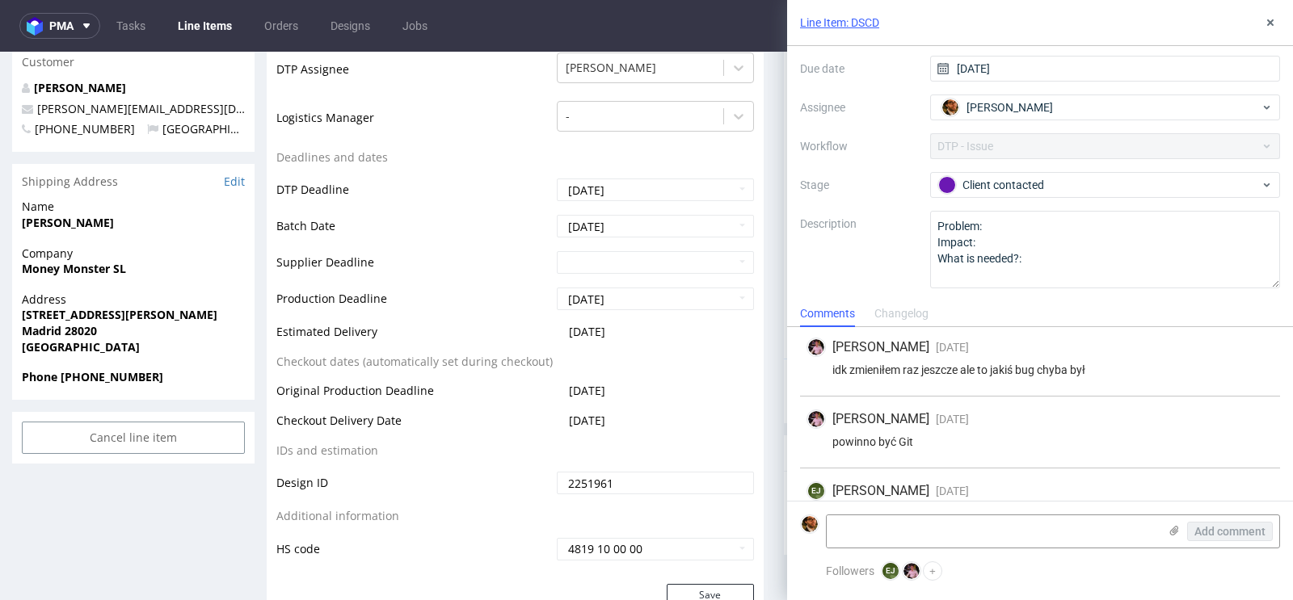
scroll to position [251, 0]
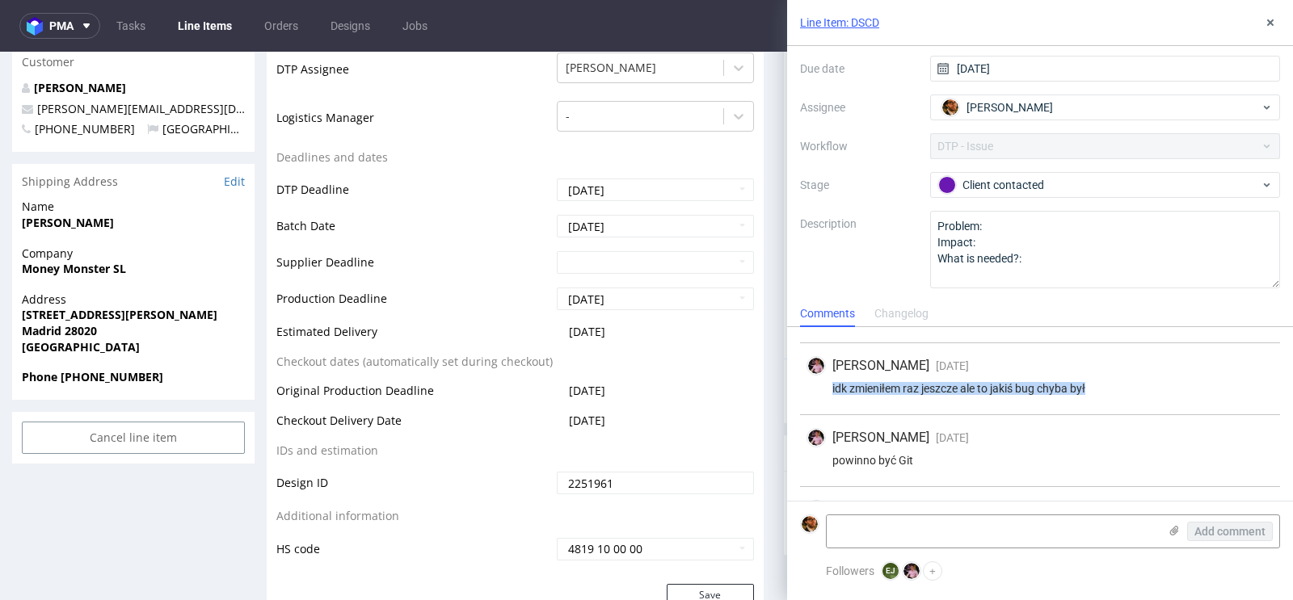
drag, startPoint x: 1104, startPoint y: 387, endPoint x: 827, endPoint y: 385, distance: 277.1
click at [827, 385] on div "idk zmieniłem raz jeszcze ale to jakiś bug chyba był" at bounding box center [1039, 388] width 467 height 13
copy div "idk zmieniłem raz jeszcze ale to jakiś bug chyba był"
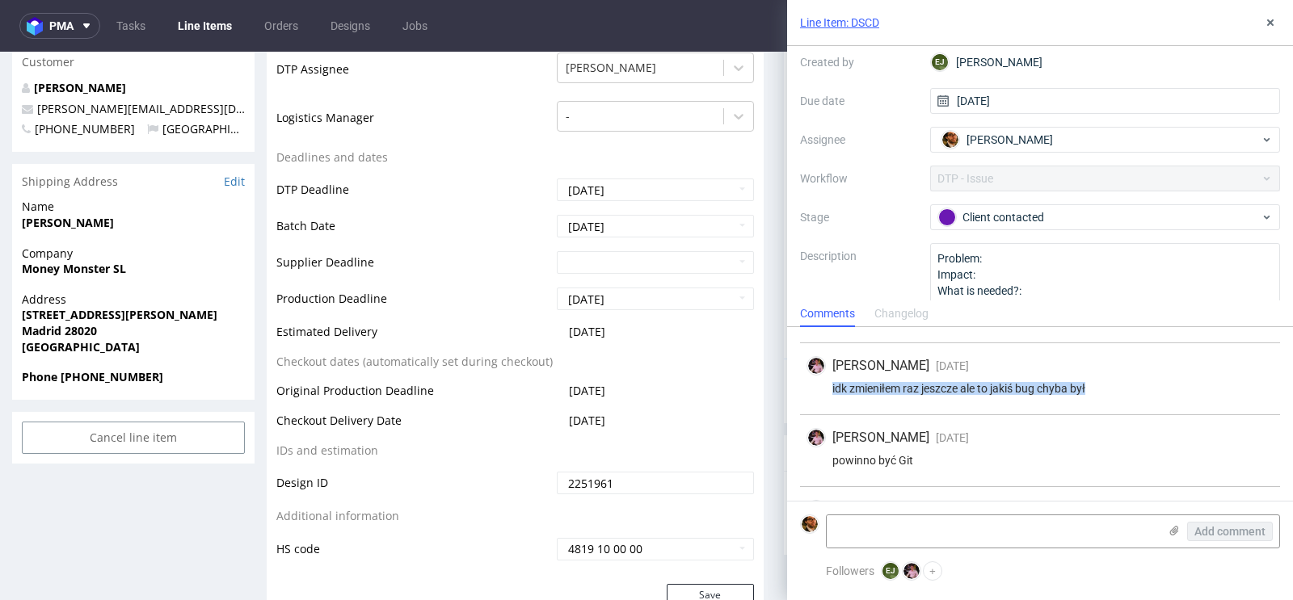
scroll to position [74, 0]
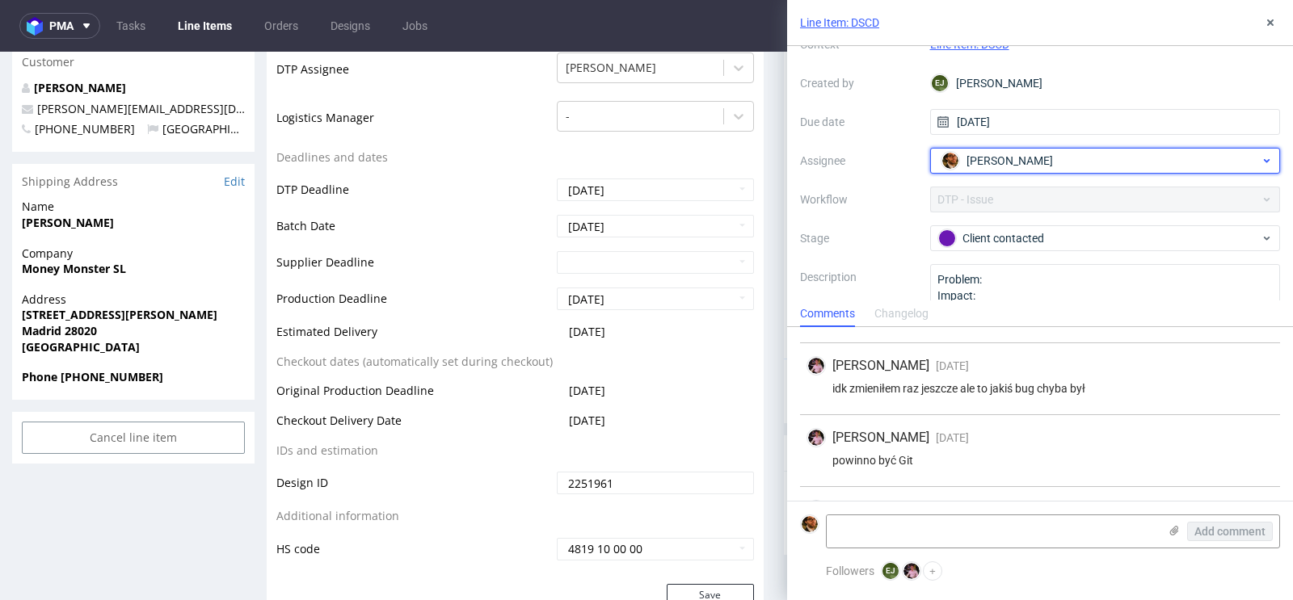
click at [1069, 161] on div "Matteo Corsico" at bounding box center [1098, 161] width 323 height 26
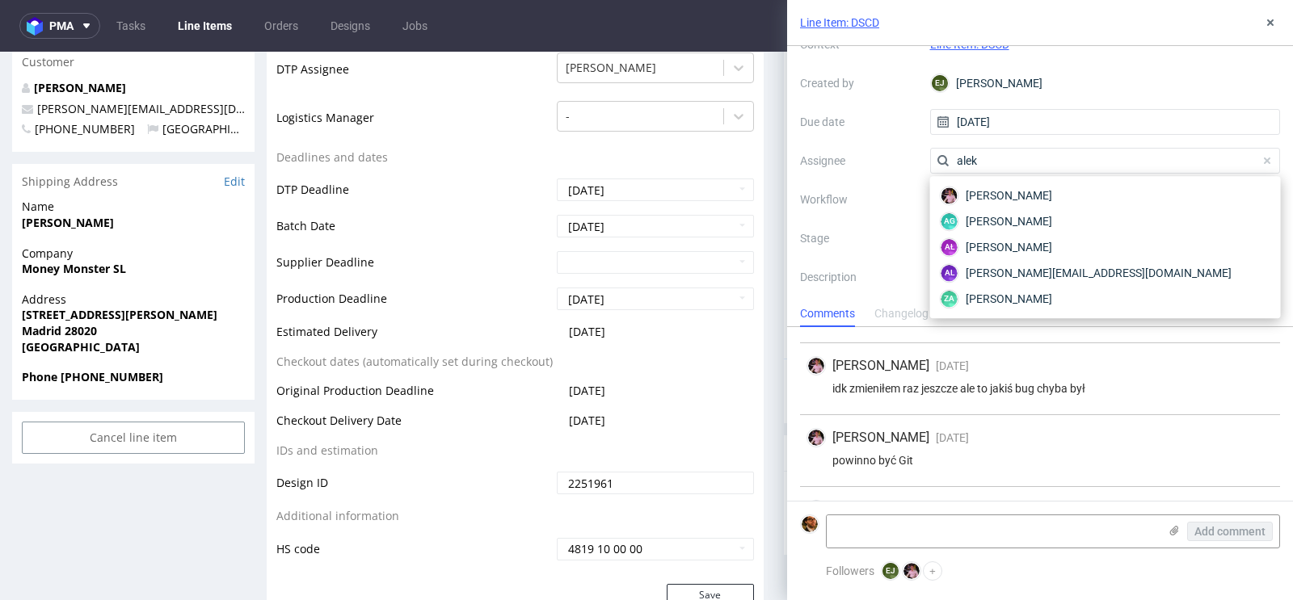
scroll to position [0, 0]
type input "alek"
click at [1024, 200] on span "Aleks Ziemkowski" at bounding box center [1008, 195] width 86 height 16
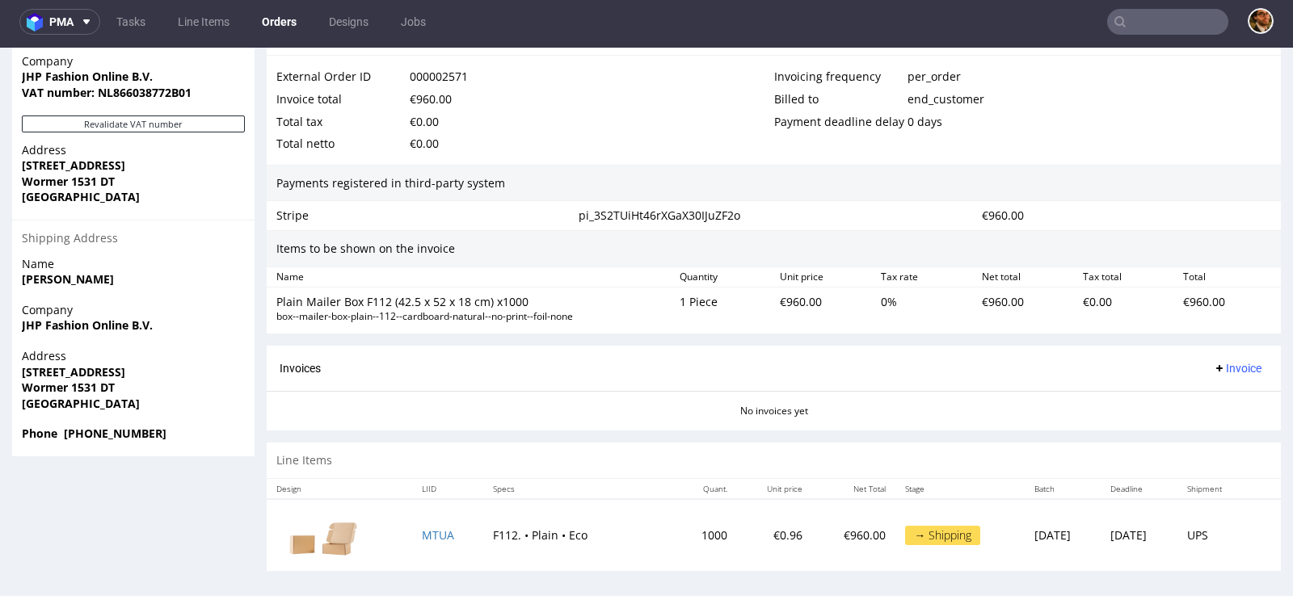
scroll to position [490, 0]
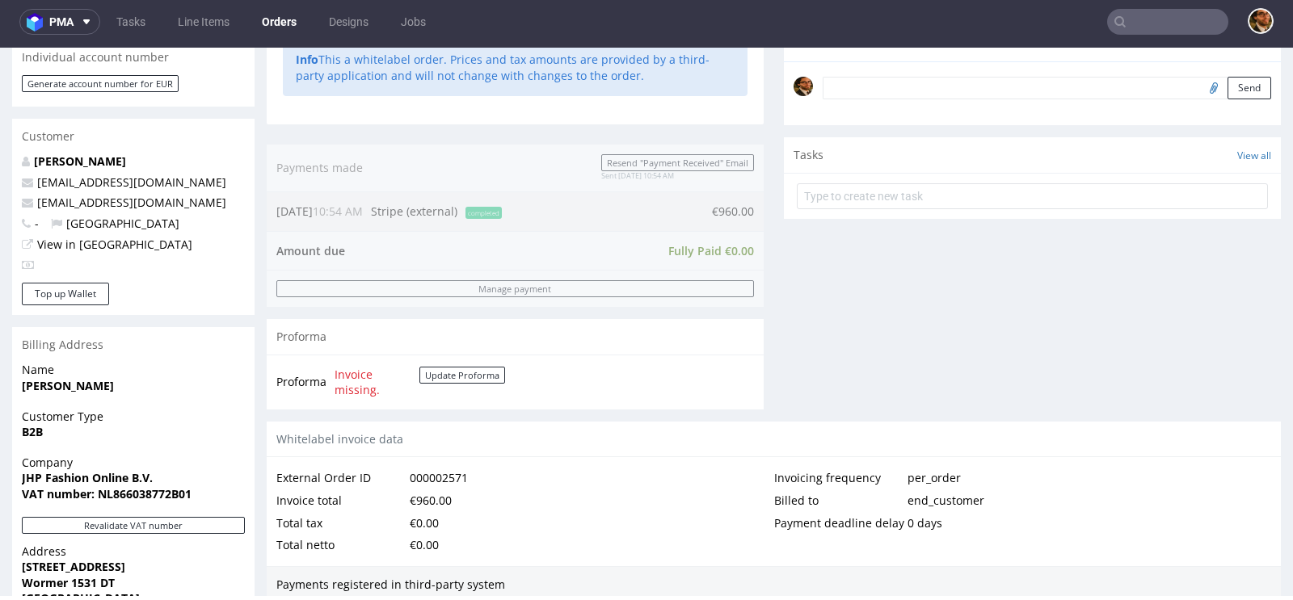
click at [1145, 20] on input "text" at bounding box center [1167, 22] width 121 height 26
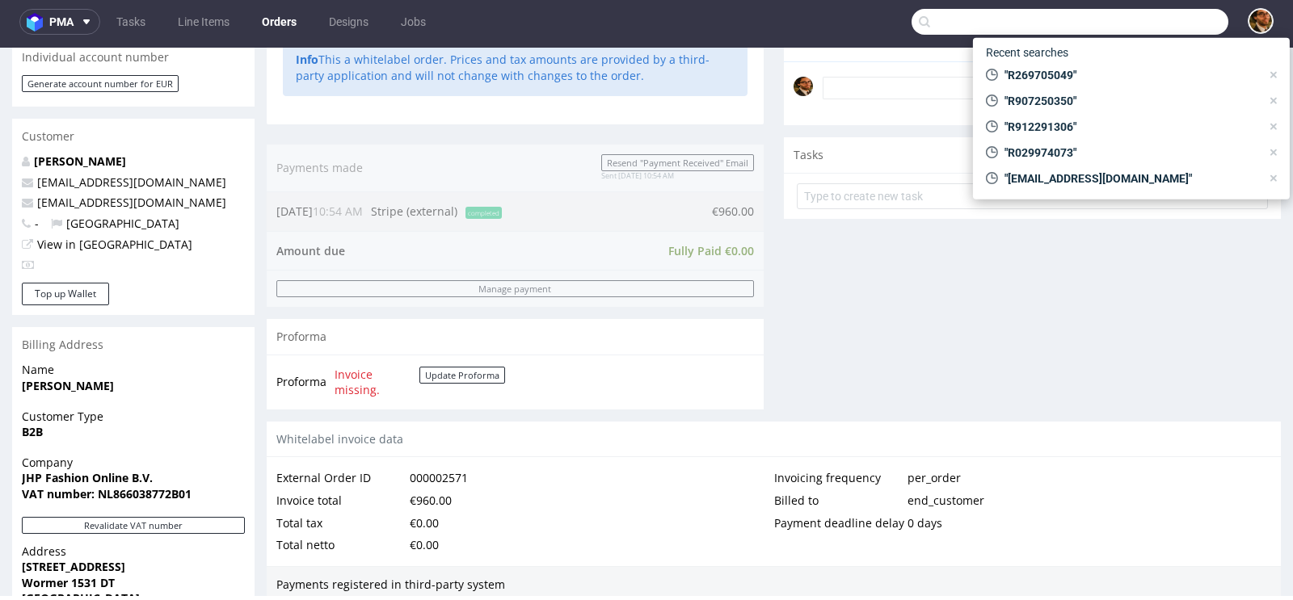
paste input "R672298562"
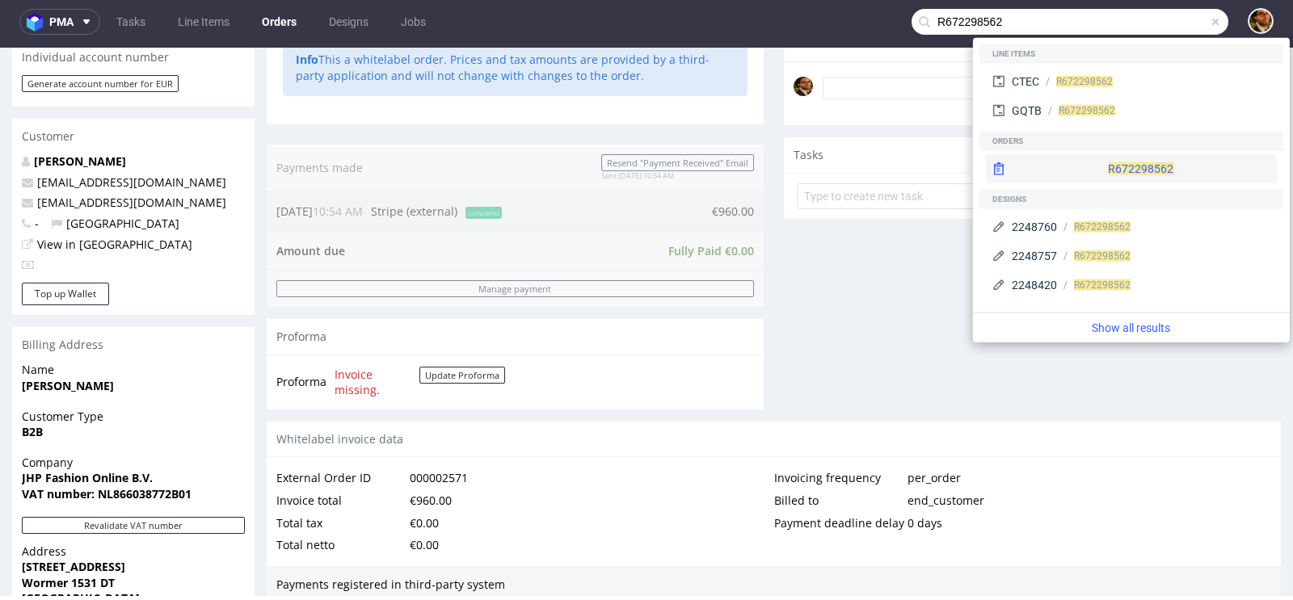
type input "R672298562"
click at [1121, 165] on div "R672298562" at bounding box center [1131, 168] width 291 height 29
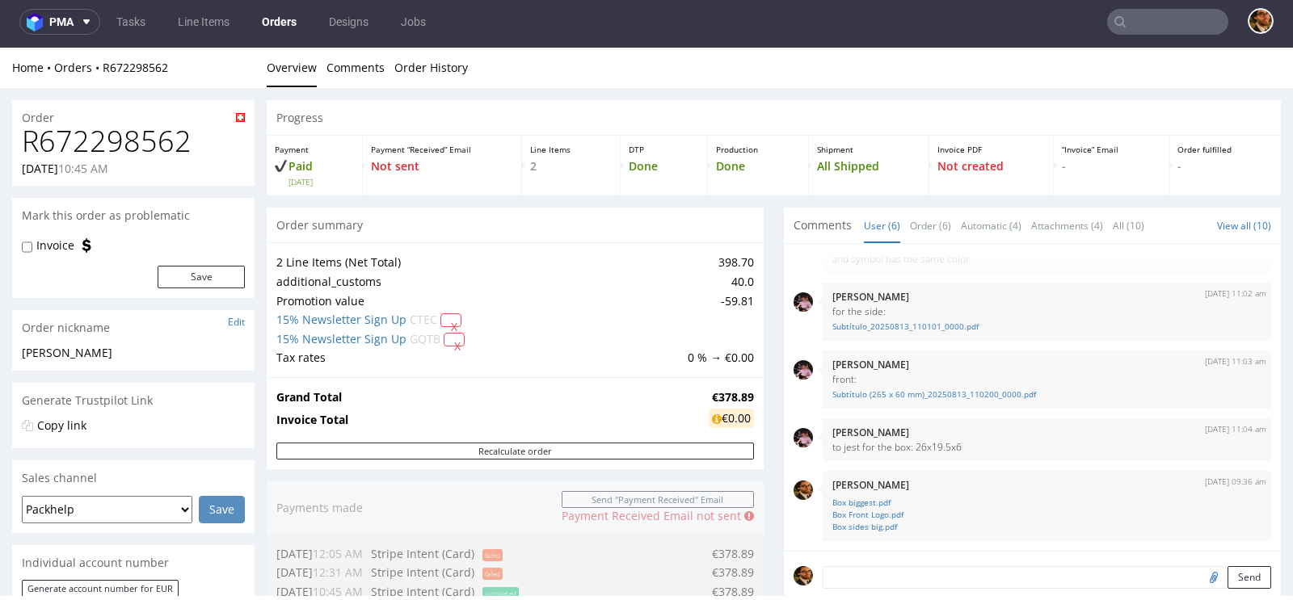
scroll to position [250, 0]
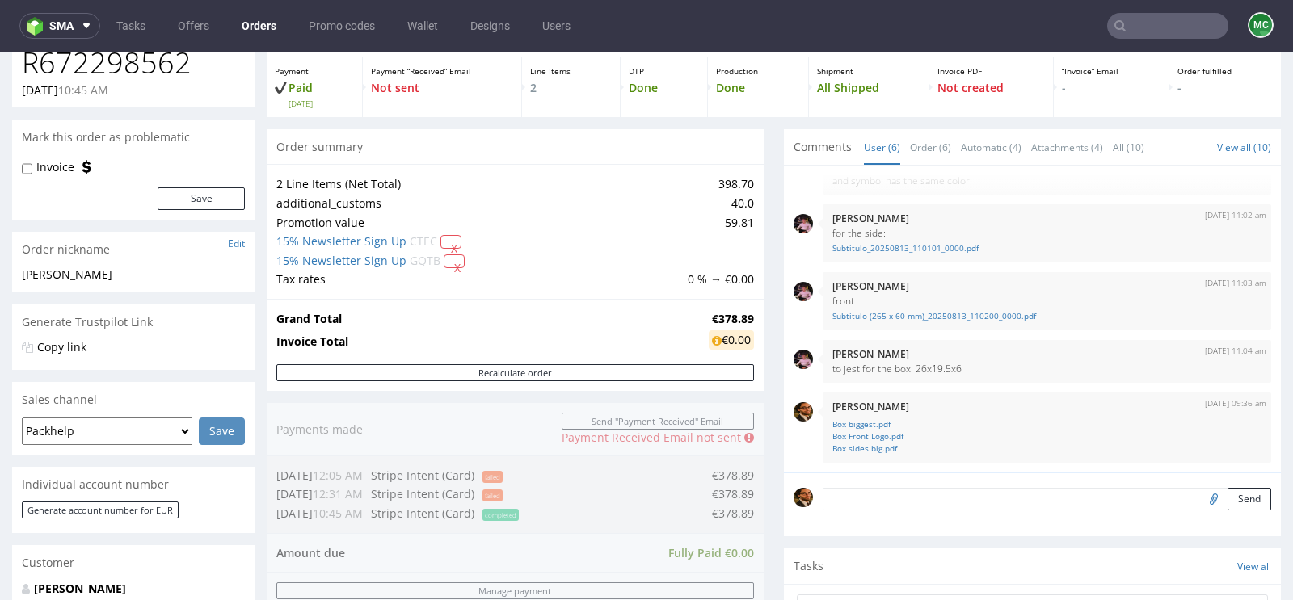
scroll to position [767, 0]
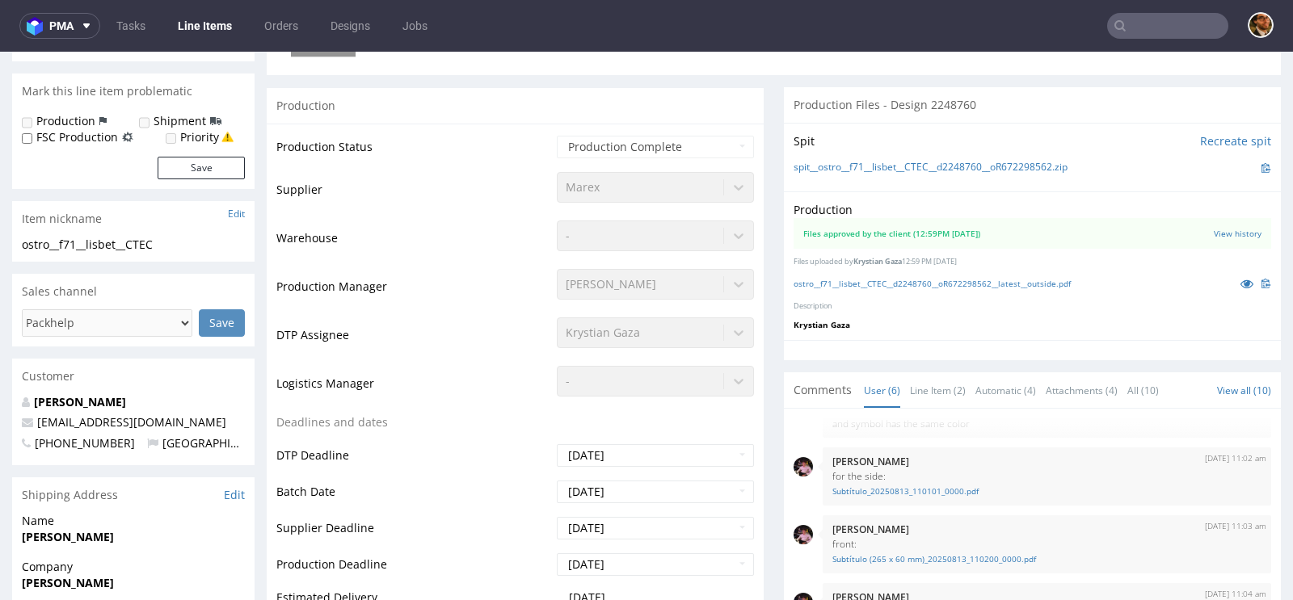
scroll to position [273, 0]
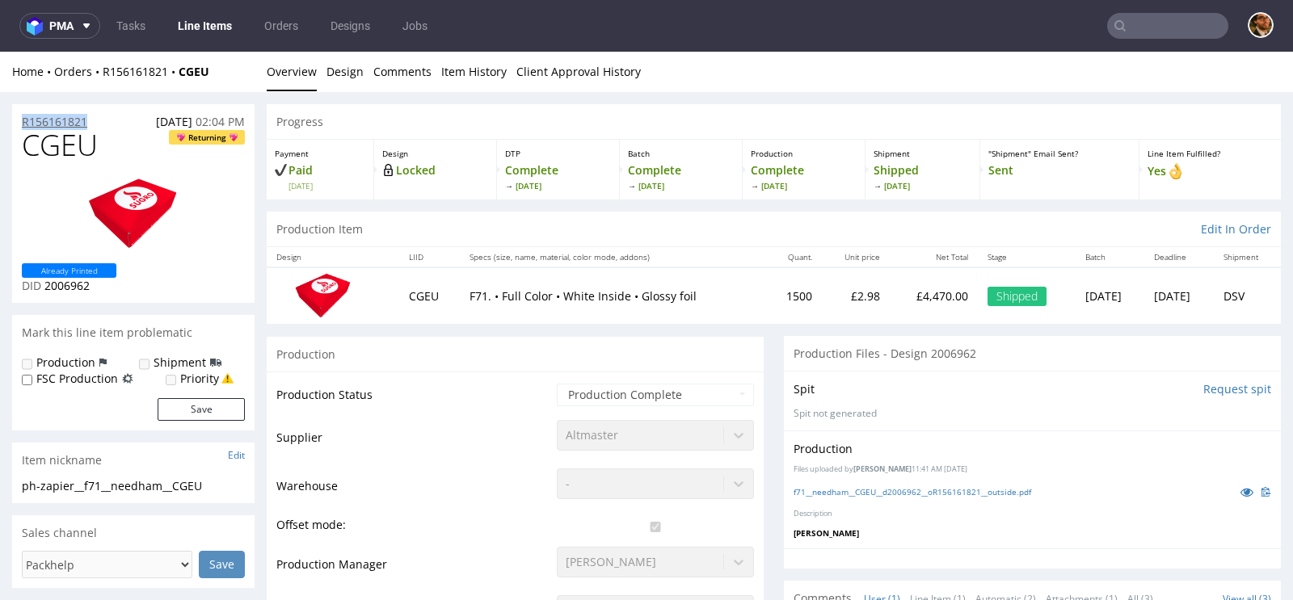
drag, startPoint x: 96, startPoint y: 120, endPoint x: 23, endPoint y: 120, distance: 73.5
click at [23, 120] on div "R156161821 [DATE] 02:04 PM" at bounding box center [133, 117] width 242 height 26
copy p "R156161821"
